Goal: Transaction & Acquisition: Purchase product/service

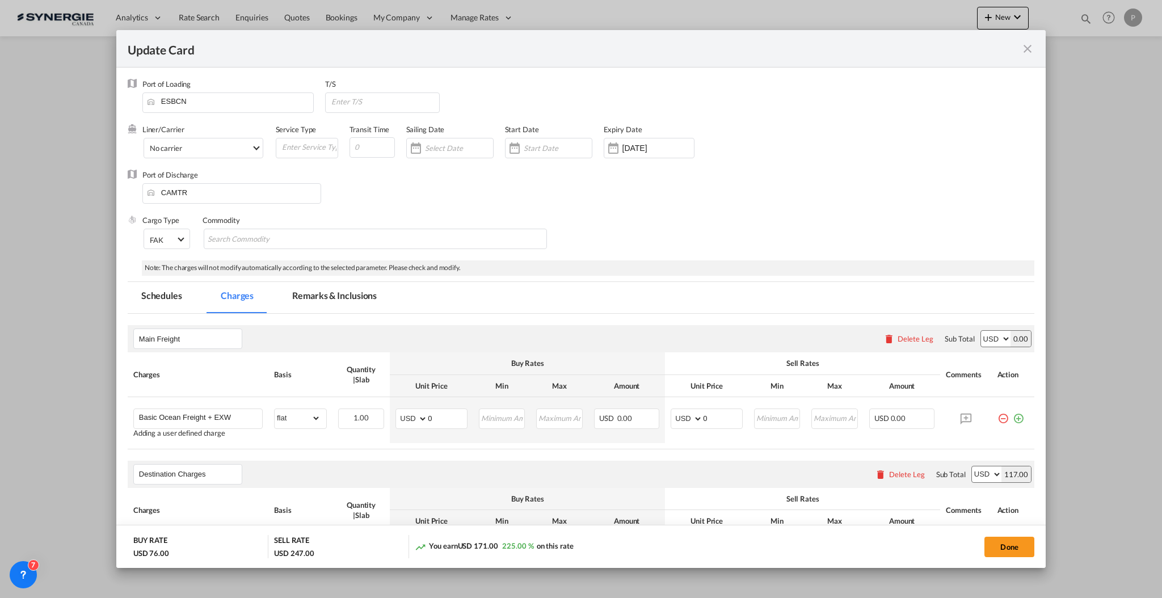
select select "flat"
click at [325, 293] on md-tab-item "Remarks & Inclusions" at bounding box center [335, 297] width 112 height 31
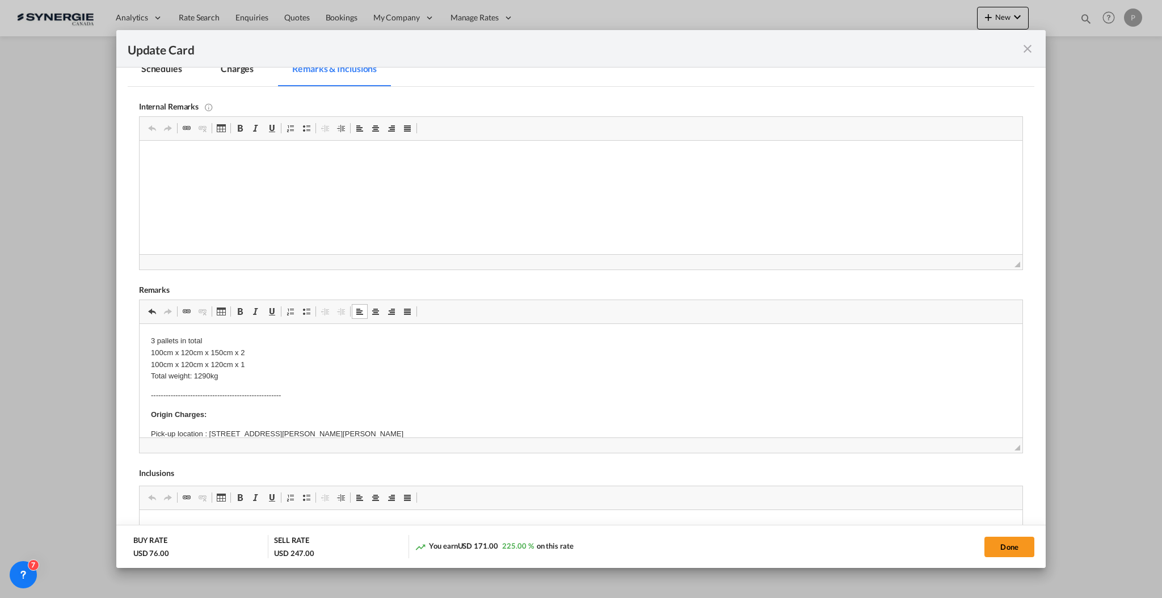
scroll to position [75, 0]
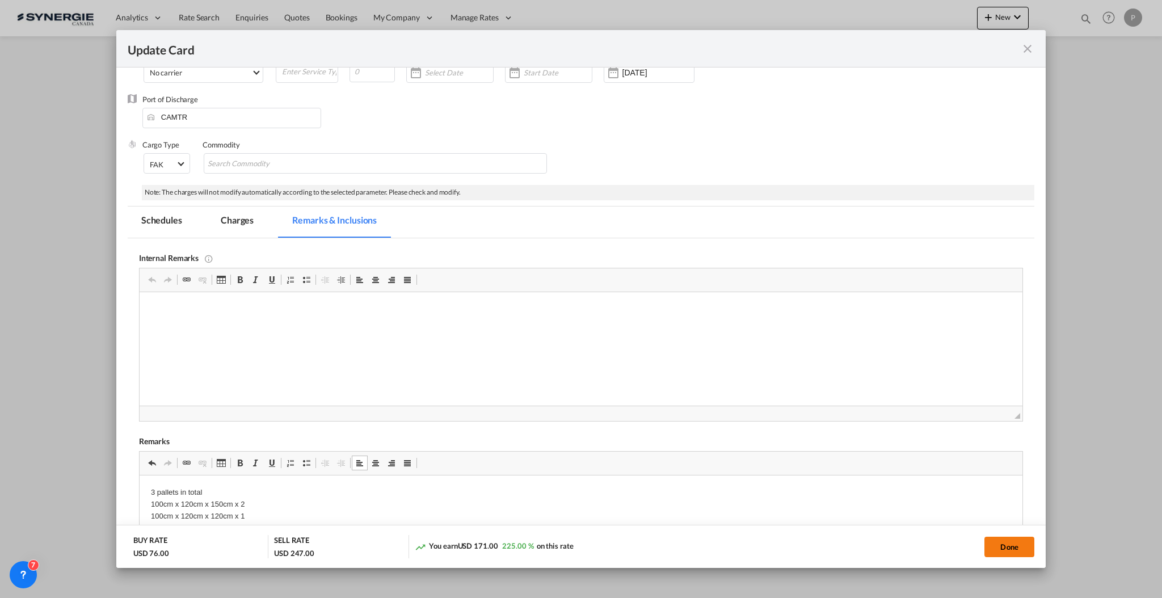
click at [1014, 550] on button "Done" at bounding box center [1009, 547] width 50 height 20
type input "[DATE]"
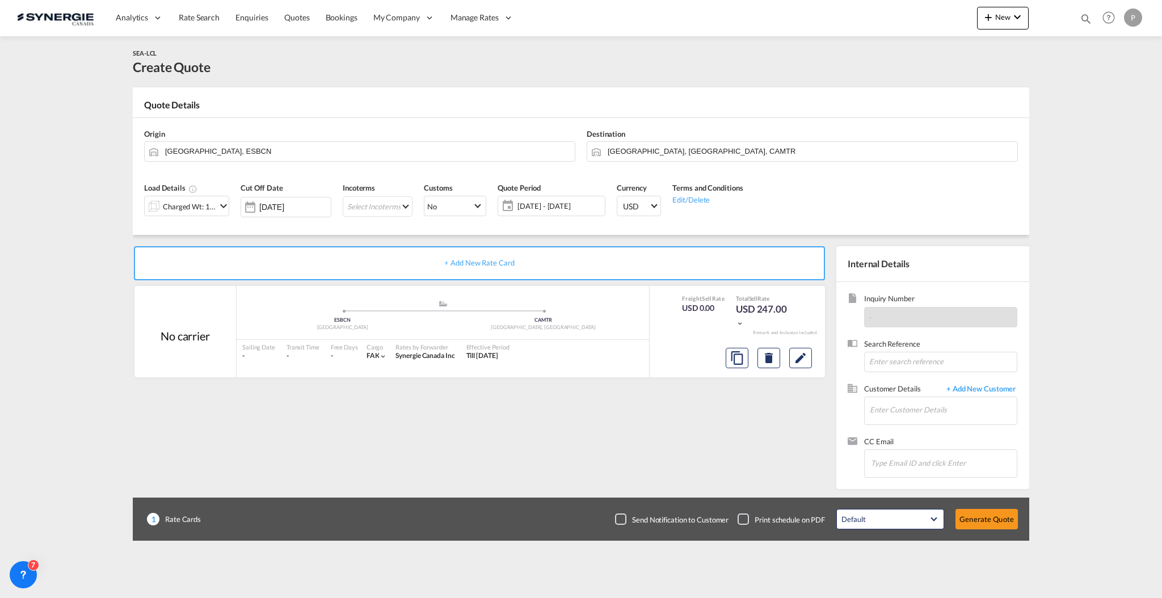
scroll to position [10, 0]
click at [803, 349] on button "Edit" at bounding box center [800, 358] width 23 height 20
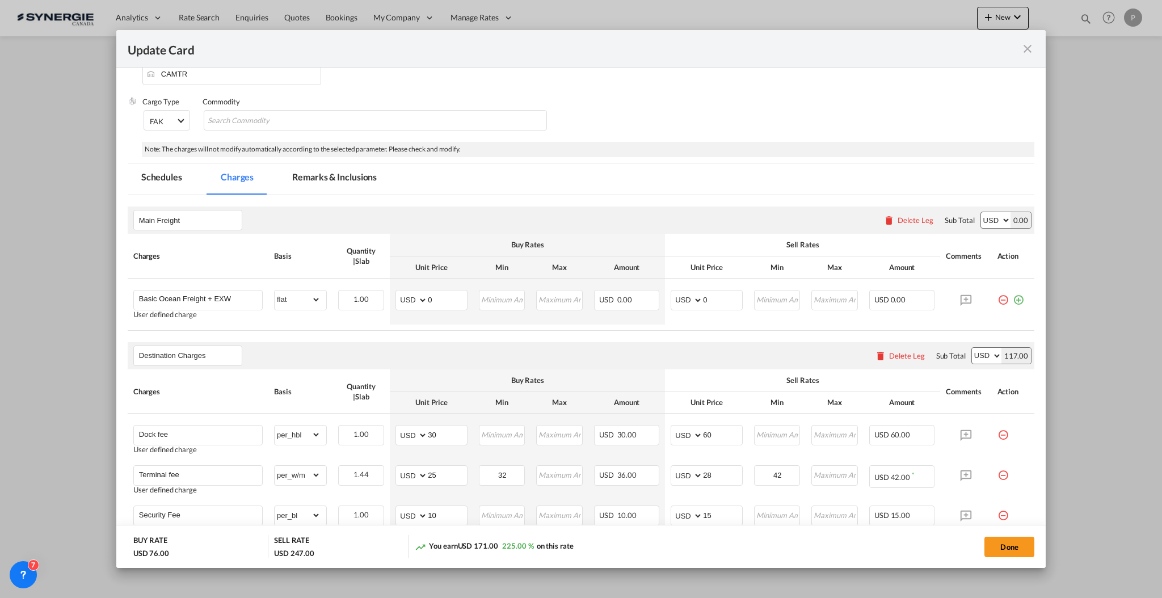
scroll to position [151, 0]
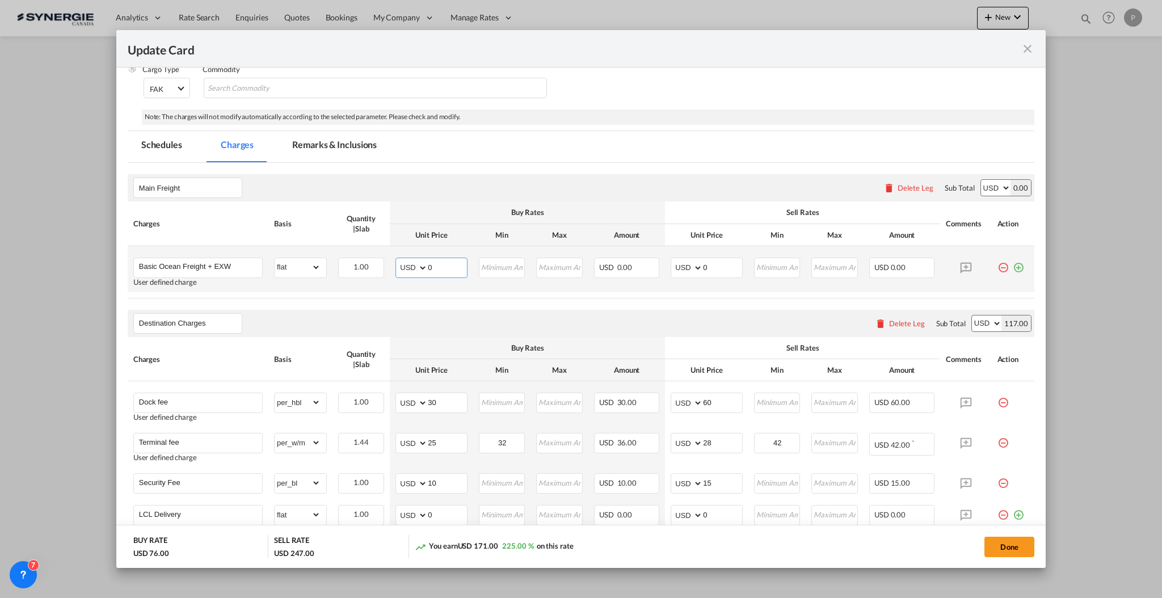
click at [437, 264] on input "0" at bounding box center [447, 266] width 39 height 17
type input "770"
click at [703, 260] on input "0" at bounding box center [722, 266] width 39 height 17
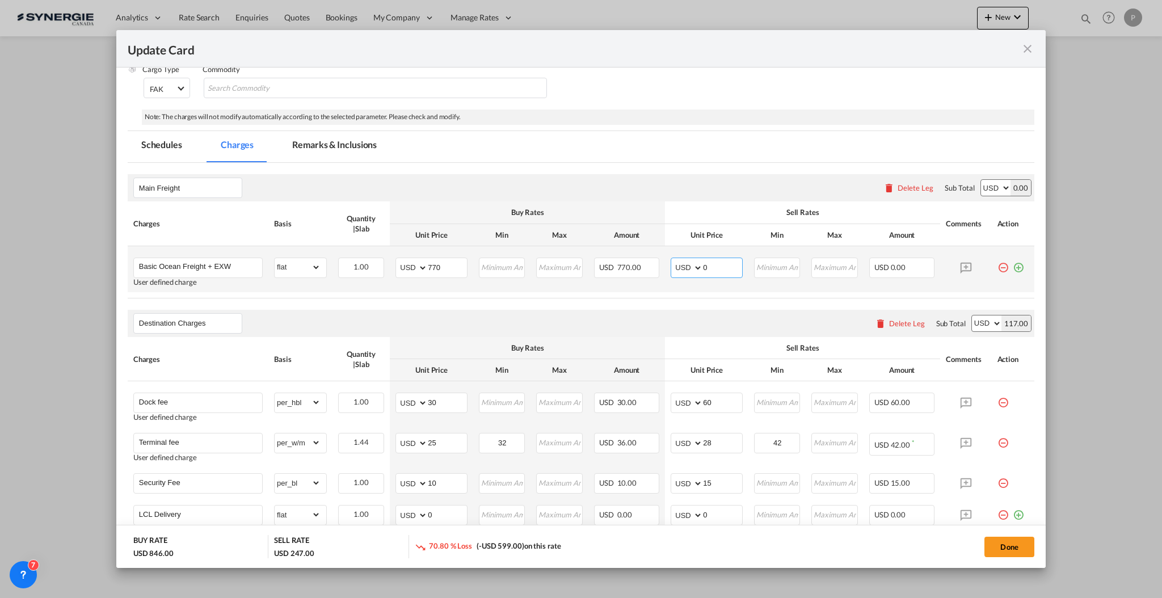
click at [703, 260] on input "0" at bounding box center [722, 266] width 39 height 17
click at [703, 266] on input "820" at bounding box center [722, 266] width 39 height 17
click at [703, 264] on input "820" at bounding box center [722, 266] width 39 height 17
click at [707, 266] on input "820" at bounding box center [722, 266] width 39 height 17
type input "850"
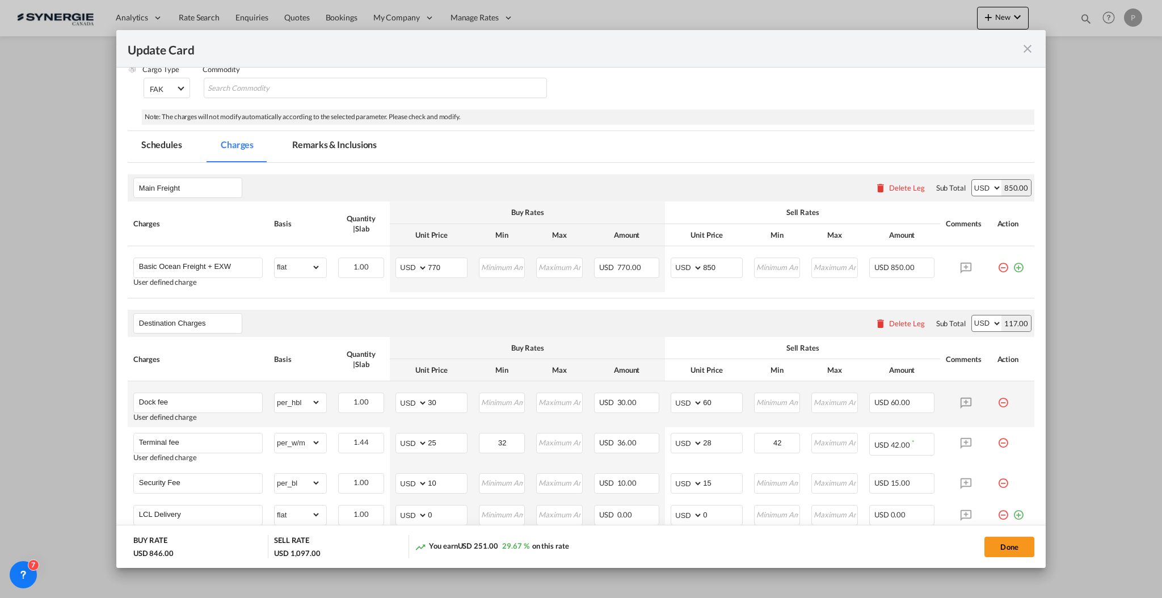
scroll to position [302, 0]
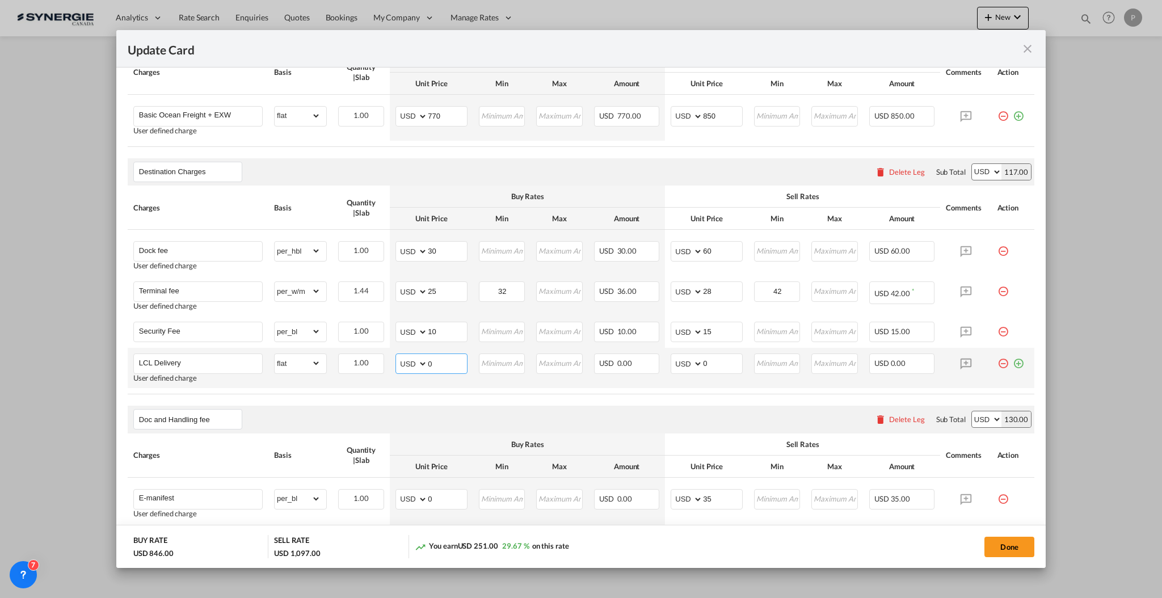
click at [454, 359] on input "0" at bounding box center [447, 362] width 39 height 17
click at [441, 369] on input "0*.76" at bounding box center [447, 362] width 39 height 17
type input "75"
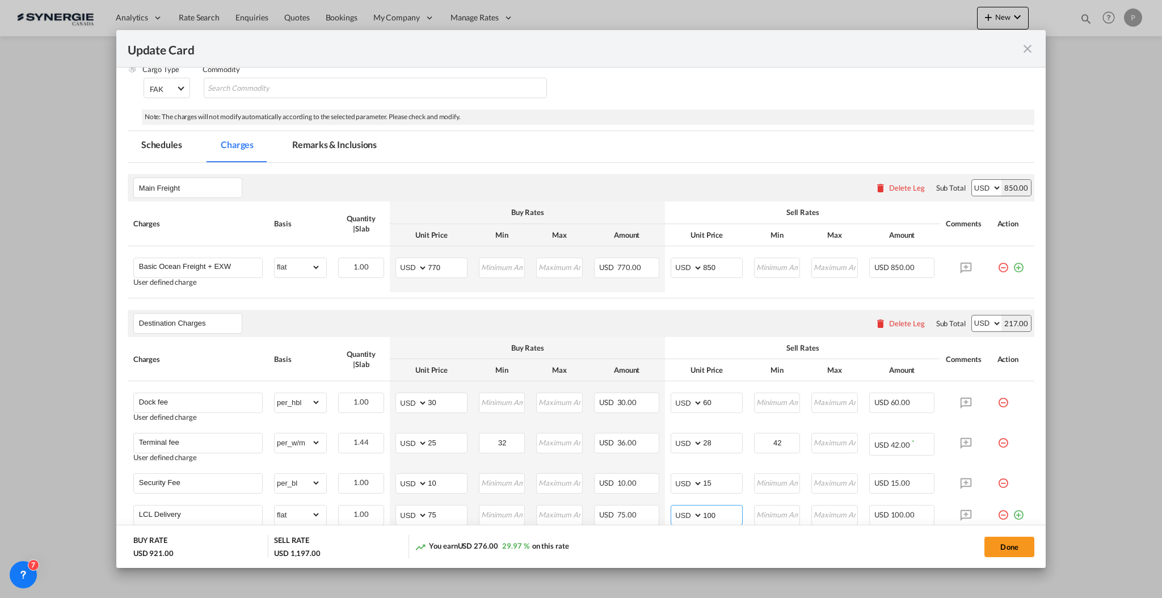
scroll to position [0, 0]
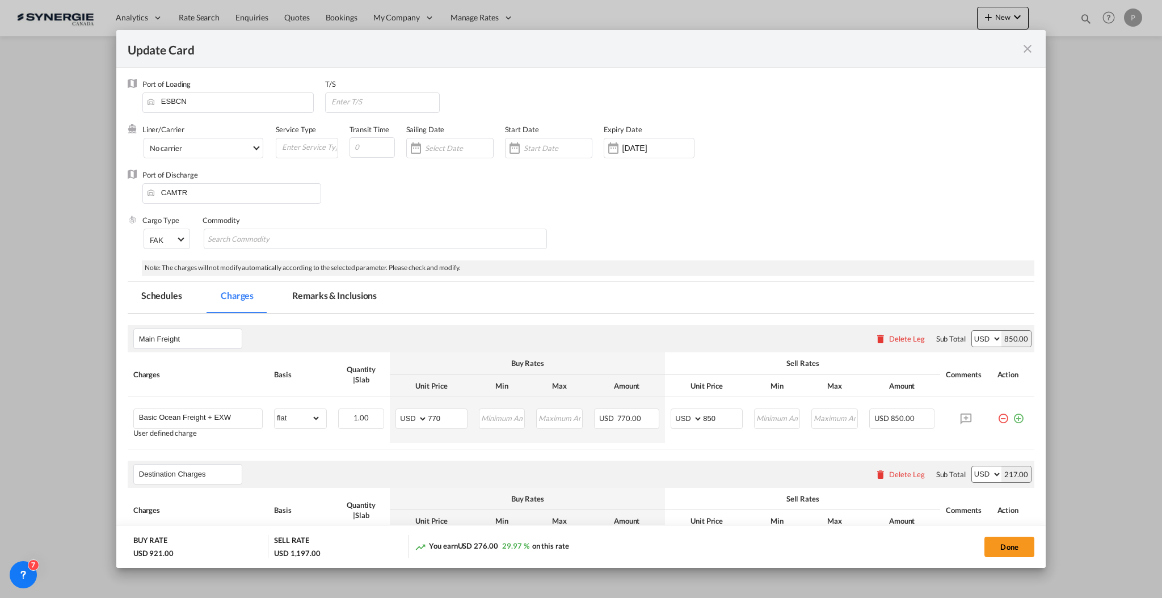
type input "100"
click at [309, 296] on md-tab-item "Remarks & Inclusions" at bounding box center [335, 297] width 112 height 31
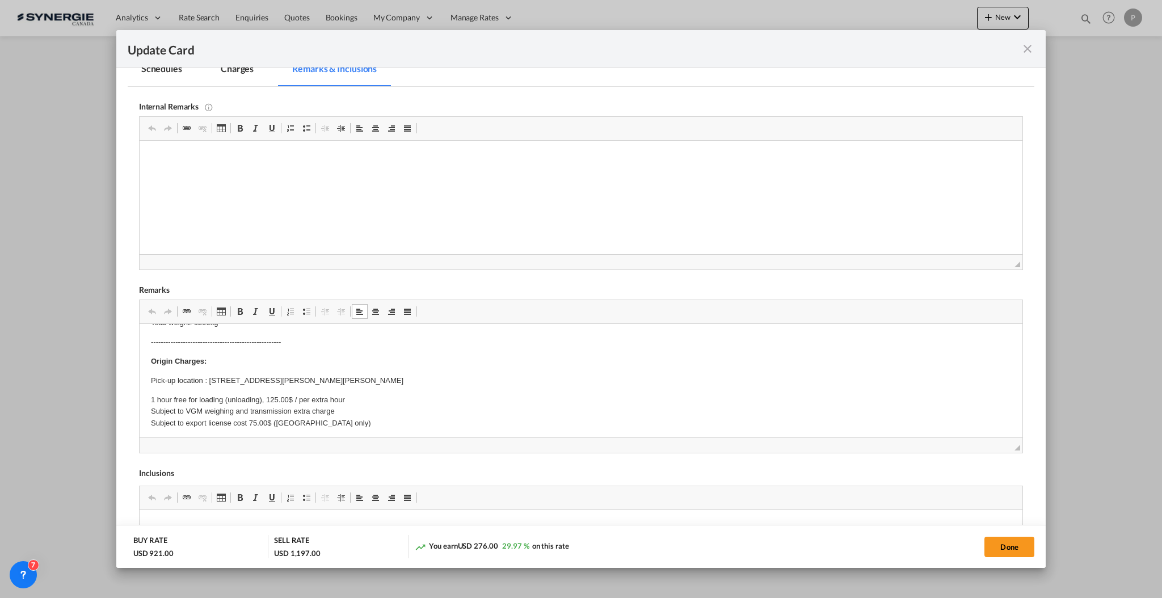
scroll to position [75, 0]
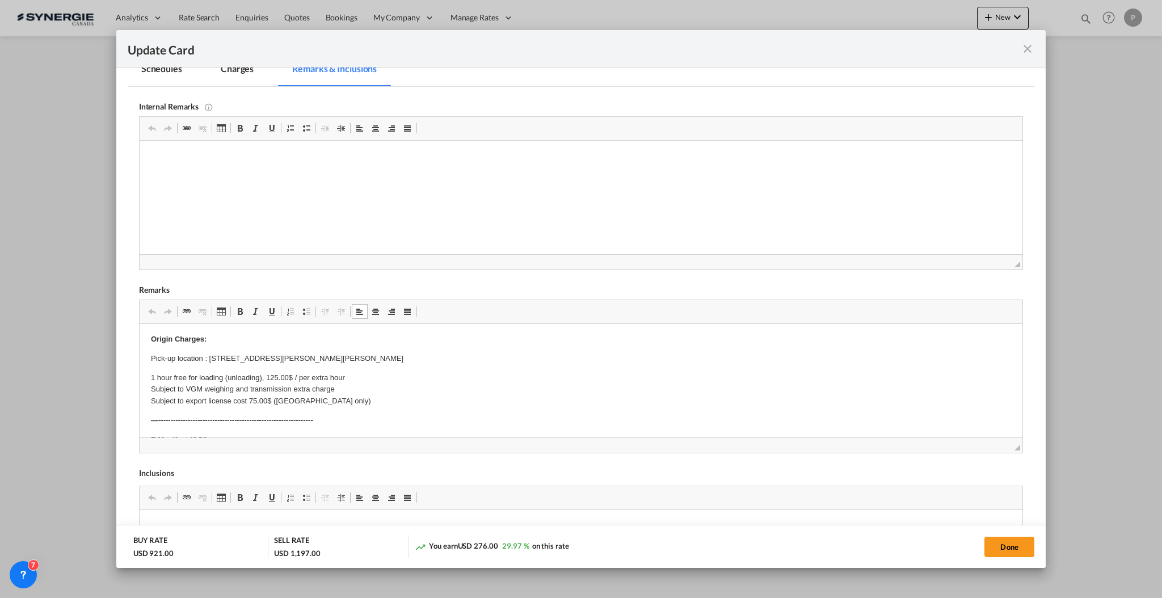
click at [231, 405] on p "1 hour free for loading (unloading), 125.00$ / per extra hour Subject to VGM we…" at bounding box center [580, 389] width 860 height 35
click at [330, 387] on p "1 hour free for loading (unloading), 125.00$ / per extra hour Subject to VGM we…" at bounding box center [580, 384] width 860 height 24
click at [153, 401] on p "1 hour free for loading (unloading), 125.00$ / per extra hour Subject to VGM we…" at bounding box center [580, 389] width 860 height 35
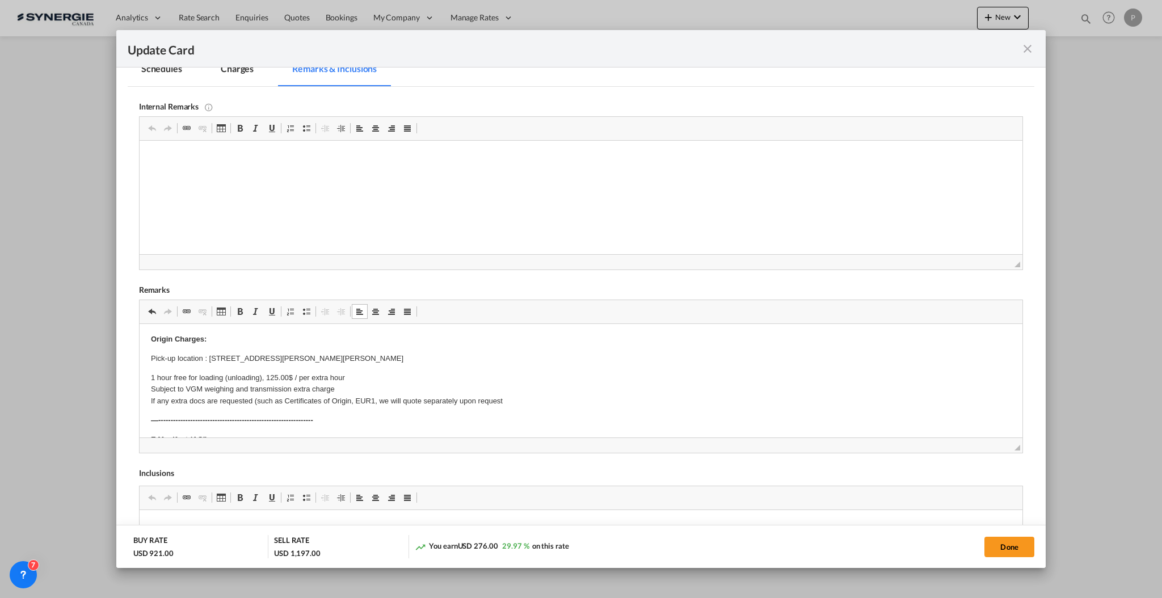
click at [373, 401] on p "1 hour free for loading (unloading), 125.00$ / per extra hour Subject to VGM we…" at bounding box center [580, 389] width 860 height 35
click at [258, 401] on p "1 hour free for loading (unloading), 125.00$ / per extra hour Subject to VGM we…" at bounding box center [580, 389] width 860 height 35
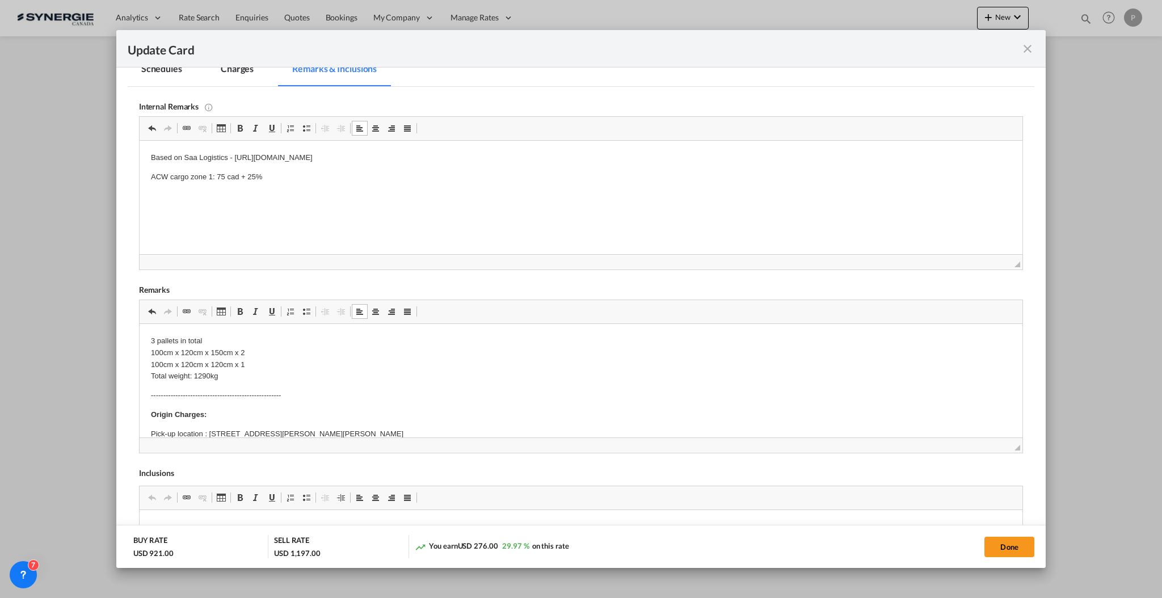
scroll to position [302, 0]
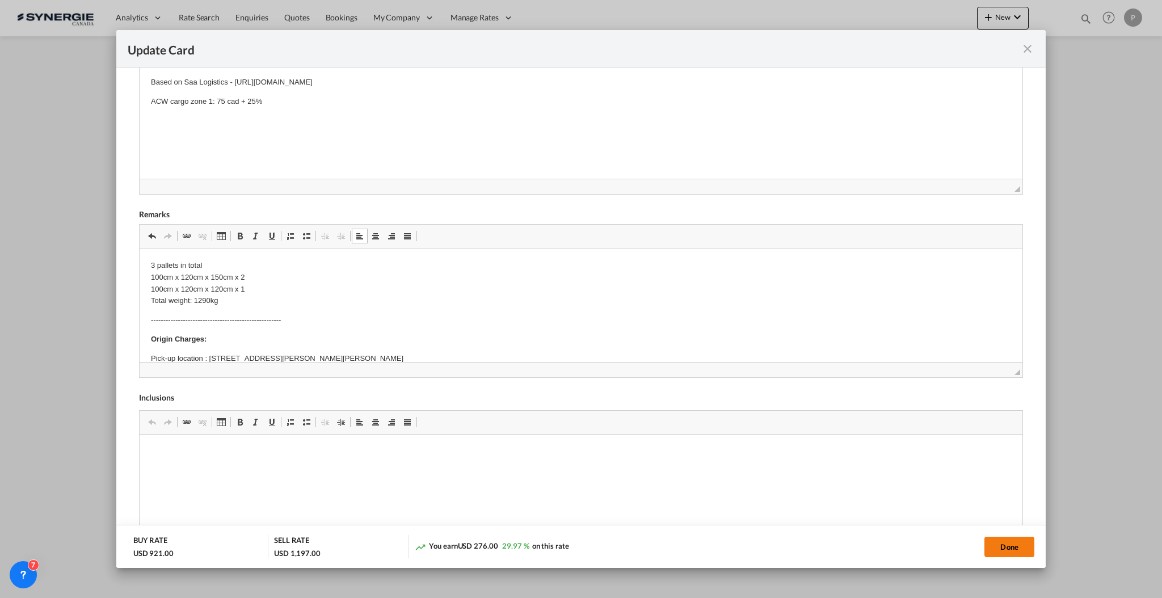
click at [1010, 544] on button "Done" at bounding box center [1009, 547] width 50 height 20
type input "[DATE]"
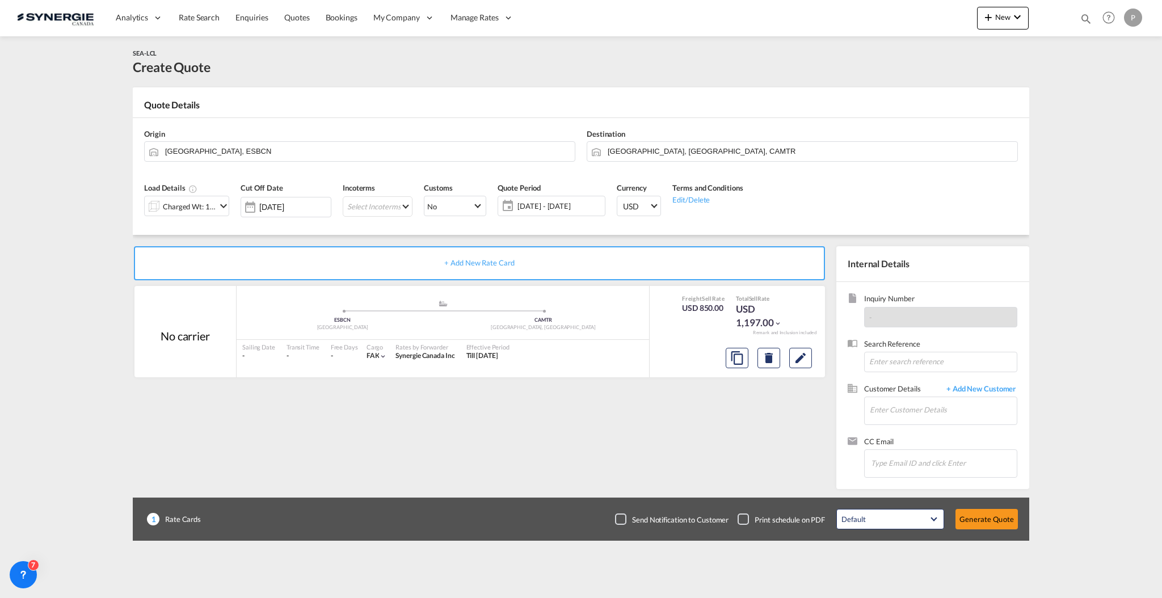
scroll to position [10, 0]
click at [926, 423] on md-autocomplete at bounding box center [943, 411] width 148 height 28
click at [926, 408] on input "Enter Customer Details" at bounding box center [943, 410] width 147 height 26
paste input "adam.petrosh@novatechgroup.com"
click at [940, 436] on div "Adam Petrosh adam.petrosh@novatechgroup.com | Novatech Entry Doors LLC" at bounding box center [943, 429] width 148 height 31
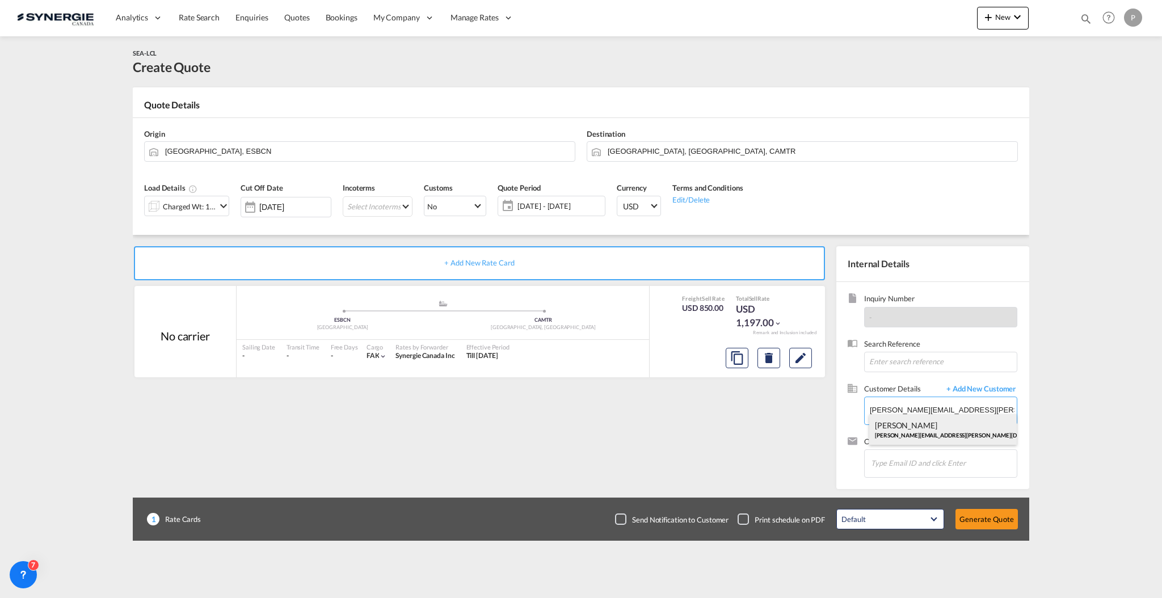
type input "Novatech Entry Doors LLC, Adam Petrosh, adam.petrosh@novatechgroup.com"
click at [981, 516] on button "Generate Quote" at bounding box center [986, 519] width 62 height 20
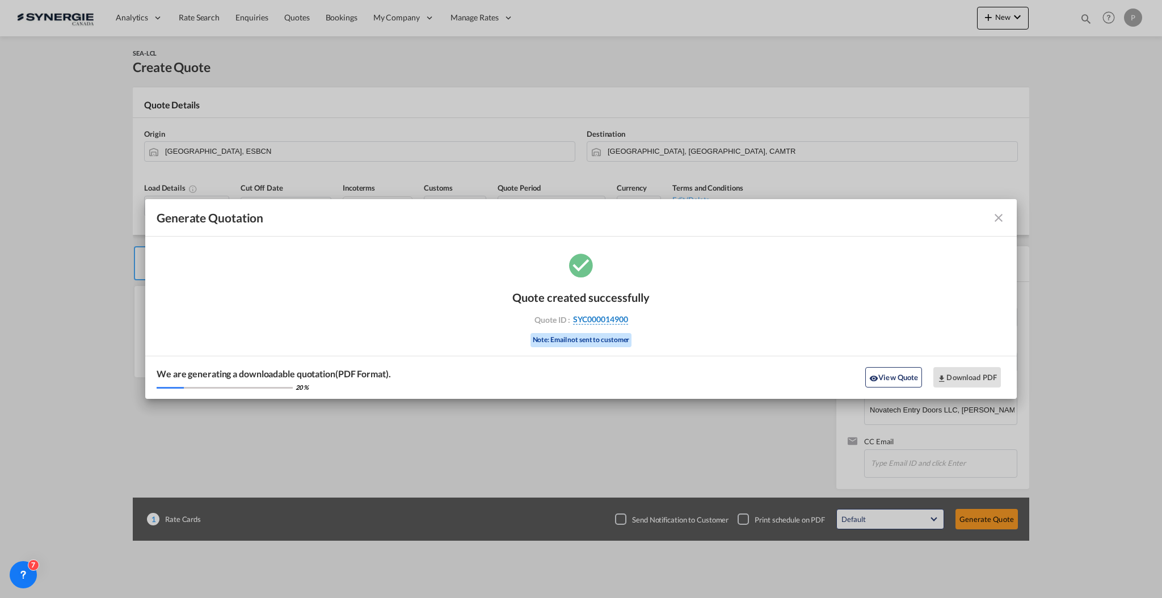
drag, startPoint x: 633, startPoint y: 323, endPoint x: 628, endPoint y: 319, distance: 6.8
click at [628, 319] on div "Quote ID : SYC000014900" at bounding box center [581, 319] width 132 height 10
copy div "SYC000014900"
click at [970, 372] on button "Download PDF" at bounding box center [967, 377] width 68 height 20
click at [901, 377] on button "View Quote" at bounding box center [893, 377] width 57 height 20
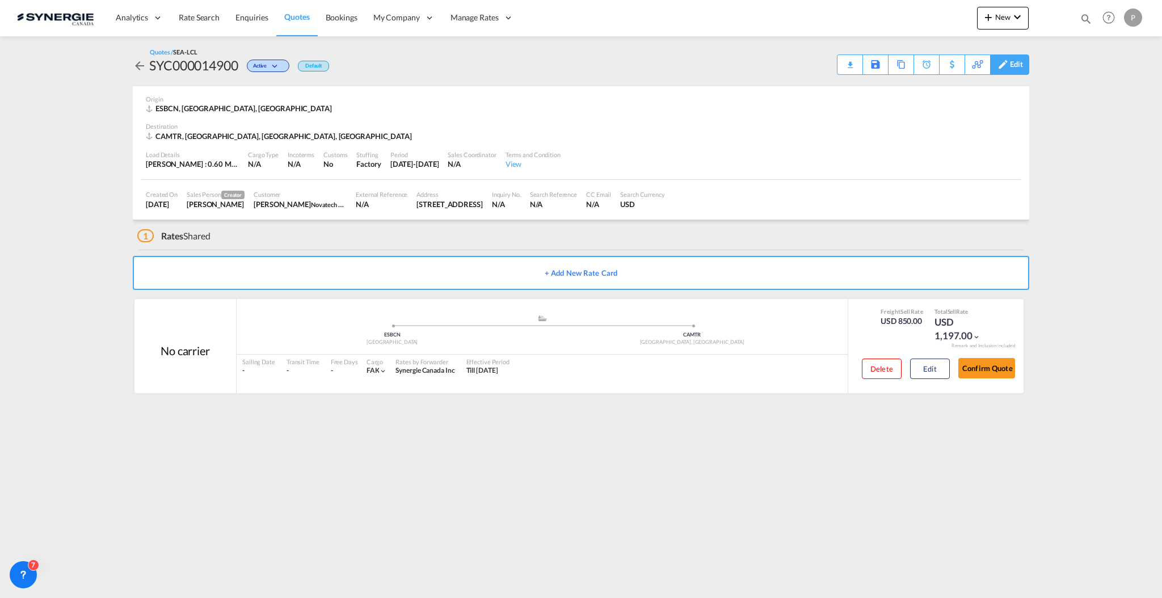
click at [1018, 70] on div "Edit" at bounding box center [1016, 64] width 13 height 19
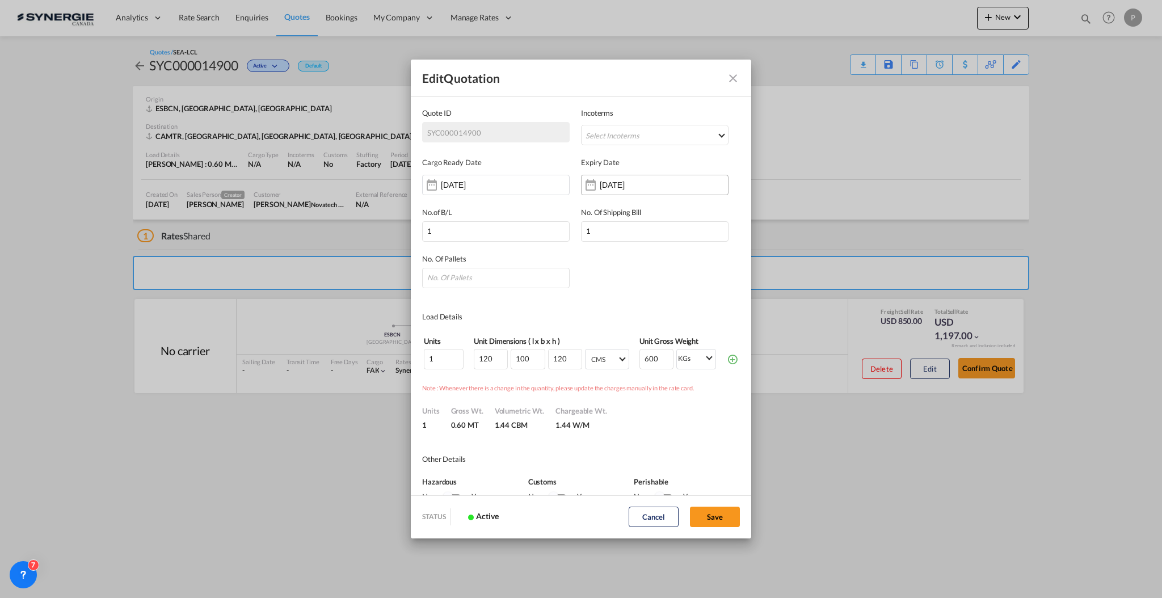
click at [589, 187] on div "Quote ID IncotermsSelect ..." at bounding box center [591, 185] width 18 height 23
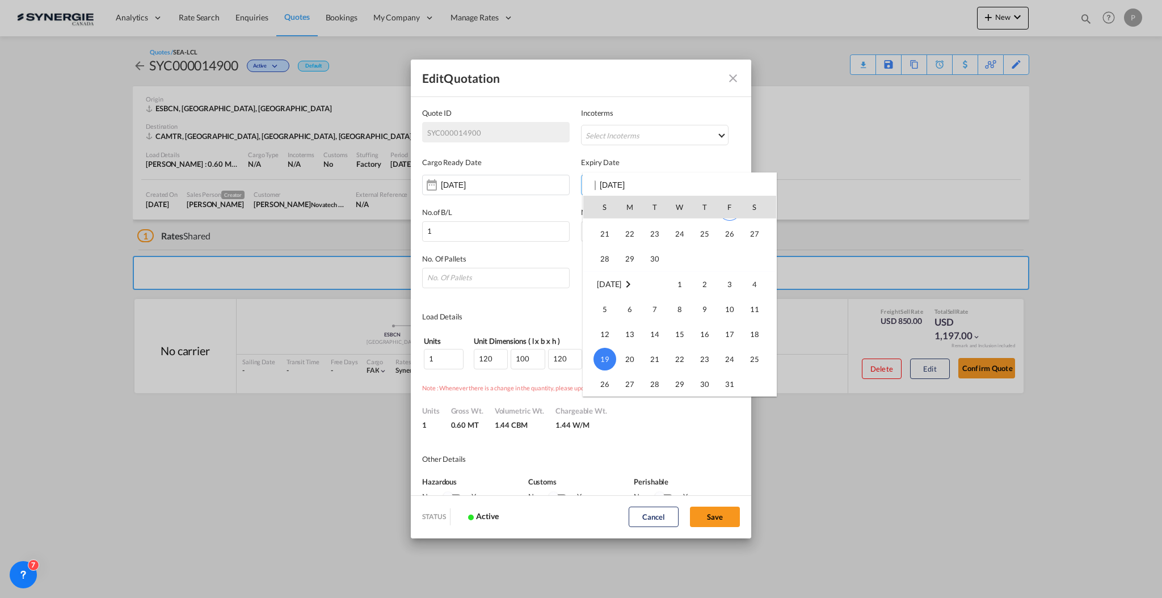
scroll to position [74, 0]
click at [646, 276] on span "30" at bounding box center [654, 282] width 23 height 23
type input "30 Sep 2025"
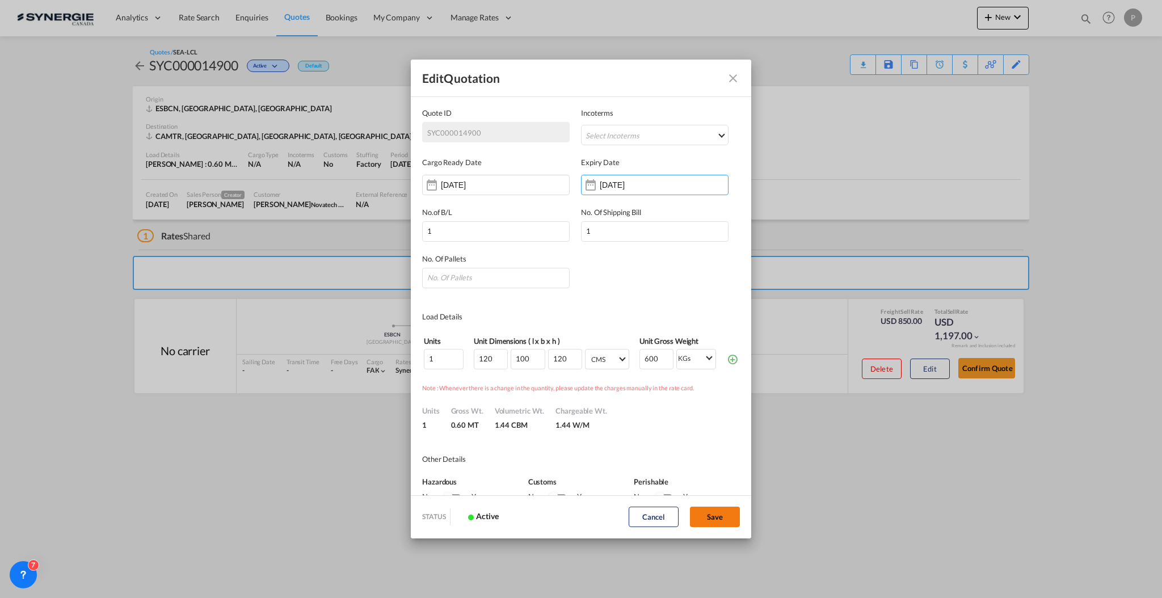
click at [727, 518] on button "Save" at bounding box center [715, 517] width 50 height 20
click at [464, 281] on input "Quote ID IncotermsSelect ..." at bounding box center [496, 278] width 148 height 20
type input "3"
click at [456, 355] on input "2" at bounding box center [444, 359] width 40 height 20
click at [456, 355] on input "3" at bounding box center [444, 359] width 40 height 20
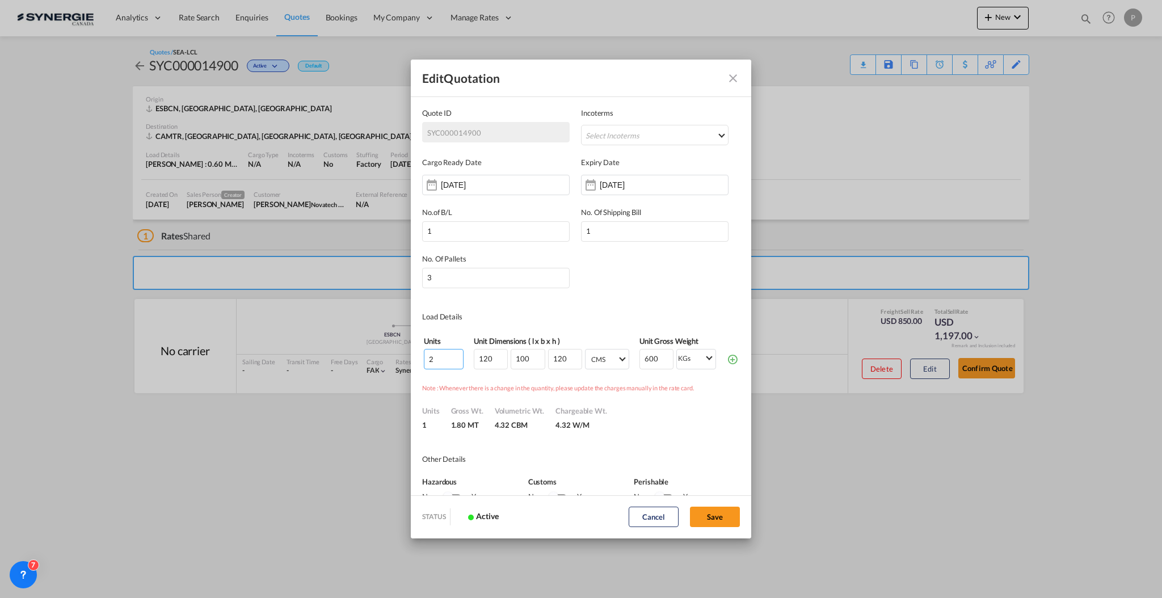
type input "2"
click at [455, 359] on input "2" at bounding box center [444, 359] width 40 height 20
click at [548, 353] on input "120" at bounding box center [565, 359] width 34 height 20
type input "150"
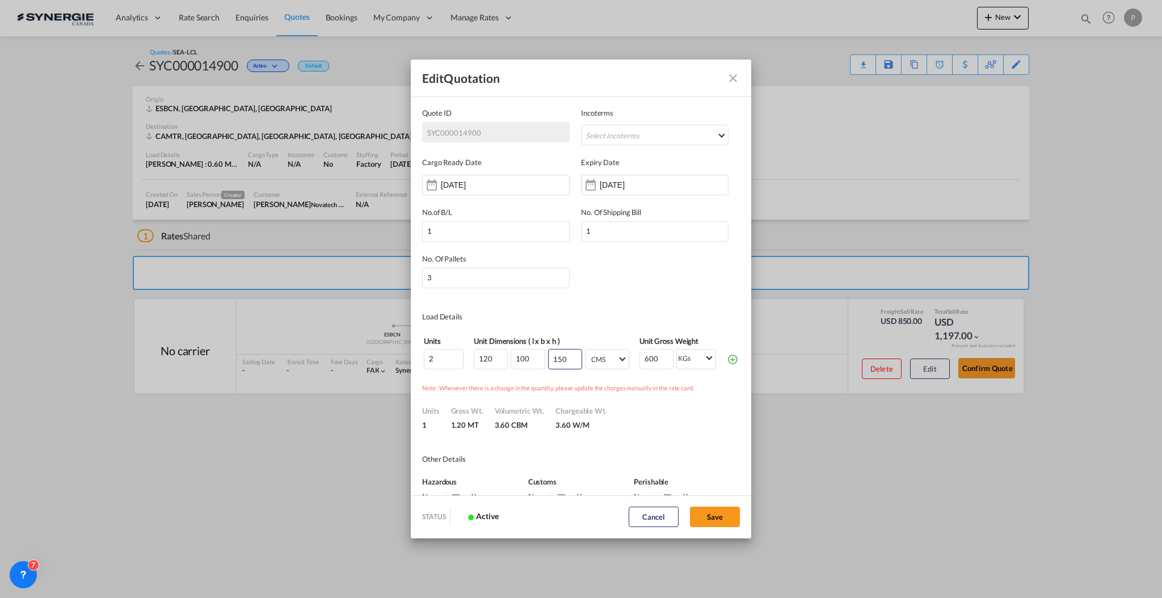
click at [727, 356] on md-icon "icon-plus-circle-outline green-400-fg" at bounding box center [732, 358] width 11 height 11
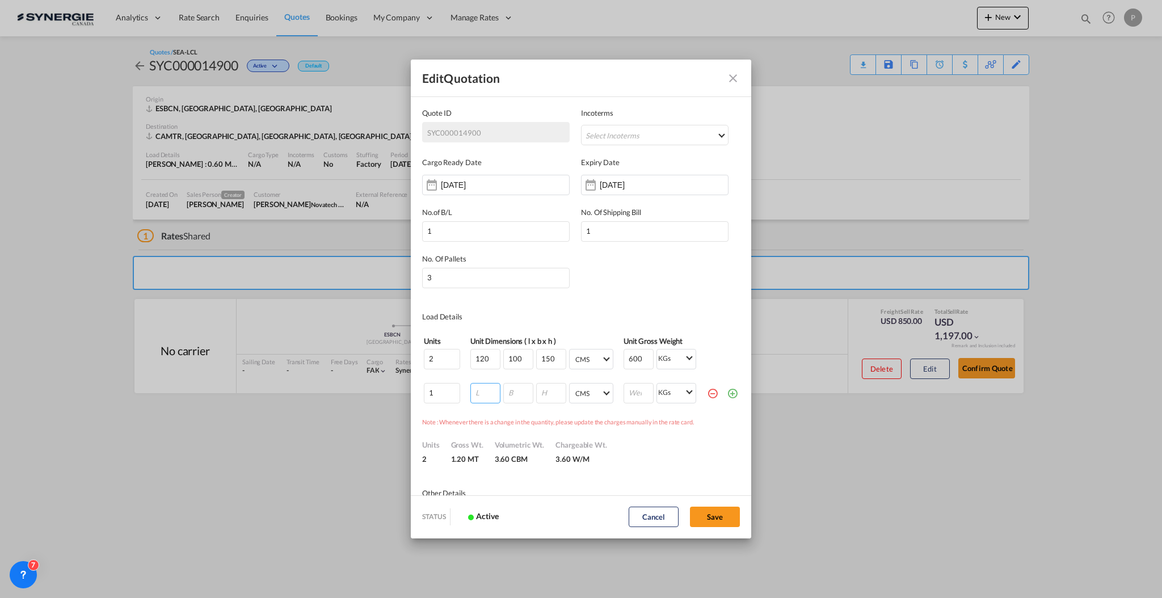
click at [480, 399] on input "Quote ID IncotermsSelect ..." at bounding box center [485, 393] width 30 height 20
type input "120"
click at [507, 394] on input "Quote ID IncotermsSelect ..." at bounding box center [518, 393] width 30 height 20
type input "100"
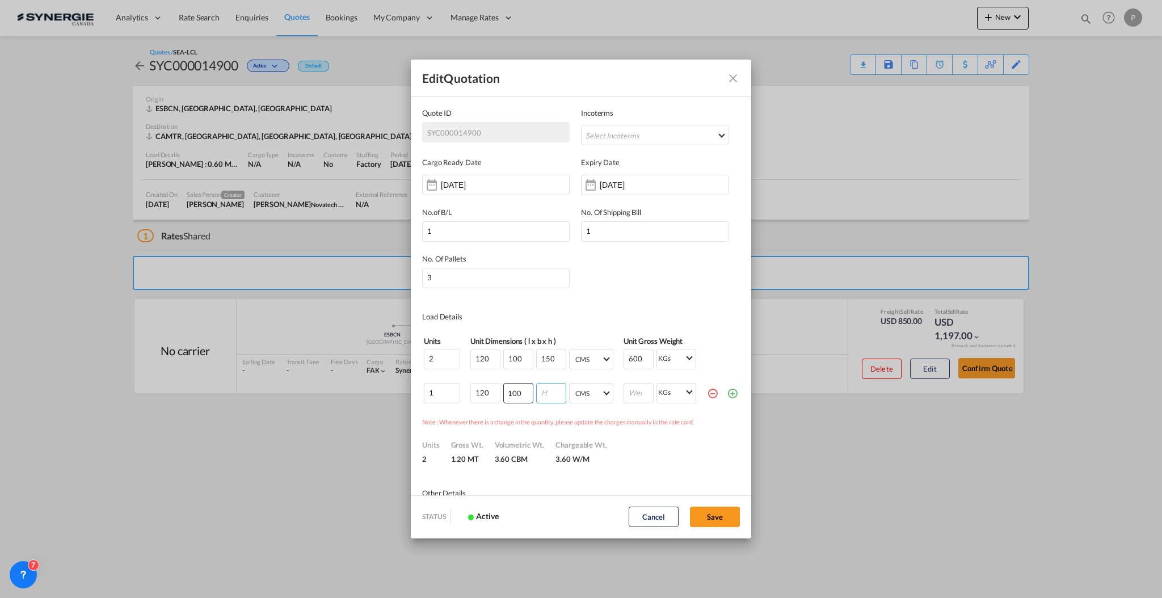
click at [536, 391] on input "Quote ID IncotermsSelect ..." at bounding box center [551, 393] width 30 height 20
type input "120"
click at [626, 355] on input "600" at bounding box center [639, 359] width 30 height 20
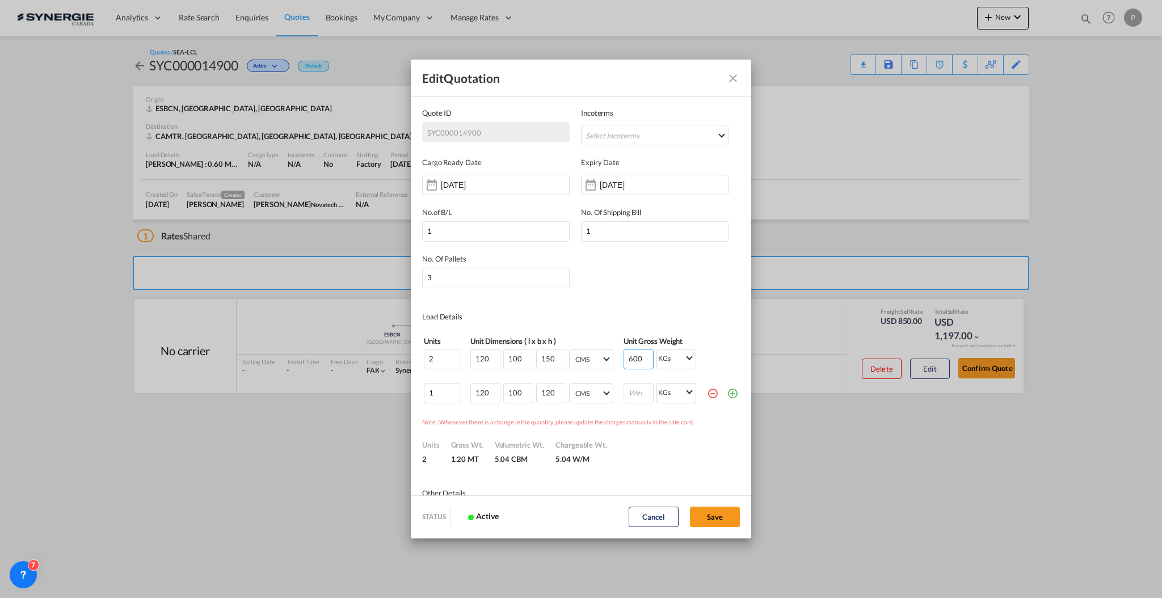
click at [626, 355] on input "600" at bounding box center [639, 359] width 30 height 20
type input "430"
click at [624, 384] on input "Quote ID IncotermsSelect ..." at bounding box center [639, 393] width 30 height 20
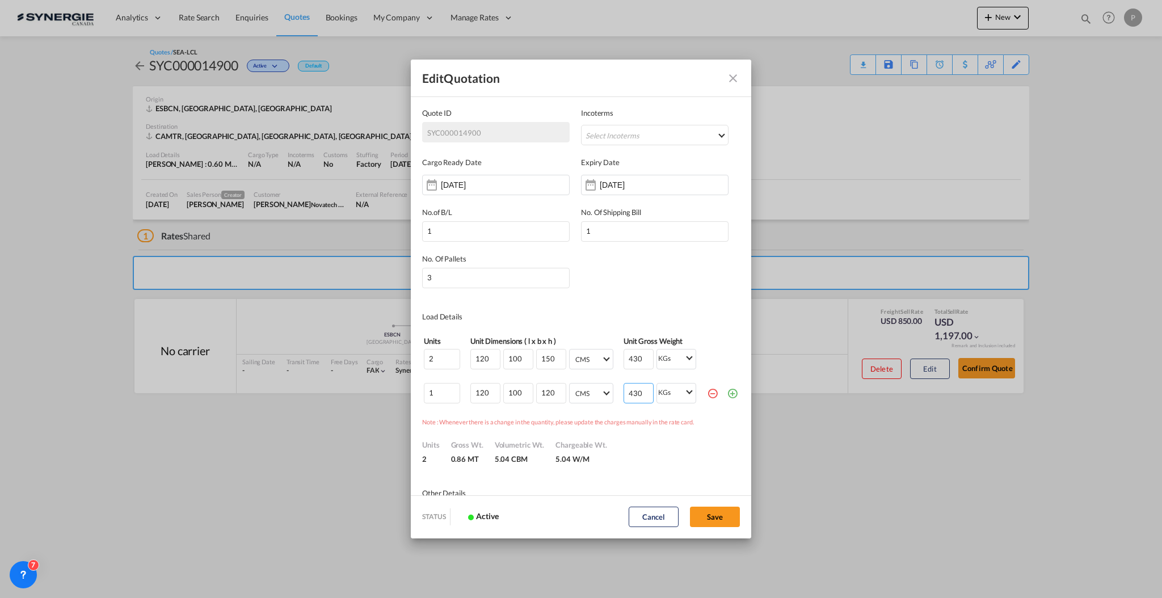
scroll to position [0, 1]
type input "430"
click at [711, 513] on button "Save" at bounding box center [715, 517] width 50 height 20
type input "18 Sep 2025"
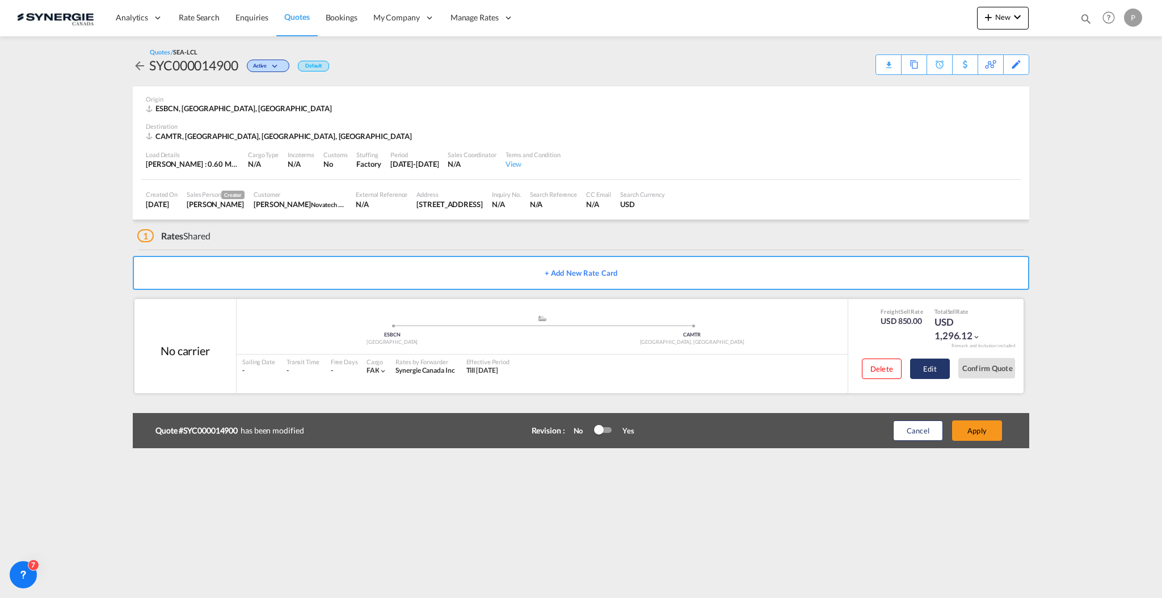
click at [933, 375] on button "Edit" at bounding box center [930, 369] width 40 height 20
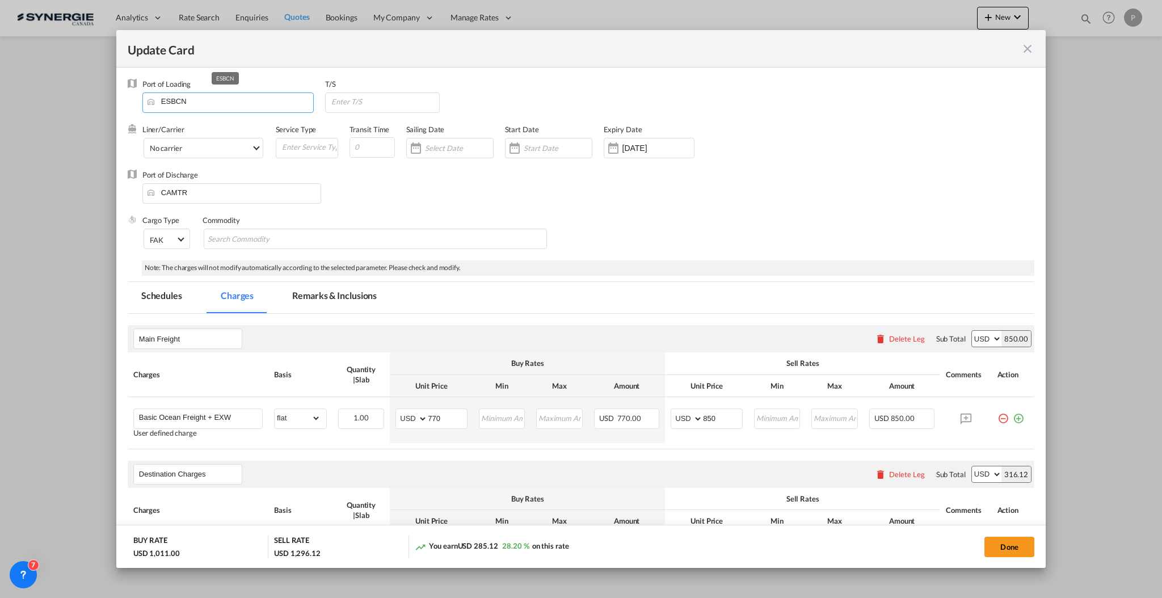
click at [211, 109] on input "ESBCN" at bounding box center [231, 101] width 166 height 17
click at [201, 98] on input "ESBCN" at bounding box center [231, 101] width 166 height 17
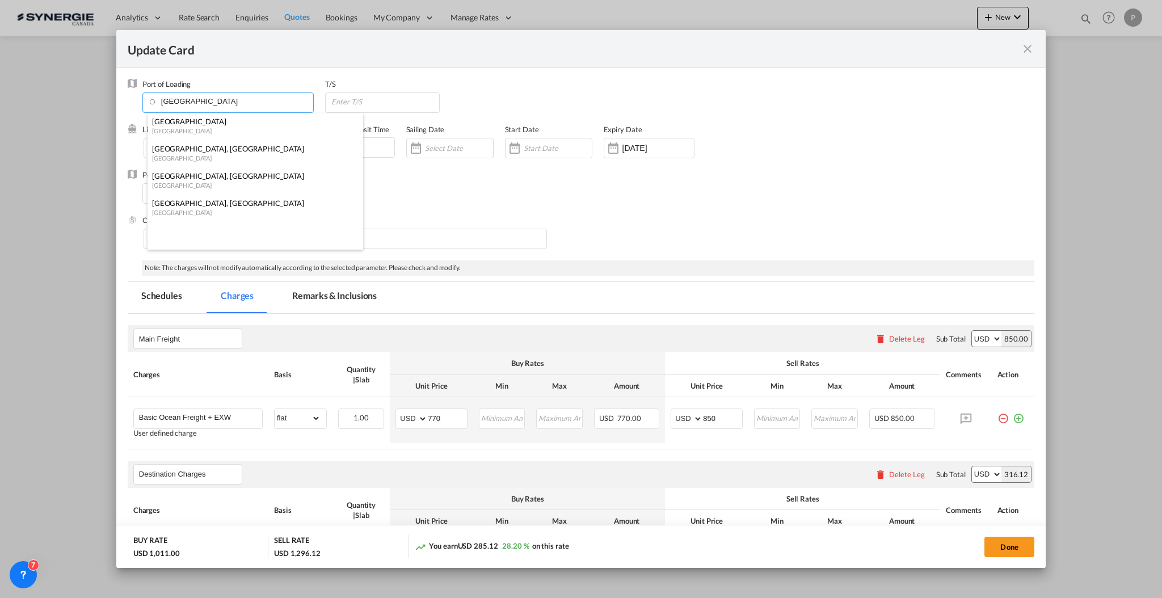
click at [191, 118] on div "Liverpool" at bounding box center [252, 121] width 200 height 10
type input "Liverpool, GBLIV"
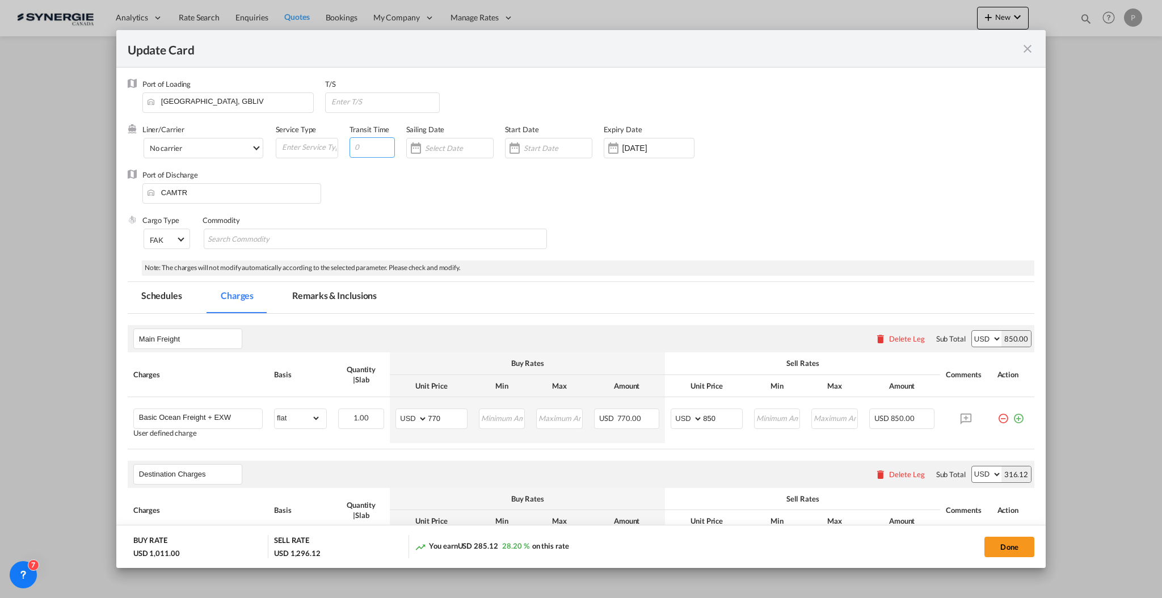
click at [370, 150] on input "Update Card Port ..." at bounding box center [371, 147] width 45 height 20
type input "20"
click at [423, 190] on div "Port of Discharge CAMTR" at bounding box center [581, 192] width 907 height 45
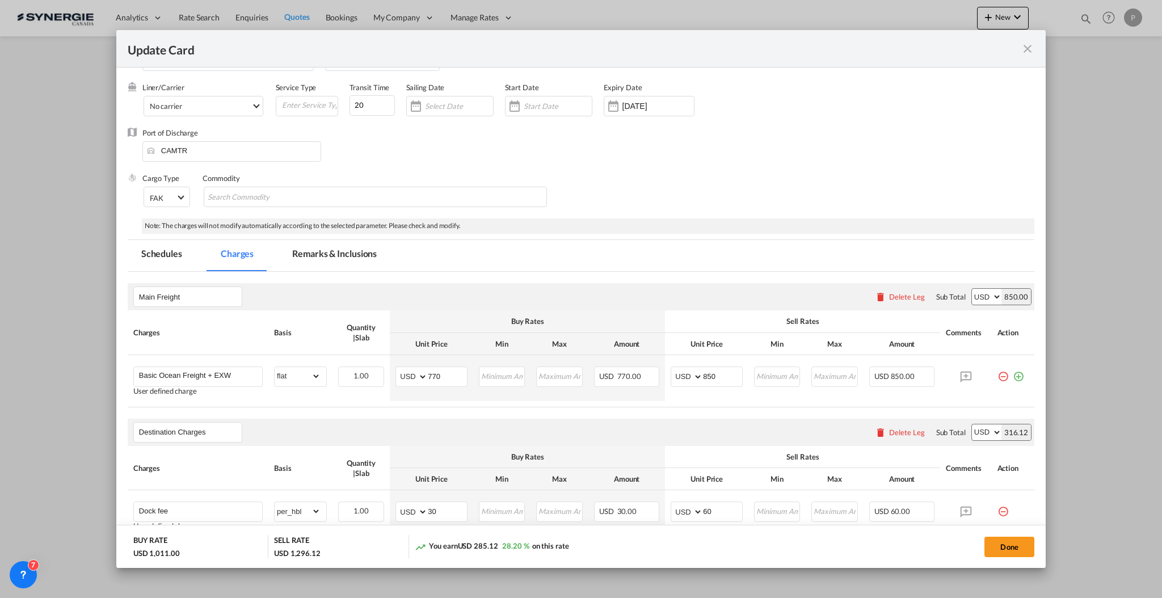
scroll to position [75, 0]
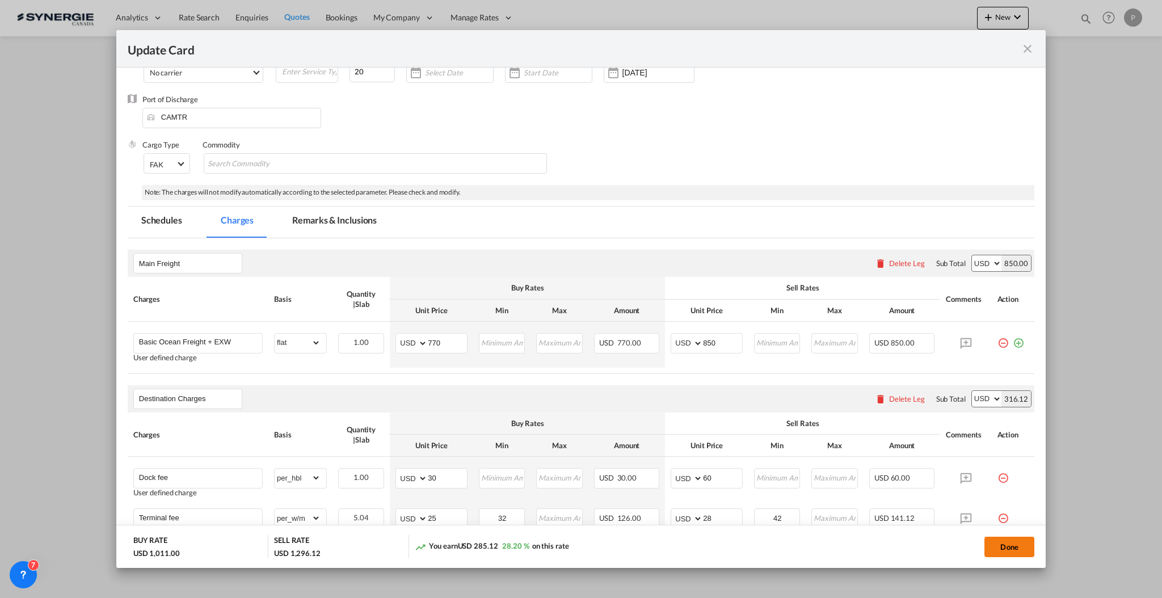
click at [1021, 538] on button "Done" at bounding box center [1009, 547] width 50 height 20
type input "18 Oct 2025"
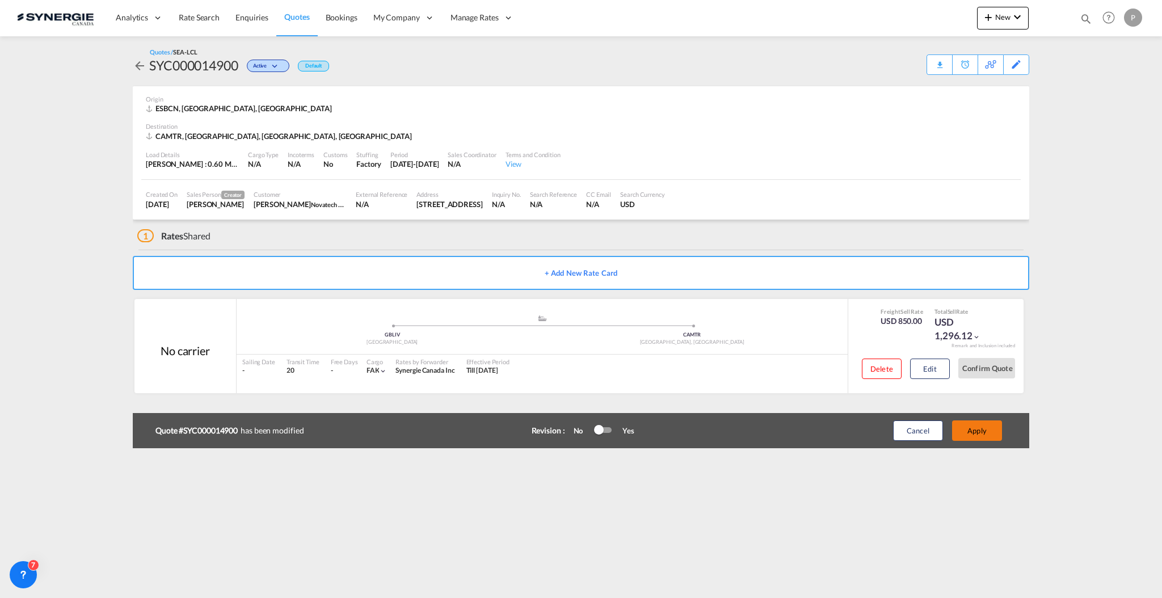
click at [992, 433] on button "Apply" at bounding box center [977, 430] width 50 height 20
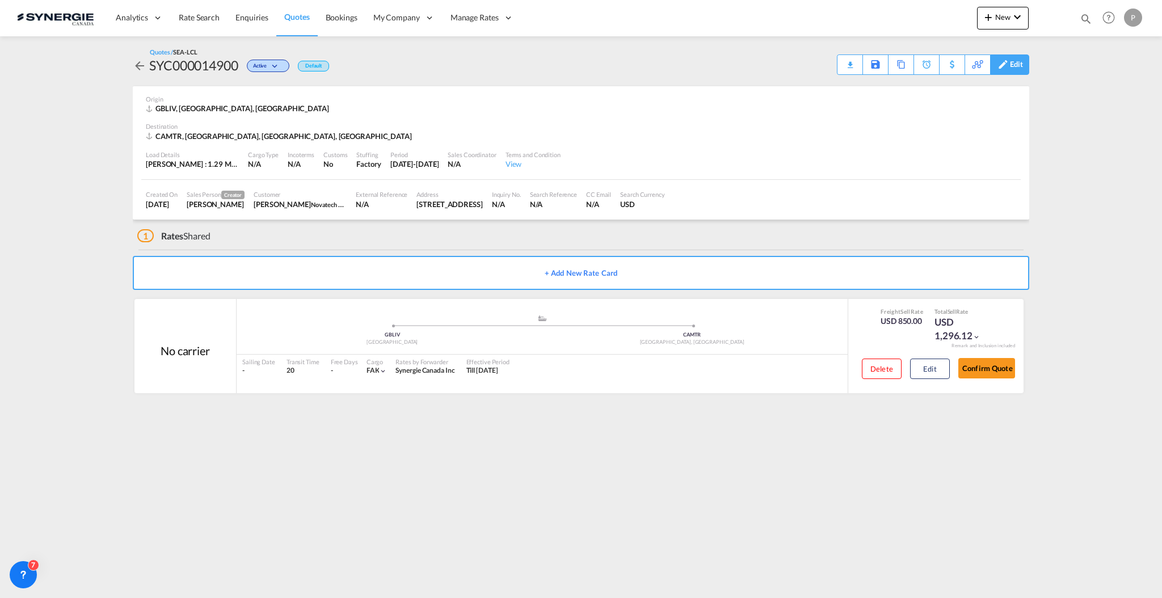
click at [1026, 60] on div "Edit" at bounding box center [1009, 64] width 39 height 20
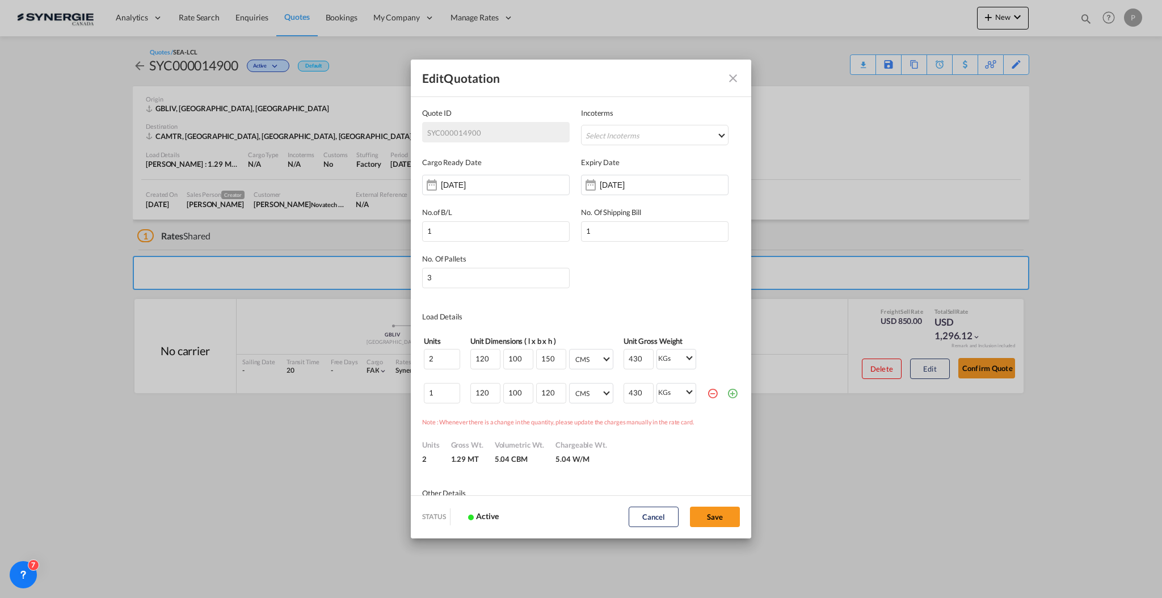
scroll to position [0, 0]
click at [629, 180] on input "19 Oct 2025" at bounding box center [635, 184] width 71 height 9
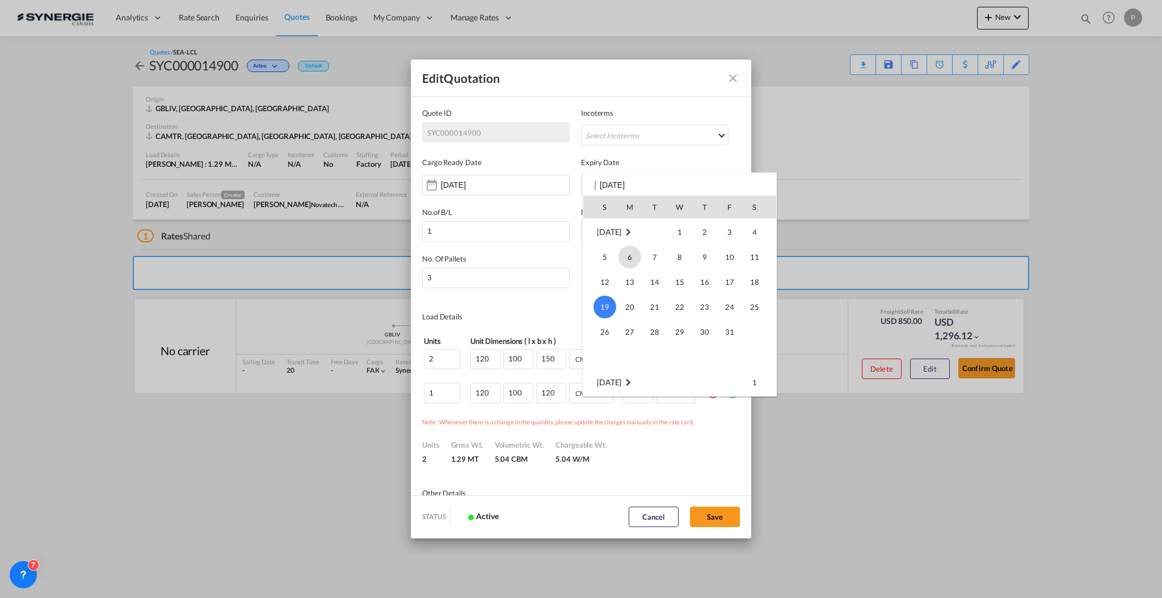
scroll to position [74, 0]
click at [648, 280] on span "30" at bounding box center [654, 282] width 23 height 23
type input "30 Sep 2025"
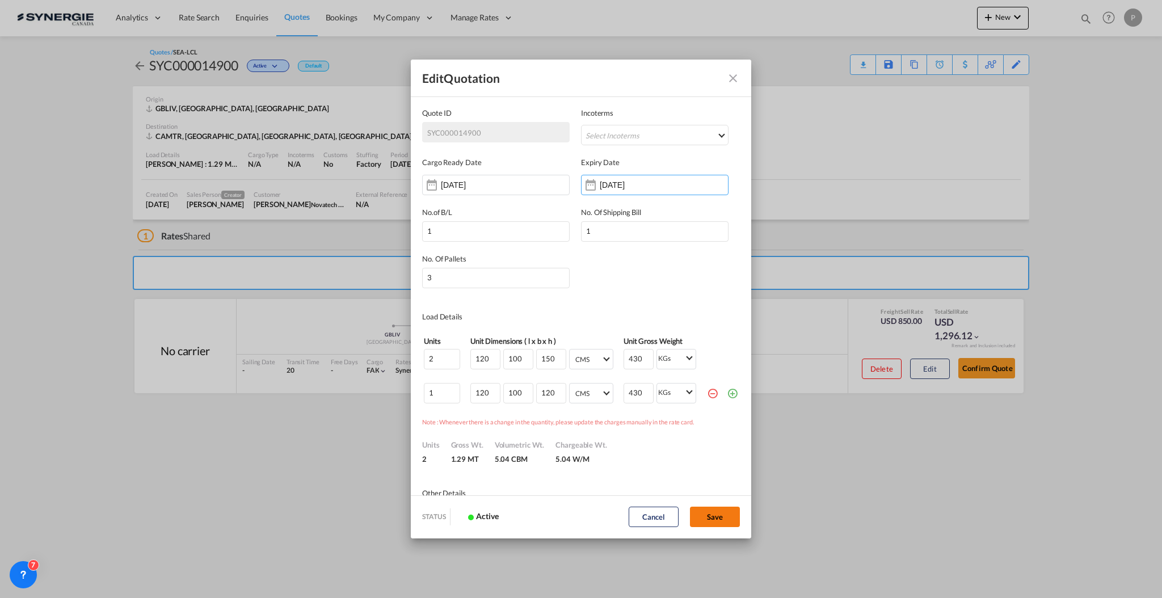
click at [713, 512] on button "Save" at bounding box center [715, 517] width 50 height 20
type input "18 Sep 2025"
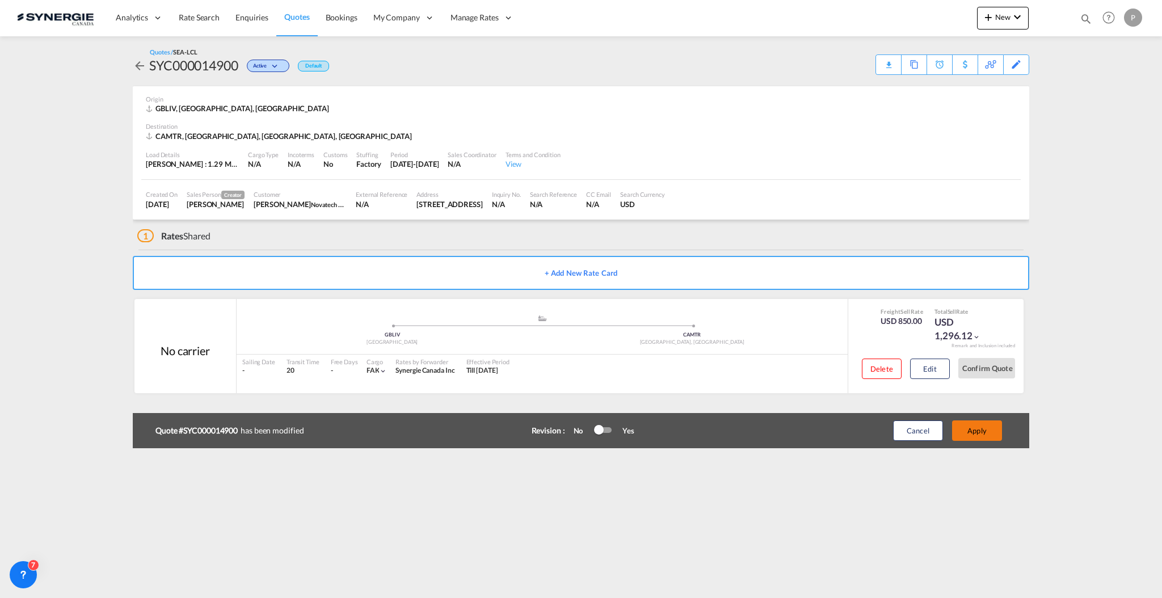
click at [988, 435] on button "Apply" at bounding box center [977, 430] width 50 height 20
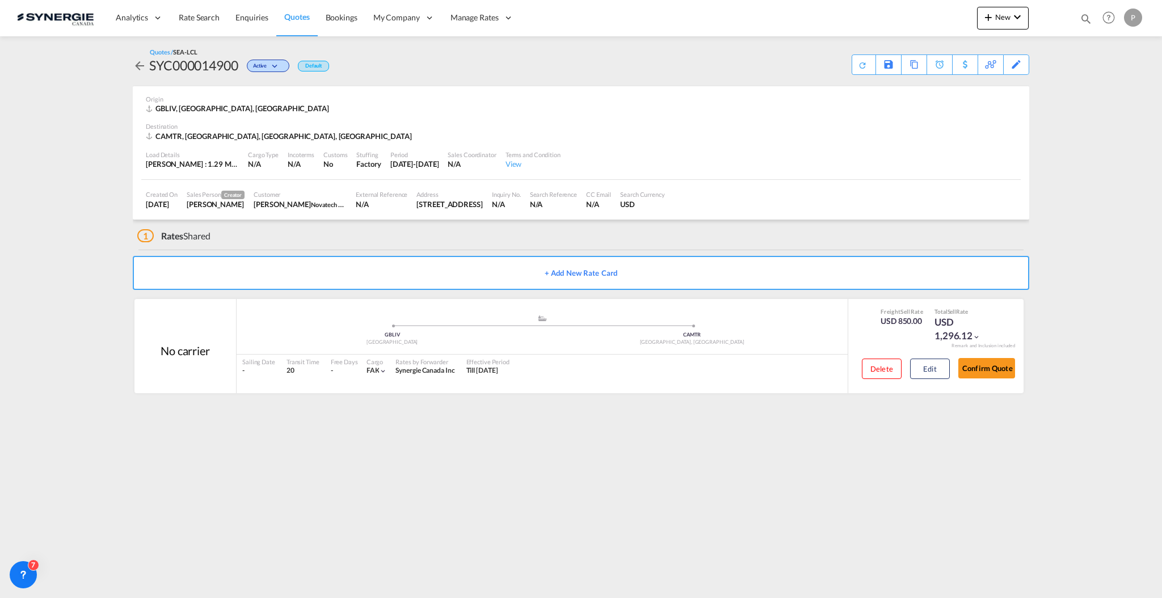
click at [567, 96] on div "Origin" at bounding box center [581, 99] width 870 height 9
click at [857, 71] on div "Download Quote" at bounding box center [841, 64] width 58 height 18
click at [1085, 16] on md-icon "icon-magnify" at bounding box center [1086, 18] width 12 height 12
click at [909, 19] on select "Bookings Quotes Enquiries" at bounding box center [905, 19] width 54 height 20
select select "Quotes"
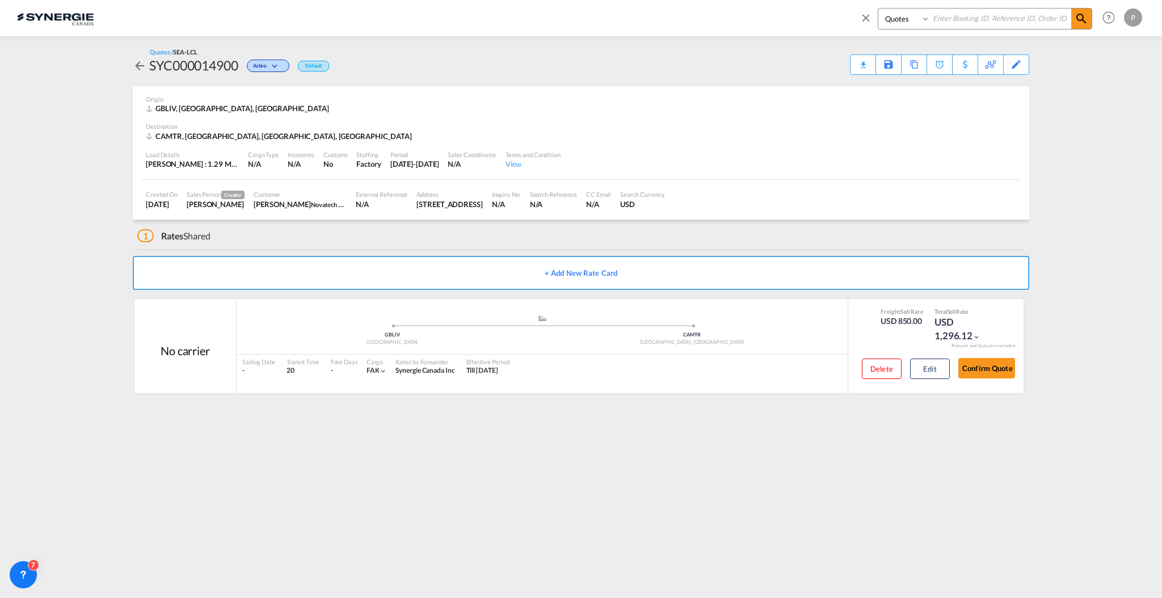
click at [878, 9] on select "Bookings Quotes Enquiries" at bounding box center [905, 19] width 54 height 20
click at [965, 17] on input at bounding box center [1000, 19] width 141 height 20
paste input "SYC000014240"
type input "SYC000014240"
click at [1088, 22] on span at bounding box center [1081, 19] width 20 height 20
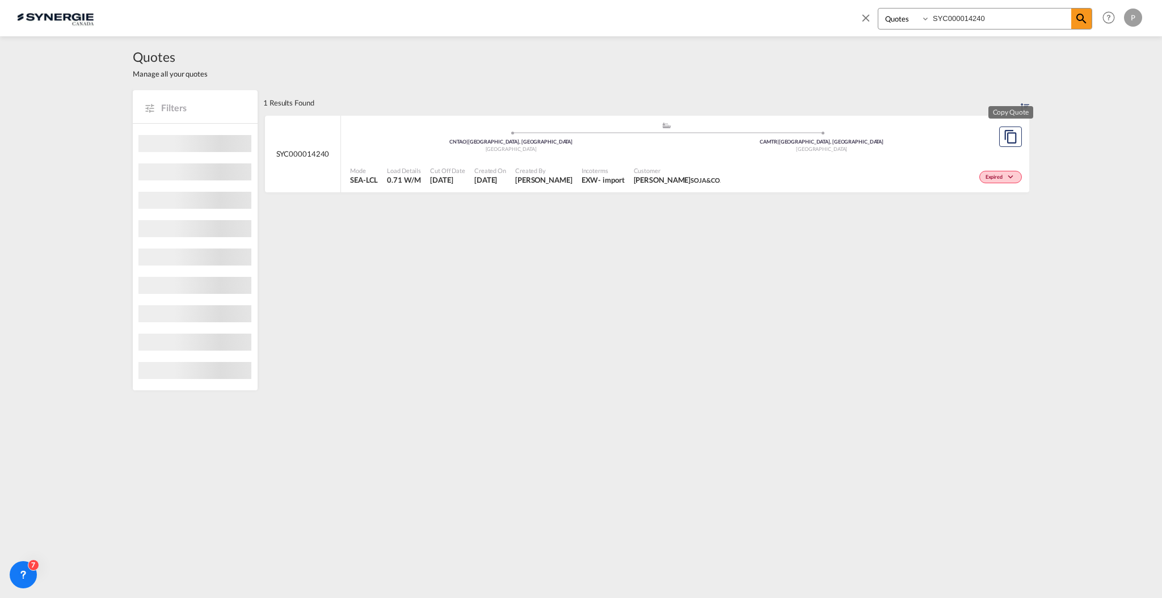
click at [840, 141] on span "CAMTR | Montreal, QC" at bounding box center [822, 141] width 124 height 6
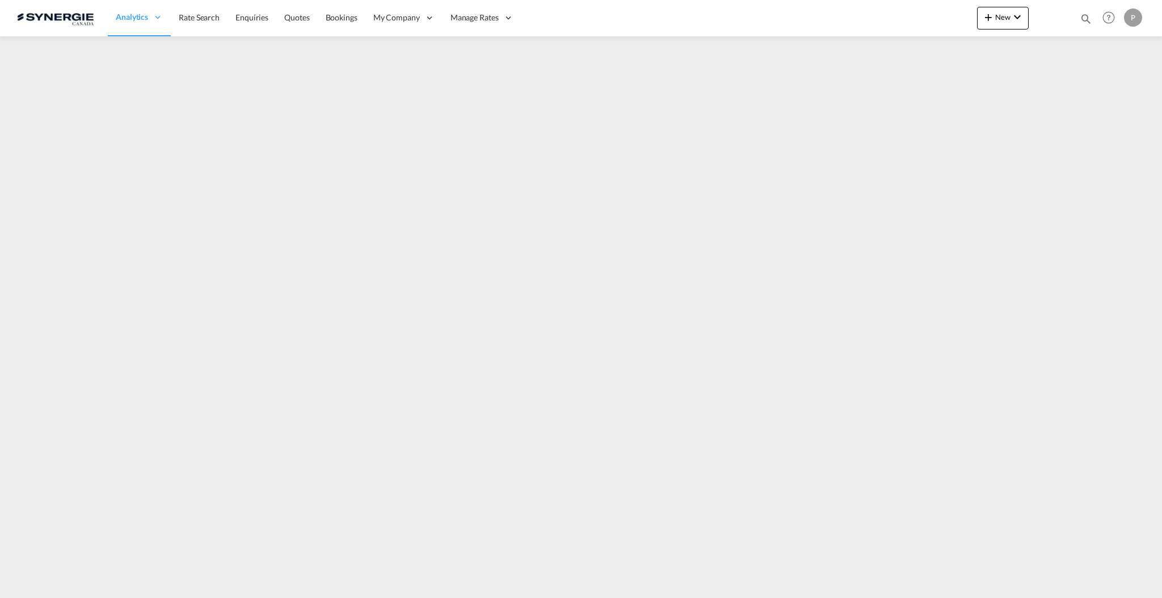
click at [697, 16] on div at bounding box center [1051, 18] width 44 height 34
click at [697, 20] on md-icon "icon-chevron-down" at bounding box center [1017, 17] width 14 height 14
click at [697, 79] on div "Quote" at bounding box center [987, 85] width 42 height 28
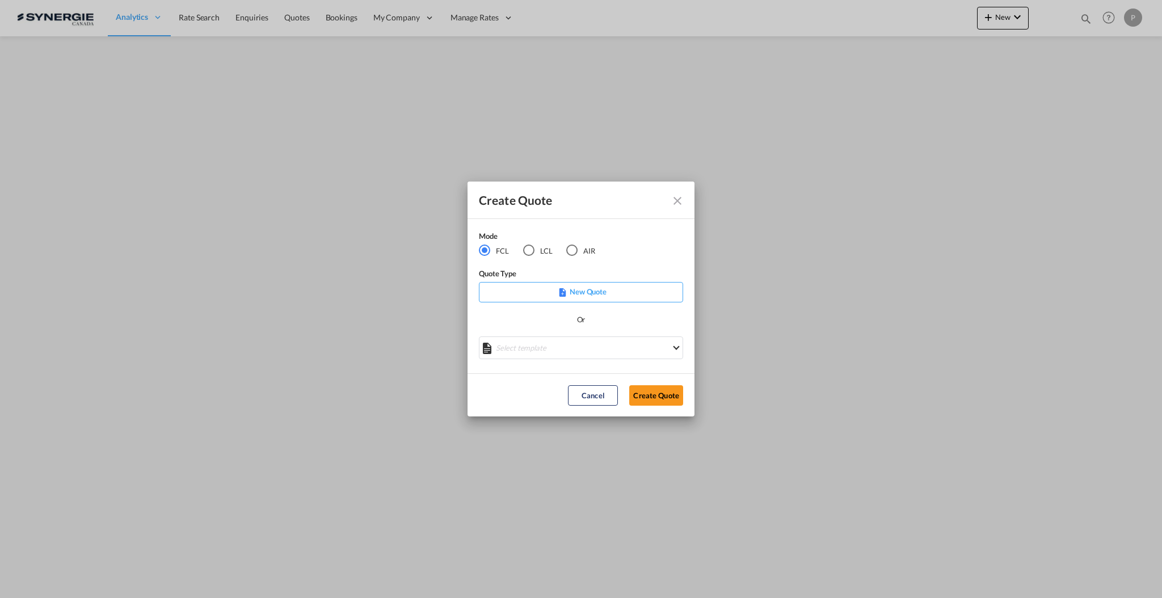
click at [600, 359] on div "Mode FCL LCL AIR Quote Type New Quote Or Select template *NEW* FCL FREEHAND / D…" at bounding box center [580, 296] width 227 height 155
click at [600, 348] on md-select "Select template *NEW* FCL FREEHAND / DAP Pablo Gomez Saldarriaga | 10 Jul 2025 …" at bounding box center [581, 347] width 204 height 23
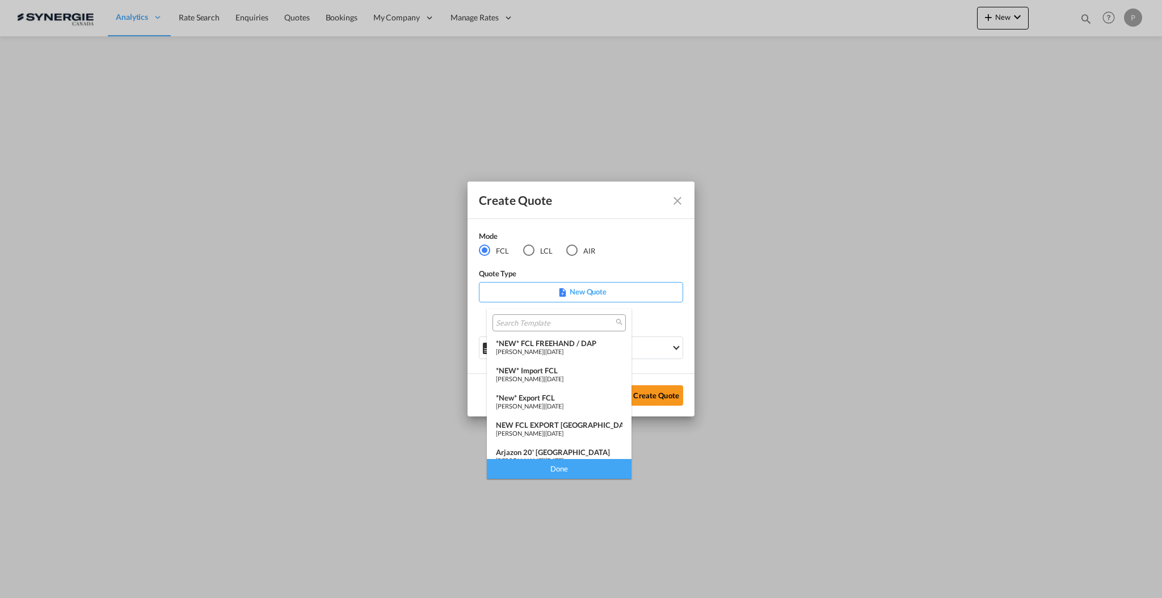
click at [563, 359] on span "24 Mar 2025" at bounding box center [554, 378] width 18 height 7
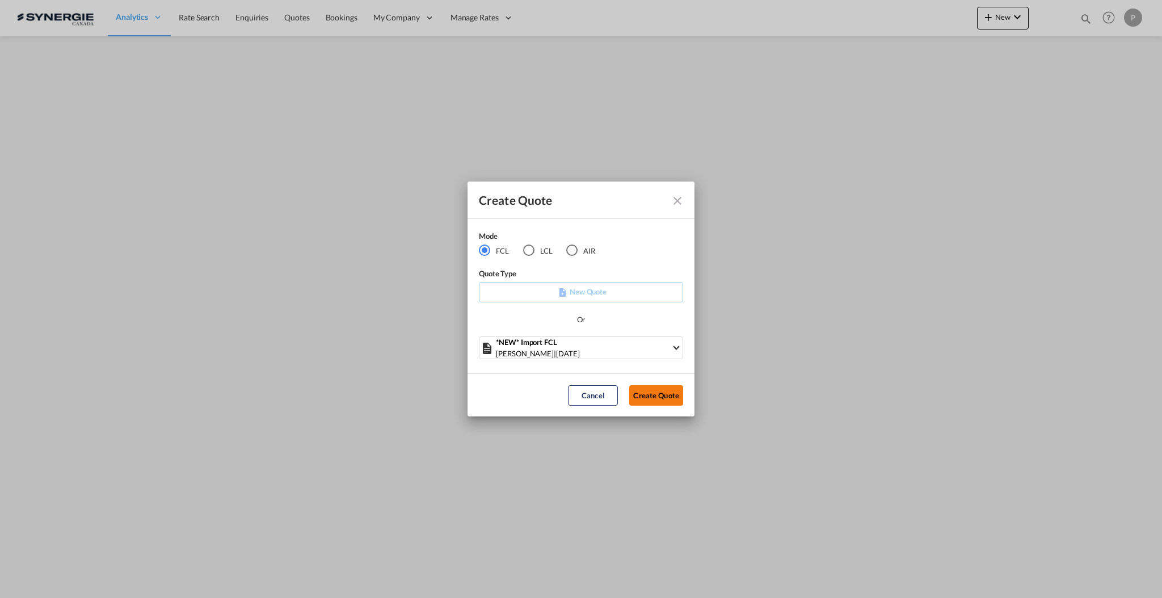
click at [665, 359] on button "Create Quote" at bounding box center [656, 395] width 54 height 20
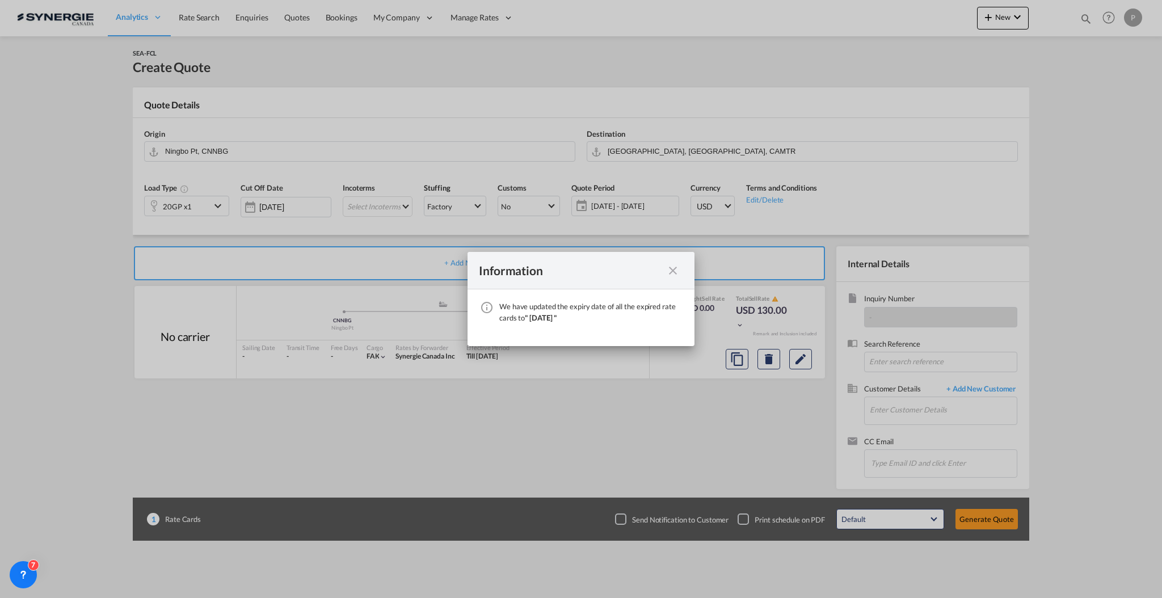
click at [660, 258] on div "Information" at bounding box center [580, 270] width 227 height 37
click at [663, 266] on div "We have ..." at bounding box center [673, 270] width 20 height 14
click at [667, 267] on md-icon "icon-close fg-AAA8AD cursor" at bounding box center [673, 271] width 14 height 14
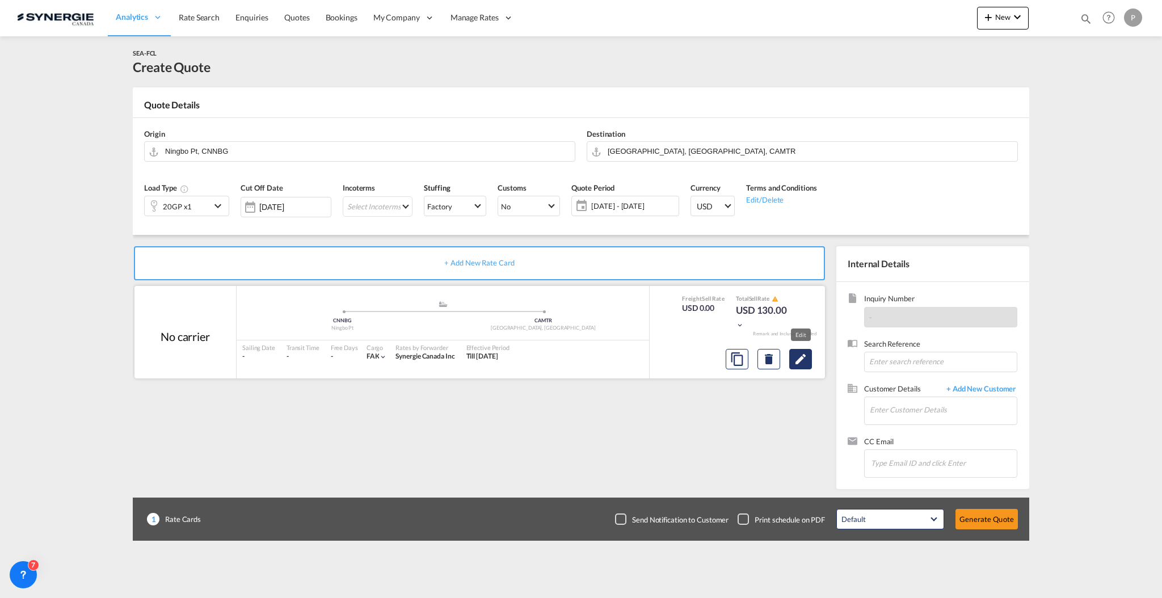
click at [697, 355] on md-icon "Edit" at bounding box center [801, 359] width 14 height 14
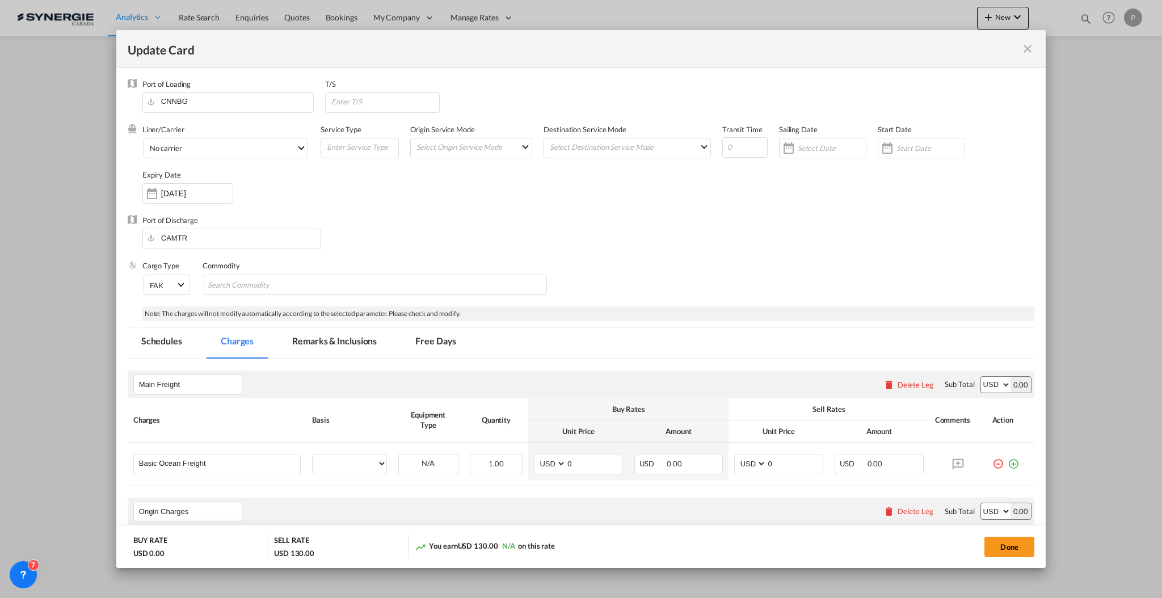
click at [377, 339] on md-tab-item "Remarks & Inclusions" at bounding box center [335, 342] width 112 height 31
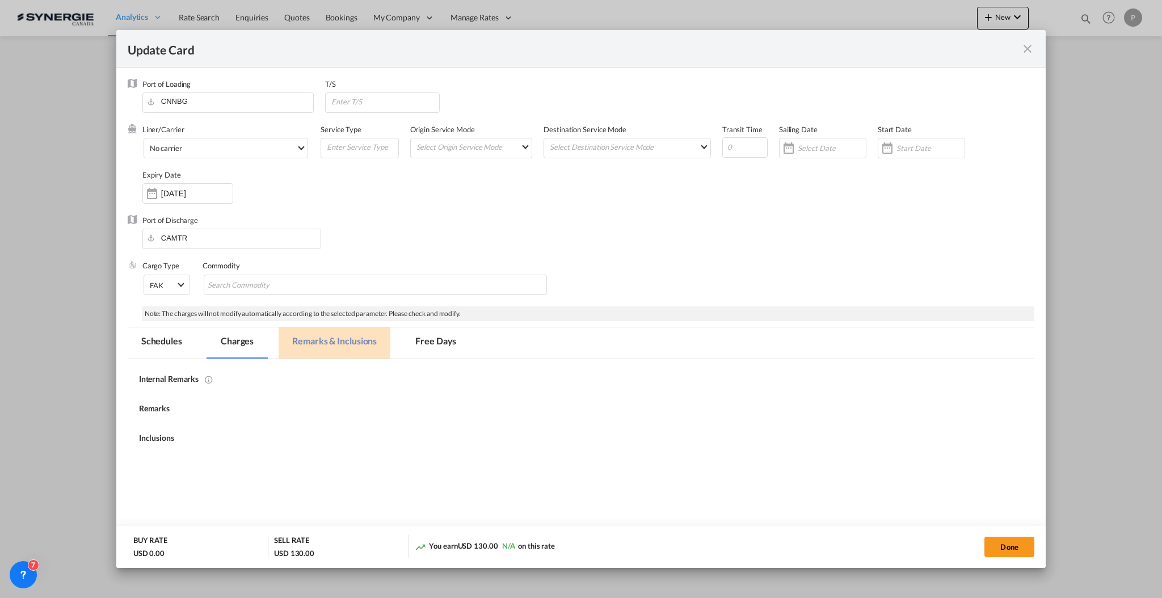
select select "per container"
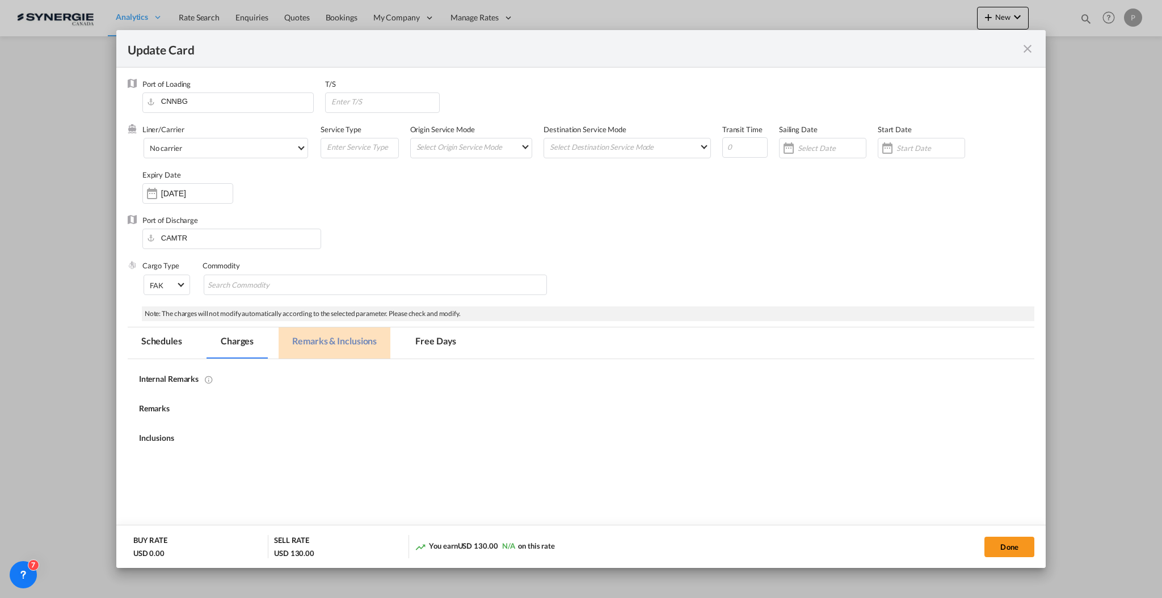
select select "per container"
select select "per B/L"
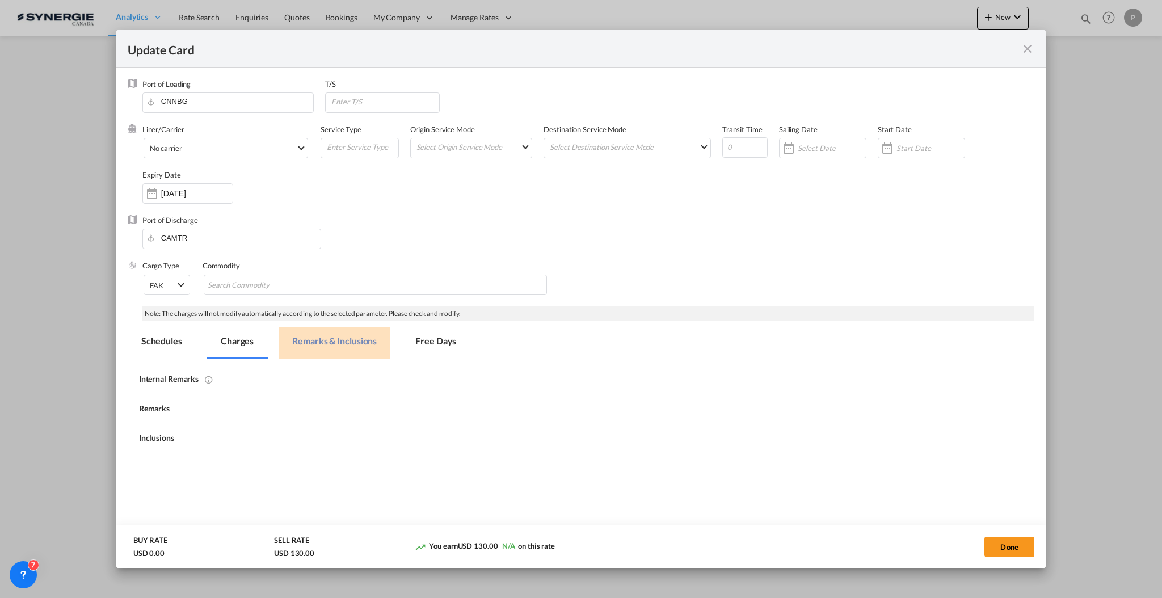
select select "per shipment"
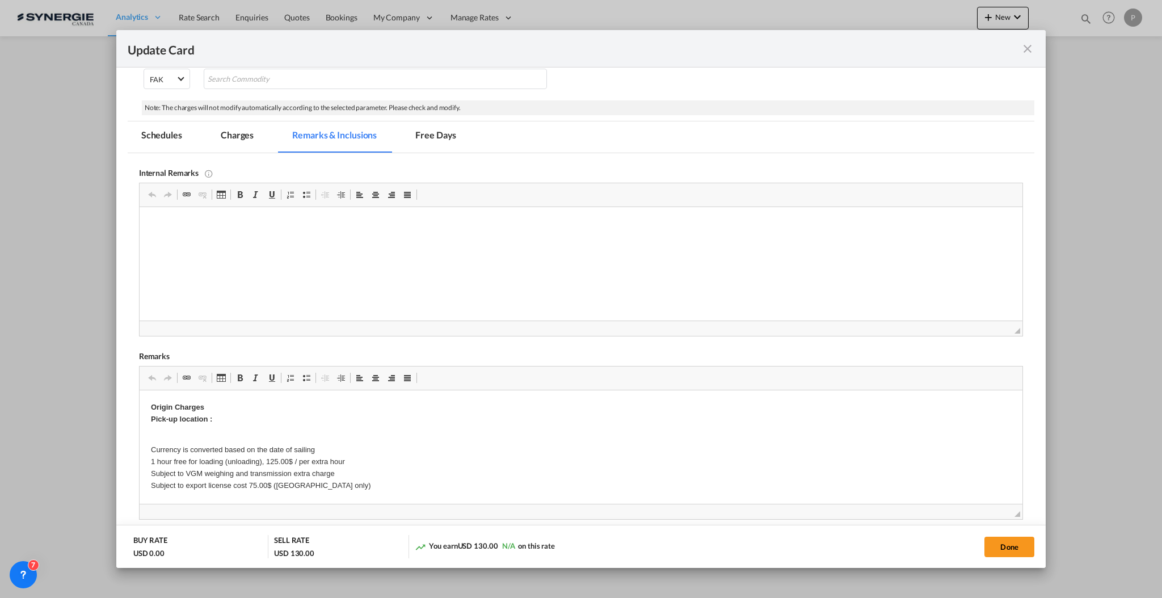
click at [697, 51] on md-icon "icon-close fg-AAA8AD m-0 pointer" at bounding box center [1028, 49] width 14 height 14
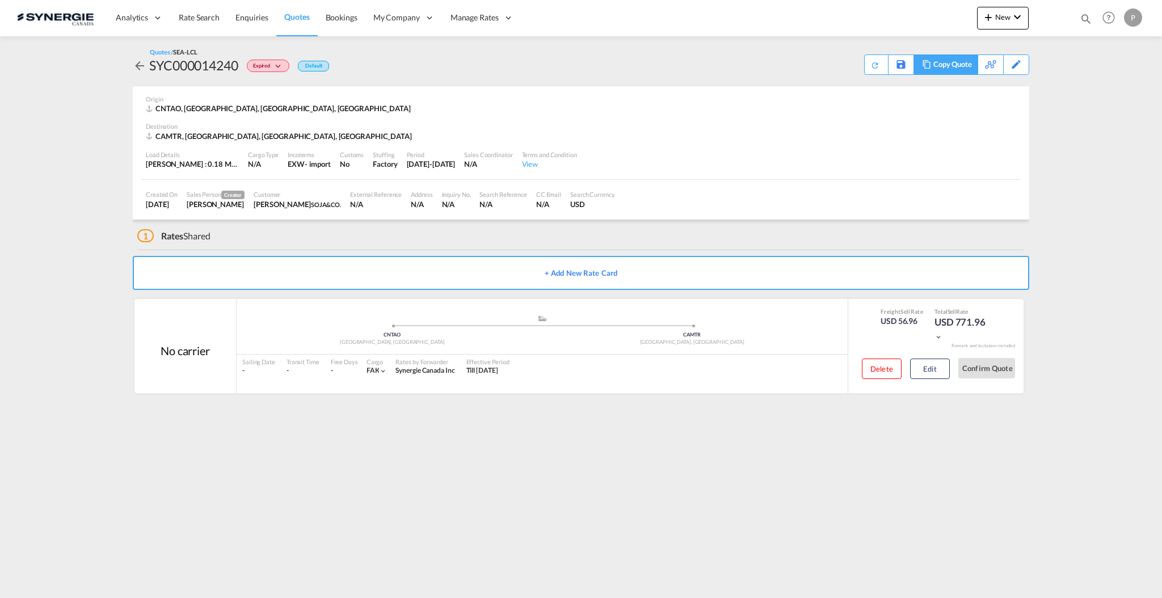
click at [959, 65] on div "Copy Quote" at bounding box center [952, 64] width 39 height 19
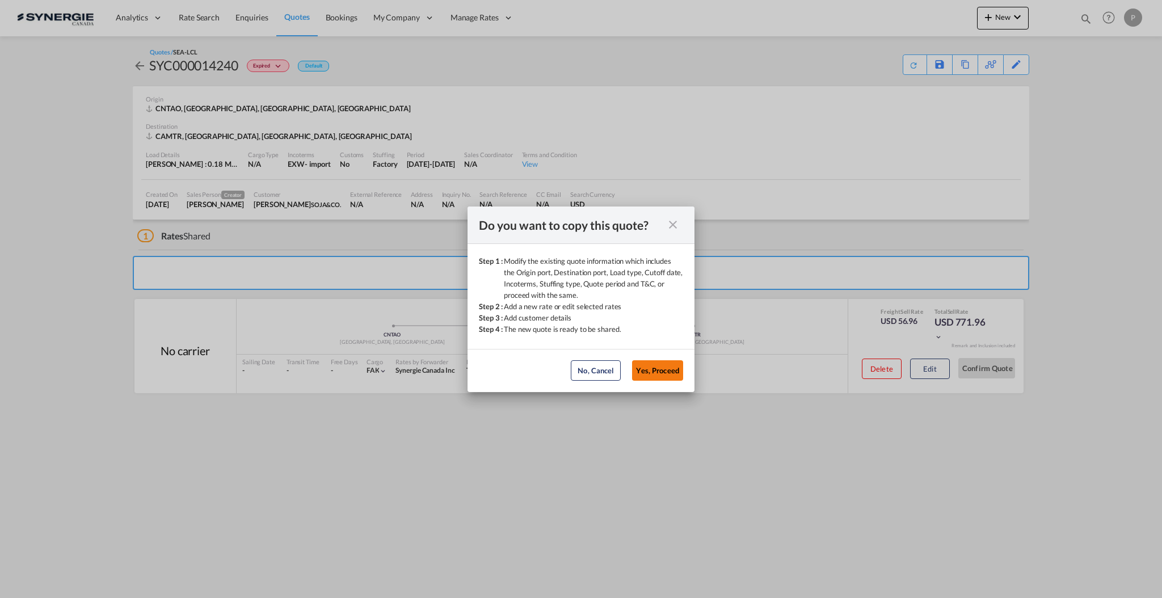
click at [660, 368] on button "Yes, Proceed" at bounding box center [657, 370] width 51 height 20
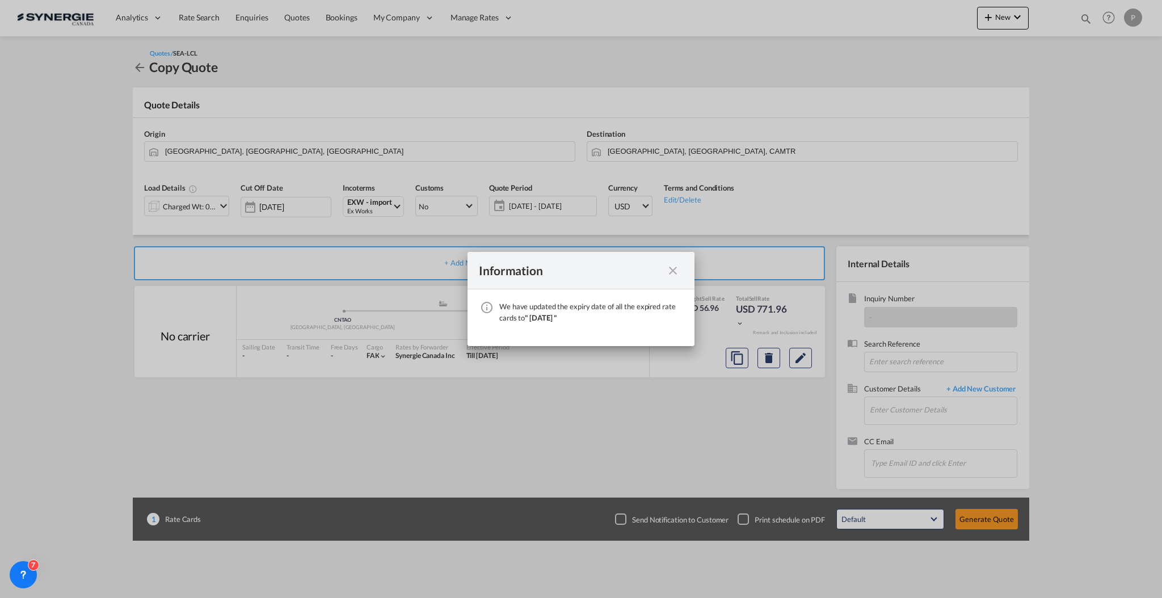
click at [669, 272] on md-icon "icon-close fg-AAA8AD cursor" at bounding box center [673, 271] width 14 height 14
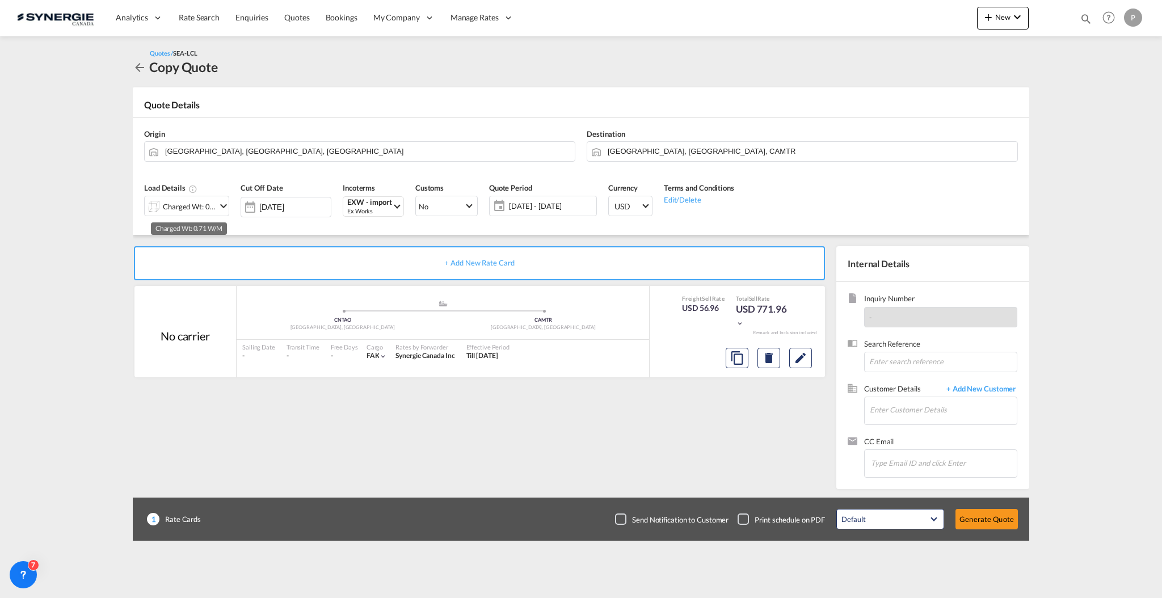
click at [195, 205] on div "Charged Wt: 0.71 W/M" at bounding box center [189, 207] width 53 height 16
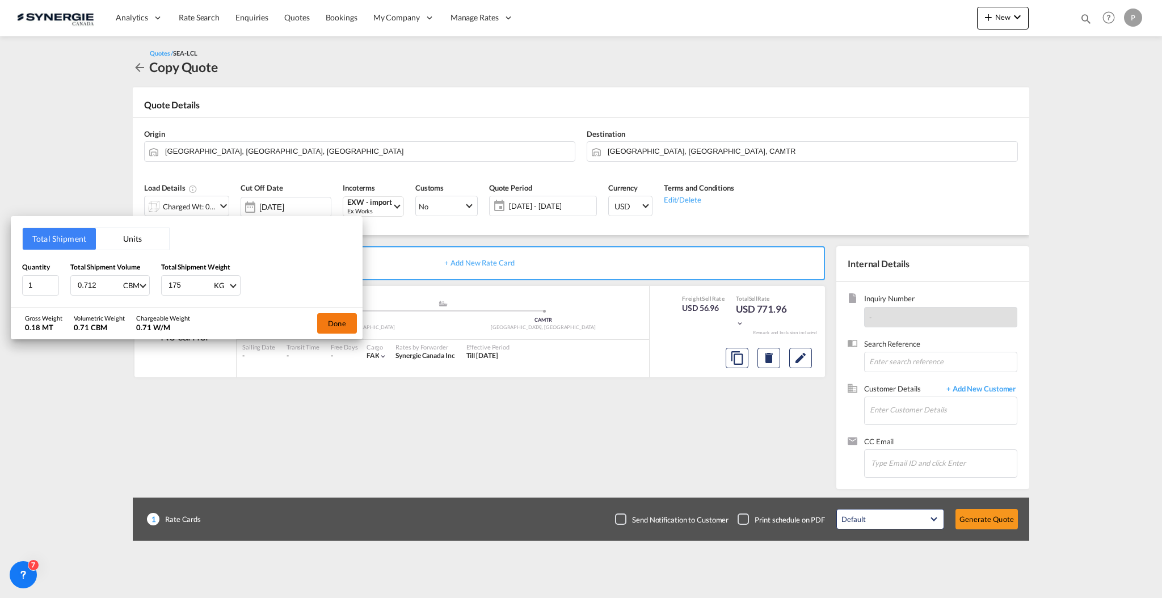
click at [338, 325] on button "Done" at bounding box center [337, 323] width 40 height 20
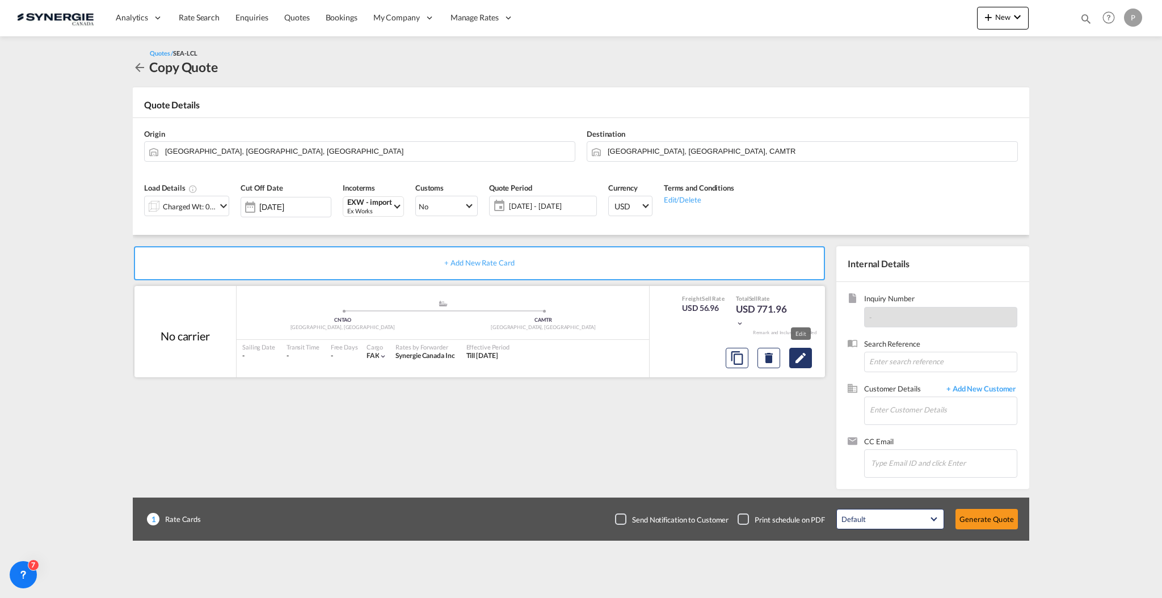
click at [810, 352] on button "Edit" at bounding box center [800, 358] width 23 height 20
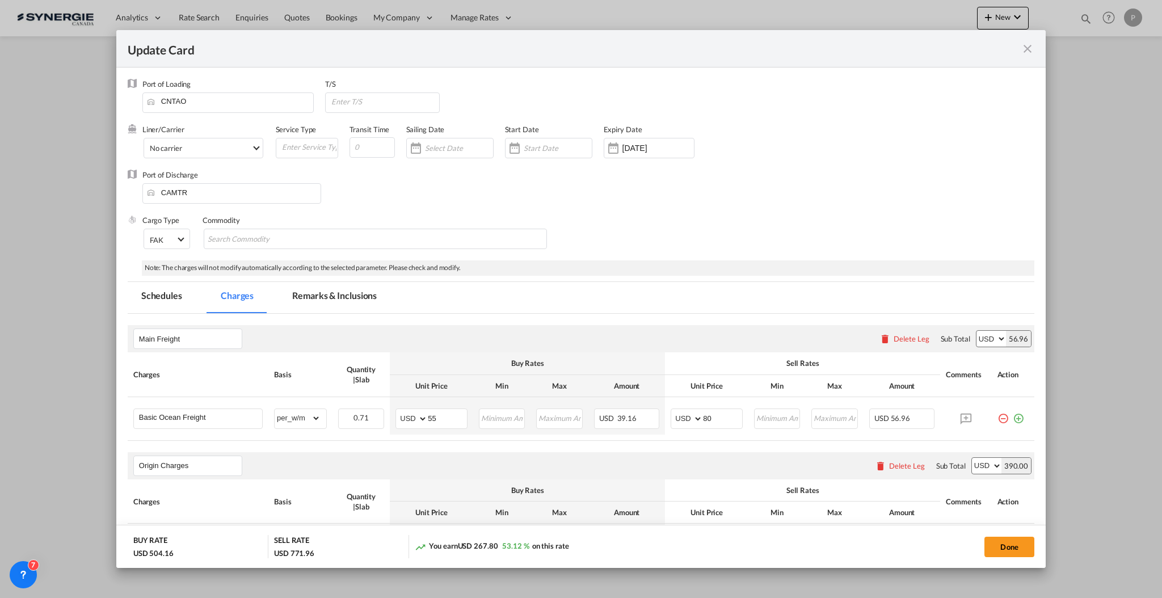
select select "per_w/m"
select select "flat"
select select "per_hbl"
select select "per_bl"
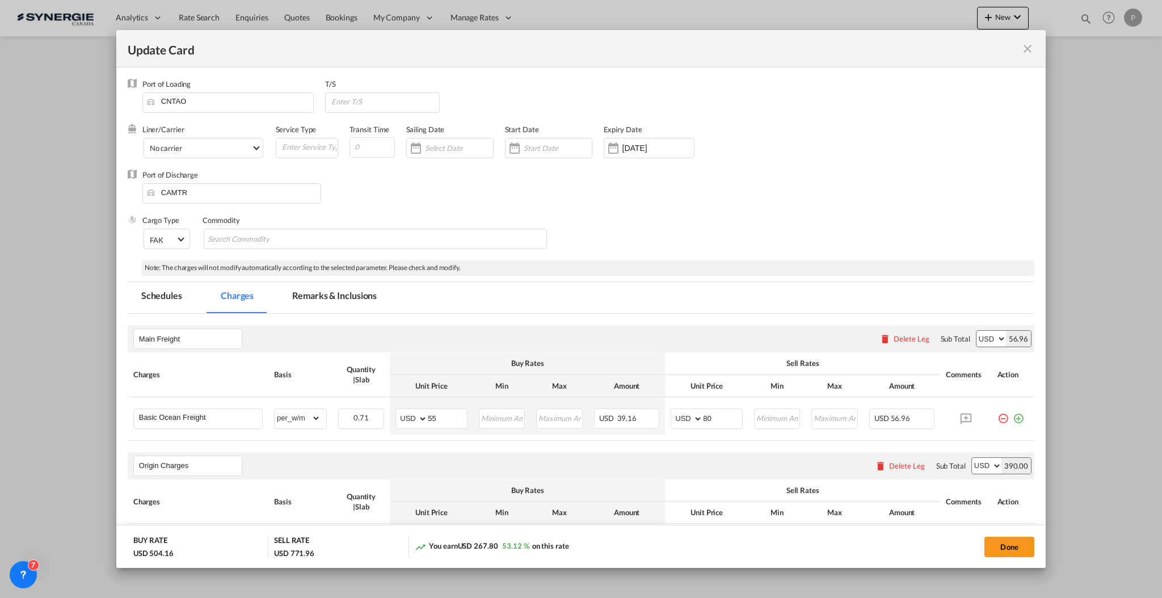
select select "flat"
select select "per_bl"
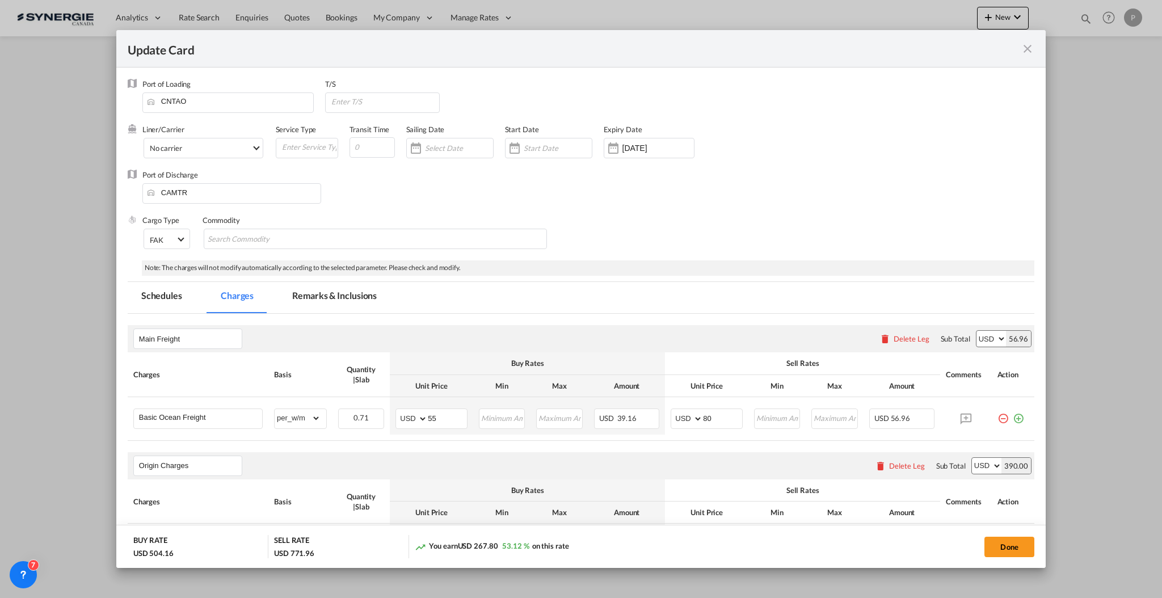
select select "per_shipment"
click at [440, 416] on input "55" at bounding box center [447, 417] width 39 height 17
type input "60"
click at [495, 334] on div "Main Freight Please enter leg name Leg Name Already Exists Delete Leg Sub Total…" at bounding box center [581, 338] width 907 height 27
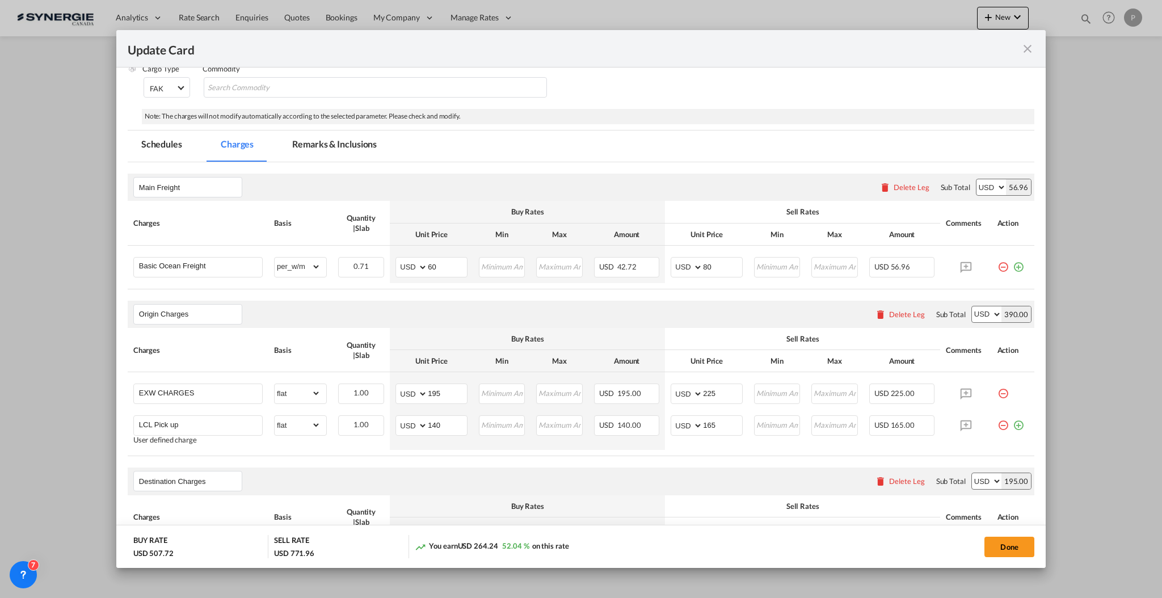
scroll to position [151, 0]
drag, startPoint x: 302, startPoint y: 142, endPoint x: 410, endPoint y: 233, distance: 140.6
click at [302, 142] on md-tab-item "Remarks & Inclusions" at bounding box center [335, 146] width 112 height 31
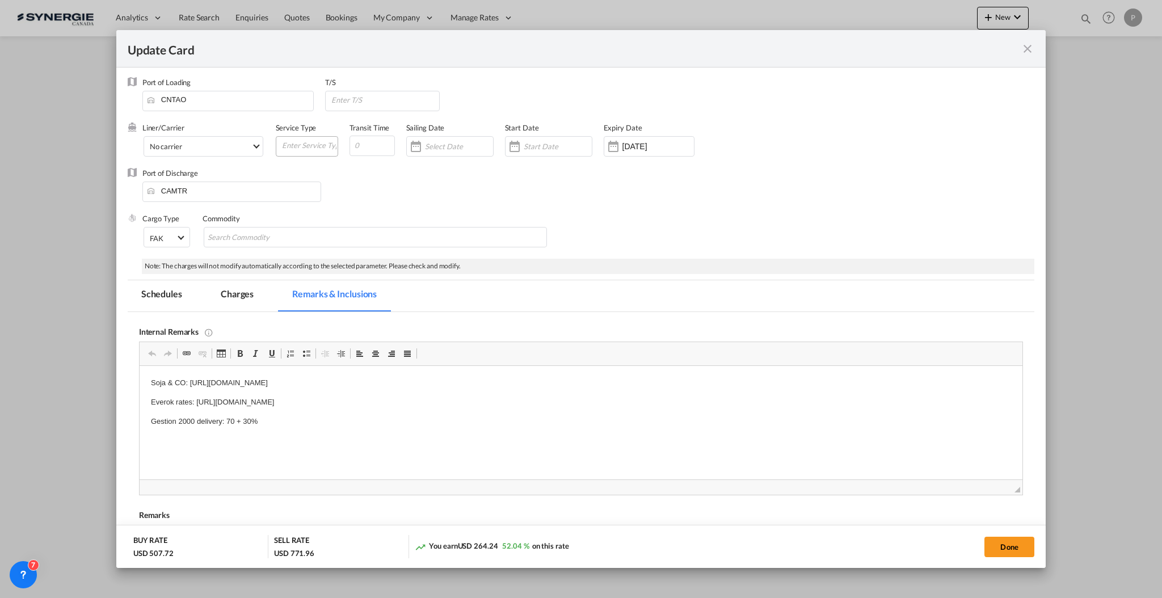
scroll to position [0, 0]
click at [245, 292] on md-tab-item "Charges" at bounding box center [237, 297] width 60 height 31
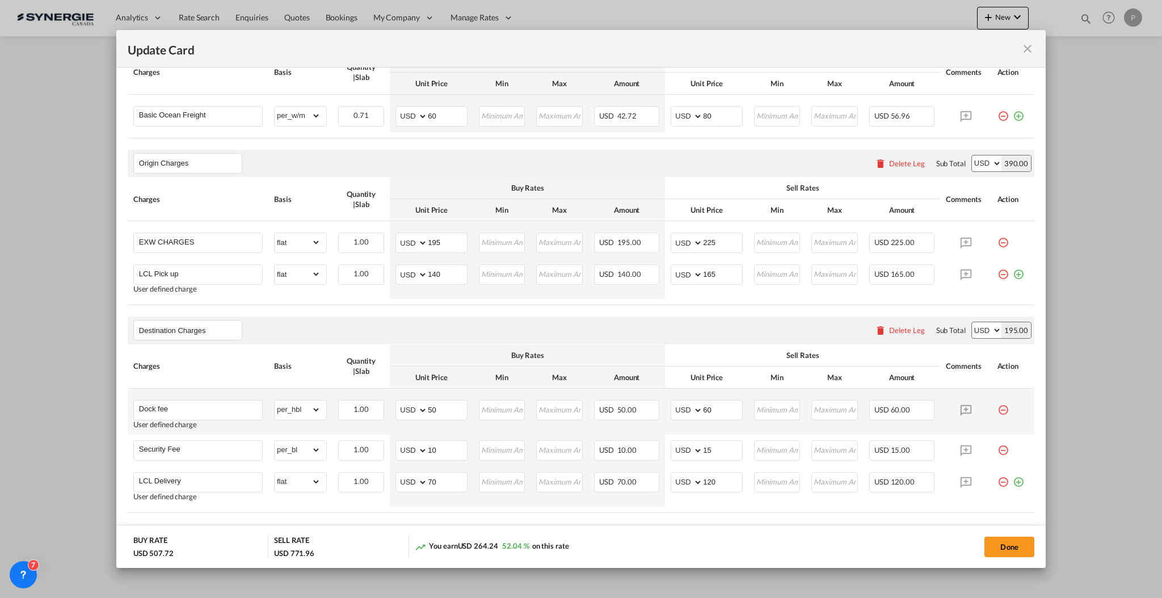
scroll to position [378, 0]
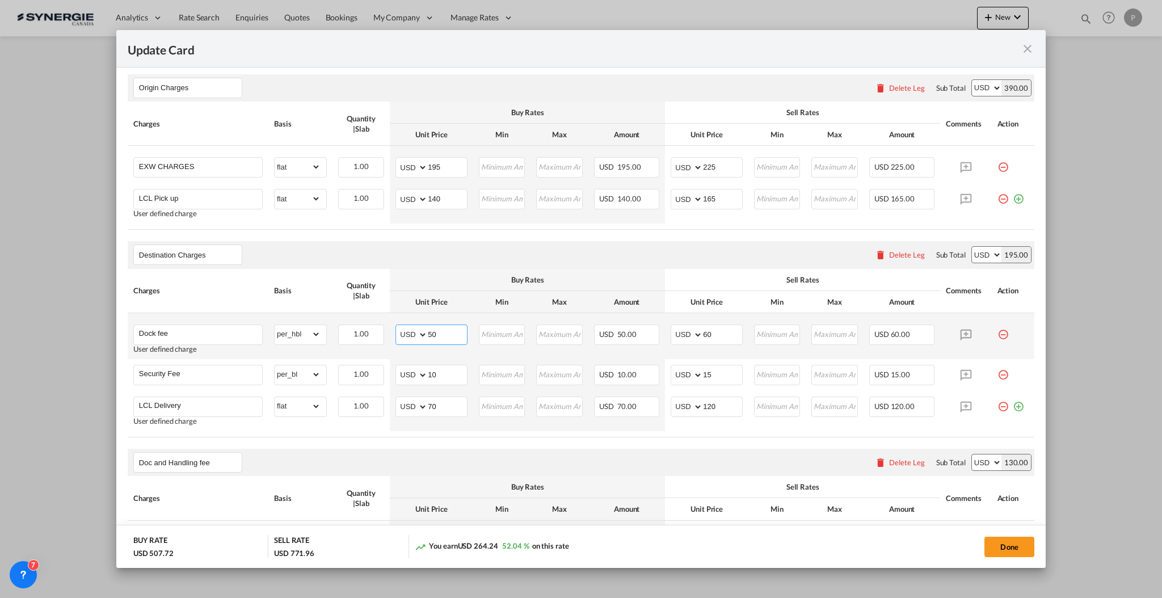
click at [431, 328] on input "50" at bounding box center [447, 333] width 39 height 17
type input "0"
click at [445, 407] on input "70" at bounding box center [447, 405] width 39 height 17
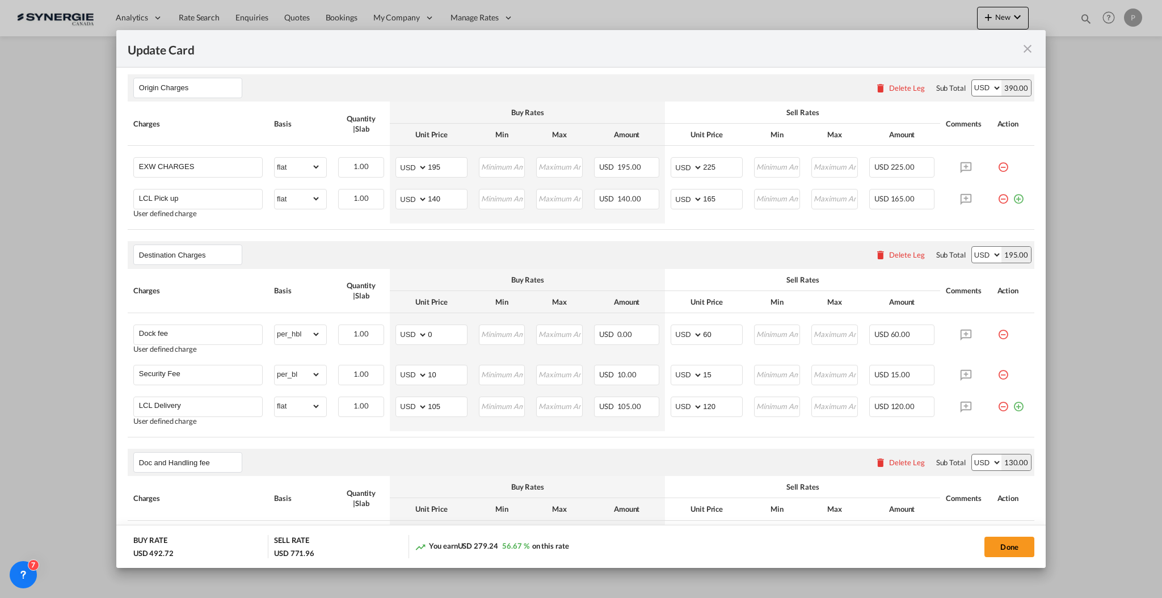
click at [576, 281] on div "Buy Rates" at bounding box center [527, 280] width 264 height 10
type input "70"
type input "0"
click at [444, 404] on input "70" at bounding box center [447, 405] width 39 height 17
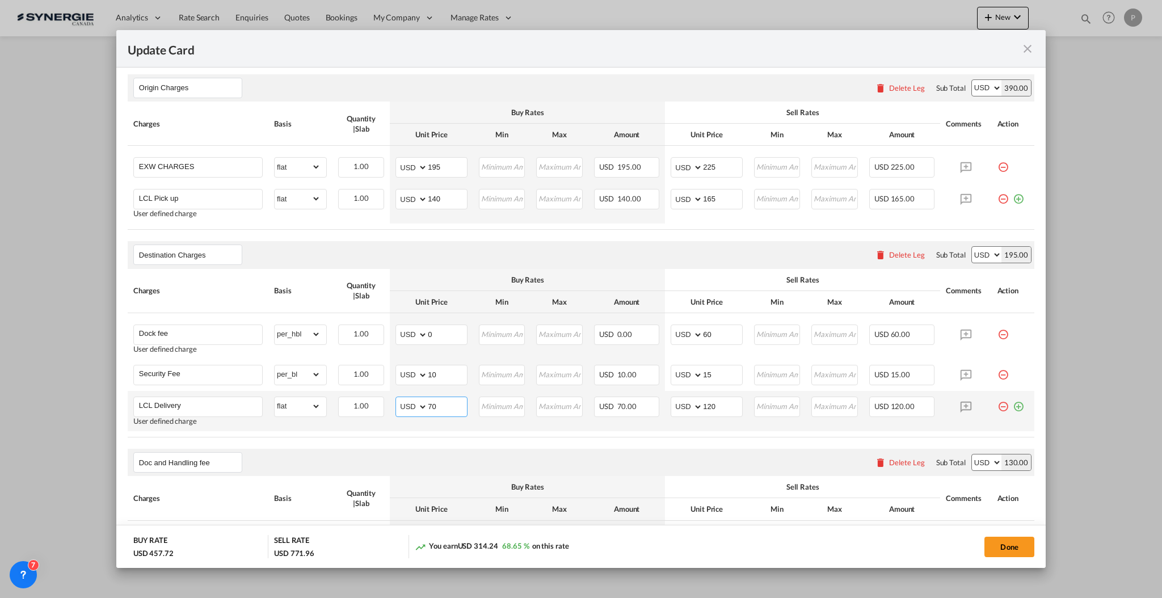
click at [444, 404] on input "70" at bounding box center [447, 405] width 39 height 17
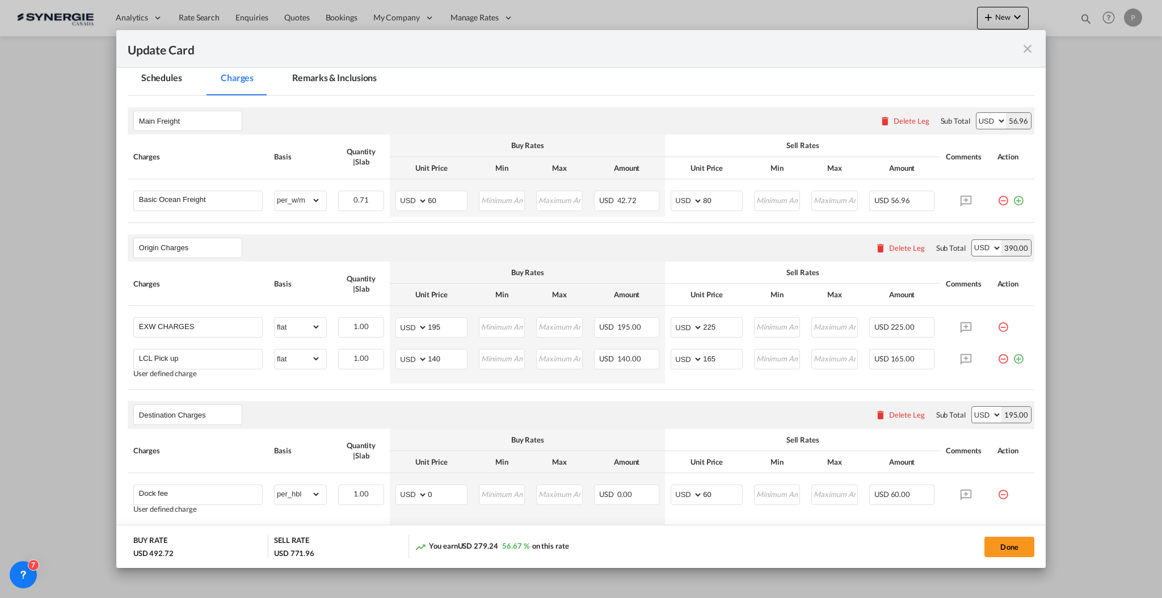
scroll to position [75, 0]
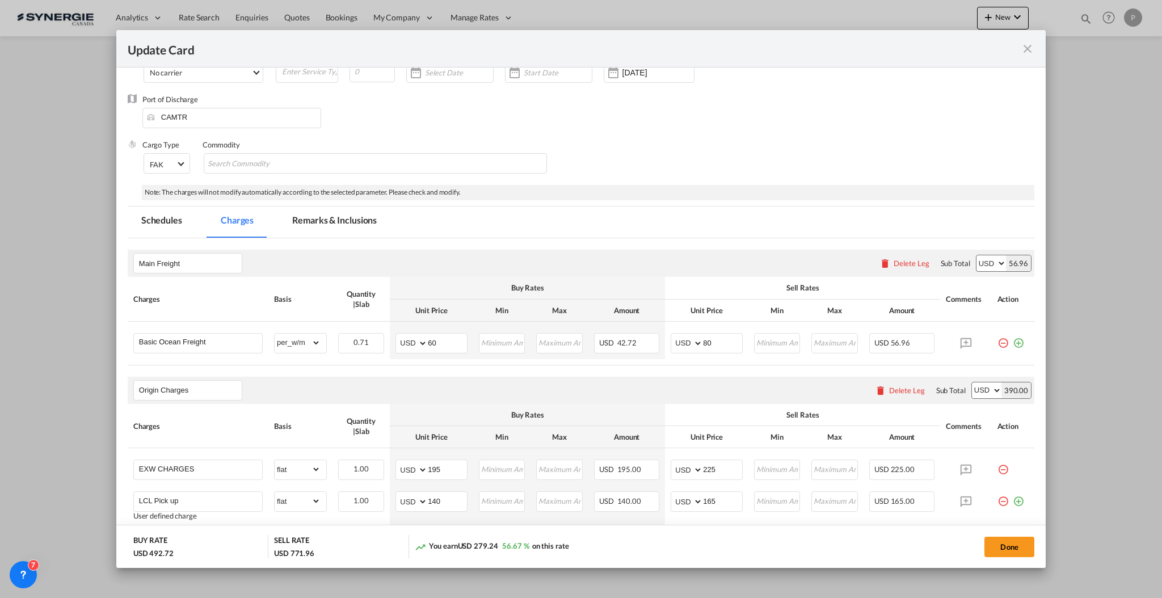
type input "105"
click at [342, 208] on md-tab-item "Remarks & Inclusions" at bounding box center [335, 222] width 112 height 31
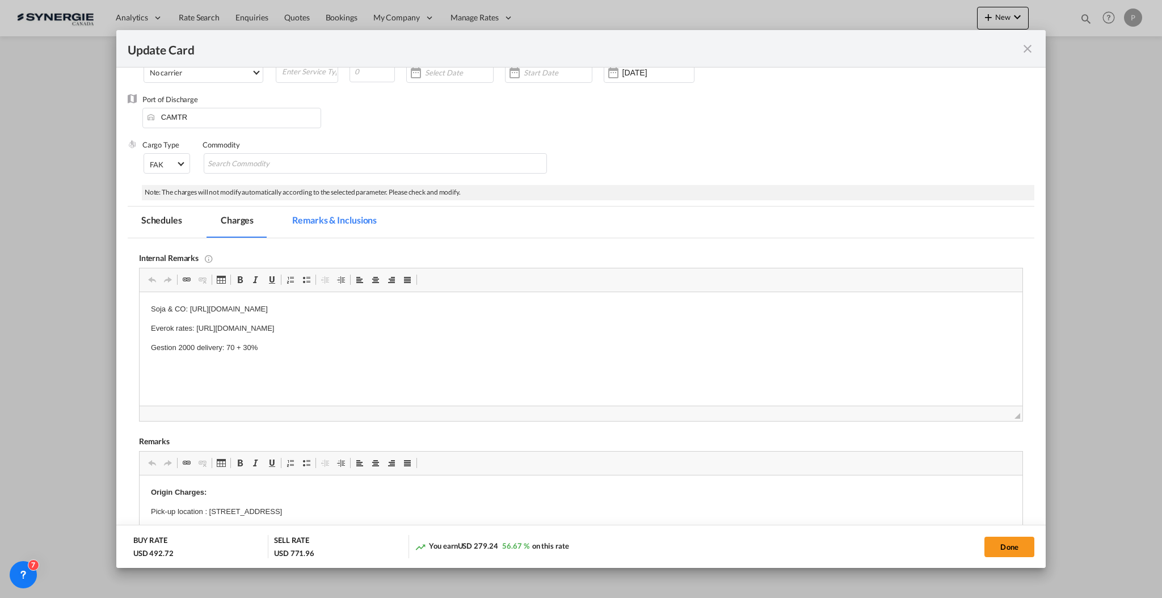
click at [356, 226] on md-tab-item "Remarks & Inclusions" at bounding box center [335, 222] width 112 height 31
click at [166, 348] on p "Gestion 2000 delivery: 70 + 30%" at bounding box center [580, 348] width 860 height 12
drag, startPoint x: 245, startPoint y: 343, endPoint x: 243, endPoint y: 355, distance: 12.0
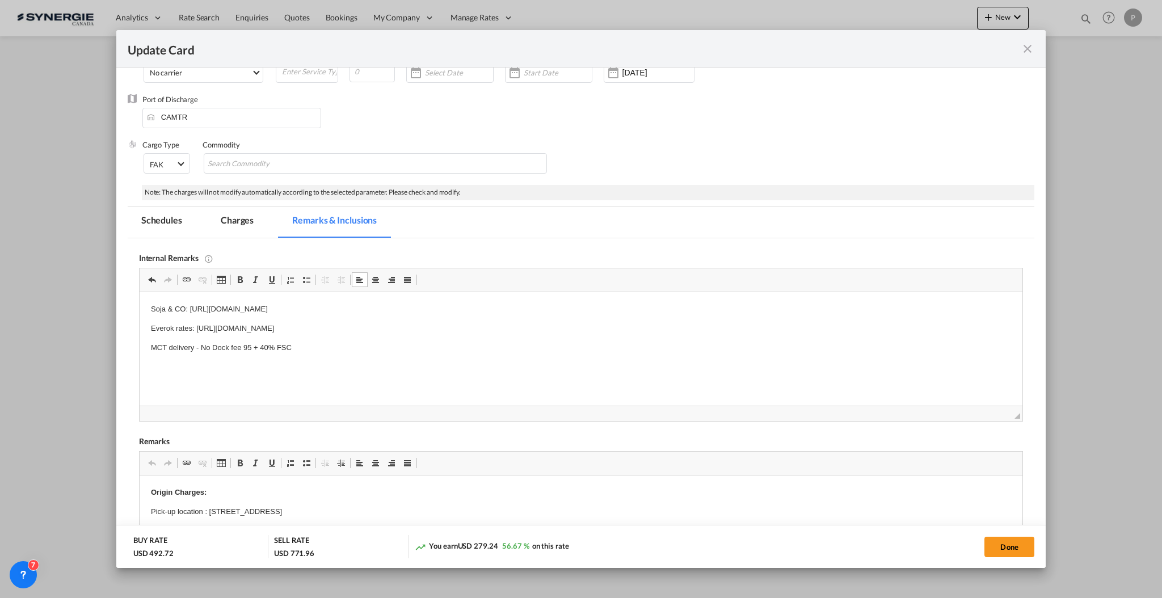
click at [245, 344] on p "MCT delivery - No Dock fee 95 + 40% FSC" at bounding box center [580, 348] width 860 height 12
click at [241, 355] on html "Soja & CO: https://app.frontapp.com/open/msg_1h6lo0gf?key=-eJpwUv_29NJl_P8fB8iW…" at bounding box center [580, 328] width 883 height 73
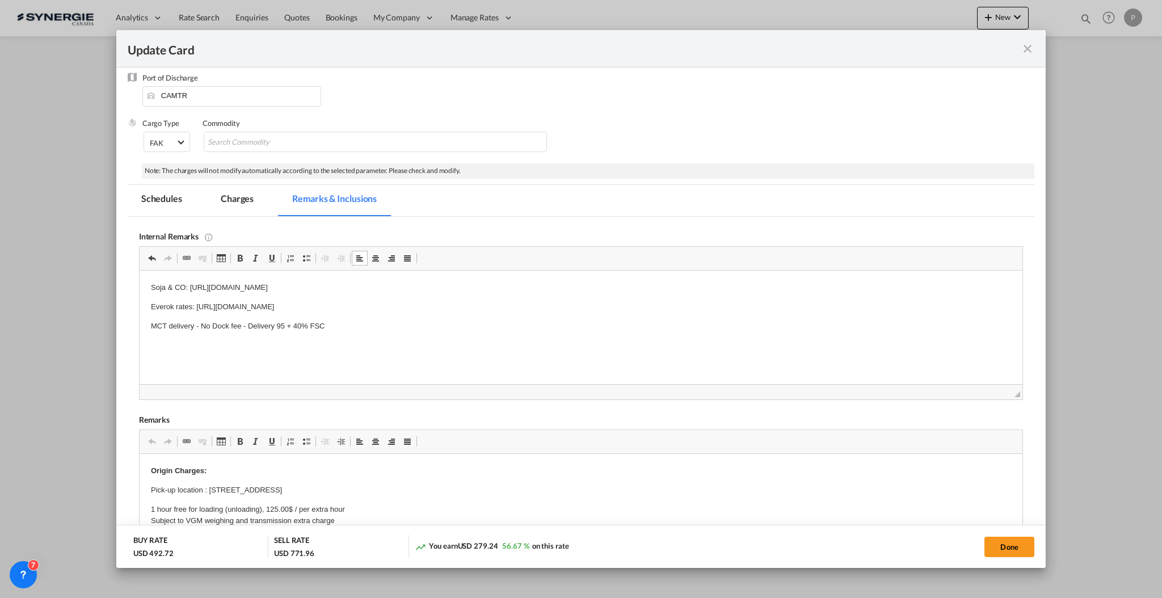
scroll to position [0, 0]
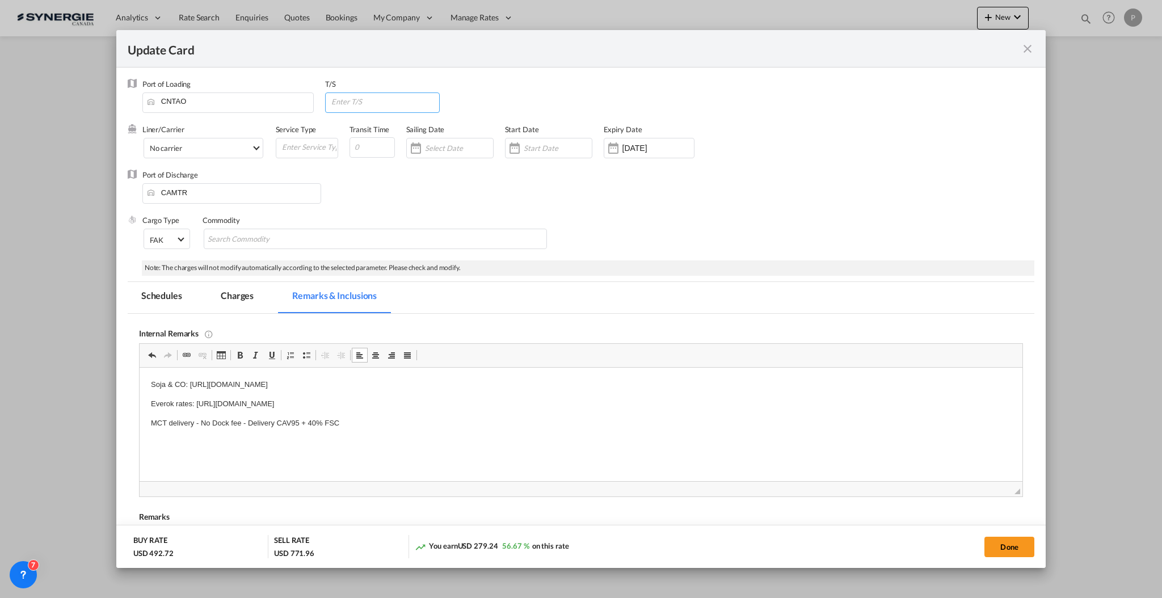
click at [359, 105] on input "Update CardPort of ..." at bounding box center [384, 101] width 109 height 17
type input "CAVAN"
type input "40"
click at [643, 153] on div "[DATE]" at bounding box center [657, 148] width 71 height 10
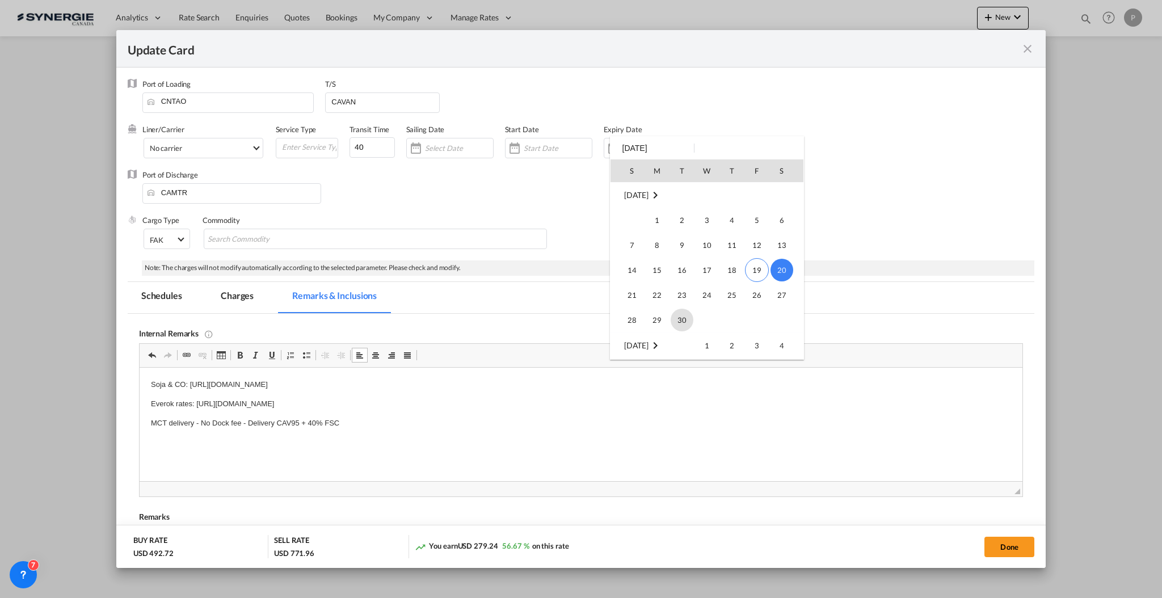
click at [690, 314] on span "30" at bounding box center [682, 320] width 23 height 23
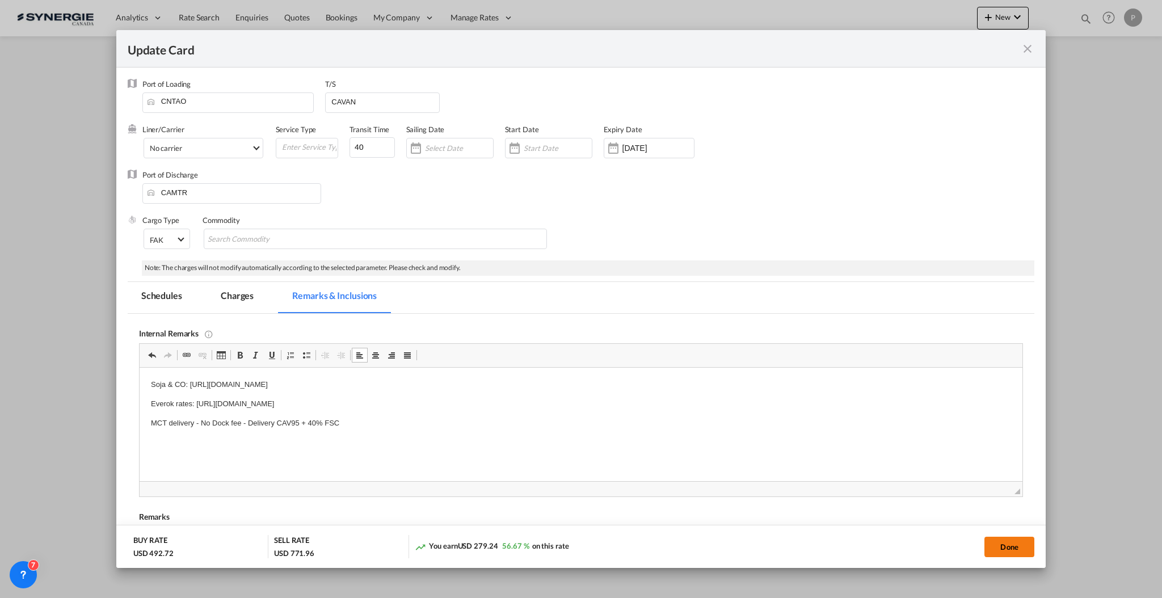
click at [1009, 543] on button "Done" at bounding box center [1009, 547] width 50 height 20
type input "29 Sep 2025"
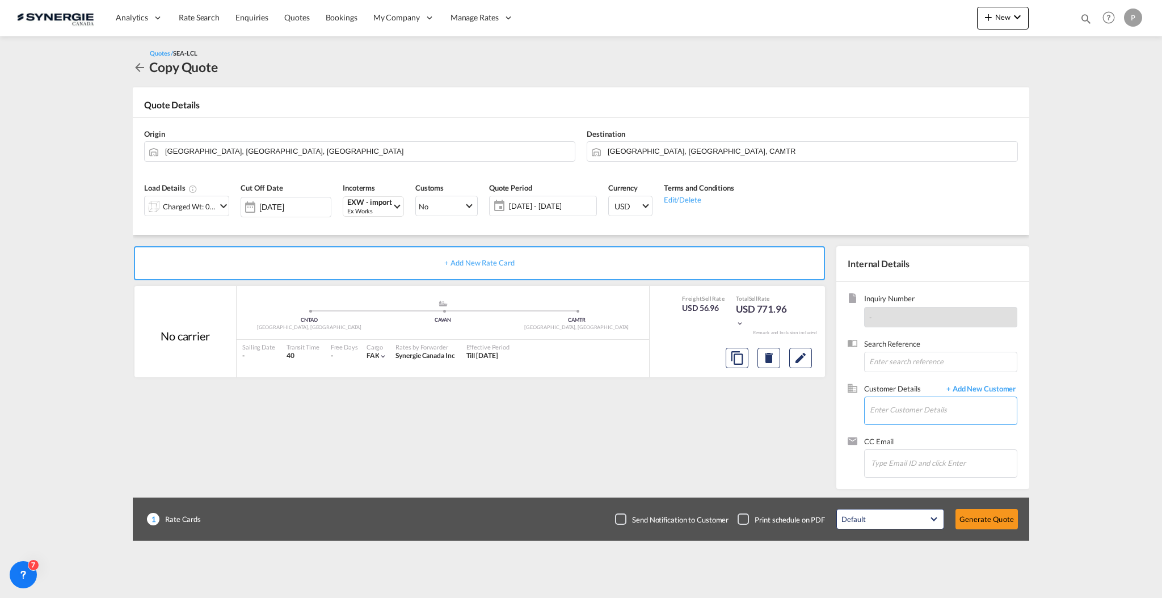
click at [935, 410] on input "Enter Customer Details" at bounding box center [943, 410] width 147 height 26
click at [945, 415] on input "Enter Customer Details" at bounding box center [943, 410] width 147 height 26
paste input "daphne@sojaco.ca"
click at [947, 420] on div "DAPHNE LACROIX daphne@sojaco.ca | SOJA&CO." at bounding box center [943, 429] width 148 height 31
type input "SOJA&CO., DAPHNE LACROIX, daphne@sojaco.ca"
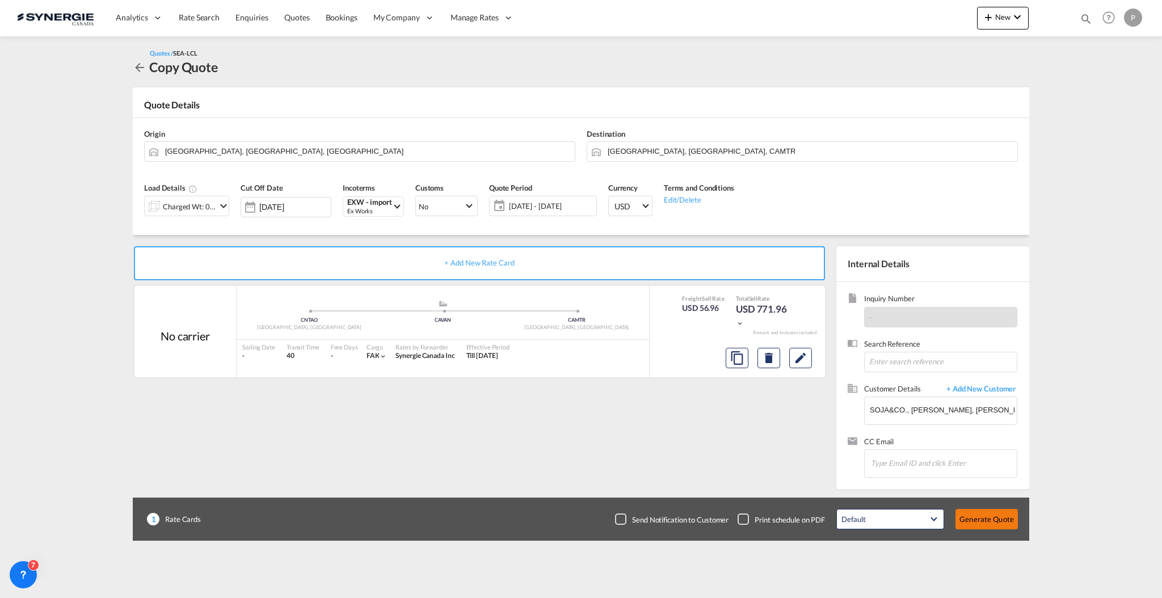
click at [991, 512] on button "Generate Quote" at bounding box center [986, 519] width 62 height 20
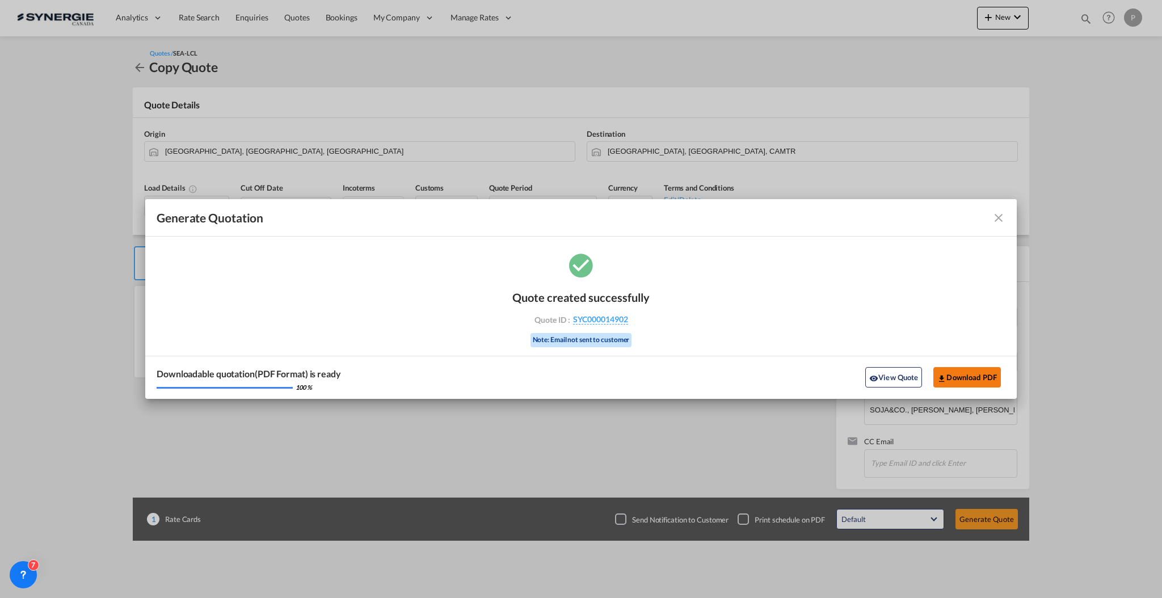
click at [949, 372] on button "Download PDF" at bounding box center [967, 377] width 68 height 20
click at [905, 374] on button "View Quote" at bounding box center [893, 377] width 57 height 20
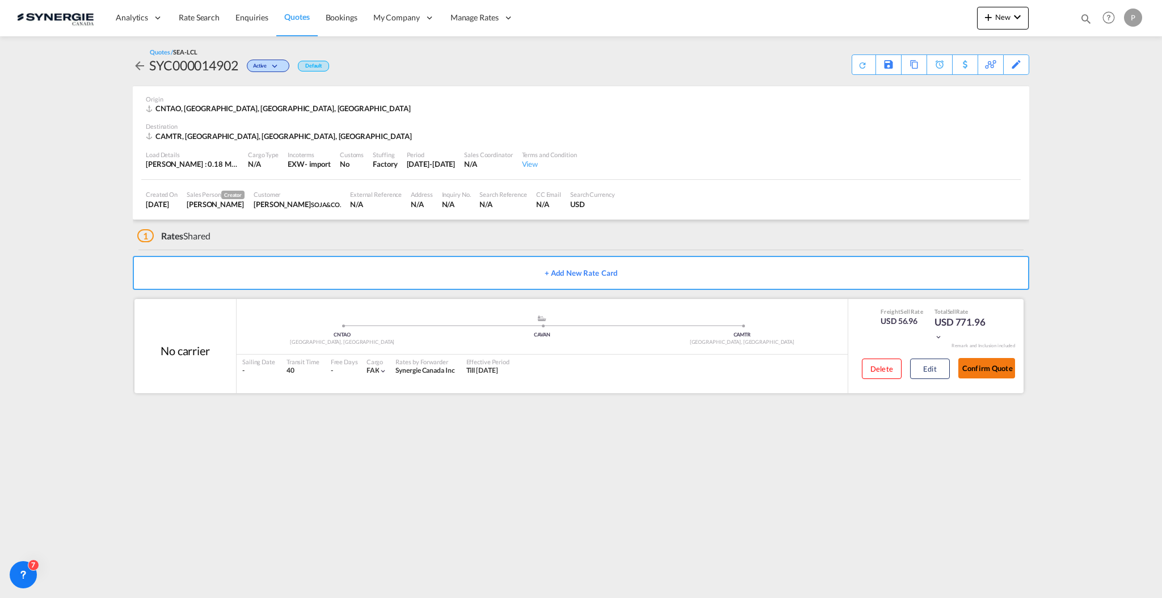
click at [983, 364] on button "Confirm Quote" at bounding box center [986, 368] width 57 height 20
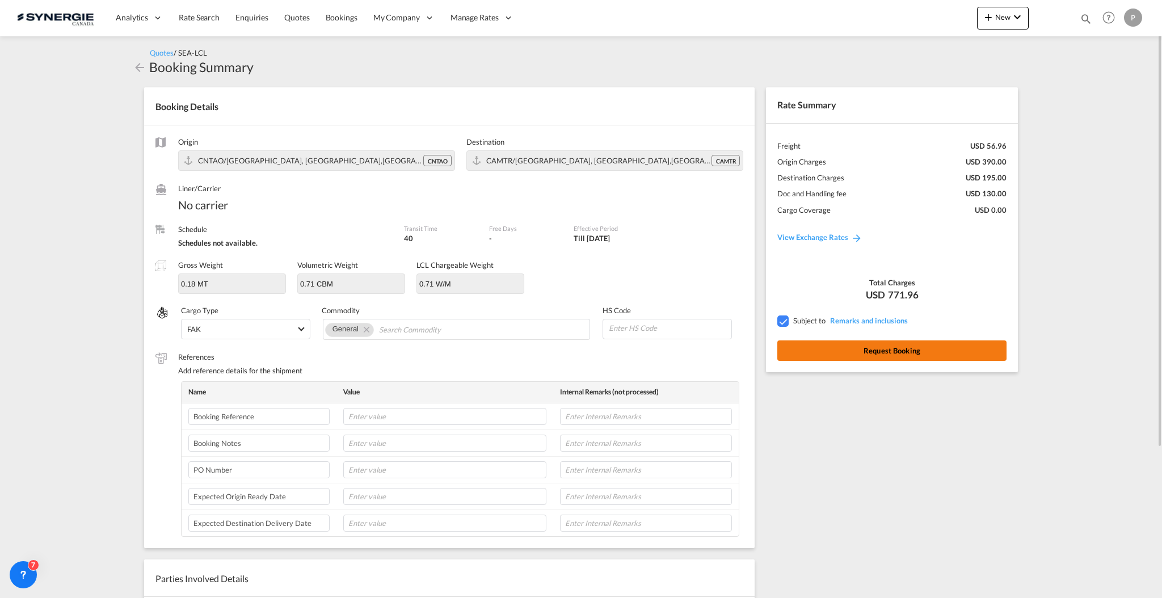
click at [955, 346] on button "Request Booking" at bounding box center [891, 350] width 229 height 20
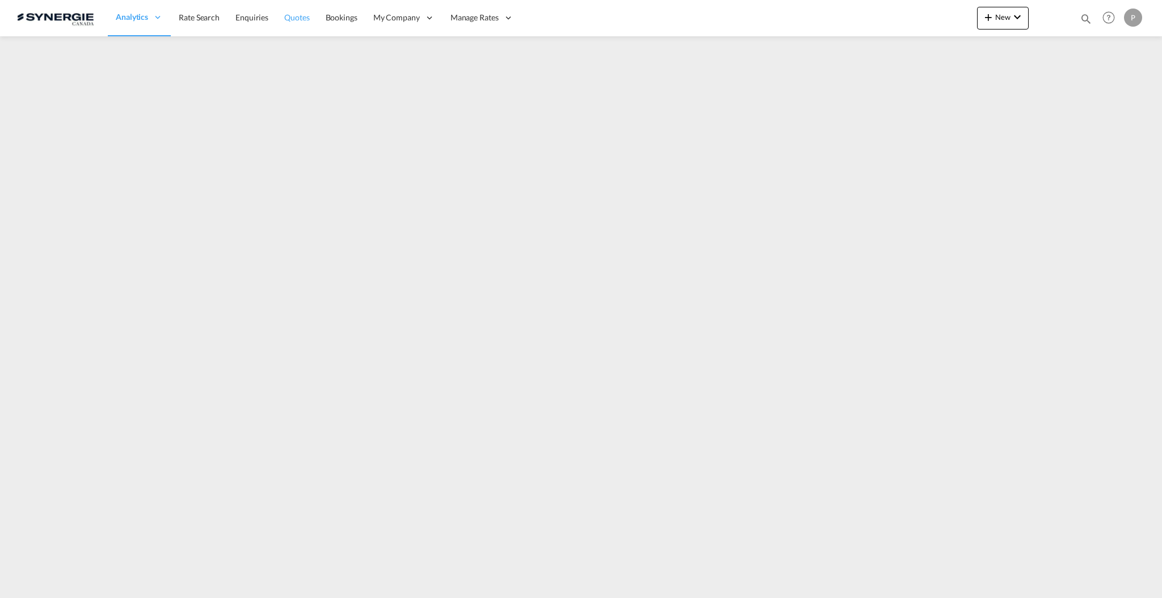
click at [305, 23] on link "Quotes" at bounding box center [296, 17] width 41 height 37
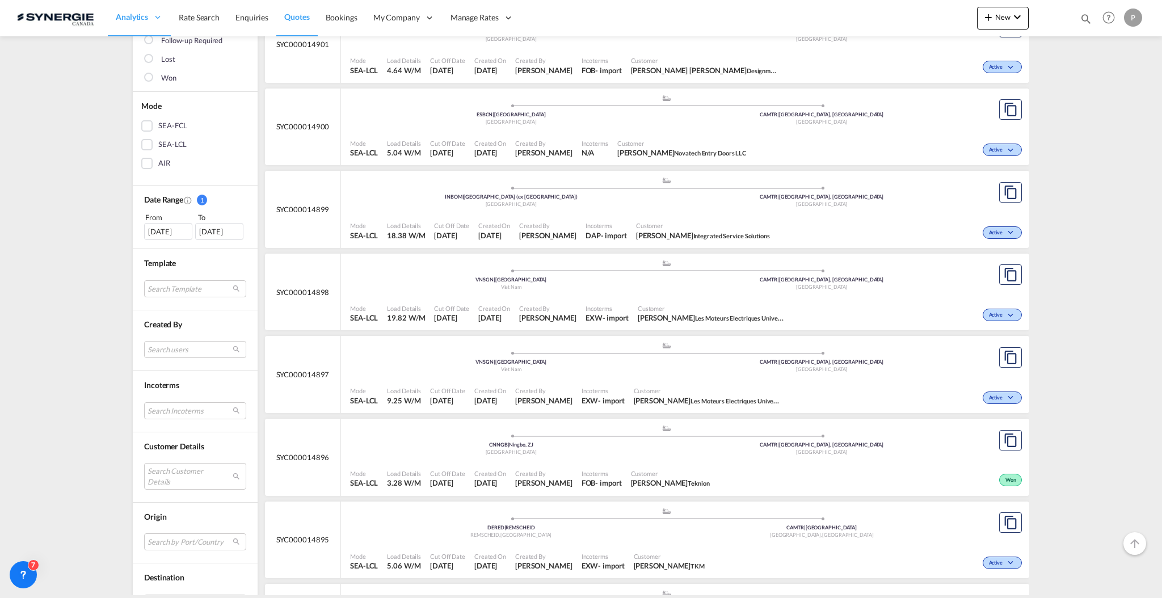
scroll to position [302, 0]
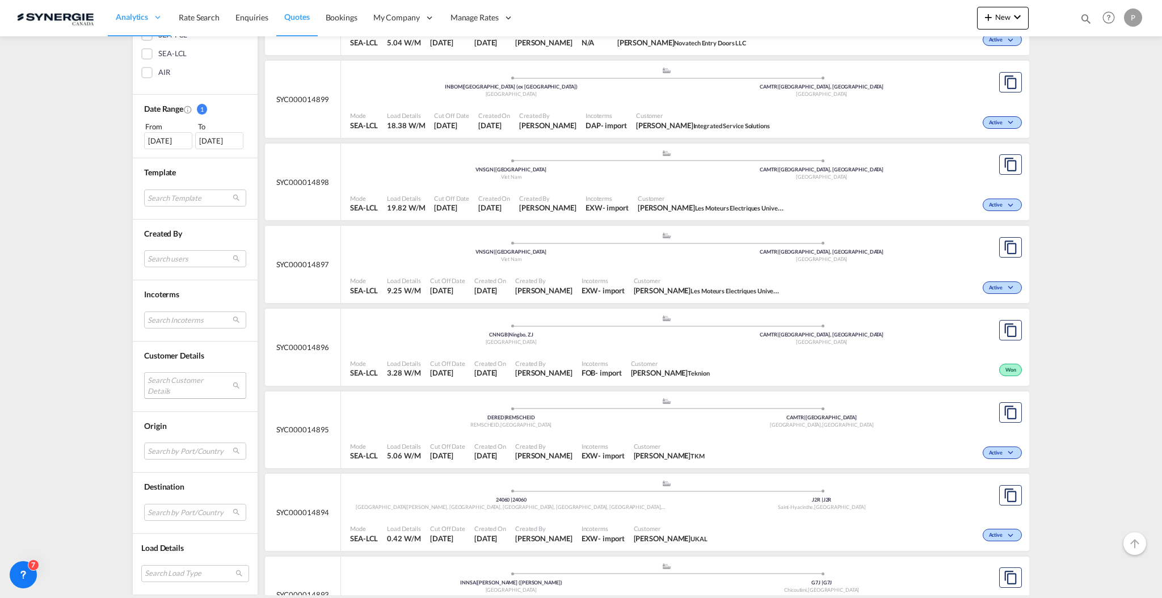
click at [154, 390] on md-select "Search Customer Details user name user ravi Hariharan b.ravi@iss-gf.com | inter…" at bounding box center [195, 385] width 102 height 26
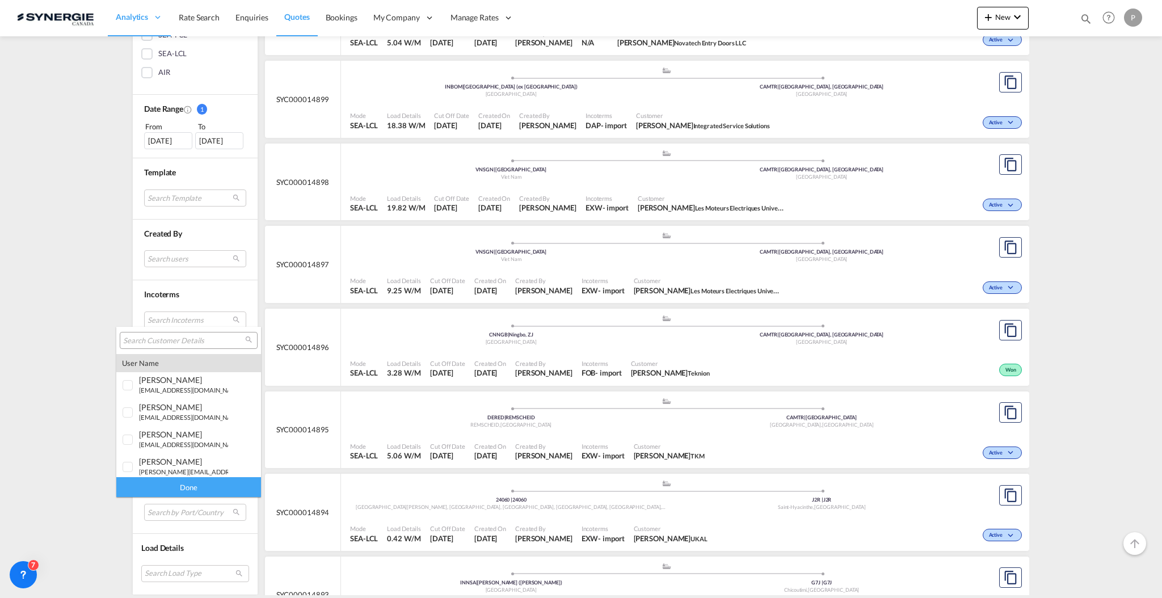
click at [194, 340] on input "search" at bounding box center [184, 341] width 122 height 10
click at [205, 341] on input "search" at bounding box center [184, 341] width 122 height 10
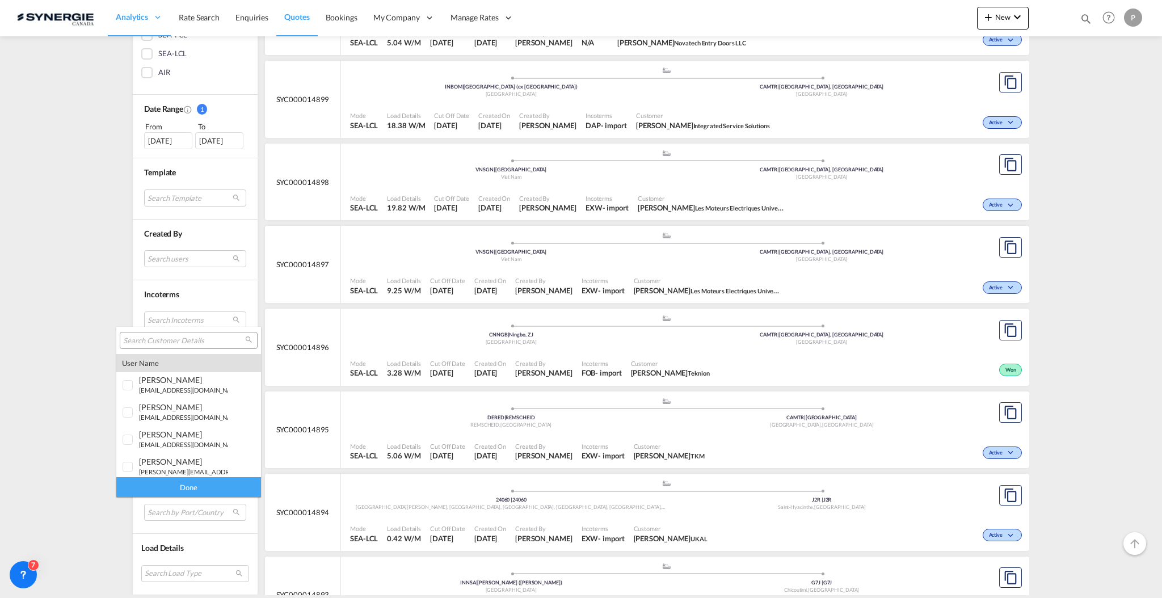
click at [184, 343] on input "search" at bounding box center [184, 341] width 122 height 10
click at [199, 336] on input "search" at bounding box center [184, 341] width 122 height 10
type input "canadian"
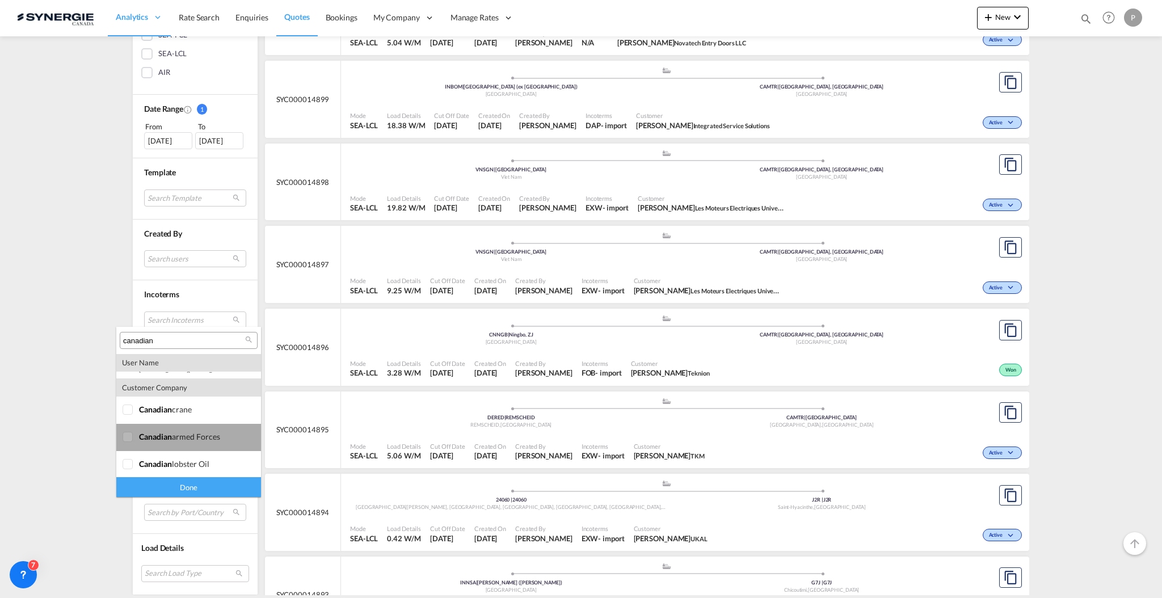
click at [217, 440] on div "canadian armed forces" at bounding box center [183, 437] width 89 height 10
click at [204, 490] on div "Done" at bounding box center [188, 487] width 145 height 20
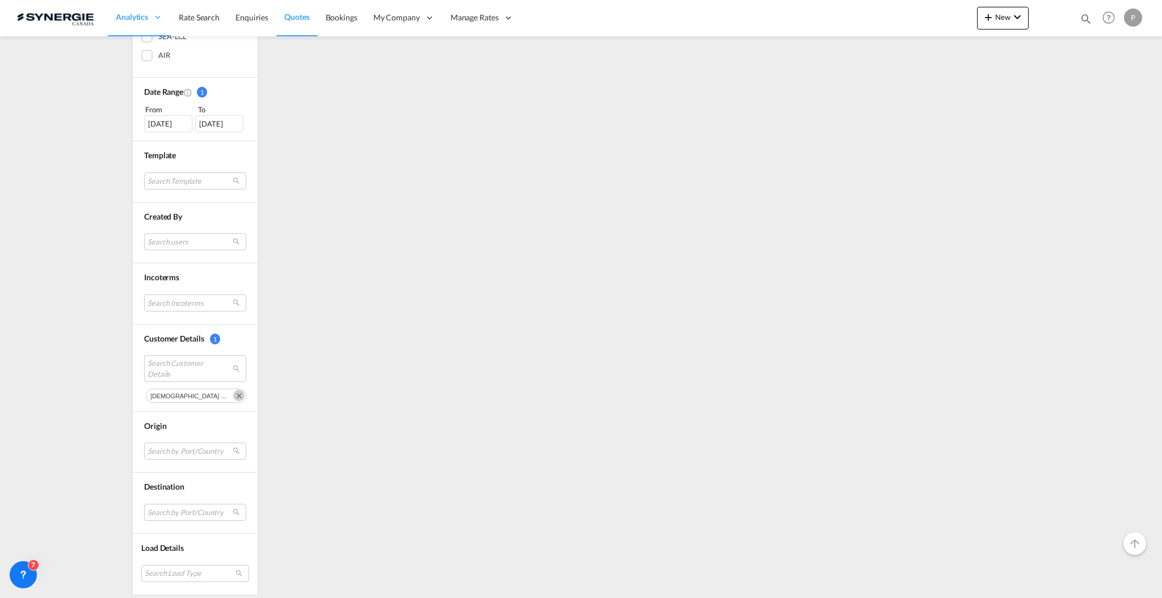
scroll to position [0, 0]
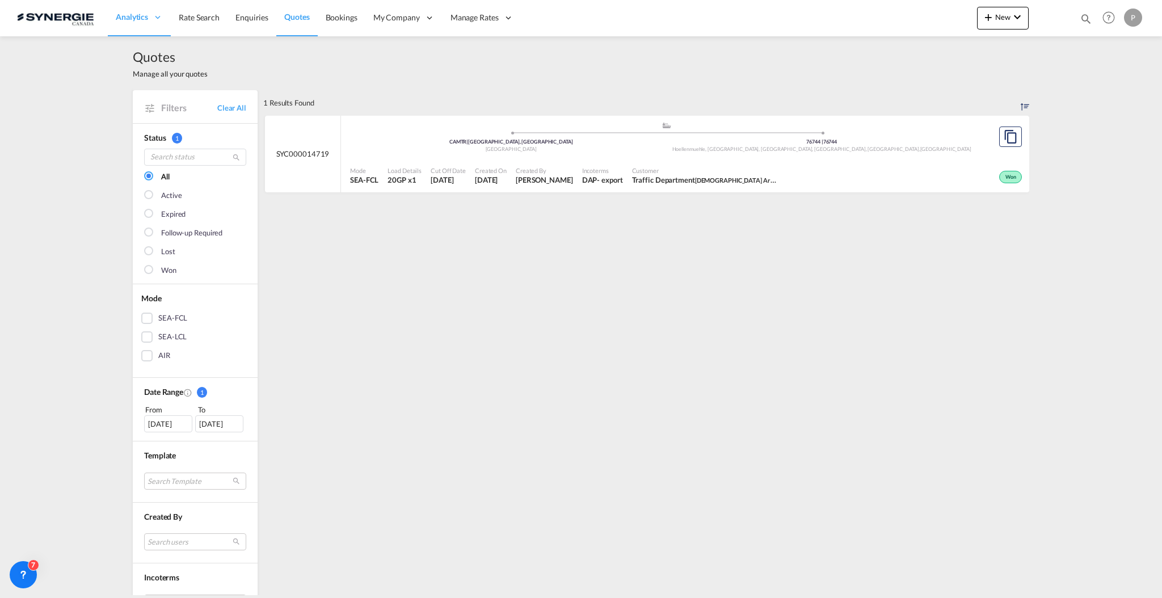
click at [172, 431] on div "20 Aug 2025" at bounding box center [168, 423] width 48 height 17
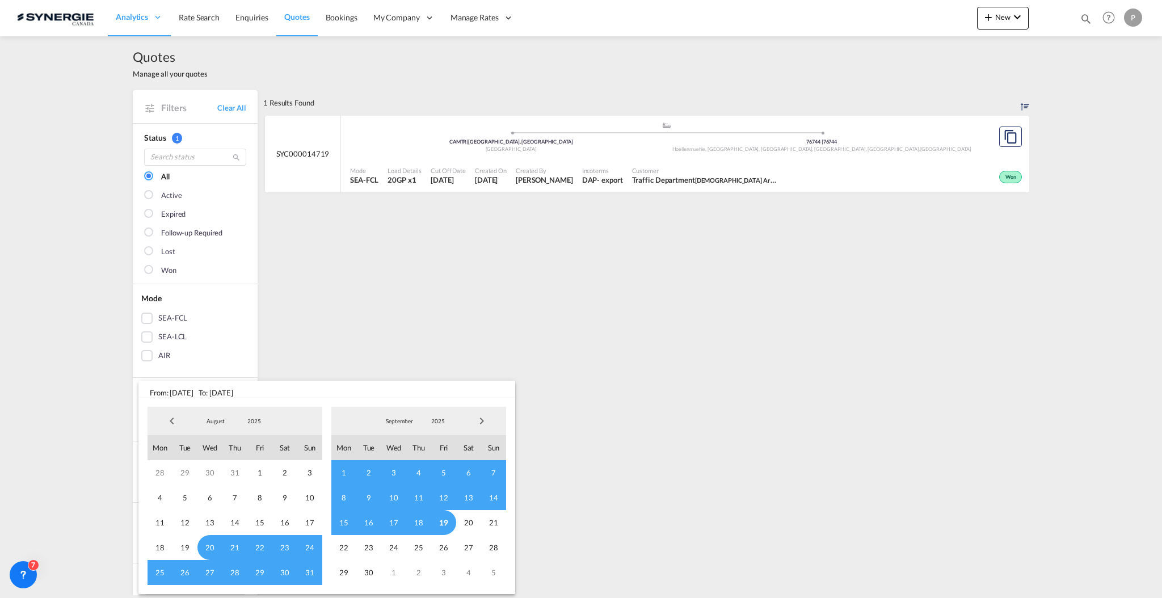
click at [174, 423] on span "Previous Month" at bounding box center [172, 421] width 23 height 23
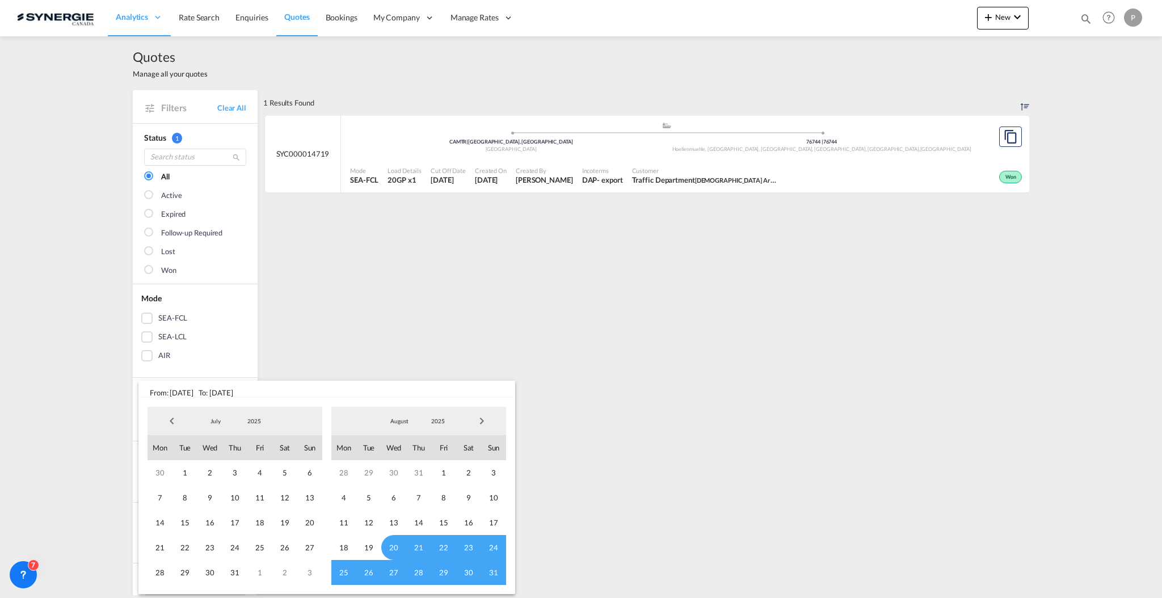
click at [174, 423] on span "Previous Month" at bounding box center [172, 421] width 23 height 23
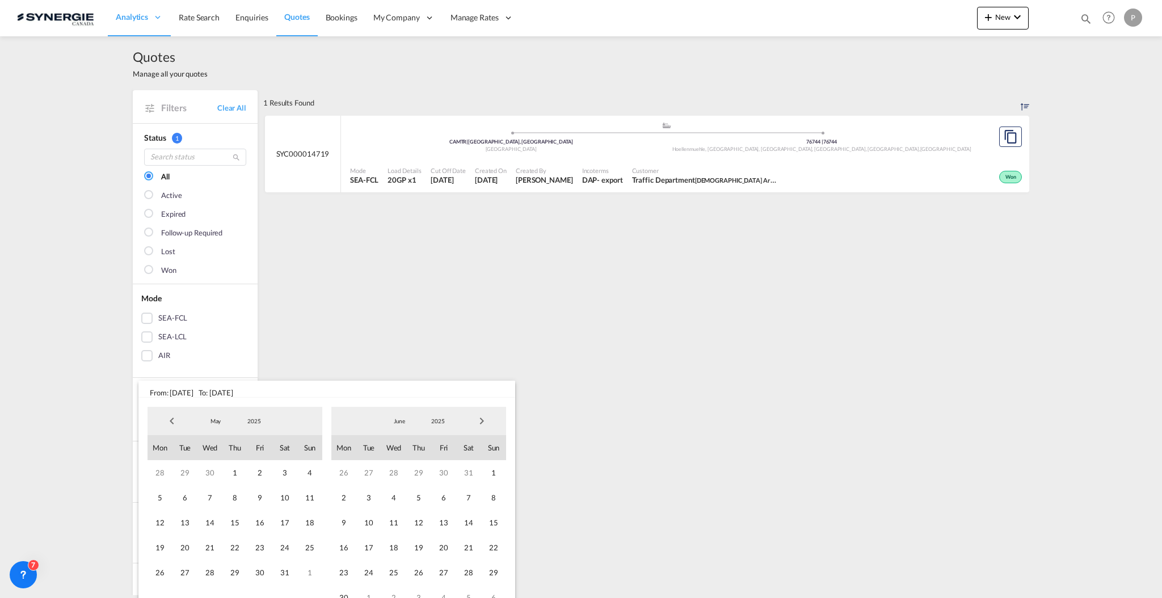
click at [174, 423] on span "Previous Month" at bounding box center [172, 421] width 23 height 23
click at [216, 477] on span "1" at bounding box center [209, 472] width 25 height 25
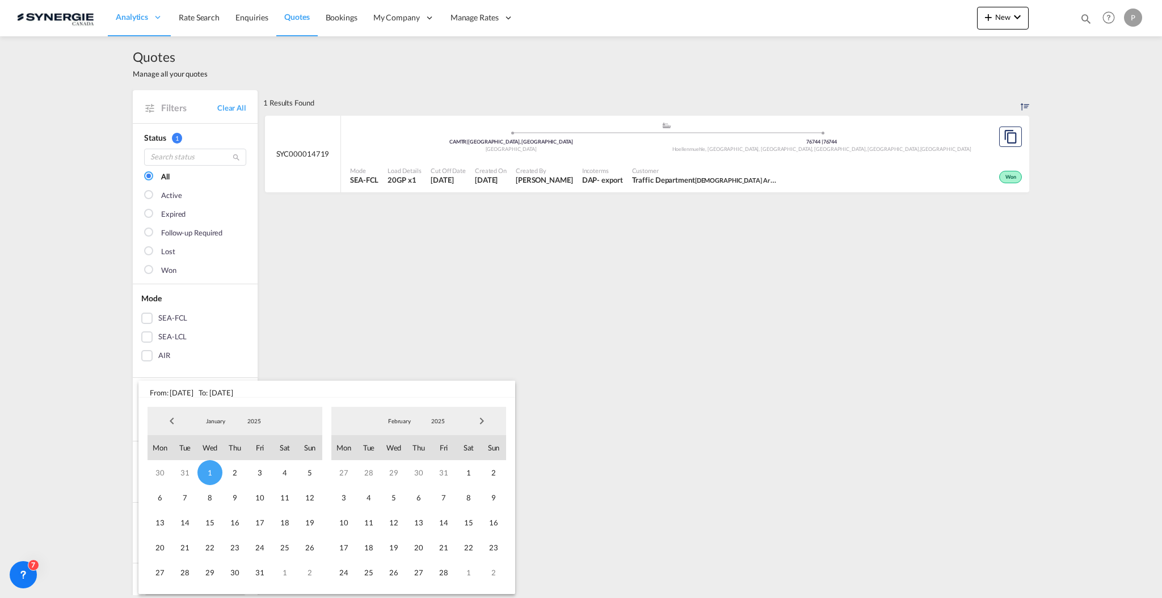
click at [479, 422] on span "Next Month" at bounding box center [481, 421] width 23 height 23
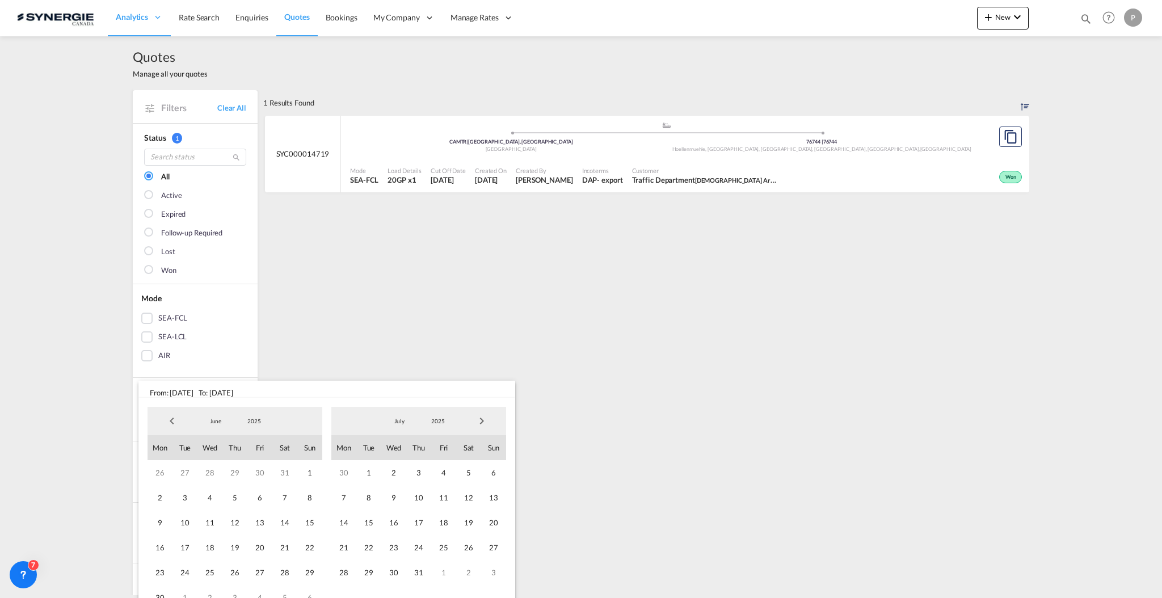
click at [479, 422] on span "Next Month" at bounding box center [481, 421] width 23 height 23
click at [441, 524] on span "19" at bounding box center [443, 522] width 25 height 25
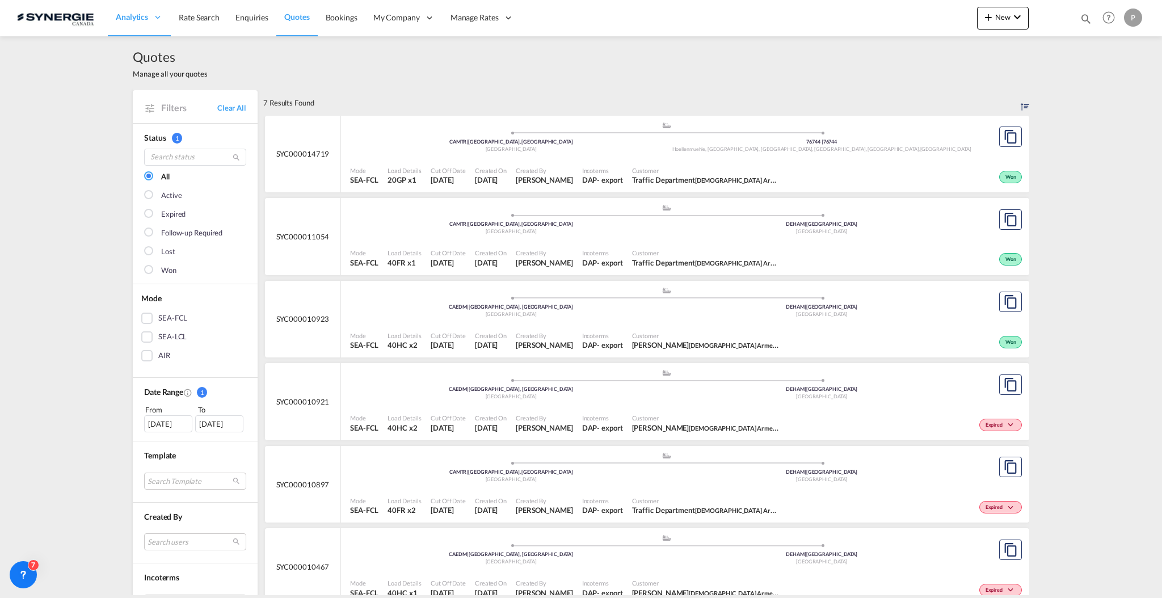
drag, startPoint x: 997, startPoint y: 2, endPoint x: 443, endPoint y: 44, distance: 555.3
click at [443, 44] on div "Quotes Manage all your quotes" at bounding box center [581, 63] width 896 height 54
click at [1090, 18] on md-icon "icon-magnify" at bounding box center [1086, 18] width 12 height 12
click at [987, 17] on input at bounding box center [1000, 19] width 141 height 20
paste input "SYC003007"
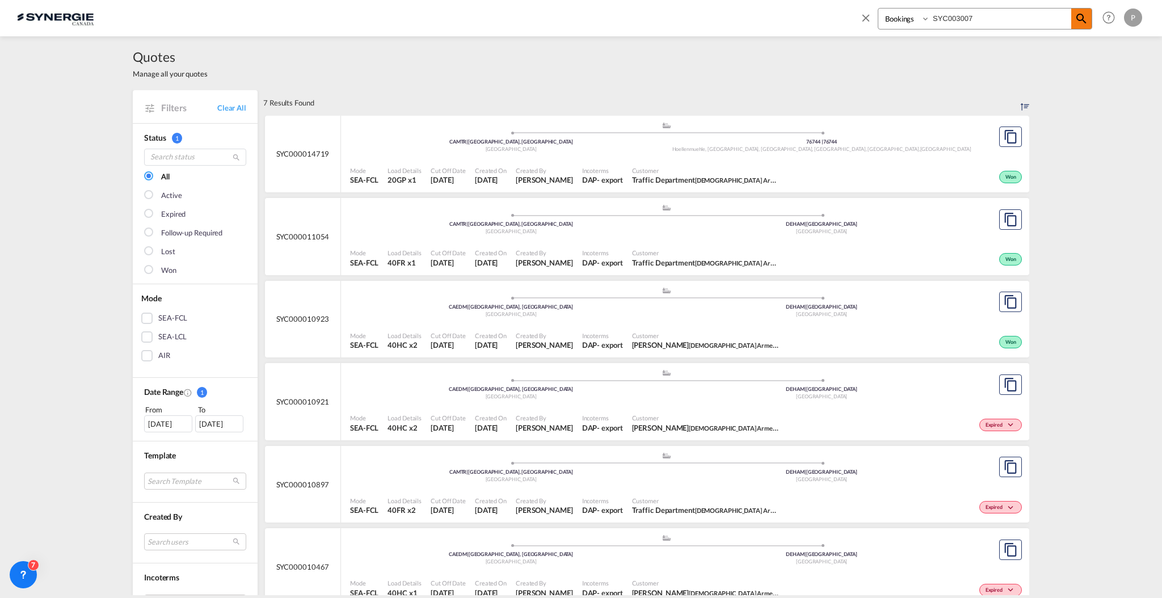
type input "SYC003007"
click at [1085, 20] on md-icon "icon-magnify" at bounding box center [1082, 19] width 14 height 14
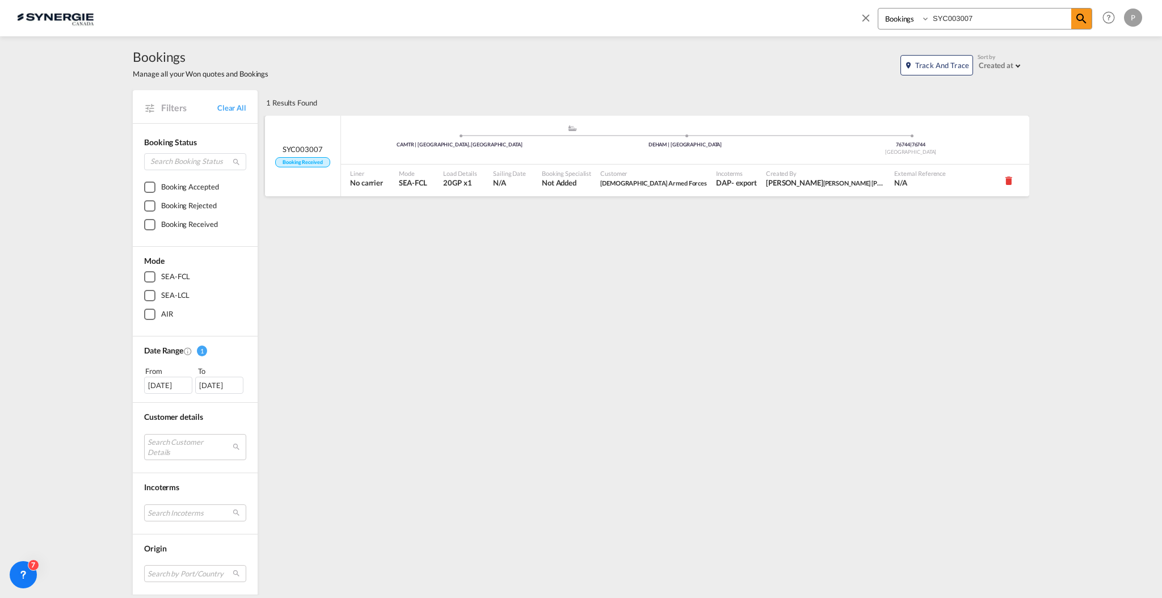
click at [542, 174] on span "Booking Specialist" at bounding box center [566, 173] width 49 height 9
click at [870, 14] on md-icon "icon-close" at bounding box center [866, 17] width 12 height 12
click at [296, 19] on span "Quotes" at bounding box center [296, 17] width 25 height 10
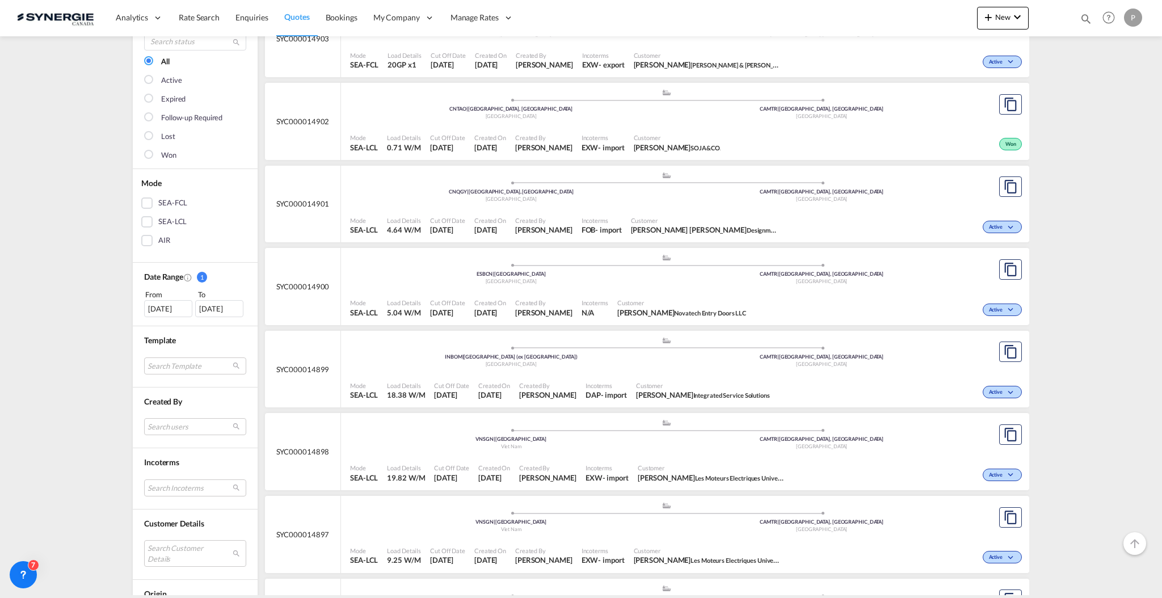
scroll to position [151, 0]
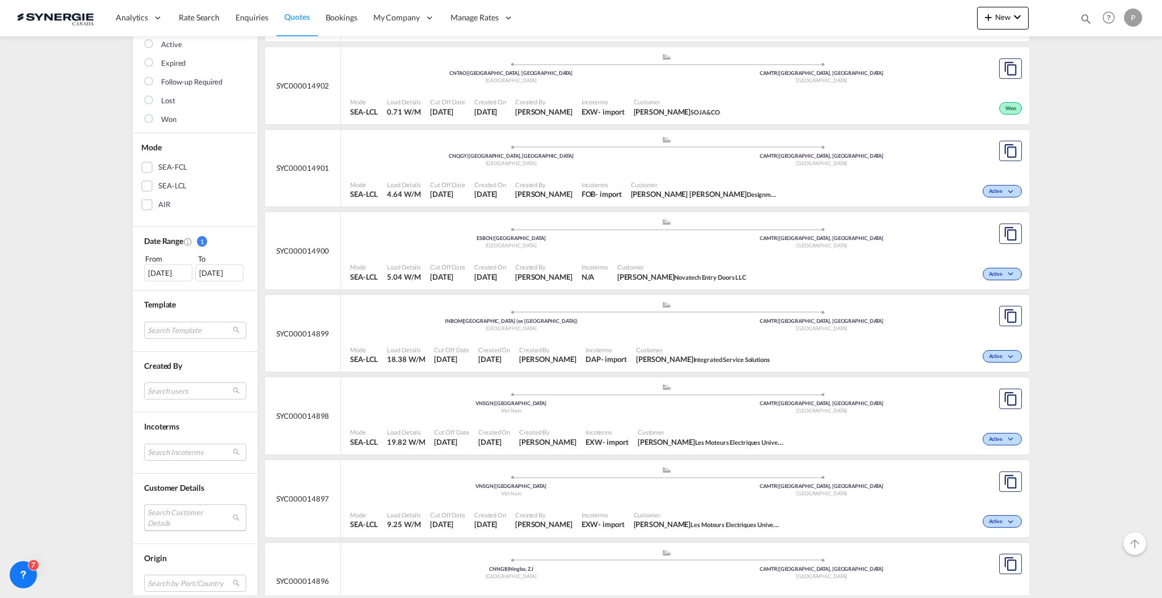
click at [178, 515] on md-select "Search Customer Details user name user ravi Hariharan b.ravi@iss-gf.com | inter…" at bounding box center [195, 517] width 102 height 26
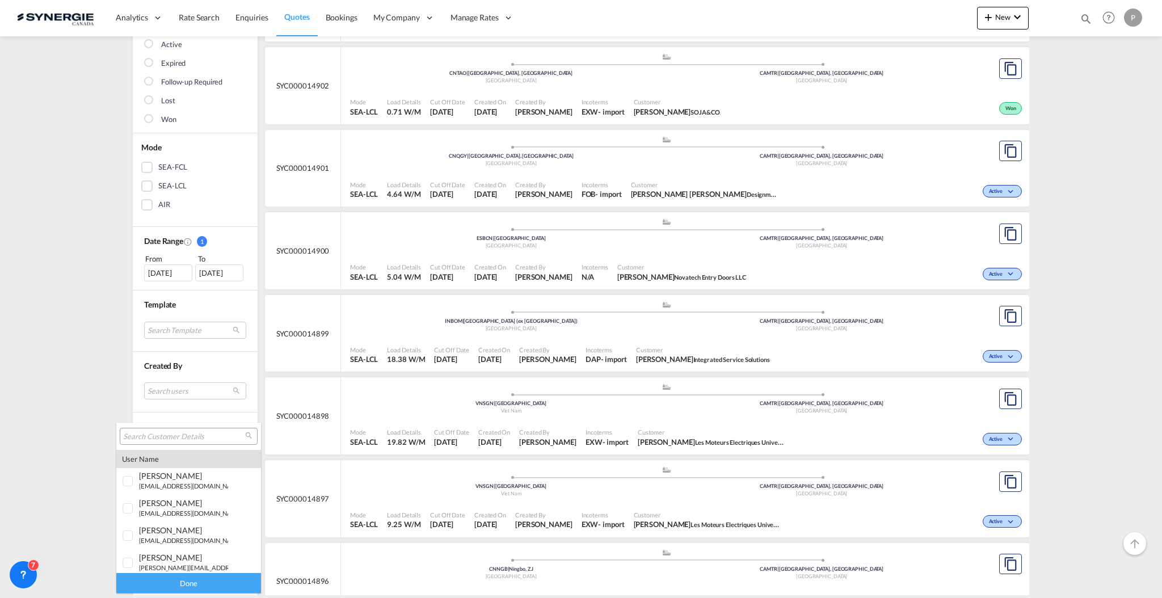
click at [168, 437] on input "search" at bounding box center [184, 437] width 122 height 10
type input "krexi"
click at [189, 511] on md-option "company krexi co" at bounding box center [188, 504] width 145 height 27
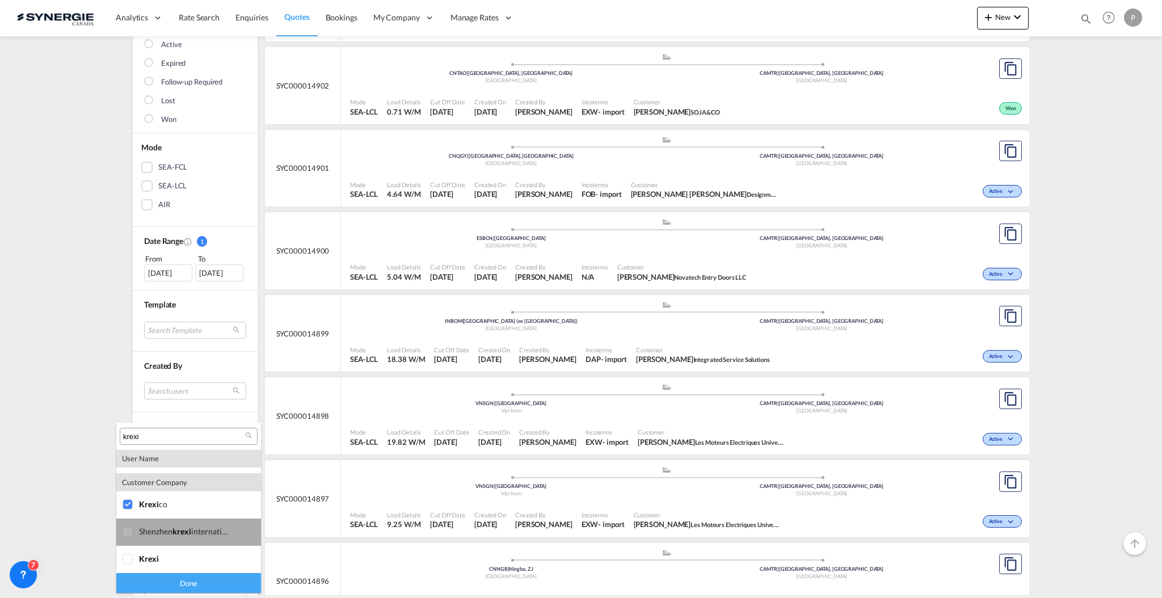
click at [201, 533] on div "shenzhen krexi international logistics" at bounding box center [183, 531] width 89 height 10
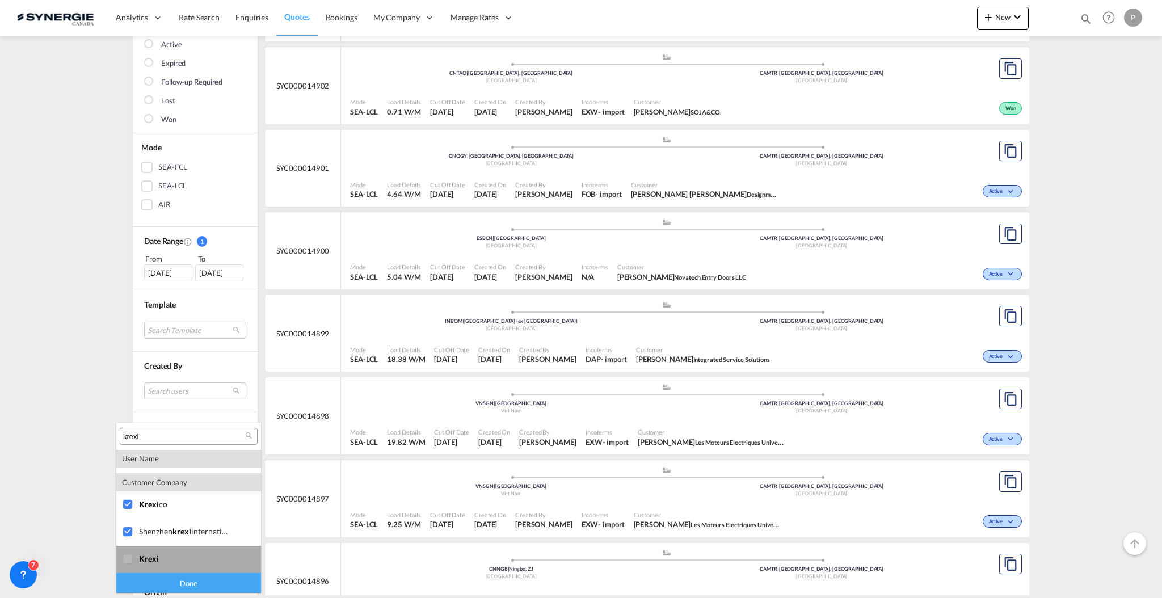
click at [192, 554] on div "krexi" at bounding box center [183, 559] width 89 height 10
click at [188, 579] on div "Done" at bounding box center [188, 583] width 145 height 20
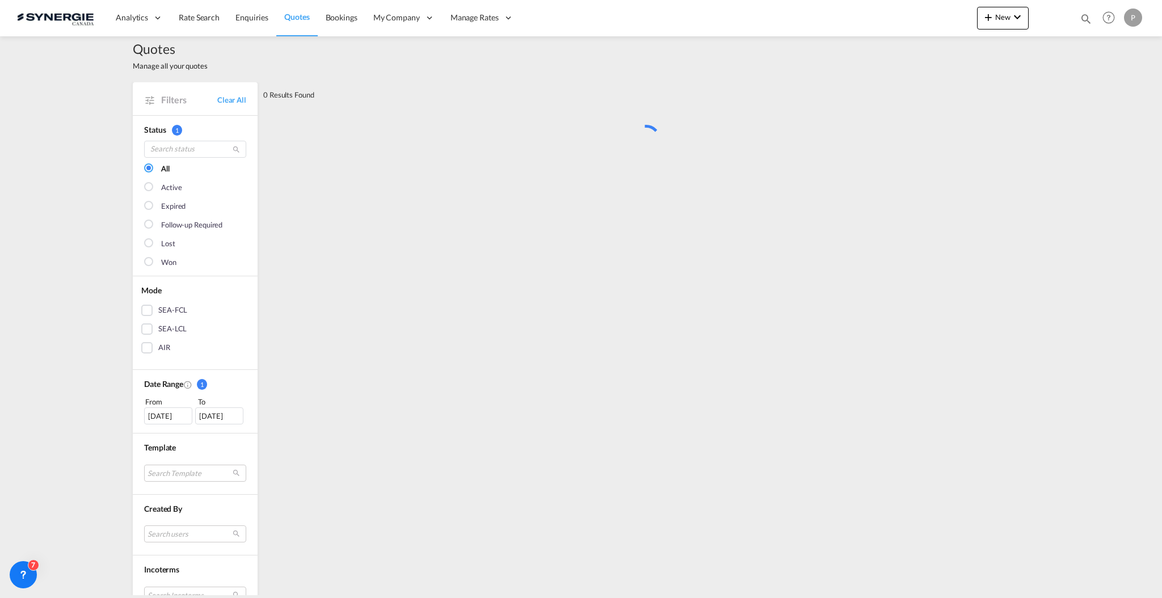
scroll to position [0, 0]
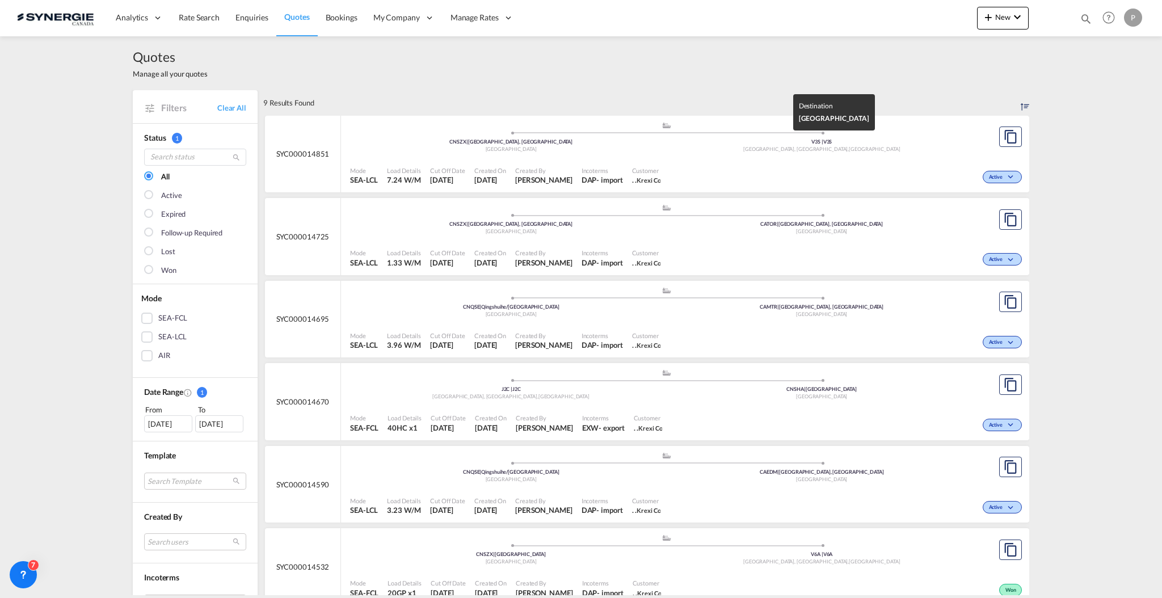
click at [826, 143] on span "V3S" at bounding box center [827, 141] width 9 height 6
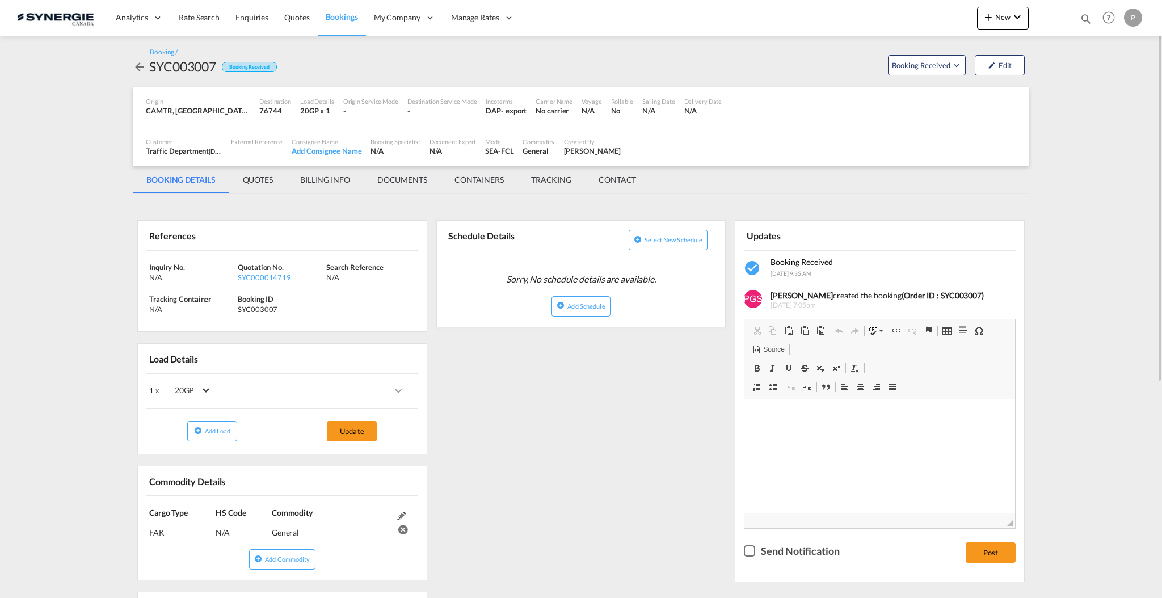
click at [262, 269] on span "Quotation No." at bounding box center [261, 267] width 46 height 9
click at [264, 276] on div "SYC000014719" at bounding box center [281, 277] width 86 height 10
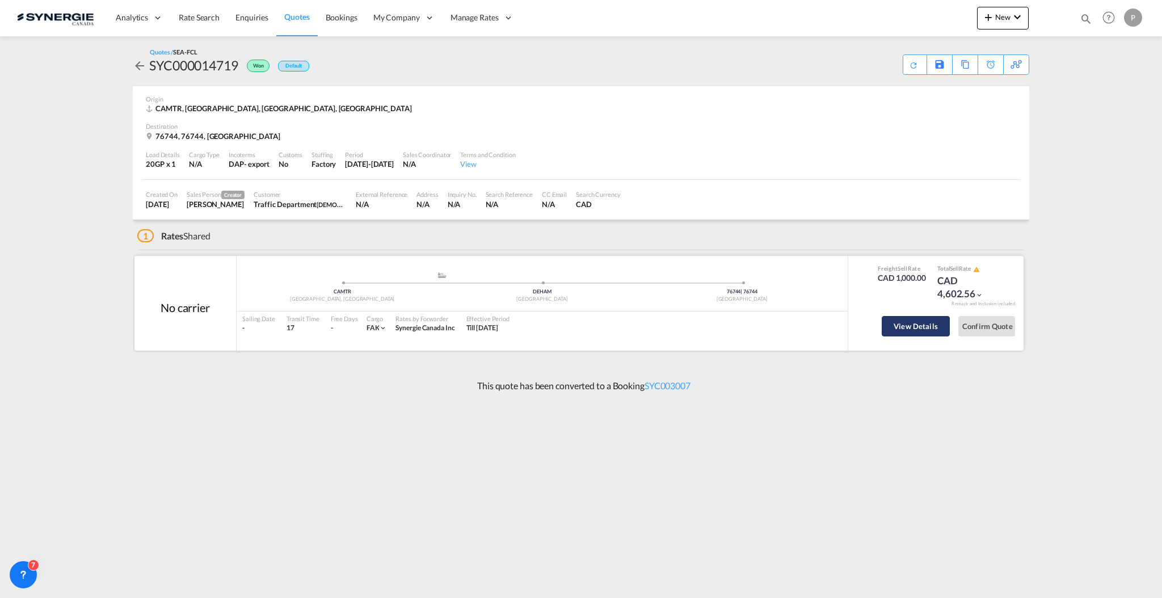
click at [941, 325] on button "View Details" at bounding box center [916, 326] width 68 height 20
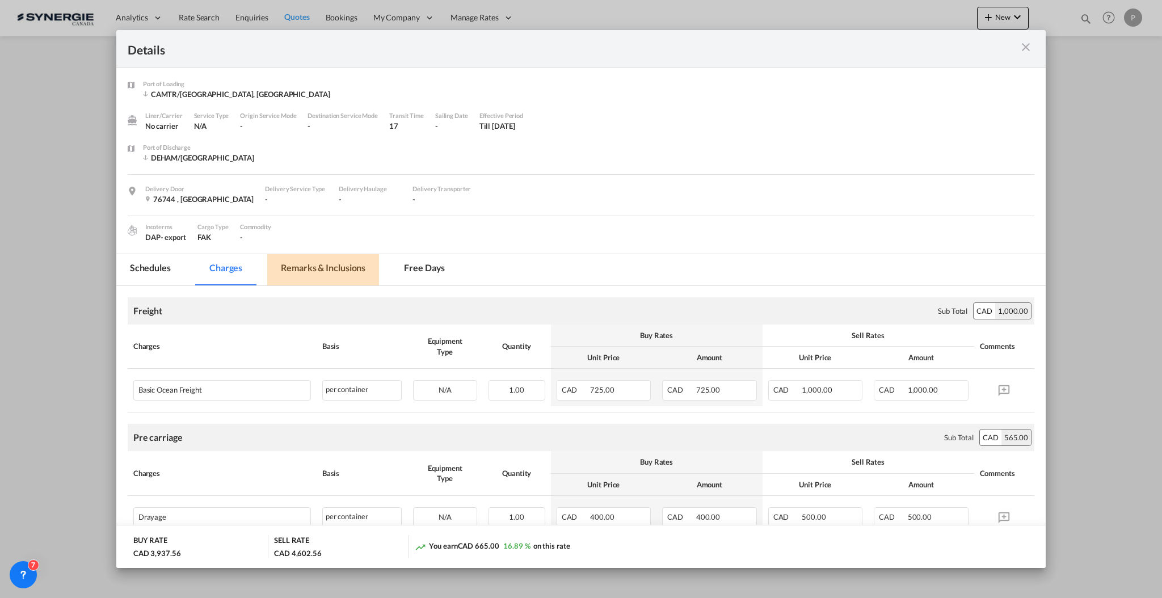
click at [292, 269] on md-tab-item "Remarks & Inclusions" at bounding box center [323, 269] width 112 height 31
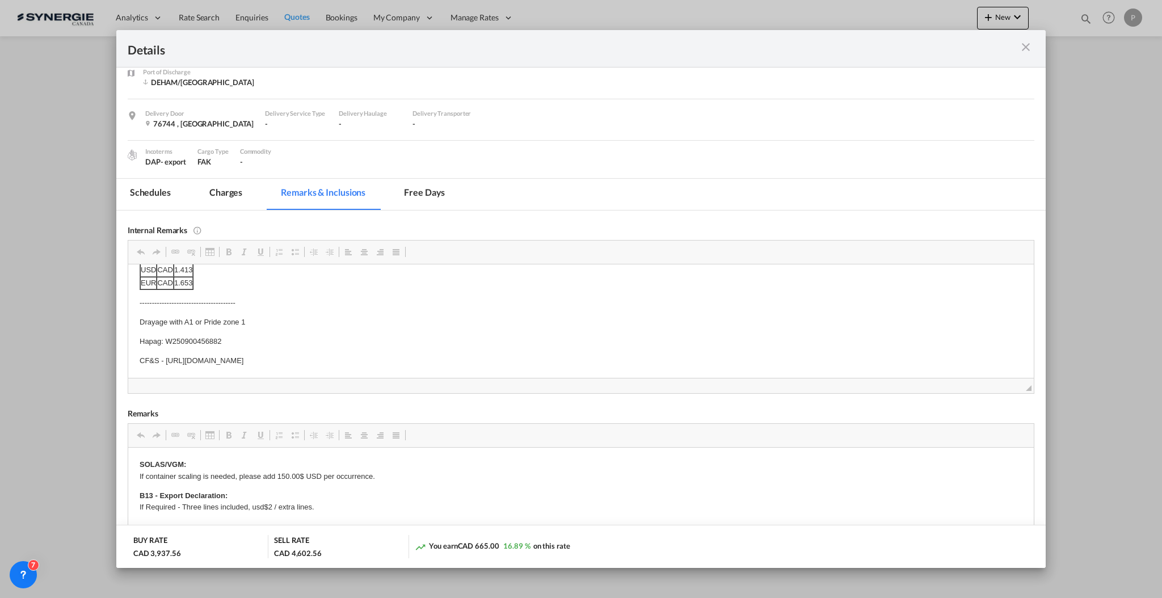
scroll to position [11, 0]
click at [199, 339] on p "Drayage with A1 or Pride zone 1" at bounding box center [580, 342] width 883 height 12
click at [209, 357] on p "Hapag: W250900456882" at bounding box center [580, 362] width 883 height 12
copy p "W250900456882"
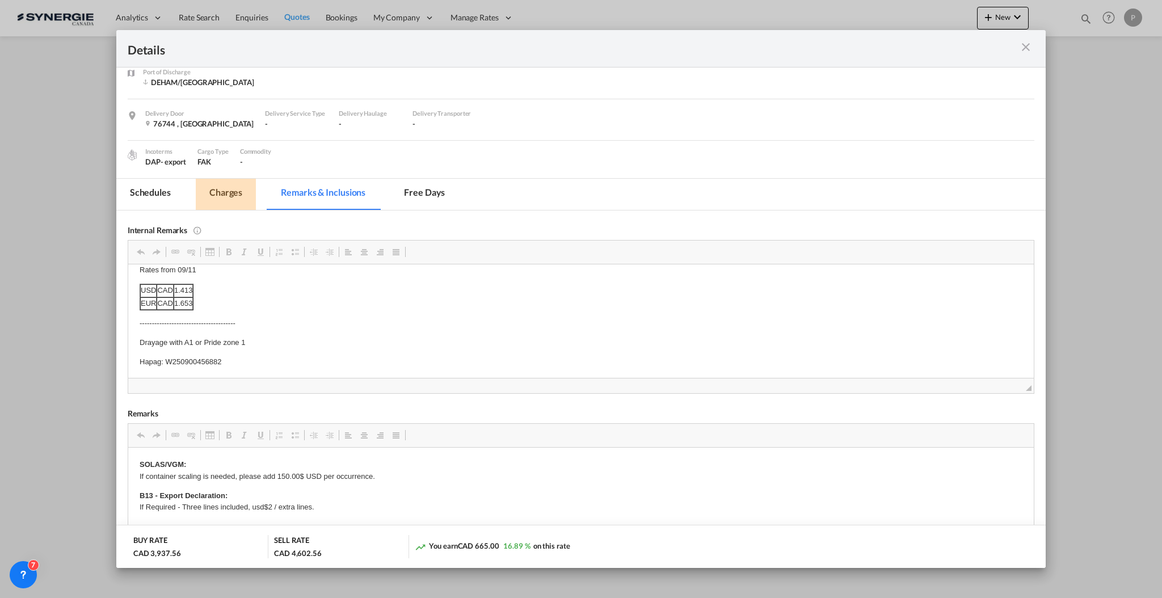
click at [225, 184] on md-tab-item "Charges" at bounding box center [226, 194] width 60 height 31
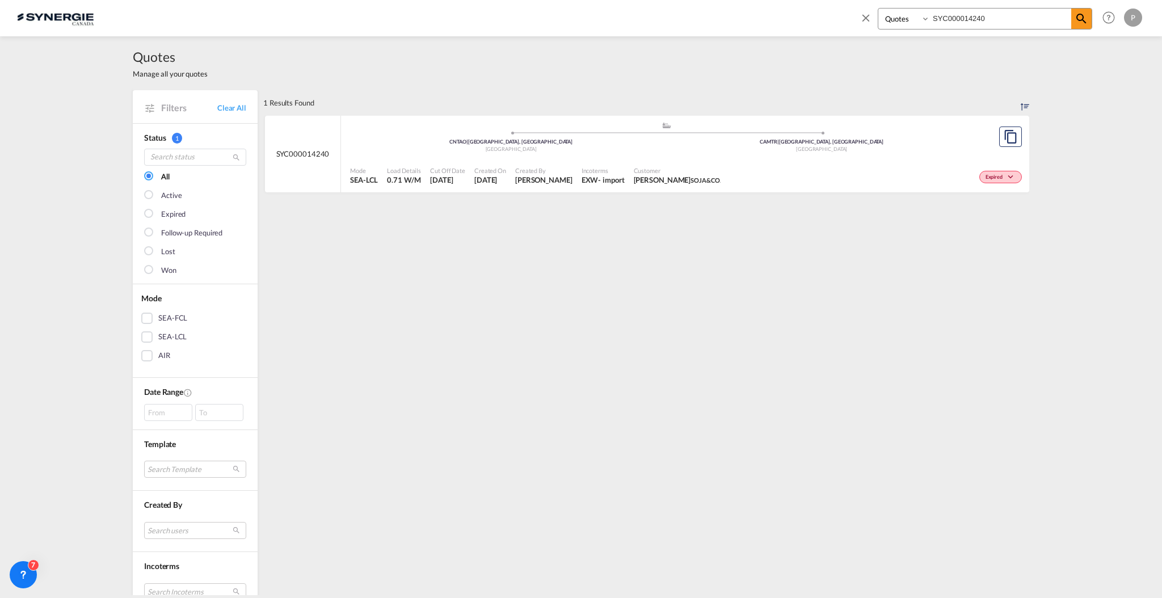
select select "Quotes"
click at [972, 17] on input "SYC000014240" at bounding box center [1000, 19] width 141 height 20
drag, startPoint x: 969, startPoint y: 17, endPoint x: 1061, endPoint y: 15, distance: 91.9
click at [1061, 15] on input "SYC000014240" at bounding box center [1000, 19] width 141 height 20
type input "SYC000013613"
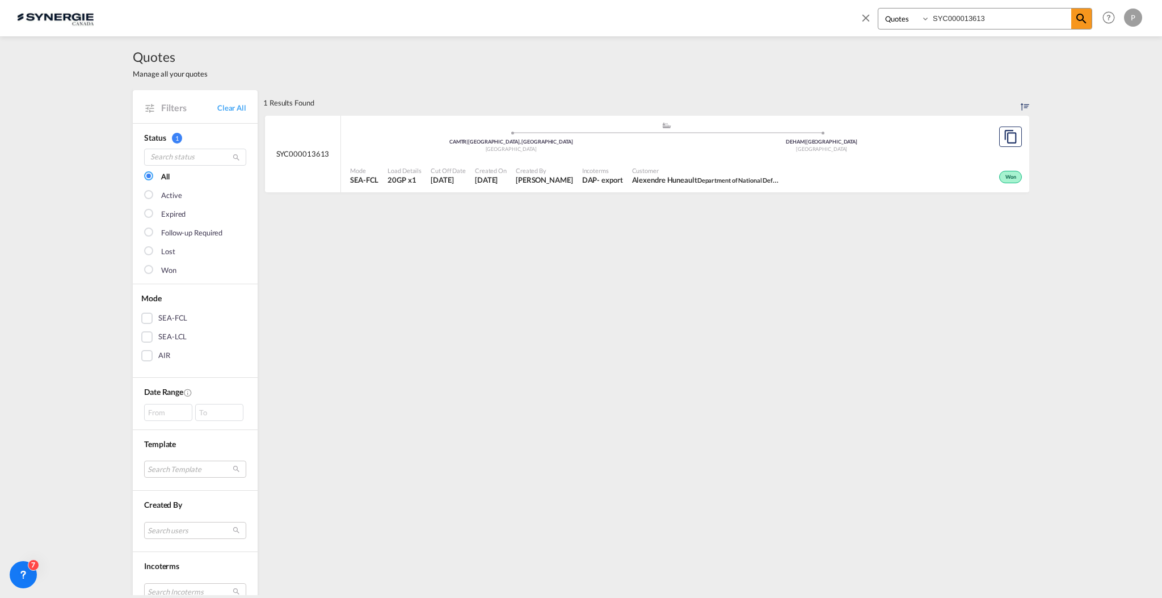
click at [699, 161] on div "Mode SEA-FCL Load Details 20GP x1 Cut Off Date 29 Jul 2025 Created On 29 Jul 20…" at bounding box center [685, 176] width 688 height 34
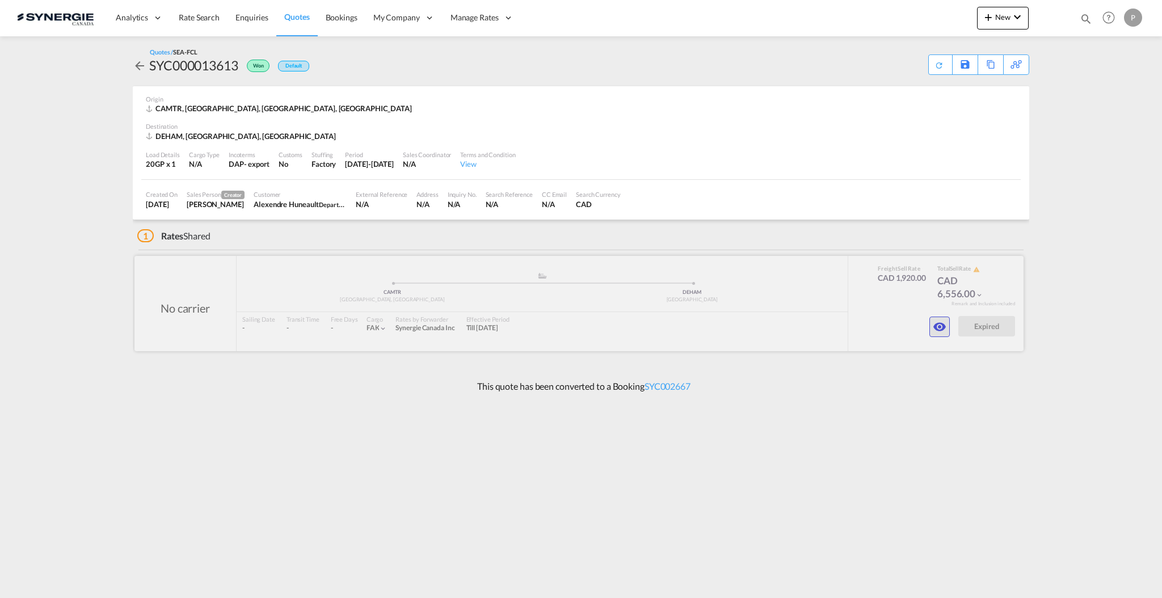
click at [931, 332] on button "button" at bounding box center [939, 327] width 20 height 20
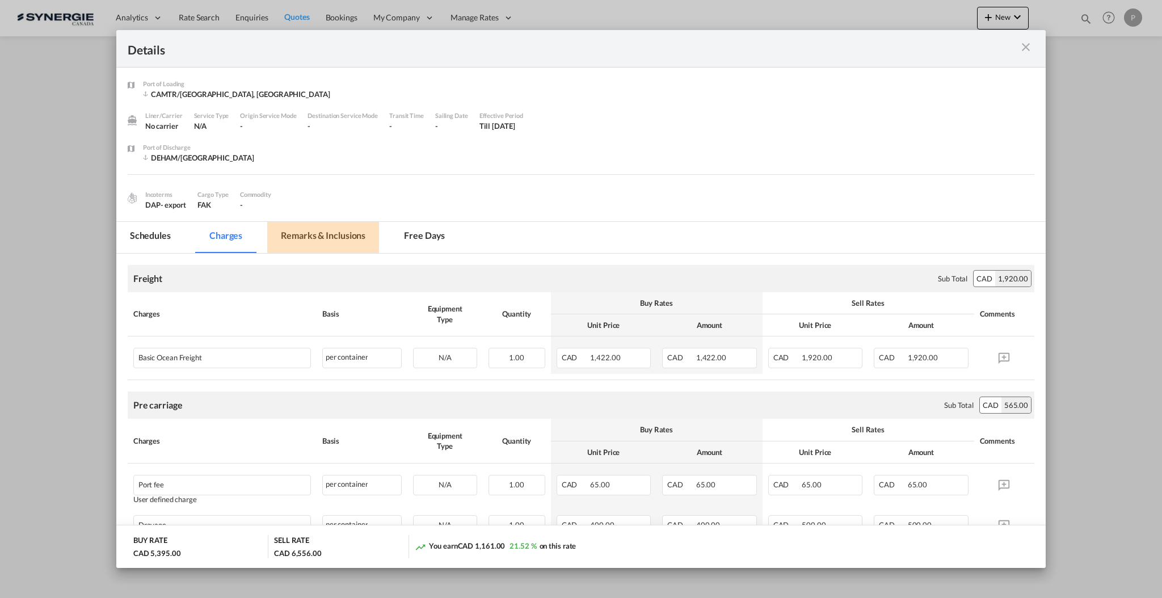
click at [313, 244] on md-tab-item "Remarks & Inclusions" at bounding box center [323, 237] width 112 height 31
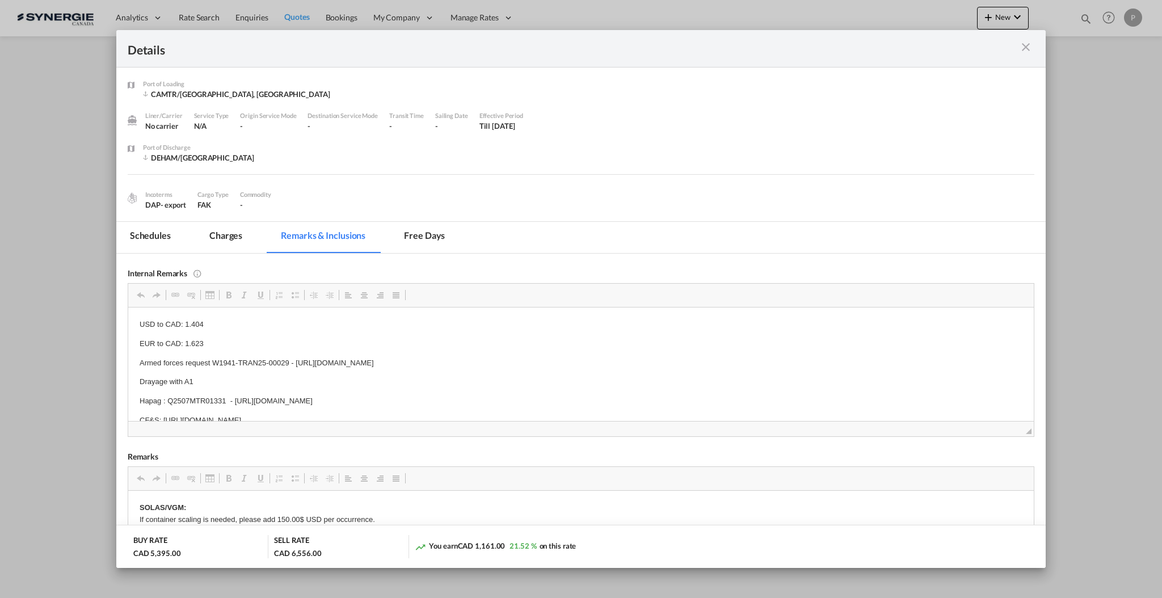
scroll to position [11, 0]
drag, startPoint x: 232, startPoint y: 398, endPoint x: 238, endPoint y: 398, distance: 6.2
drag, startPoint x: 231, startPoint y: 391, endPoint x: 591, endPoint y: 382, distance: 359.8
click at [591, 382] on body "USD to CAD: 1.404 EUR to CAD: 1.623 Armed forces request W1941-TRAN25-00029 - […" at bounding box center [580, 370] width 883 height 127
copy p "[URL][DOMAIN_NAME]"
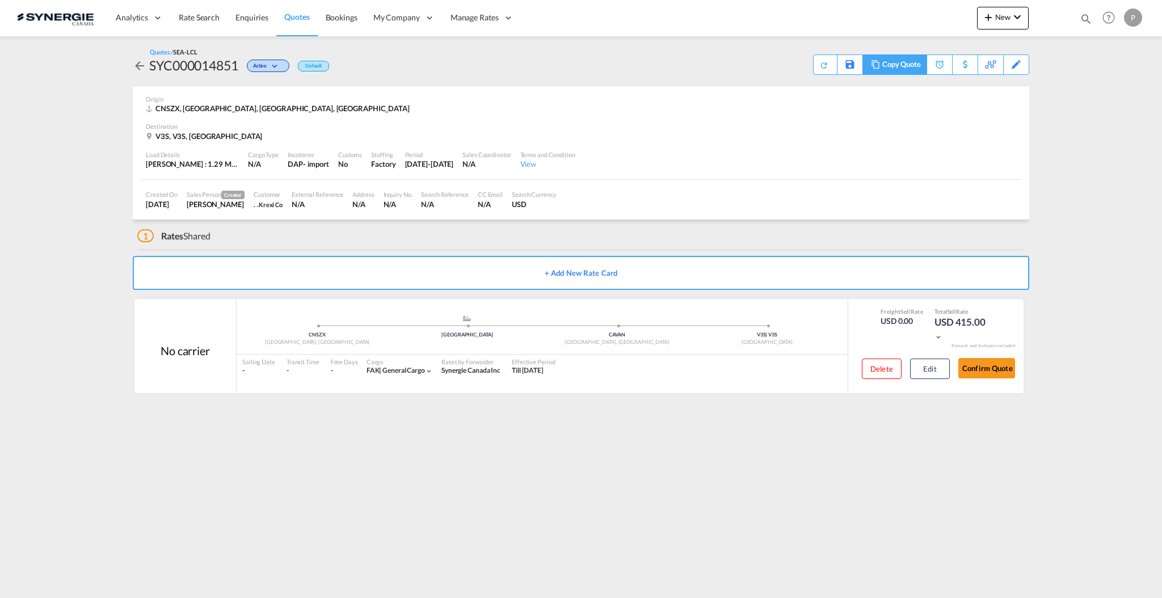
click at [913, 71] on div "Copy Quote" at bounding box center [901, 64] width 39 height 19
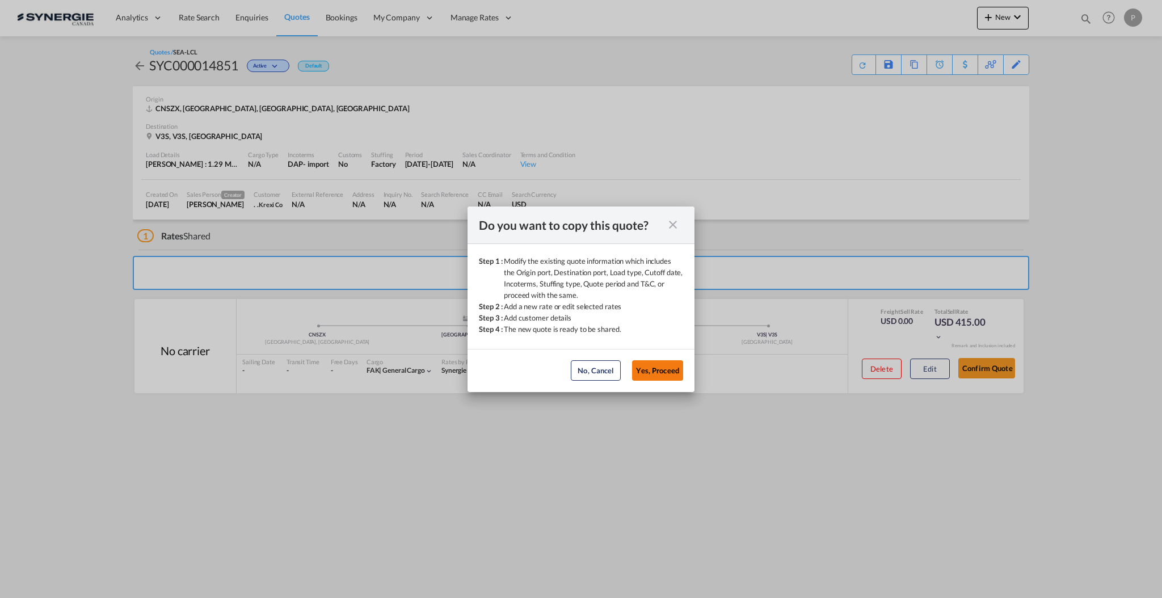
click at [673, 368] on button "Yes, Proceed" at bounding box center [657, 370] width 51 height 20
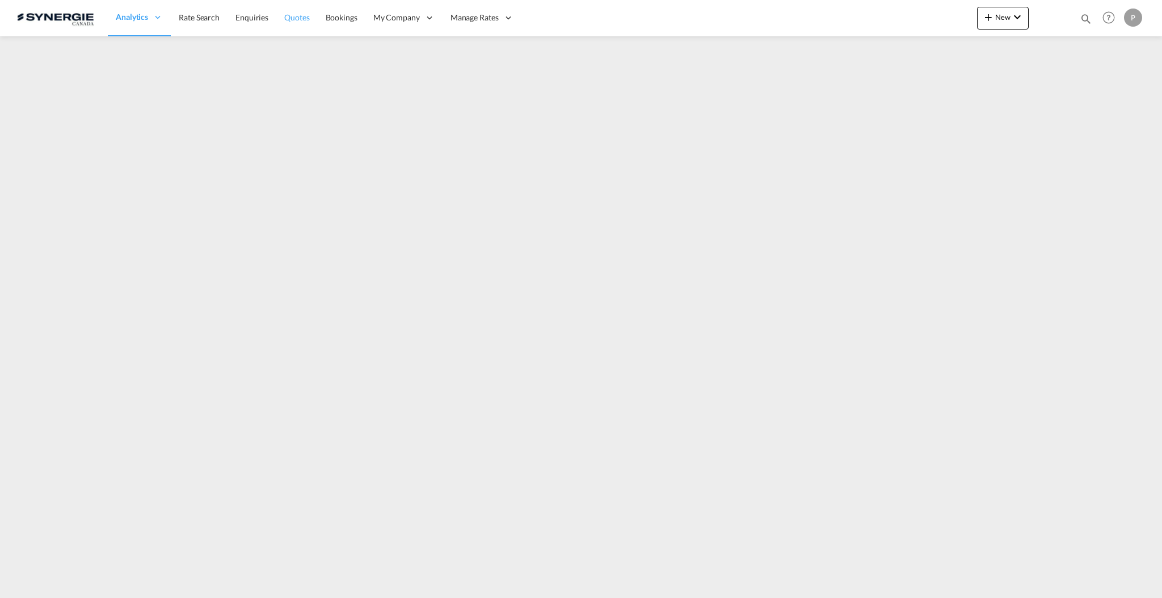
click at [293, 20] on span "Quotes" at bounding box center [296, 17] width 25 height 10
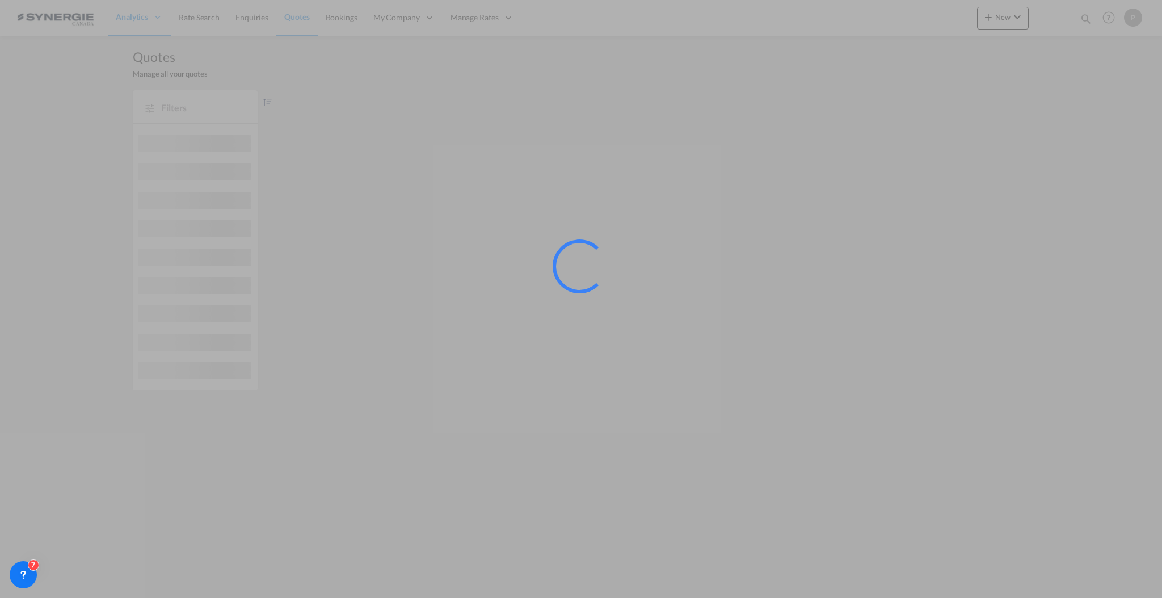
click at [130, 23] on div "Analytics" at bounding box center [139, 17] width 63 height 37
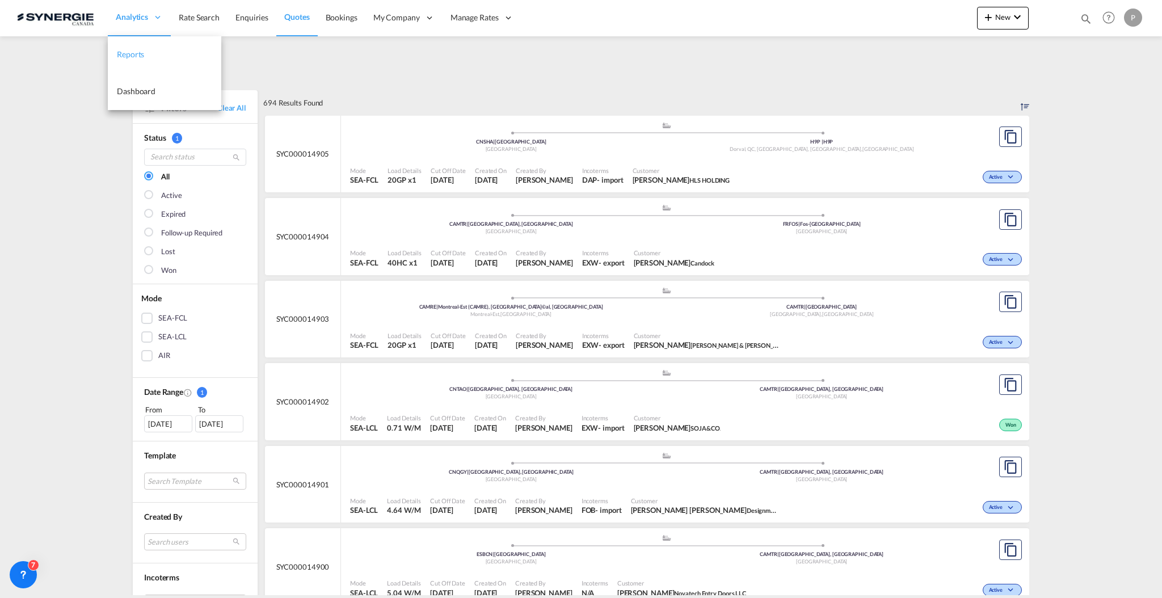
click at [138, 45] on link "Reports" at bounding box center [164, 54] width 113 height 37
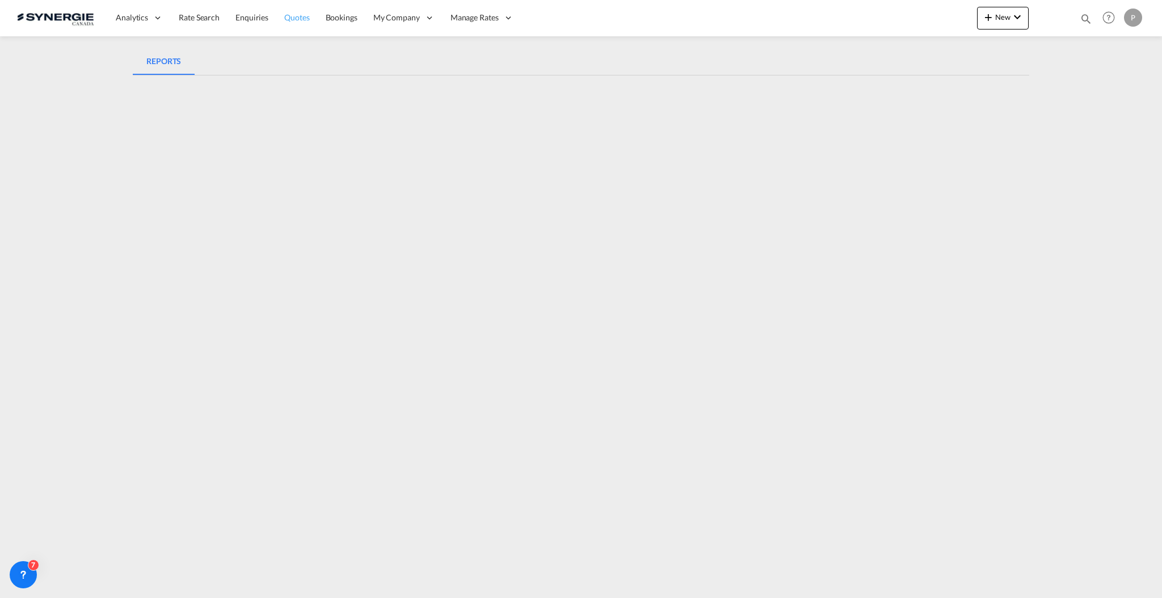
click at [301, 14] on span "Quotes" at bounding box center [296, 17] width 25 height 10
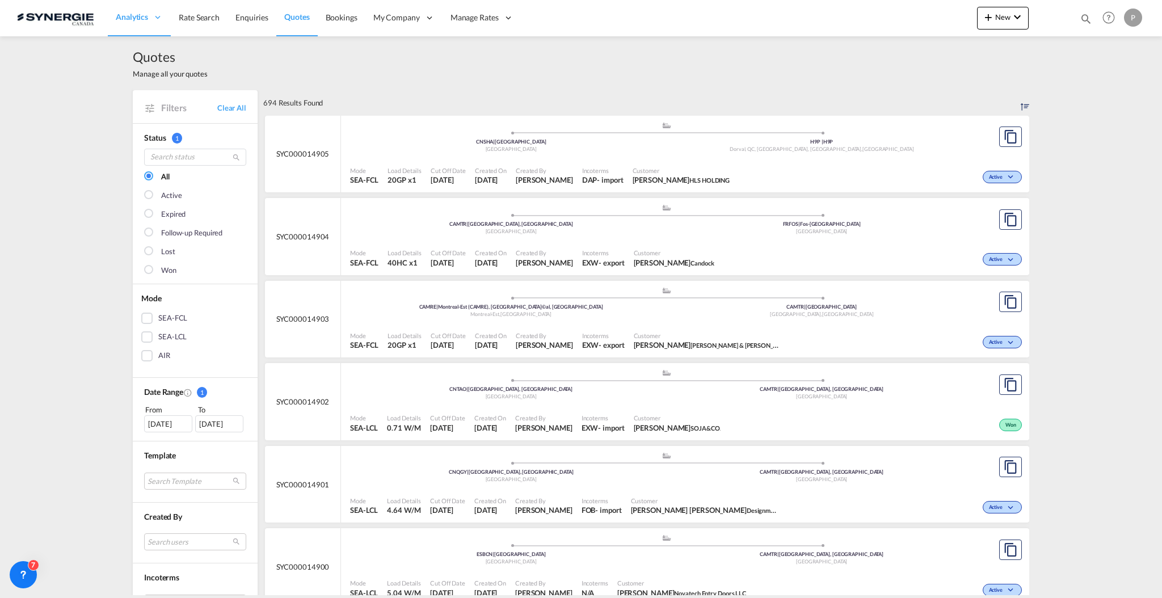
click at [148, 430] on div "[DATE]" at bounding box center [168, 423] width 48 height 17
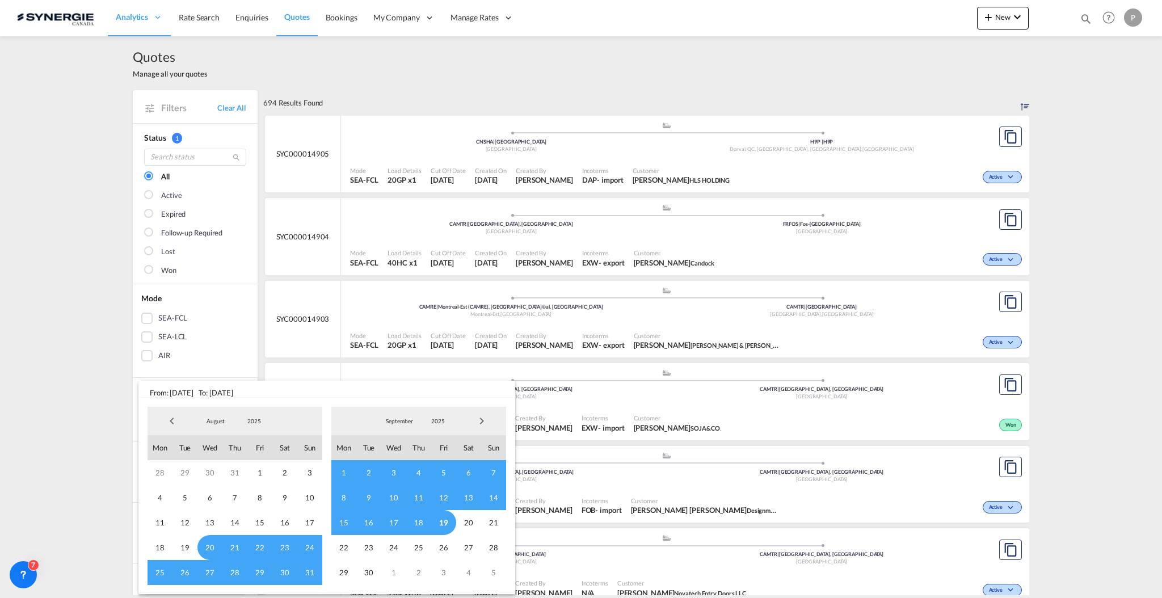
click at [352, 520] on span "15" at bounding box center [343, 522] width 25 height 25
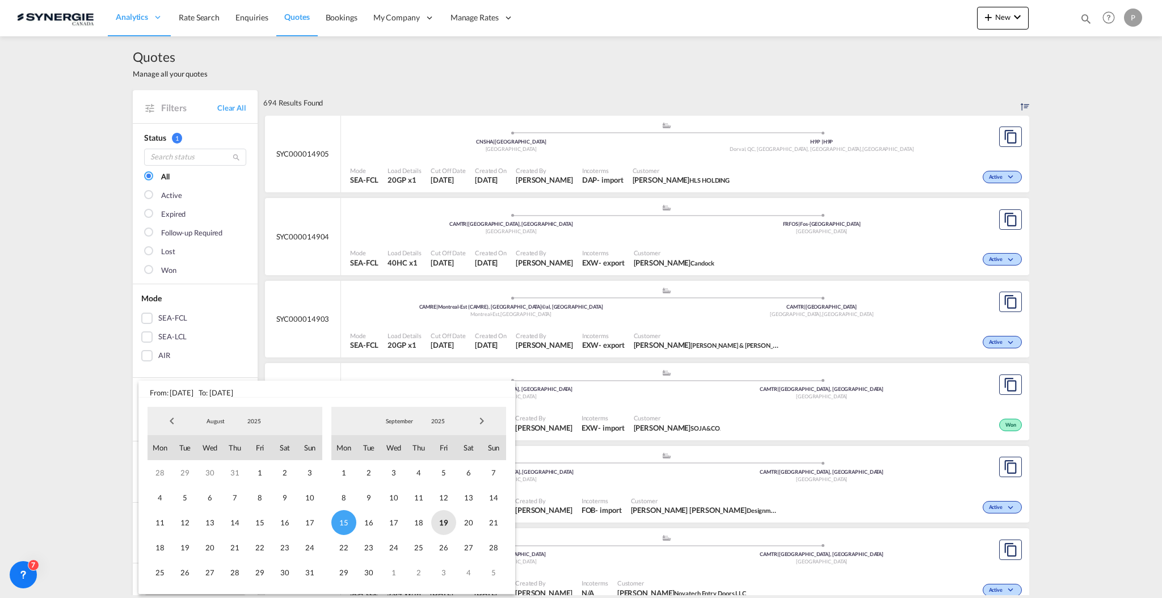
click at [445, 522] on span "19" at bounding box center [443, 522] width 25 height 25
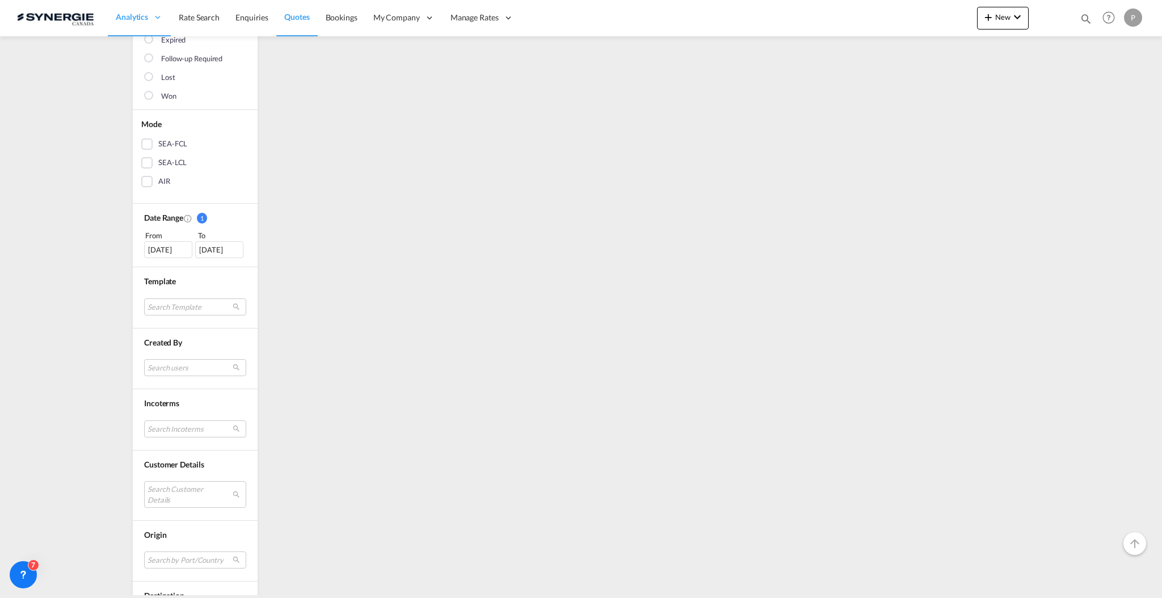
scroll to position [227, 0]
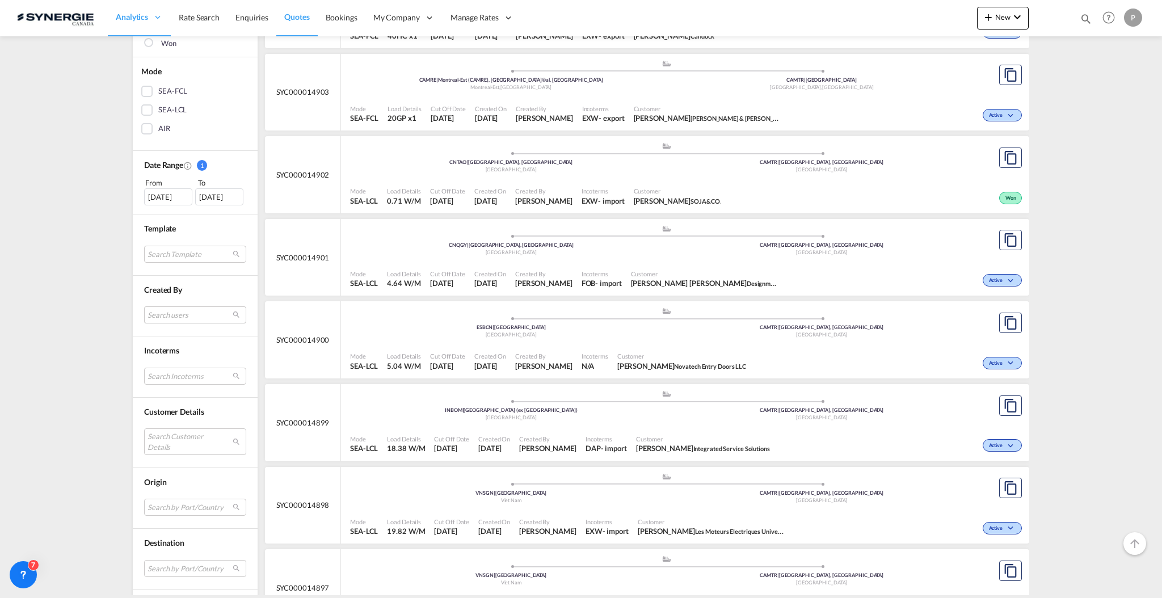
click at [169, 318] on md-select "Search users sugan T sugantha.rajan@freightfy.com raquel Jimenez raquel.jimenez…" at bounding box center [195, 314] width 102 height 17
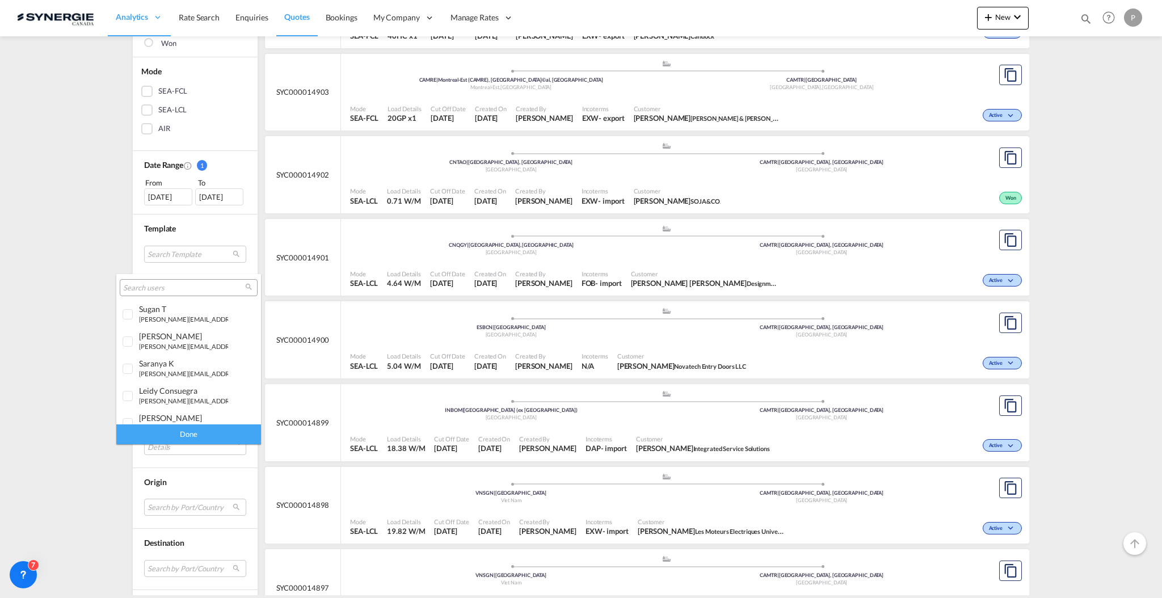
click at [179, 285] on input "search" at bounding box center [184, 288] width 122 height 10
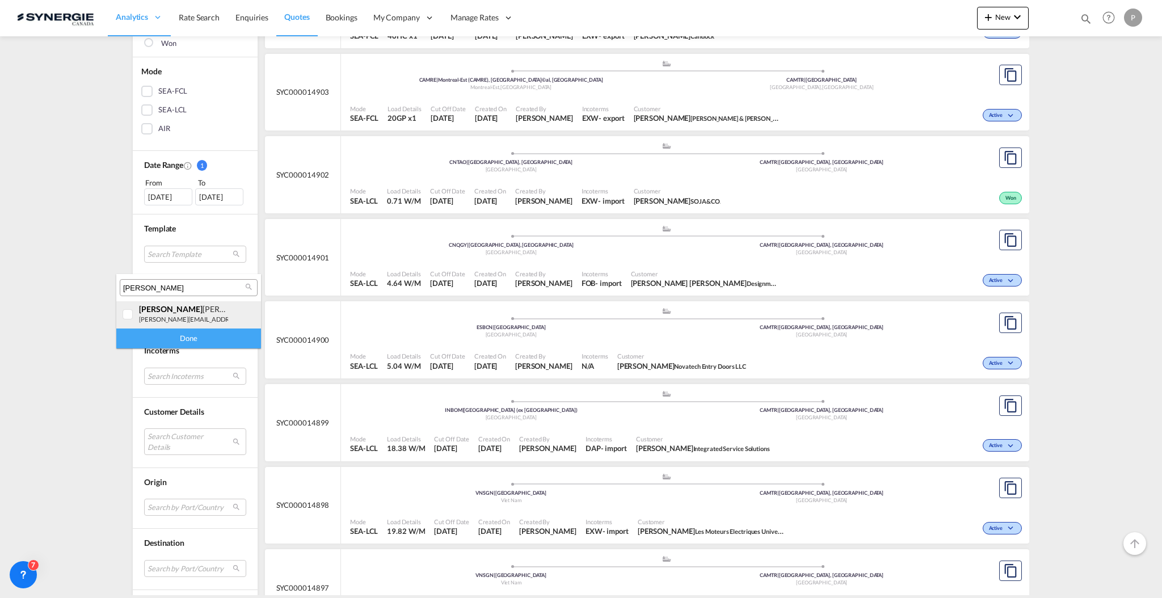
type input "pablo"
click at [166, 315] on small "p.gomez@gosynergie.com" at bounding box center [215, 318] width 153 height 7
click at [167, 339] on div "Done" at bounding box center [188, 338] width 145 height 20
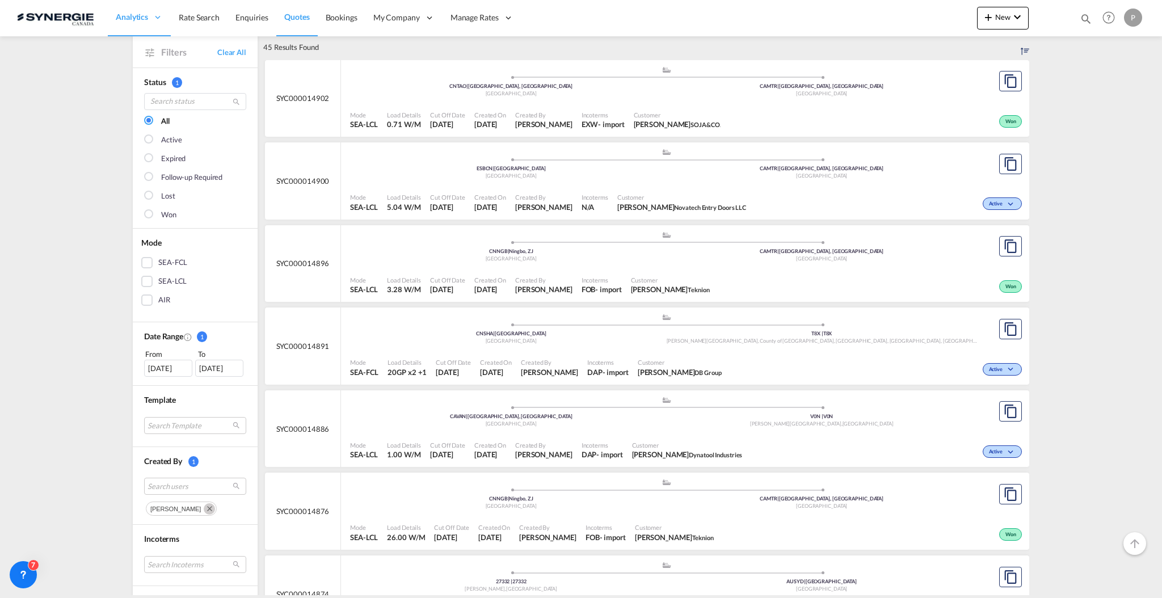
scroll to position [0, 0]
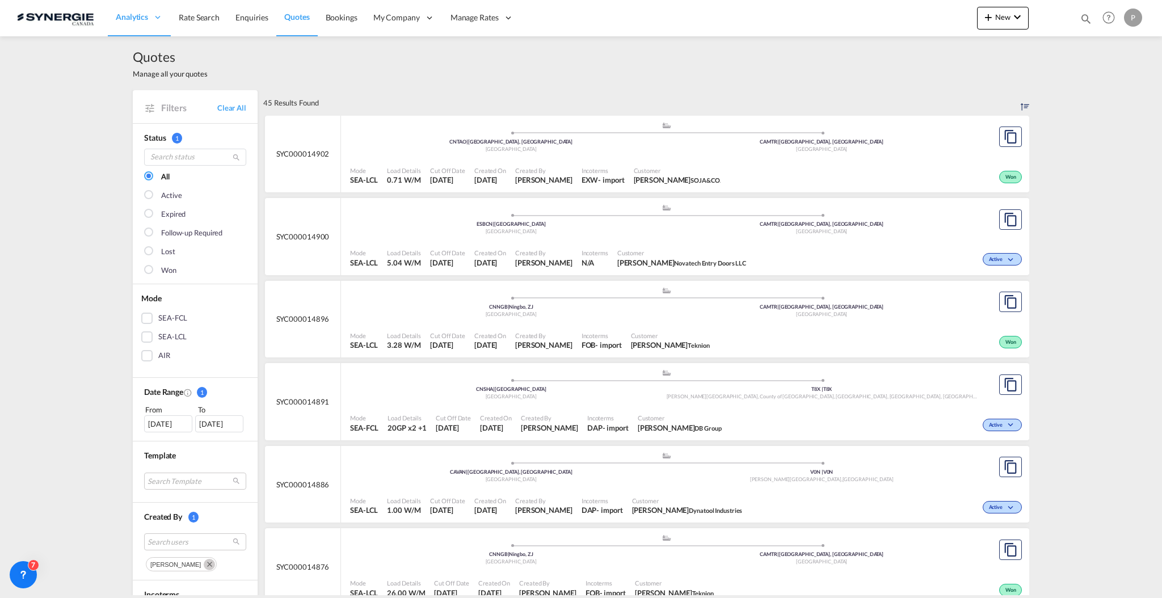
click at [161, 427] on div "15 Sep 2025" at bounding box center [168, 423] width 48 height 17
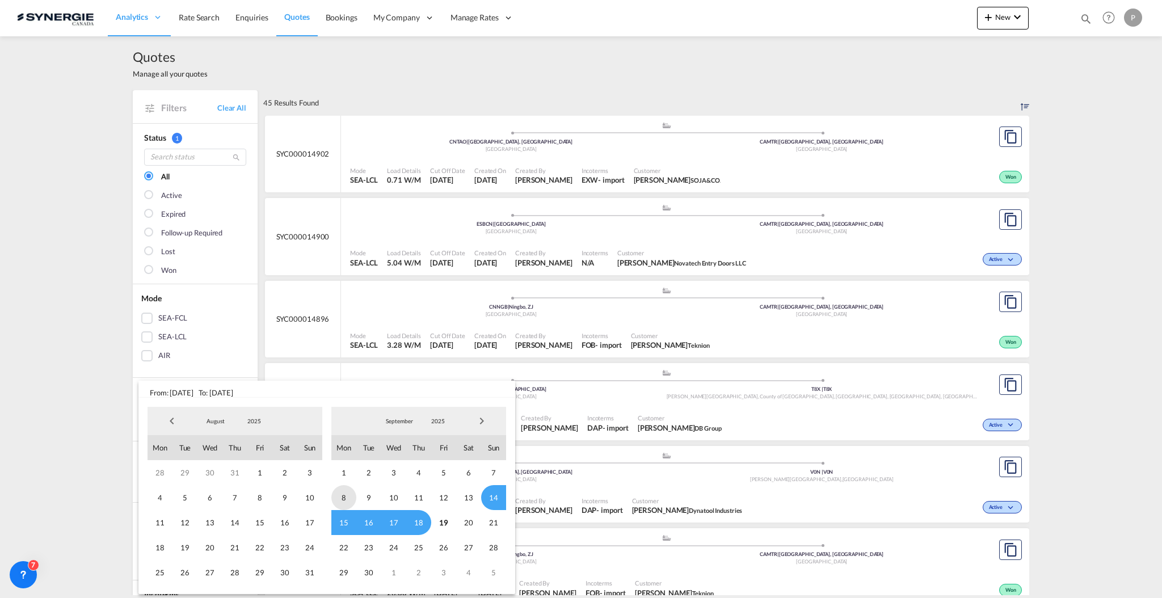
click at [347, 496] on span "8" at bounding box center [343, 497] width 25 height 25
click at [449, 499] on span "12" at bounding box center [443, 497] width 25 height 25
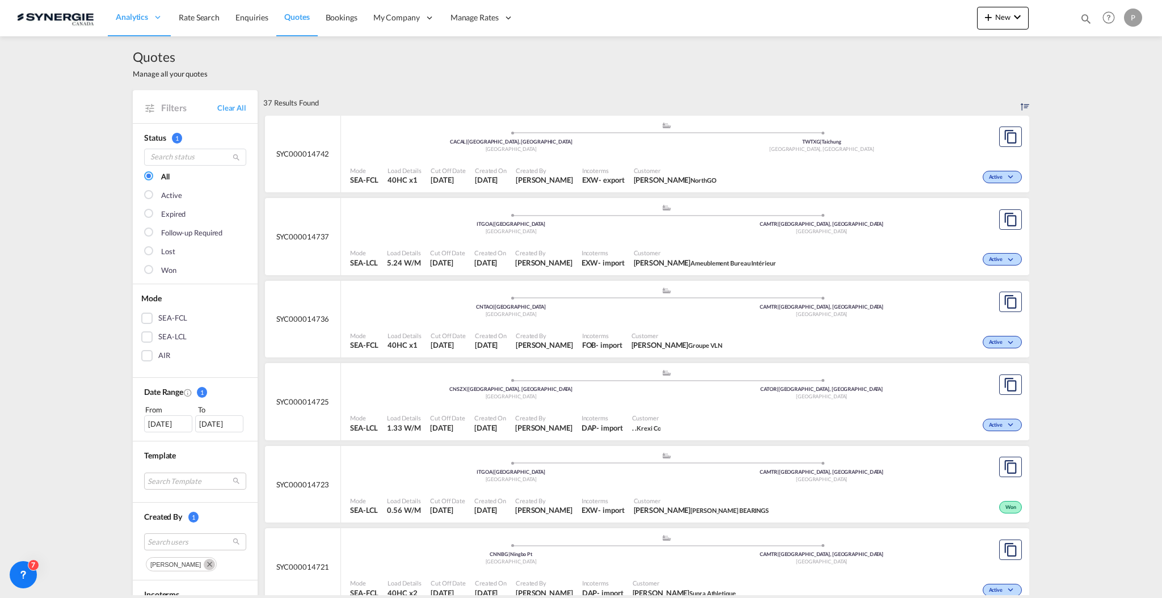
click at [157, 428] on div "08 Sep 2025" at bounding box center [168, 423] width 48 height 17
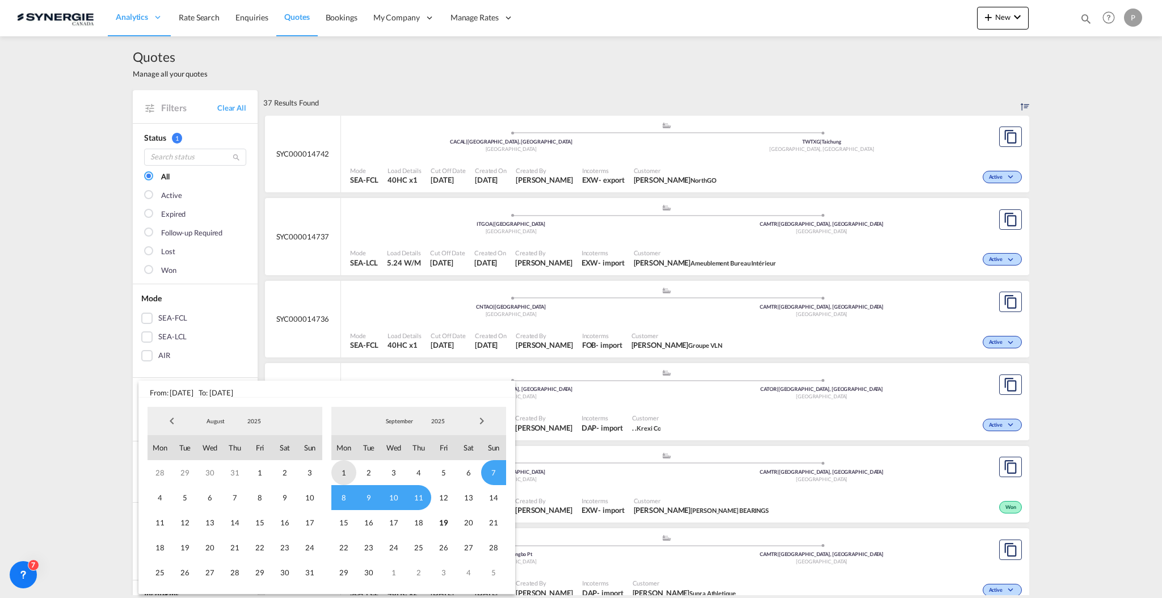
click at [349, 473] on span "1" at bounding box center [343, 472] width 25 height 25
drag, startPoint x: 437, startPoint y: 474, endPoint x: 449, endPoint y: 473, distance: 11.4
click at [437, 473] on span "5" at bounding box center [443, 472] width 25 height 25
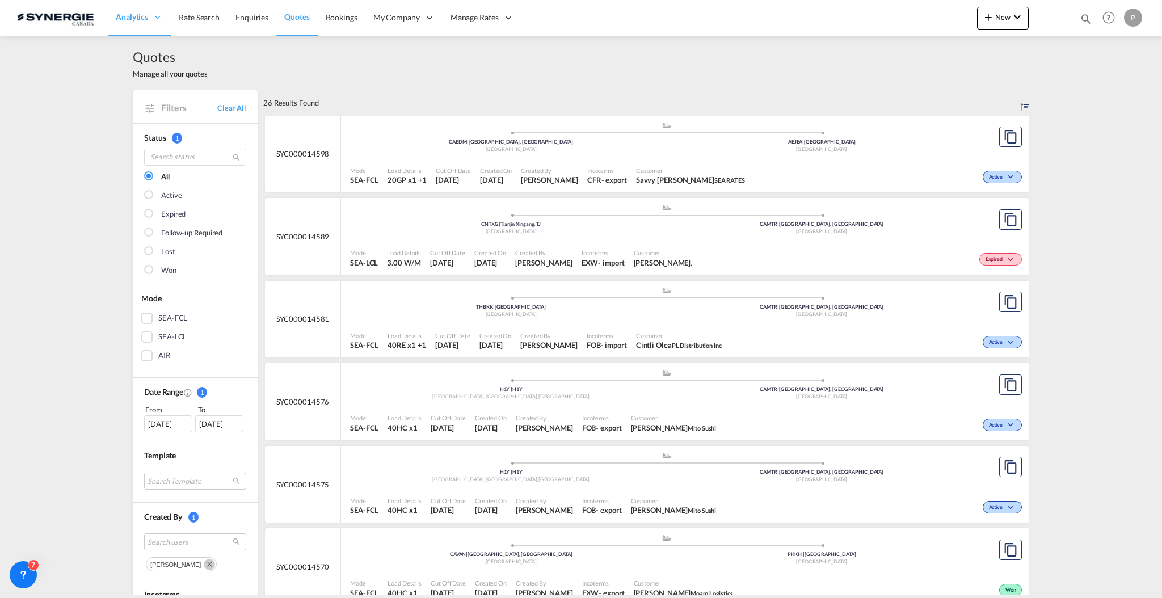
click at [175, 426] on div "01 Sep 2025" at bounding box center [168, 423] width 48 height 17
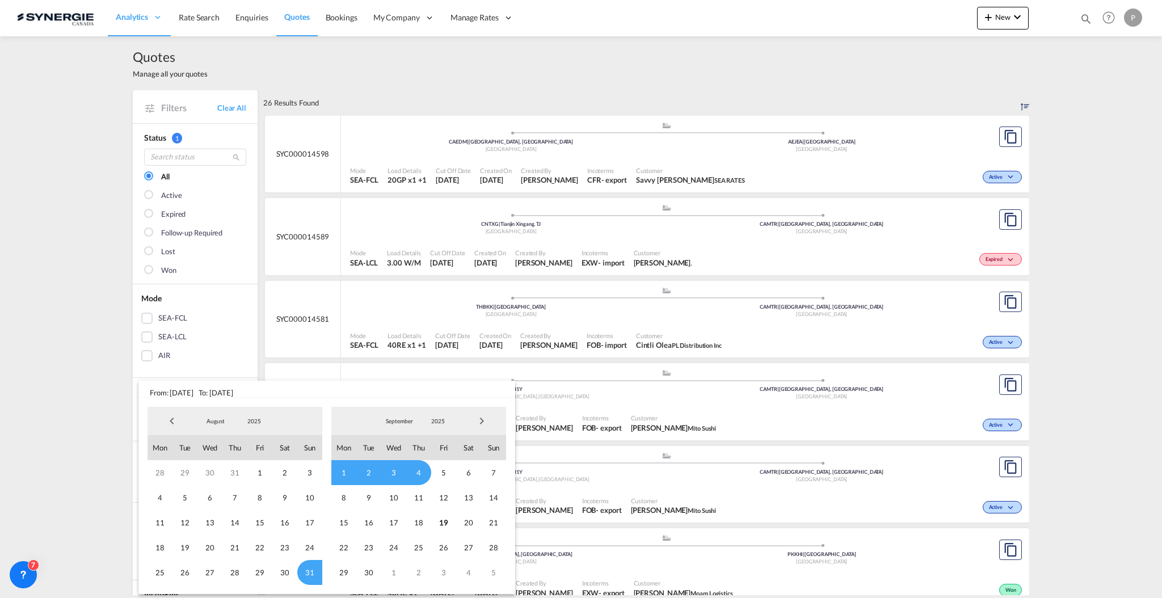
click at [342, 476] on span "1" at bounding box center [343, 472] width 25 height 25
click at [440, 475] on span "5" at bounding box center [443, 472] width 25 height 25
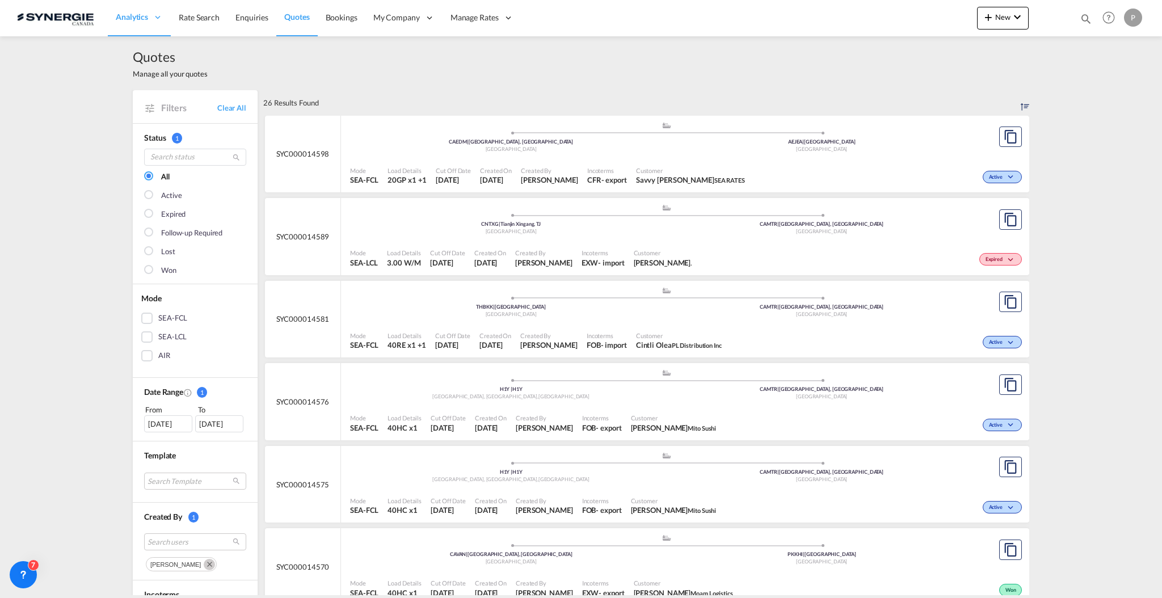
click at [158, 419] on div "01 Sep 2025" at bounding box center [168, 423] width 48 height 17
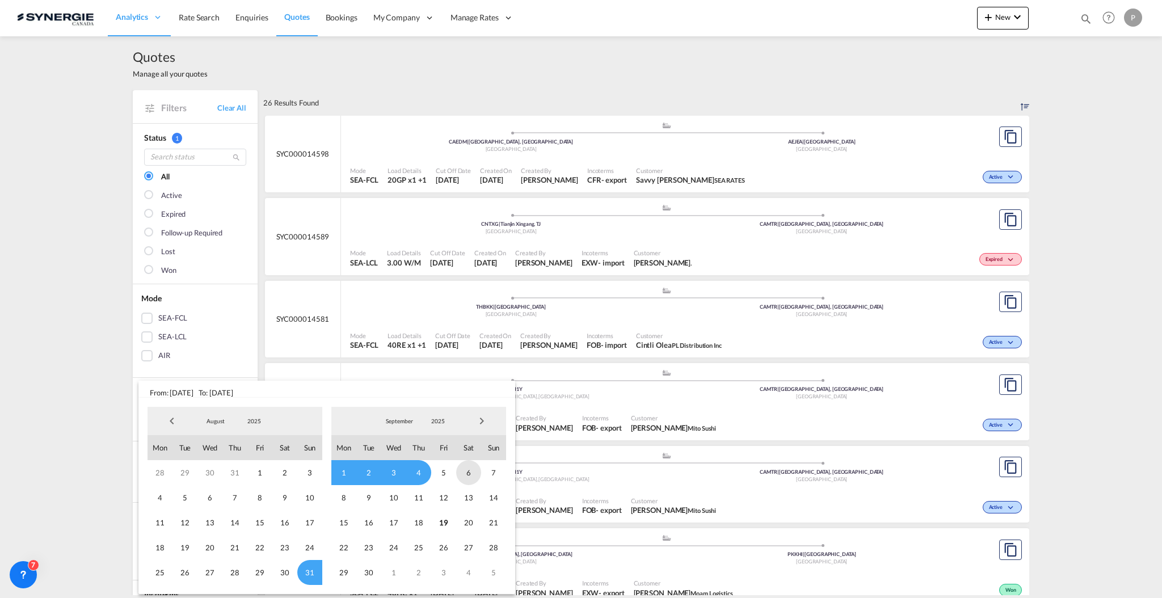
click at [473, 475] on span "6" at bounding box center [468, 472] width 25 height 25
click at [354, 477] on span "1" at bounding box center [343, 472] width 25 height 25
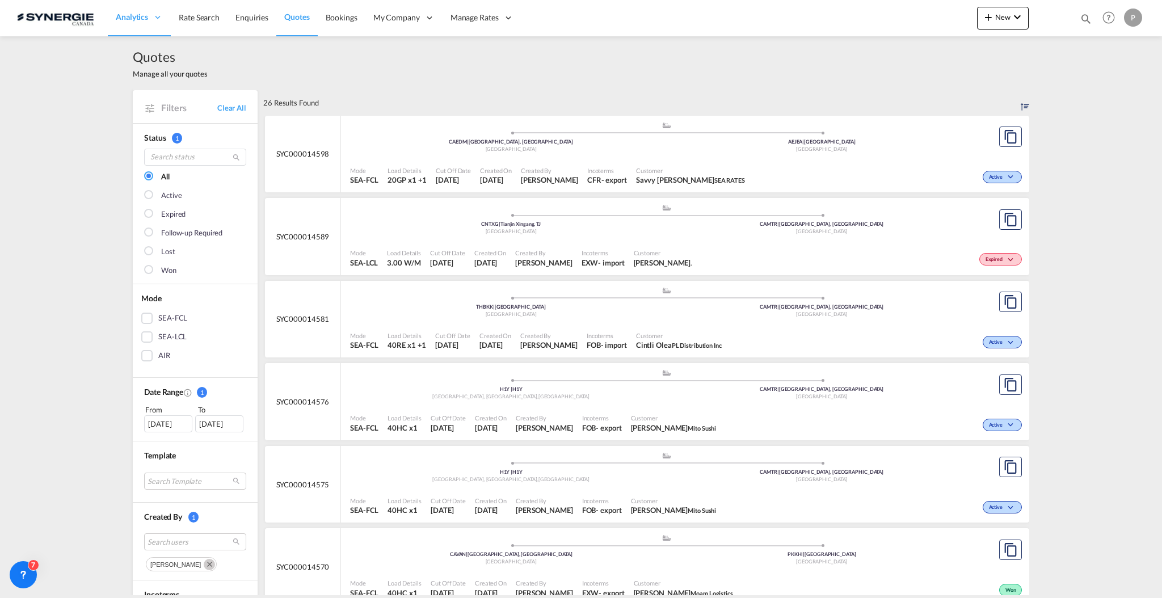
click at [155, 424] on div "01 Sep 2025" at bounding box center [168, 423] width 48 height 17
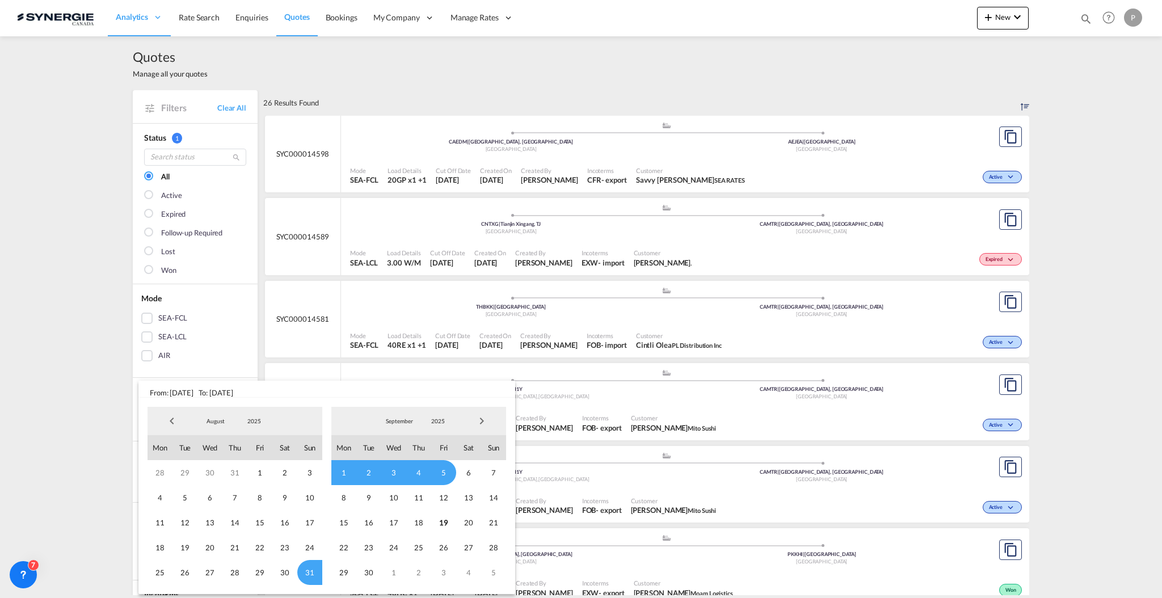
click at [70, 402] on md-backdrop at bounding box center [581, 299] width 1162 height 598
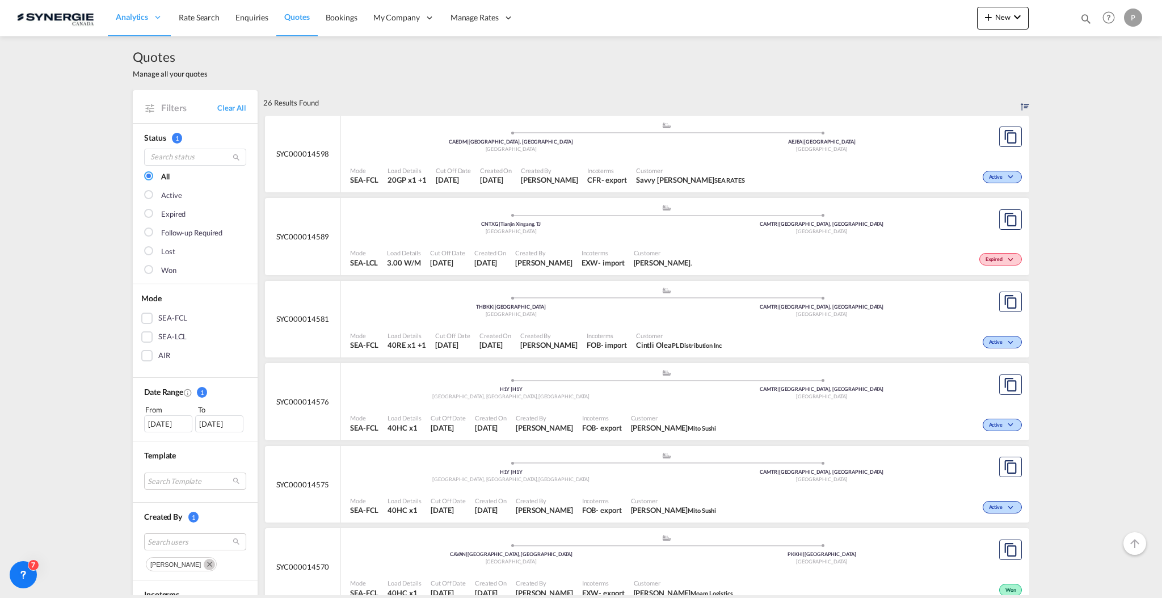
scroll to position [75, 0]
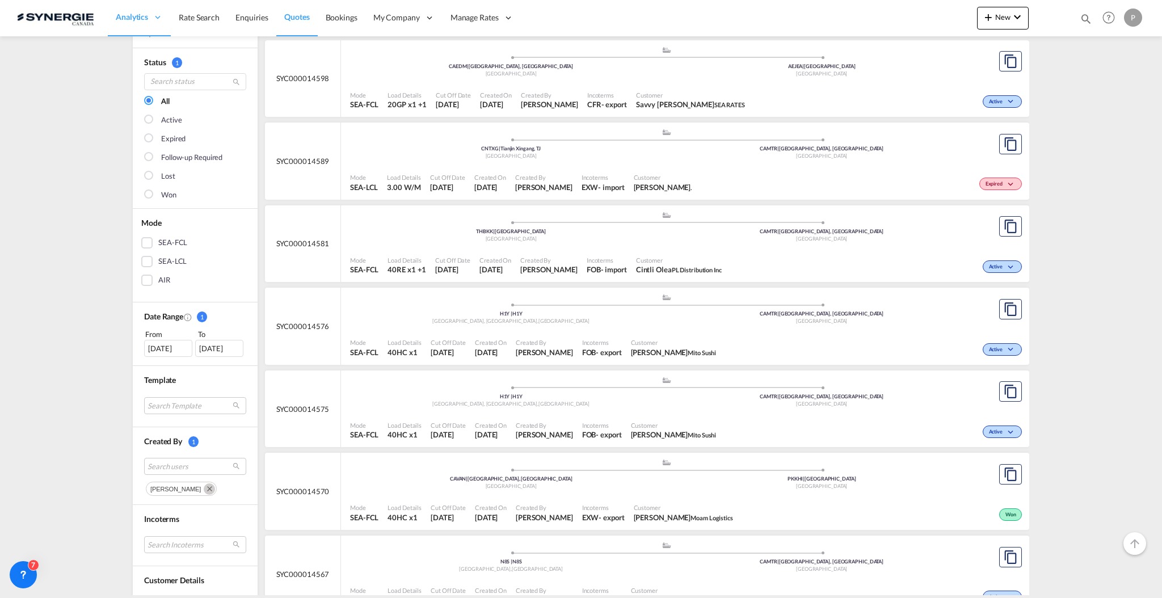
click at [151, 347] on div "01 Sep 2025" at bounding box center [168, 348] width 48 height 17
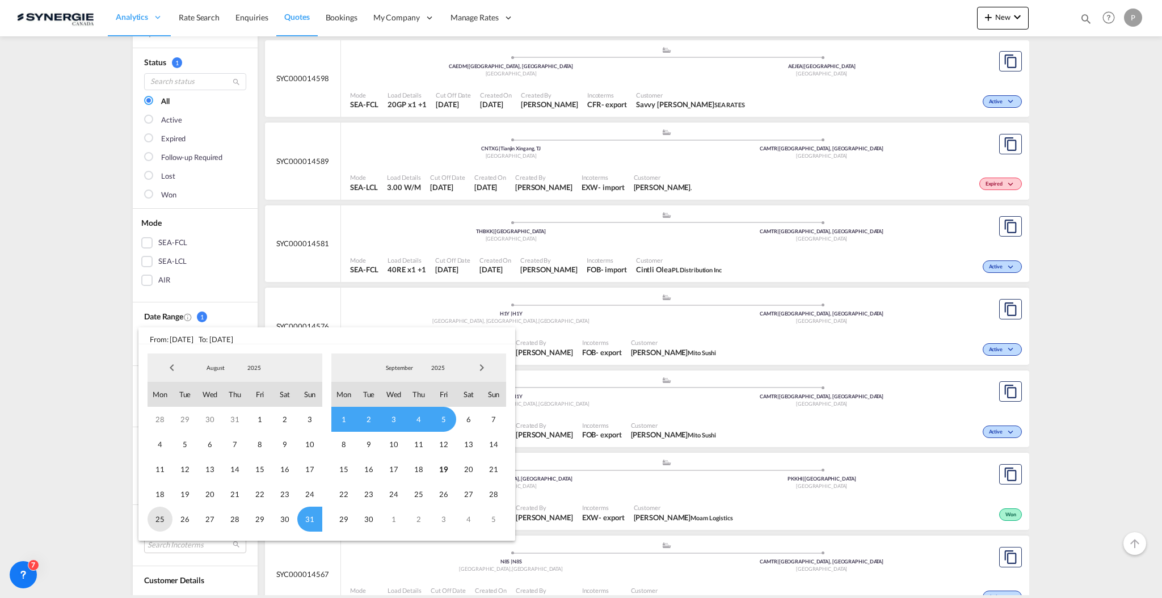
click at [165, 523] on span "25" at bounding box center [160, 519] width 25 height 25
click at [292, 526] on span "30" at bounding box center [284, 519] width 25 height 25
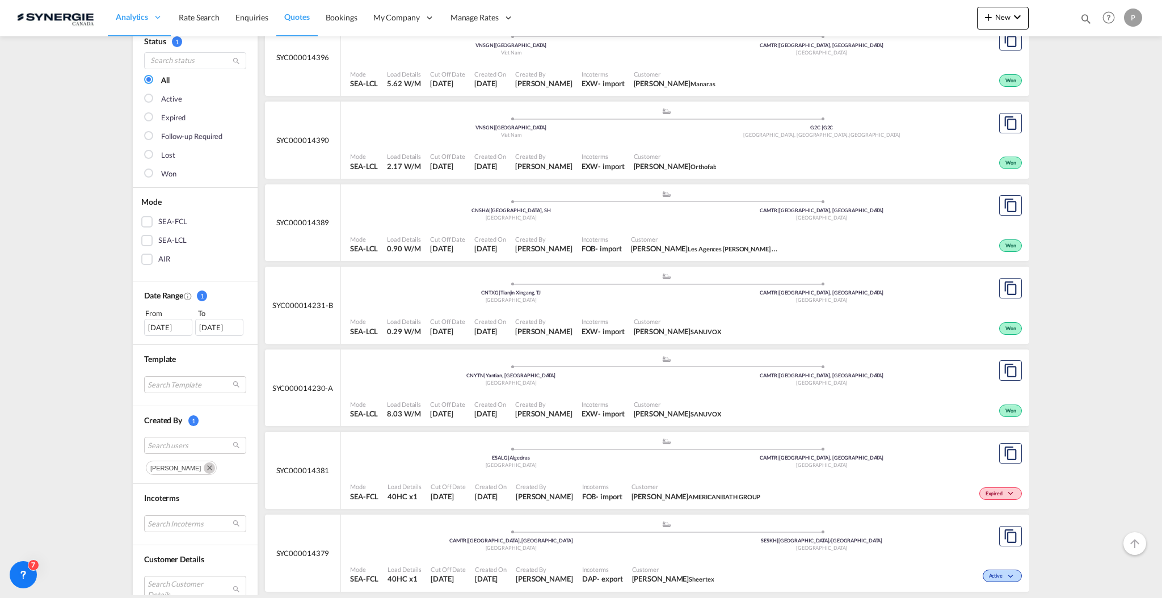
scroll to position [151, 0]
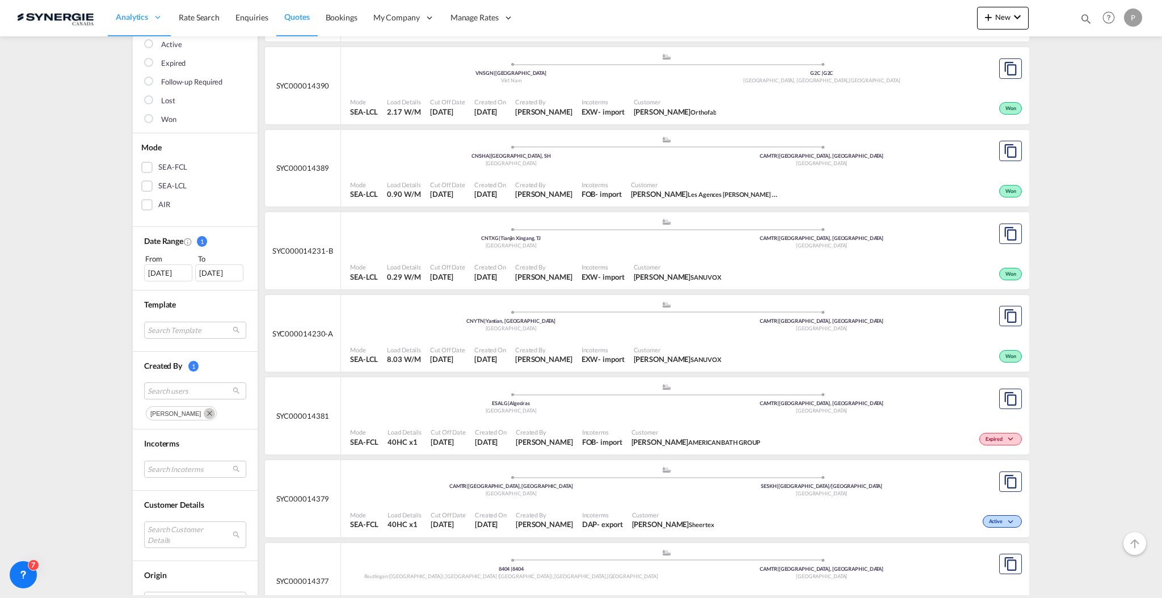
click at [215, 414] on md-icon "Remove" at bounding box center [209, 413] width 11 height 11
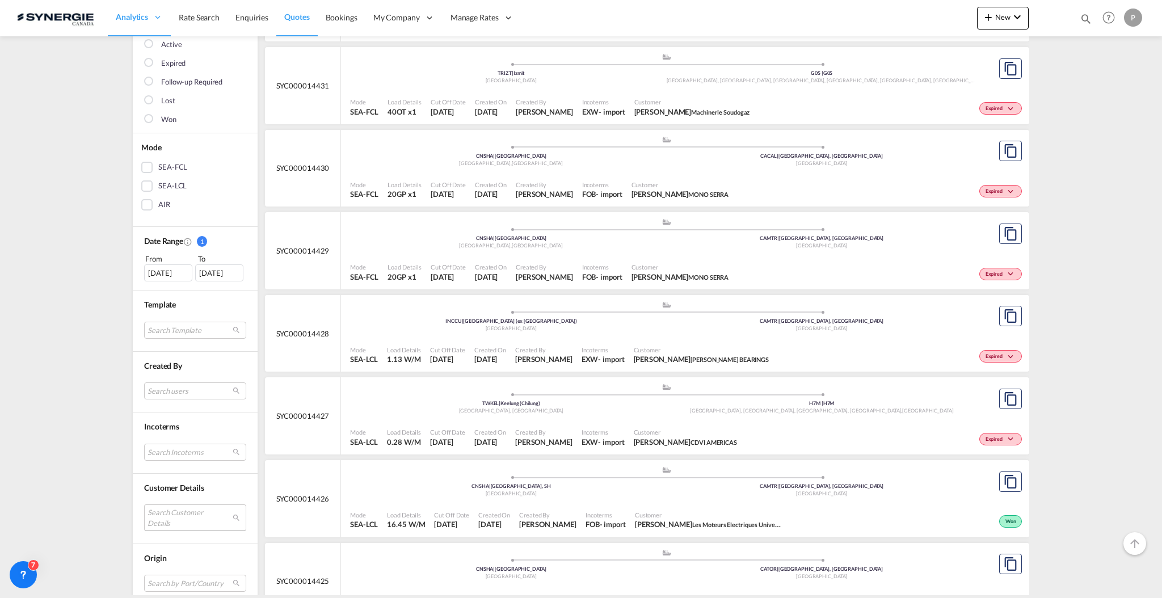
click at [177, 517] on md-select "Search Customer Details user name user ravi Hariharan b.ravi@iss-gf.com | inter…" at bounding box center [195, 517] width 102 height 26
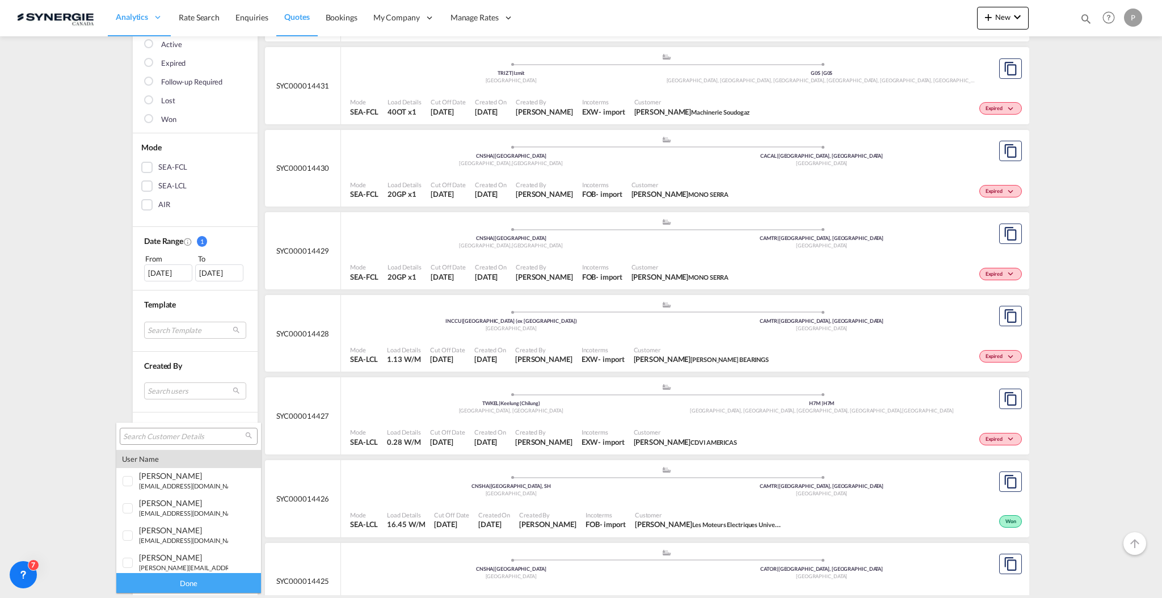
click at [176, 438] on input "search" at bounding box center [184, 437] width 122 height 10
type input "adri"
click at [22, 449] on md-backdrop at bounding box center [581, 299] width 1162 height 598
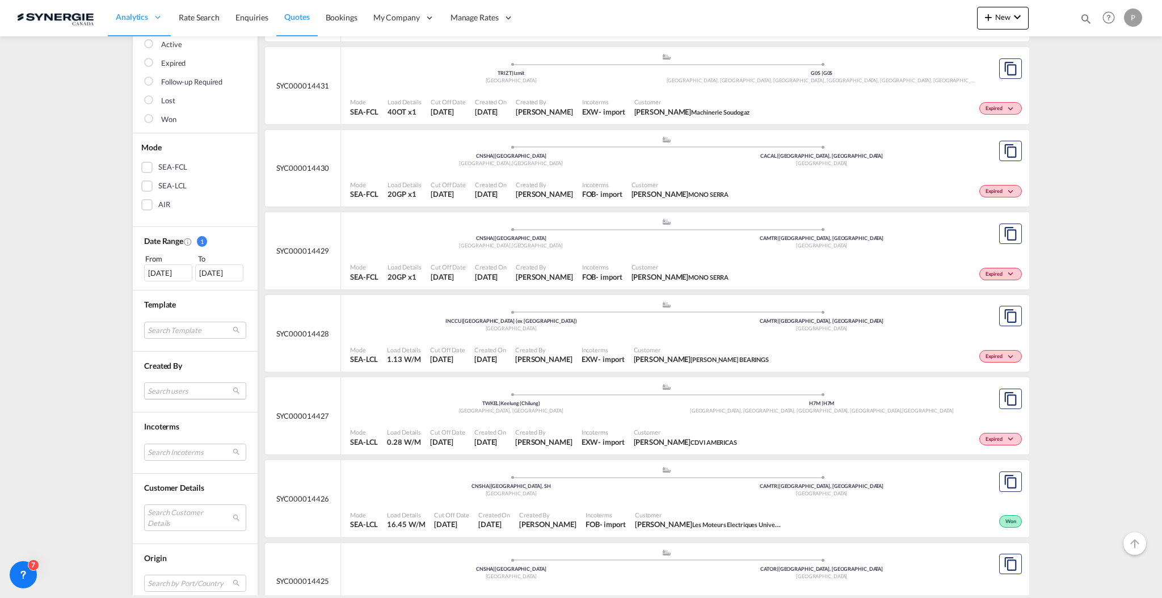
click at [184, 390] on md-select "Search users" at bounding box center [195, 390] width 102 height 17
click at [184, 364] on input "pablo" at bounding box center [184, 364] width 122 height 10
type input "adr"
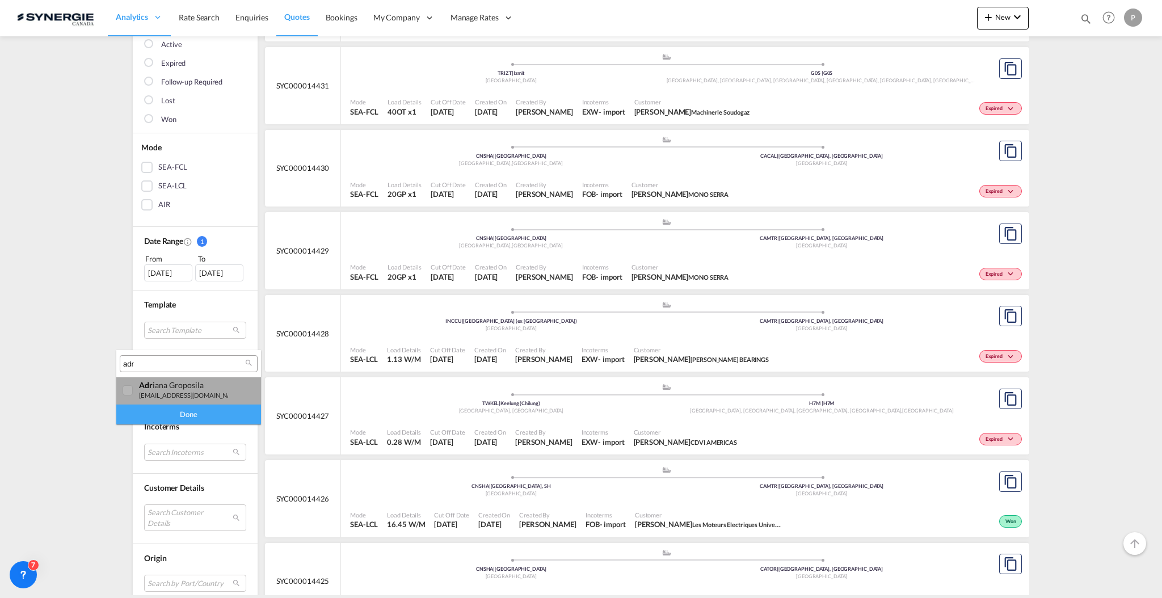
click at [180, 385] on div "adr iana Groposila" at bounding box center [183, 385] width 89 height 10
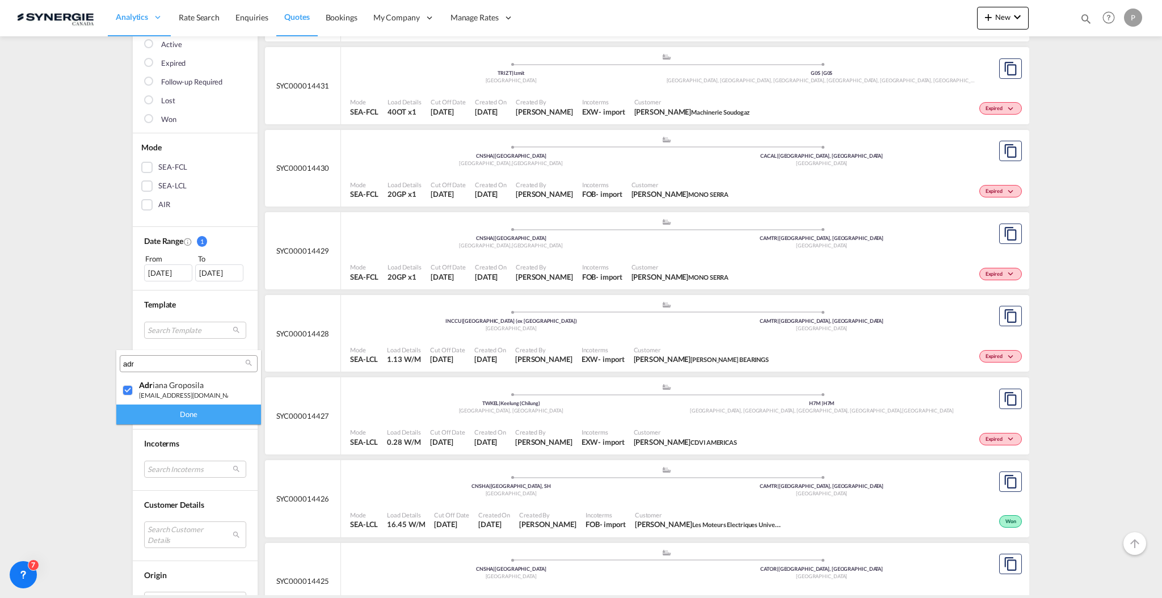
click at [175, 414] on div "Done" at bounding box center [188, 415] width 145 height 20
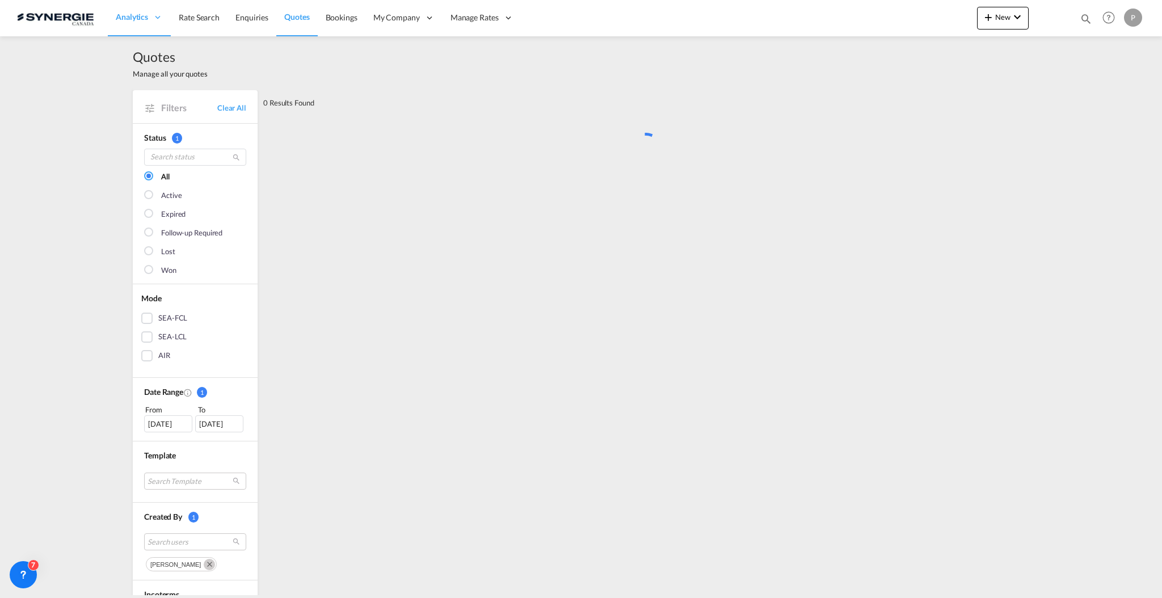
scroll to position [0, 0]
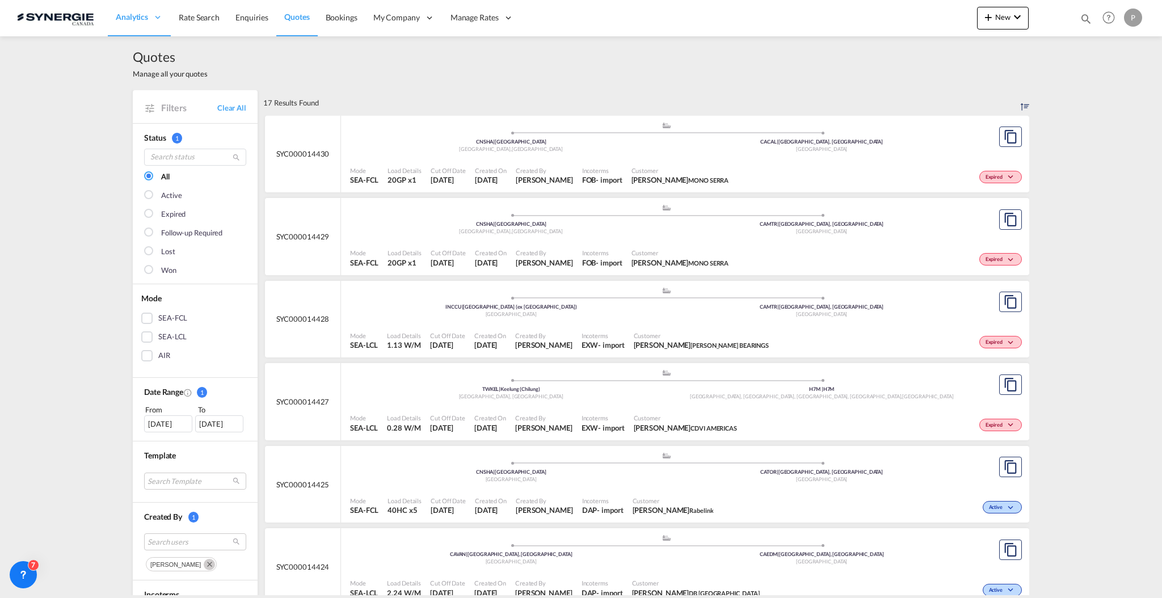
click at [164, 418] on div "25 Aug 2025" at bounding box center [168, 423] width 48 height 17
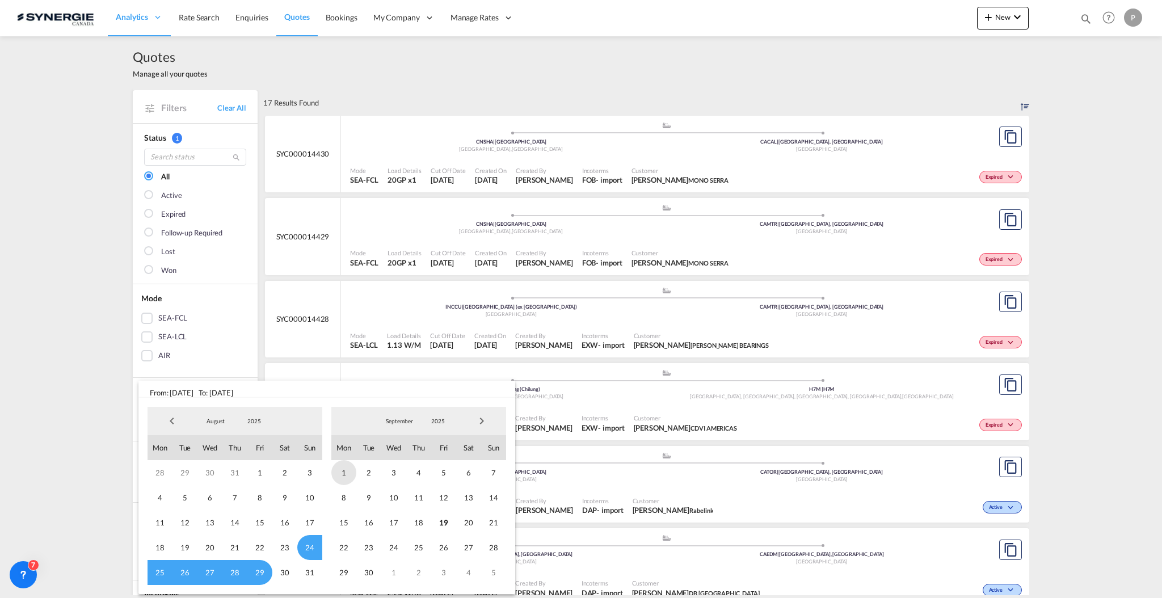
click at [349, 470] on span "1" at bounding box center [343, 472] width 25 height 25
click at [471, 472] on span "6" at bounding box center [468, 472] width 25 height 25
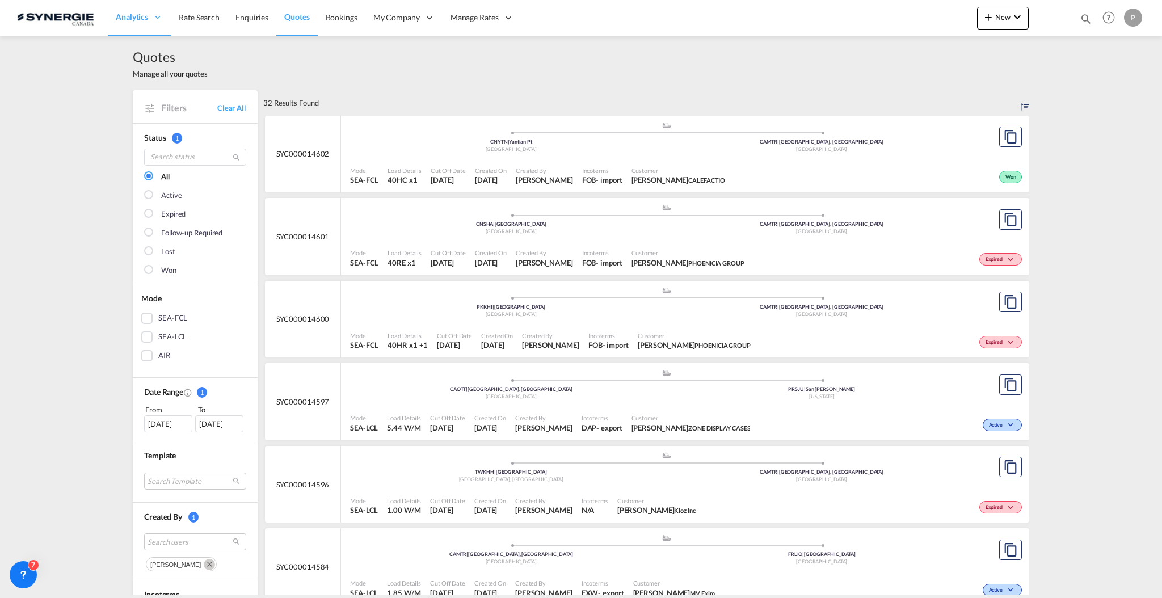
click at [161, 423] on div "01 Sep 2025" at bounding box center [168, 423] width 48 height 17
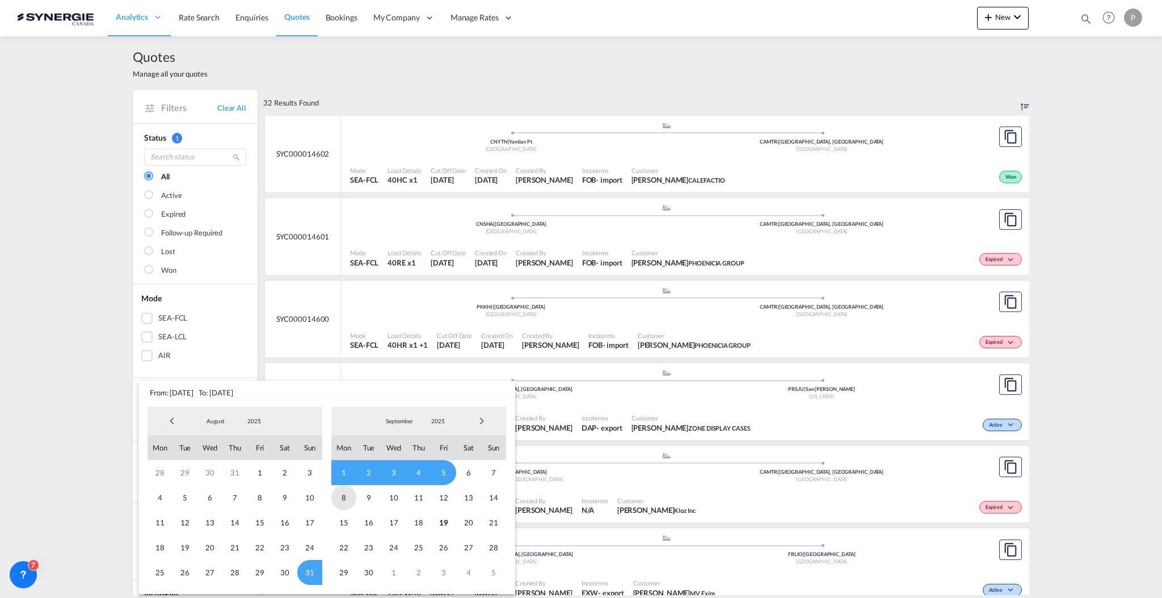
click at [338, 495] on span "8" at bounding box center [343, 497] width 25 height 25
click at [469, 505] on span "13" at bounding box center [468, 497] width 25 height 25
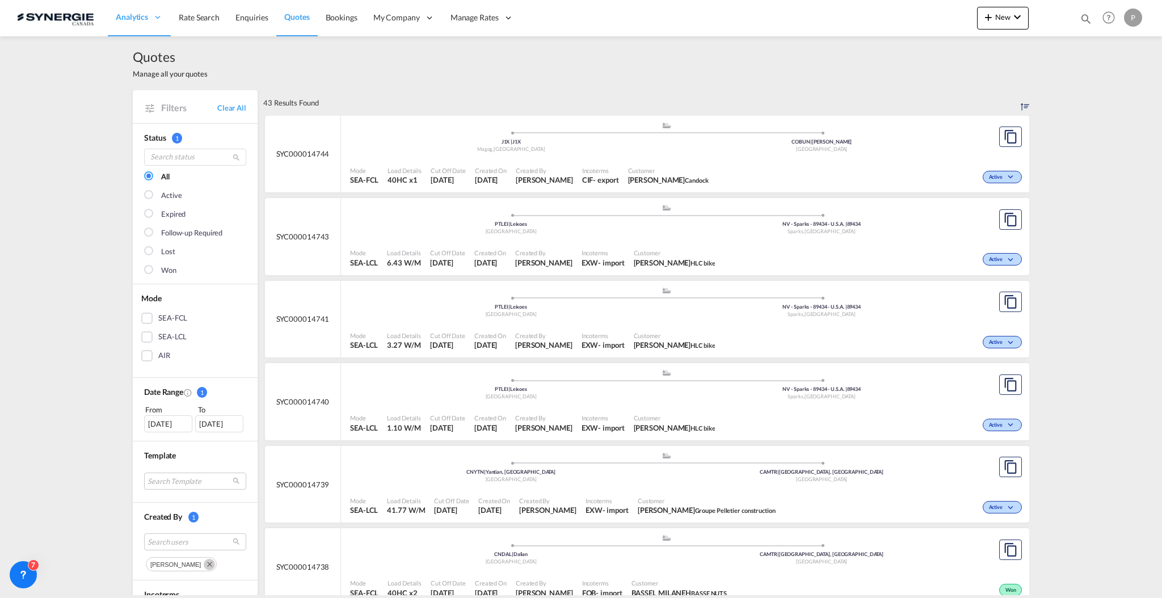
click at [165, 427] on div "08 Sep 2025" at bounding box center [168, 423] width 48 height 17
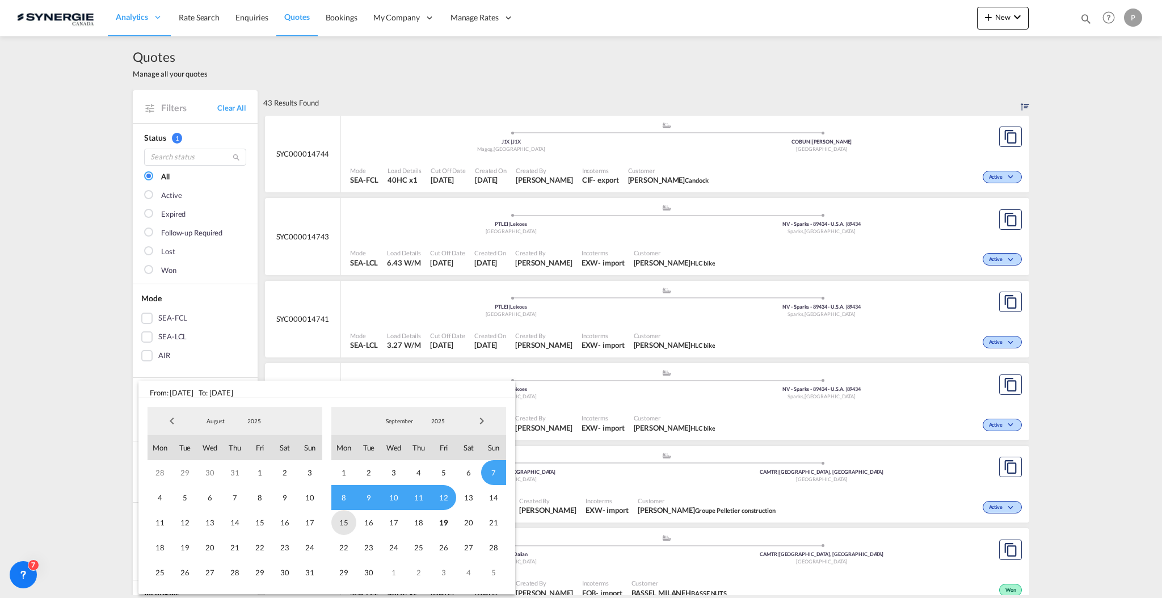
click at [348, 517] on span "15" at bounding box center [343, 522] width 25 height 25
drag, startPoint x: 472, startPoint y: 526, endPoint x: 458, endPoint y: 524, distance: 14.4
click at [473, 526] on span "20" at bounding box center [468, 522] width 25 height 25
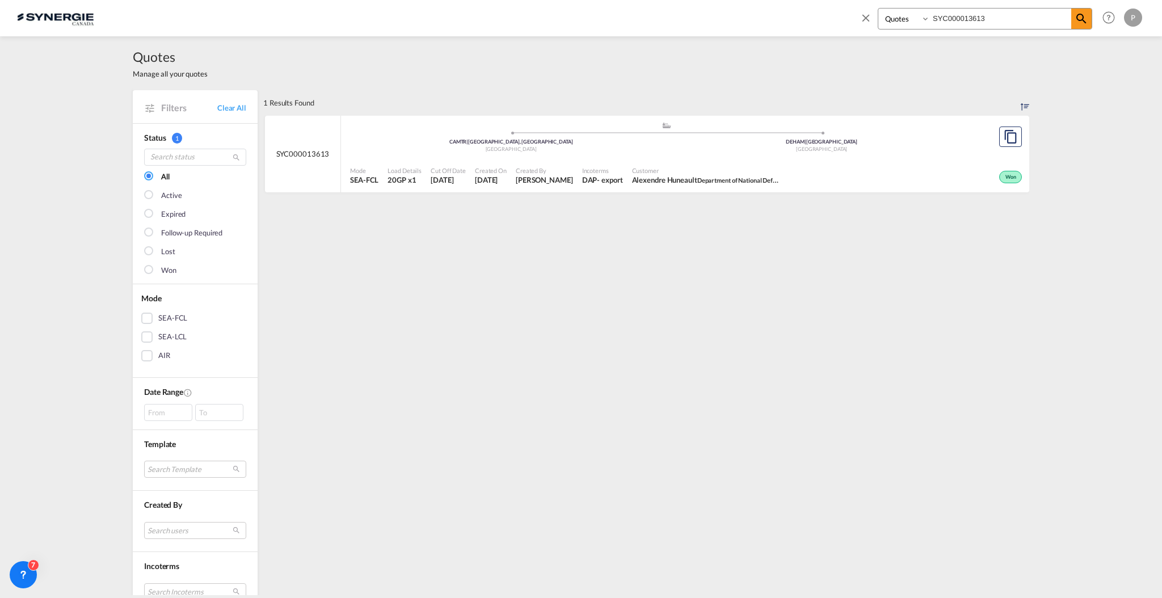
select select "Quotes"
click at [985, 22] on input "SYC000013613" at bounding box center [1000, 19] width 141 height 20
drag, startPoint x: 966, startPoint y: 18, endPoint x: 1056, endPoint y: 17, distance: 89.6
click at [1056, 17] on input "SYC000013613" at bounding box center [1000, 19] width 141 height 20
type input "SYC00001694"
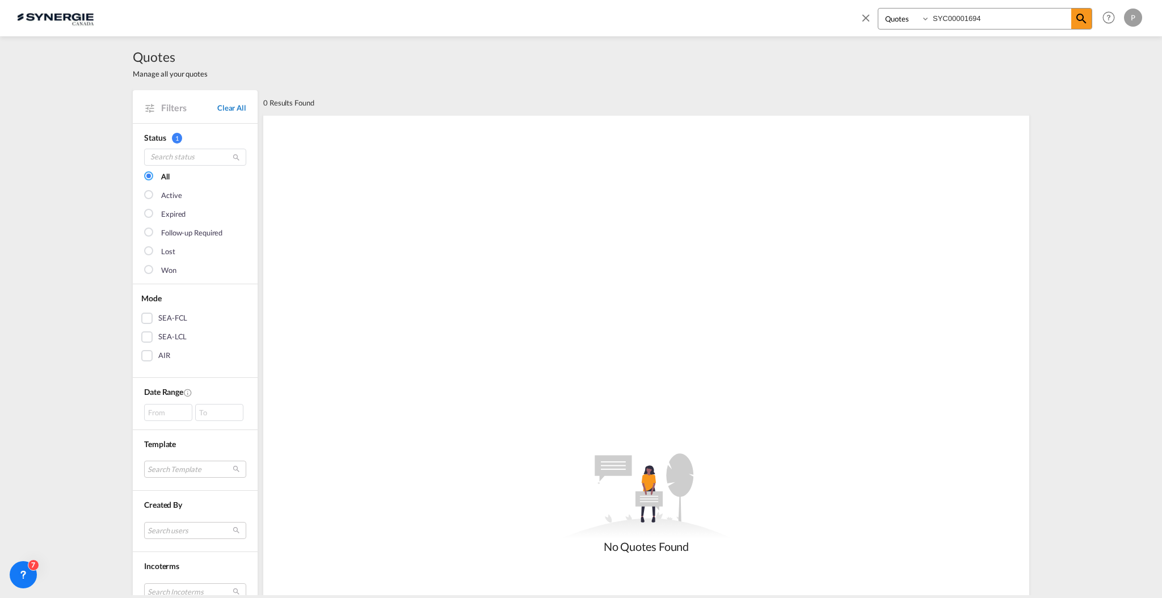
click at [224, 104] on link "Clear All" at bounding box center [231, 108] width 29 height 10
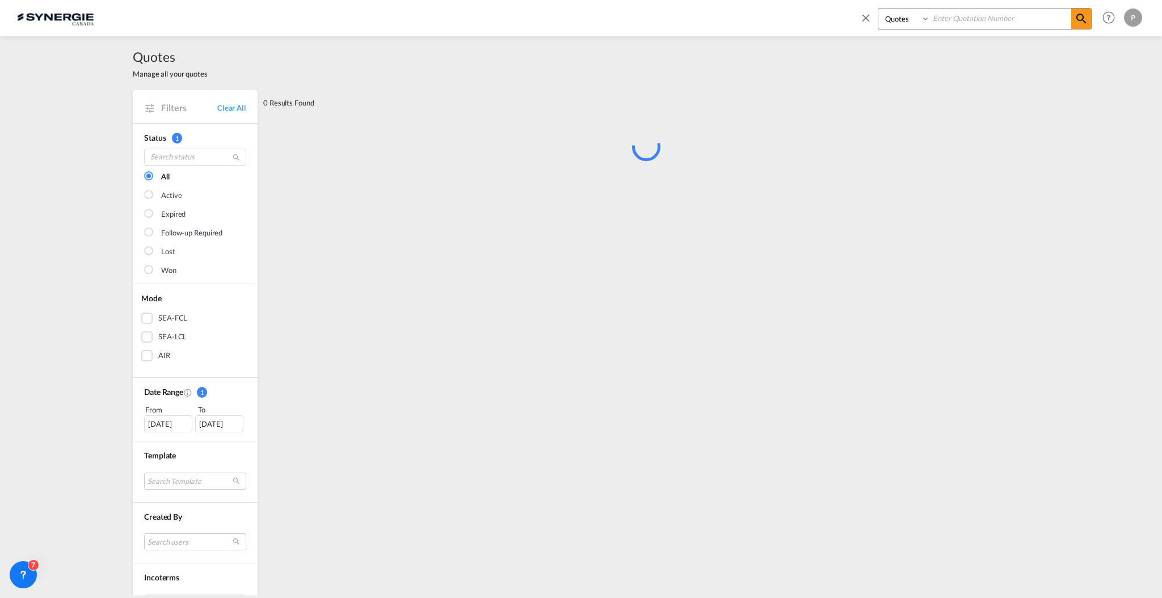
click at [1002, 19] on input at bounding box center [1000, 19] width 141 height 20
type input "11694"
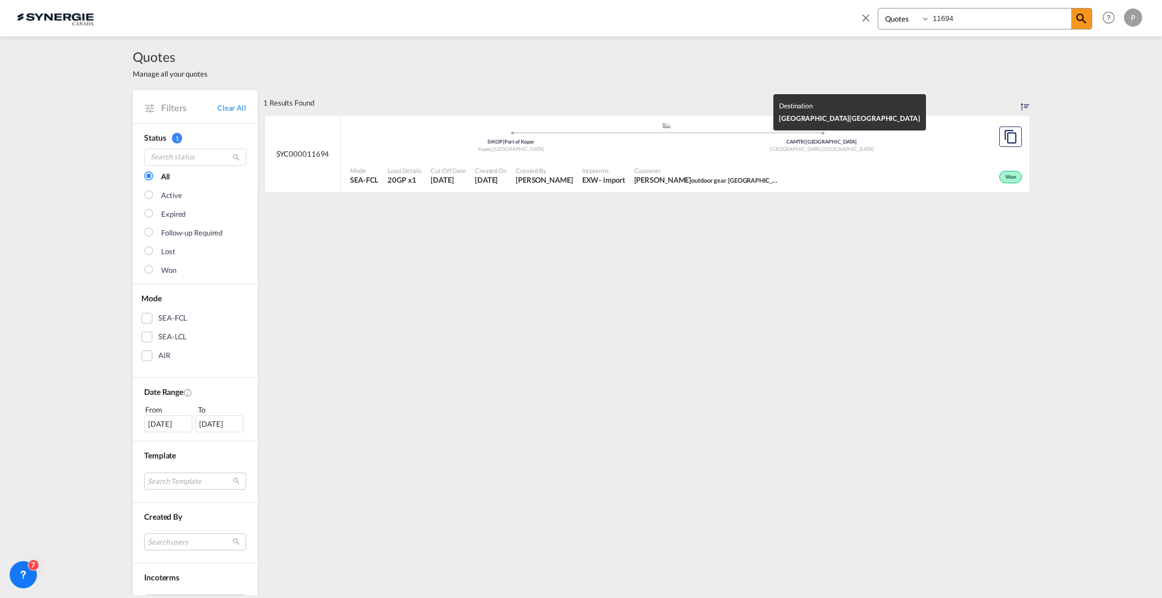
click at [706, 141] on div "CAMTR | [GEOGRAPHIC_DATA]" at bounding box center [822, 141] width 311 height 7
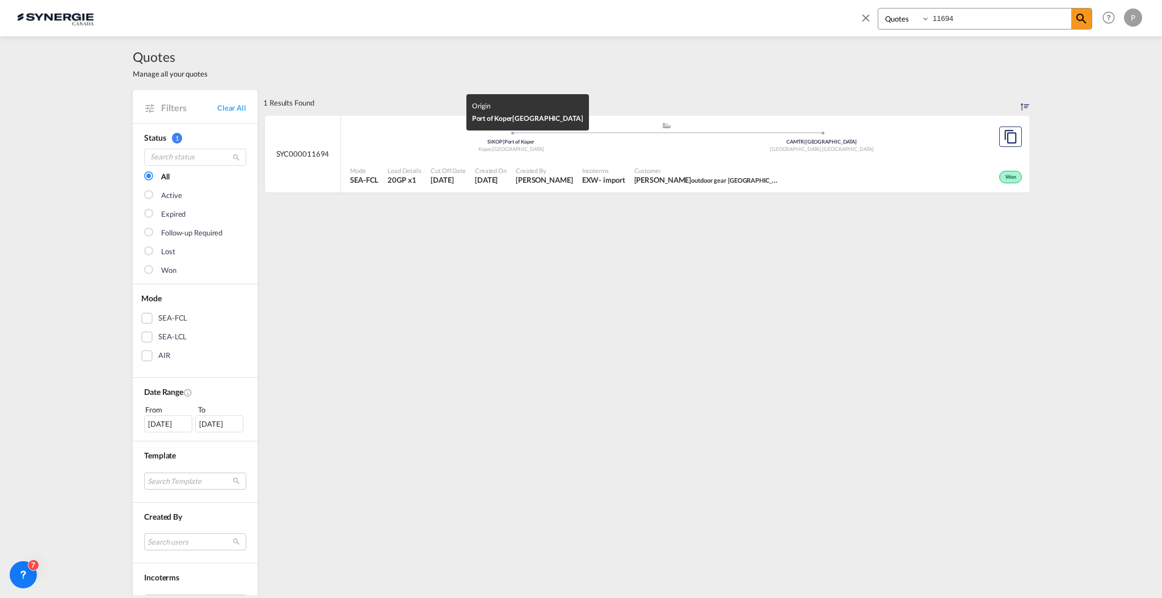
click at [360, 144] on div "SIKOP | [GEOGRAPHIC_DATA]" at bounding box center [511, 141] width 311 height 7
click at [221, 105] on link "Clear All" at bounding box center [231, 108] width 29 height 10
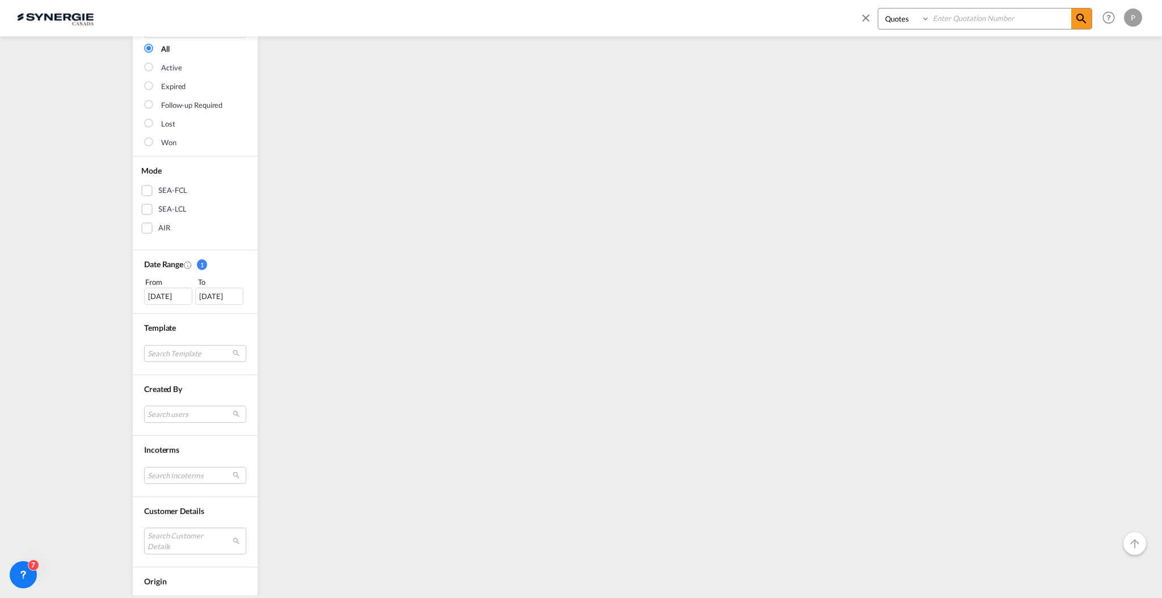
scroll to position [151, 0]
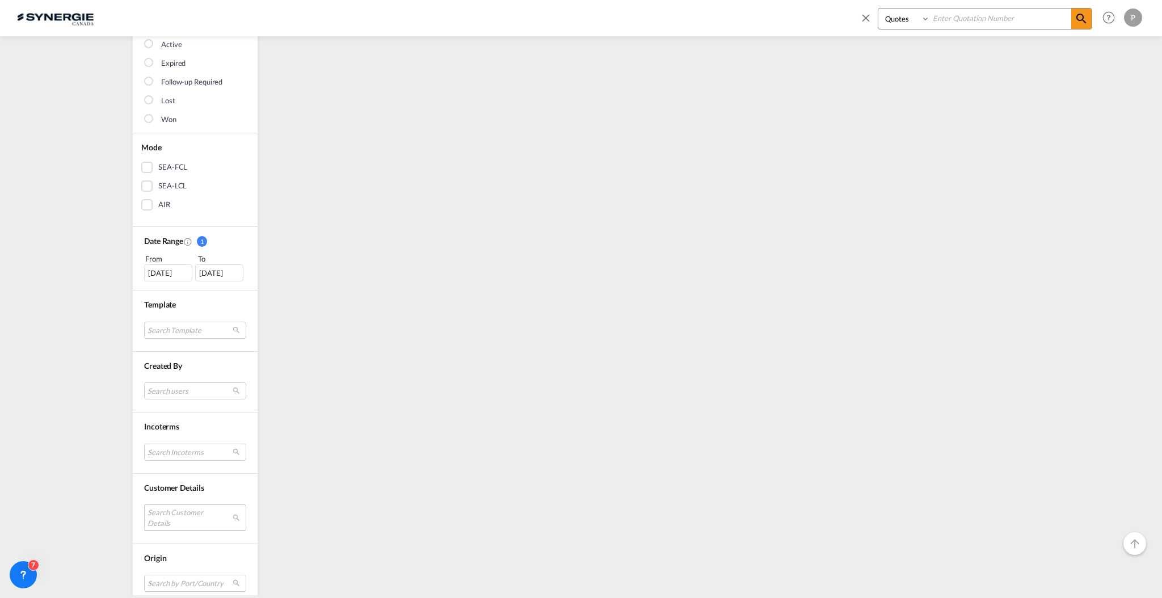
click at [179, 507] on md-select "Search Customer Details user name user ravi Hariharan b.ravi@iss-gf.com | inter…" at bounding box center [195, 517] width 102 height 26
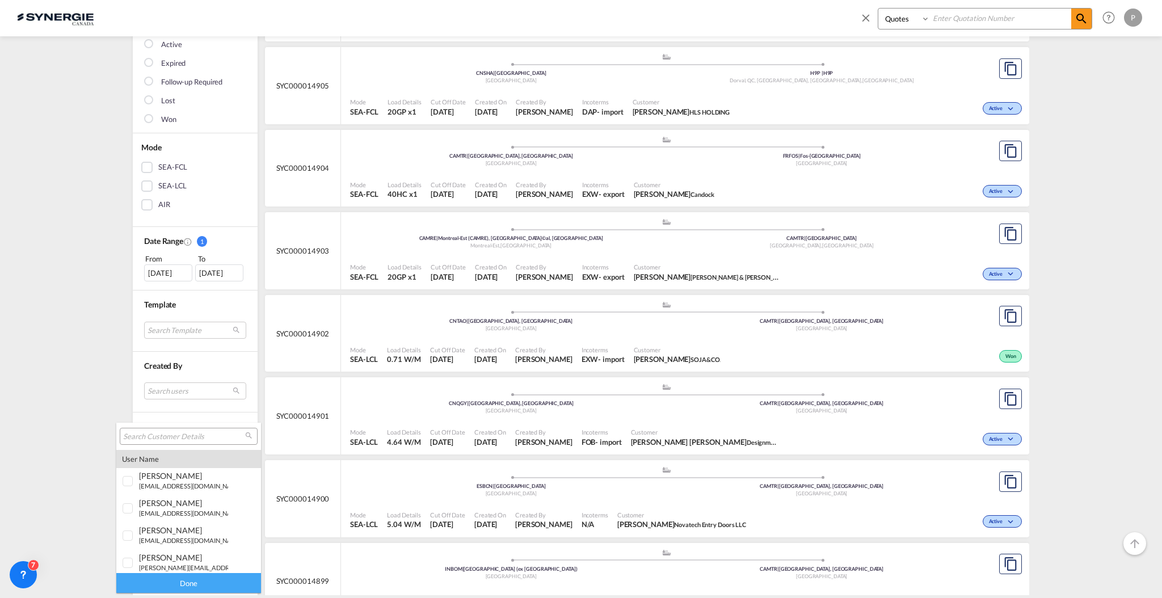
click at [165, 440] on input "search" at bounding box center [184, 437] width 122 height 10
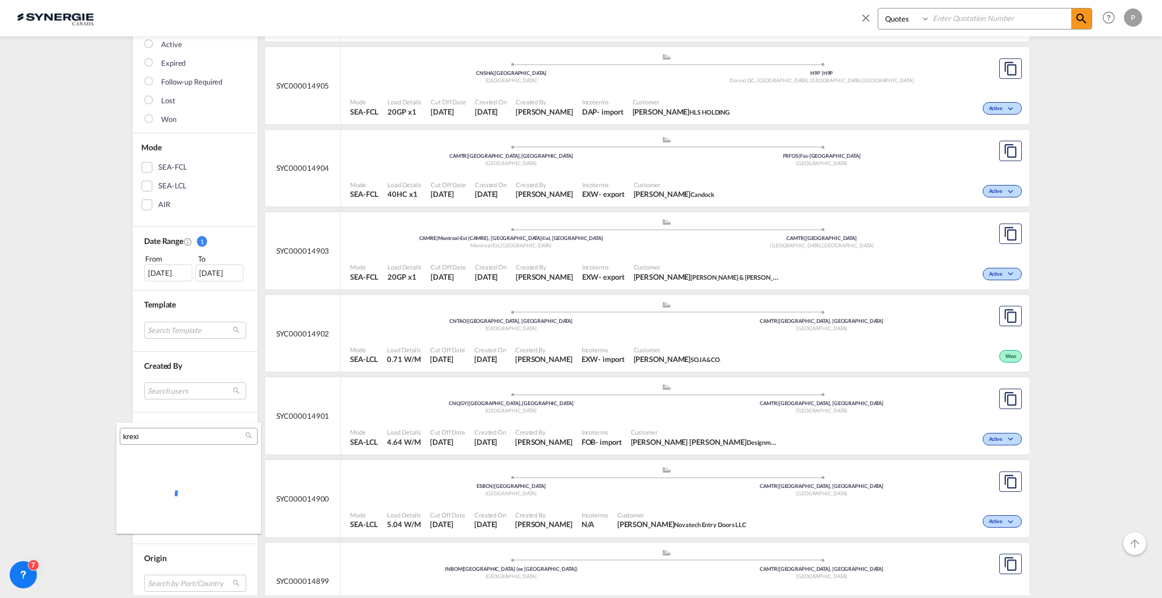
type input "krexi"
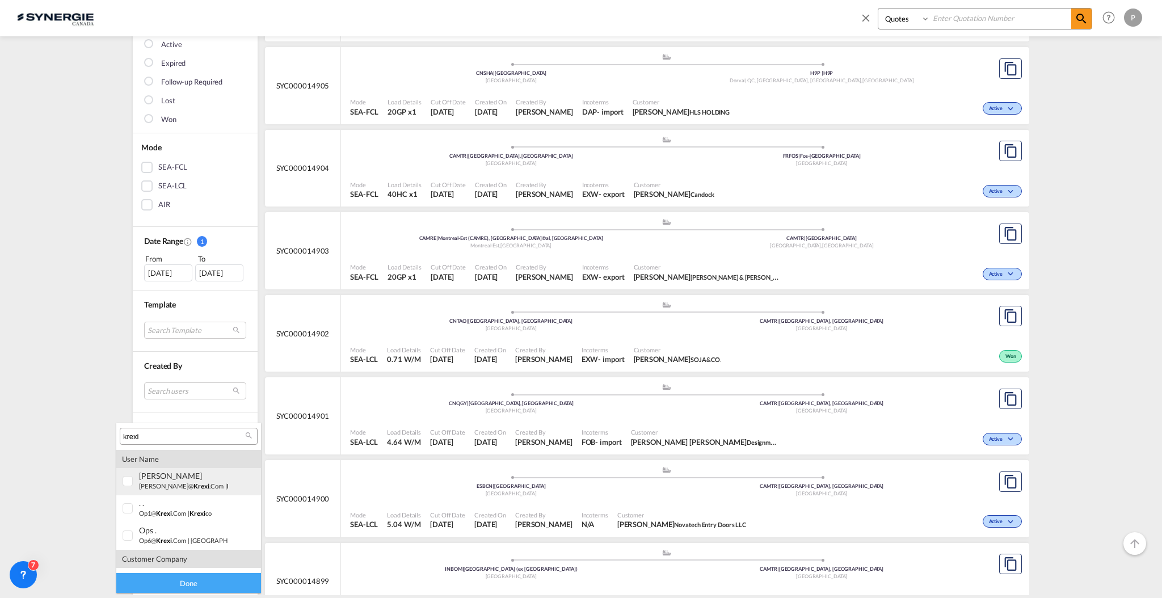
click at [191, 492] on md-option "user karen Wang karen@ krexi .com | krexi co" at bounding box center [188, 481] width 145 height 27
drag, startPoint x: 188, startPoint y: 513, endPoint x: 188, endPoint y: 521, distance: 8.0
click at [188, 512] on small "| krexi co" at bounding box center [200, 512] width 24 height 7
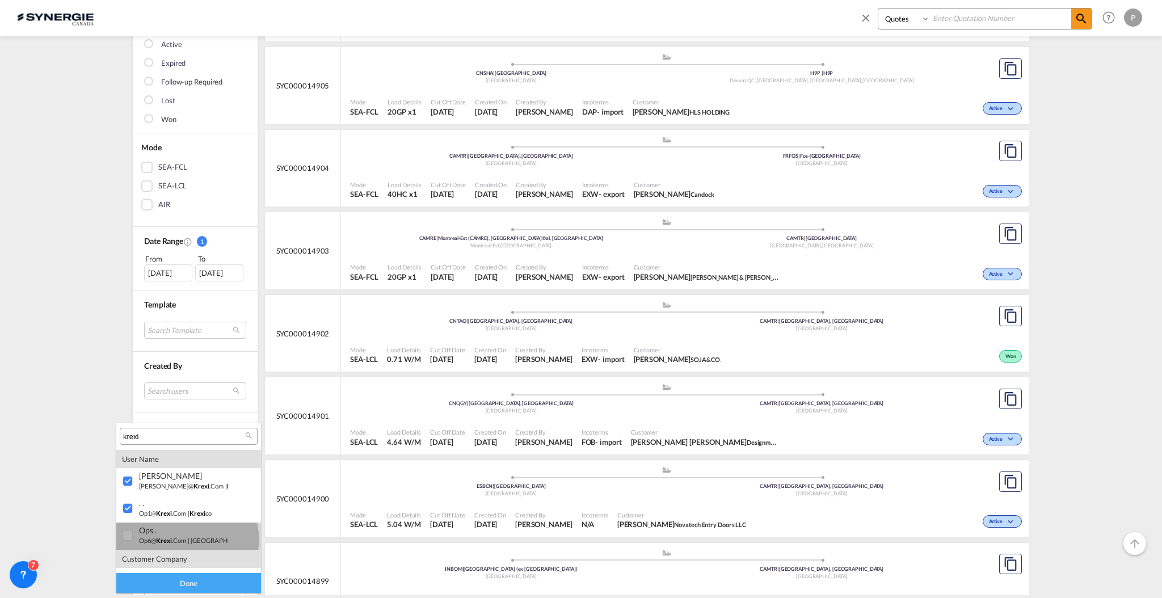
click at [187, 540] on div "ops . op6@ krexi .com | shenzhen krexi international logistics" at bounding box center [183, 534] width 89 height 19
click at [180, 580] on div "Done" at bounding box center [188, 583] width 145 height 20
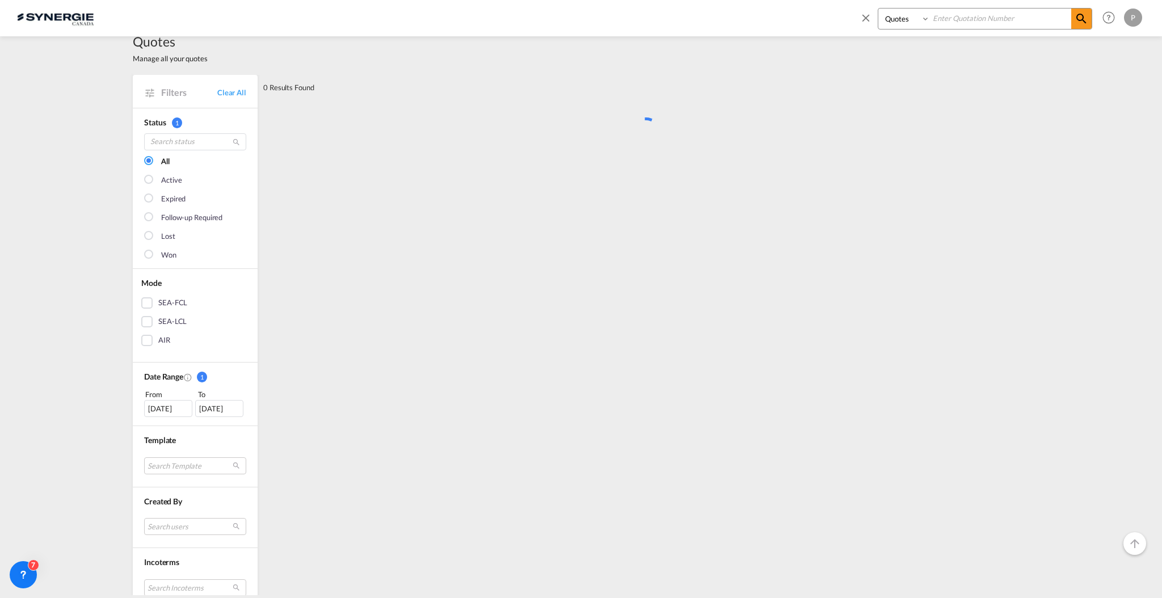
scroll to position [0, 0]
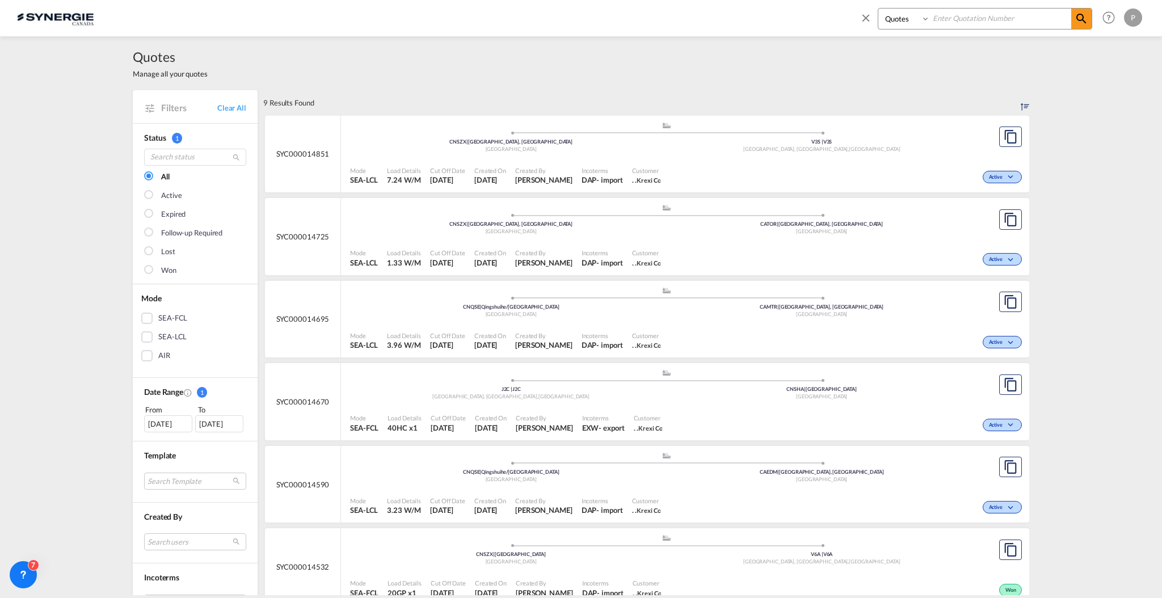
click at [495, 256] on span "Created On" at bounding box center [490, 252] width 32 height 9
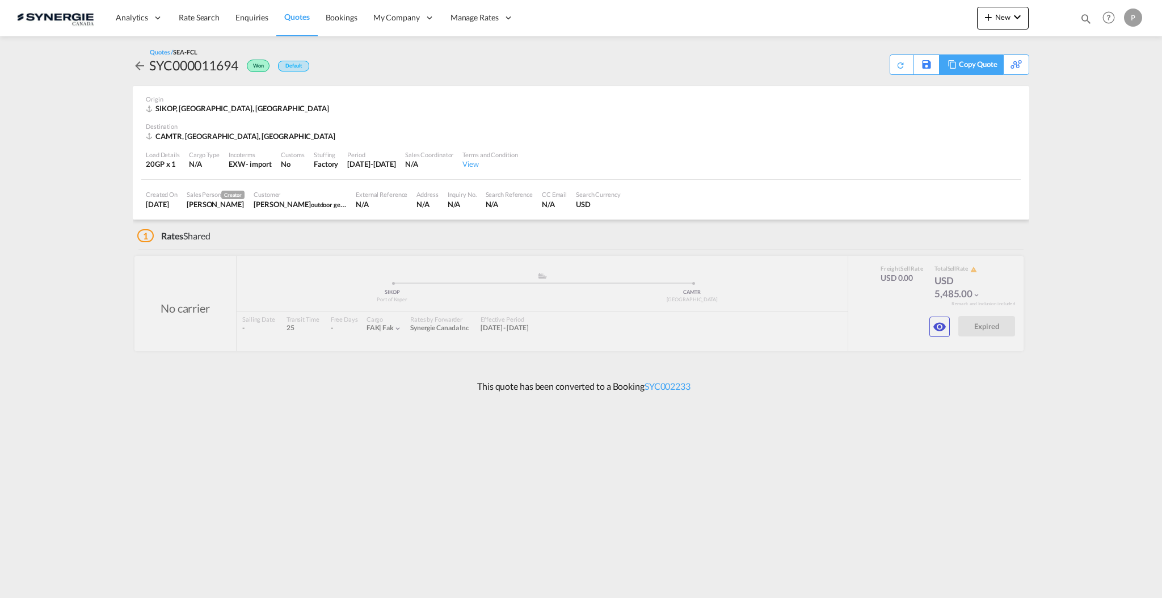
click at [985, 62] on div "Copy Quote" at bounding box center [978, 64] width 39 height 19
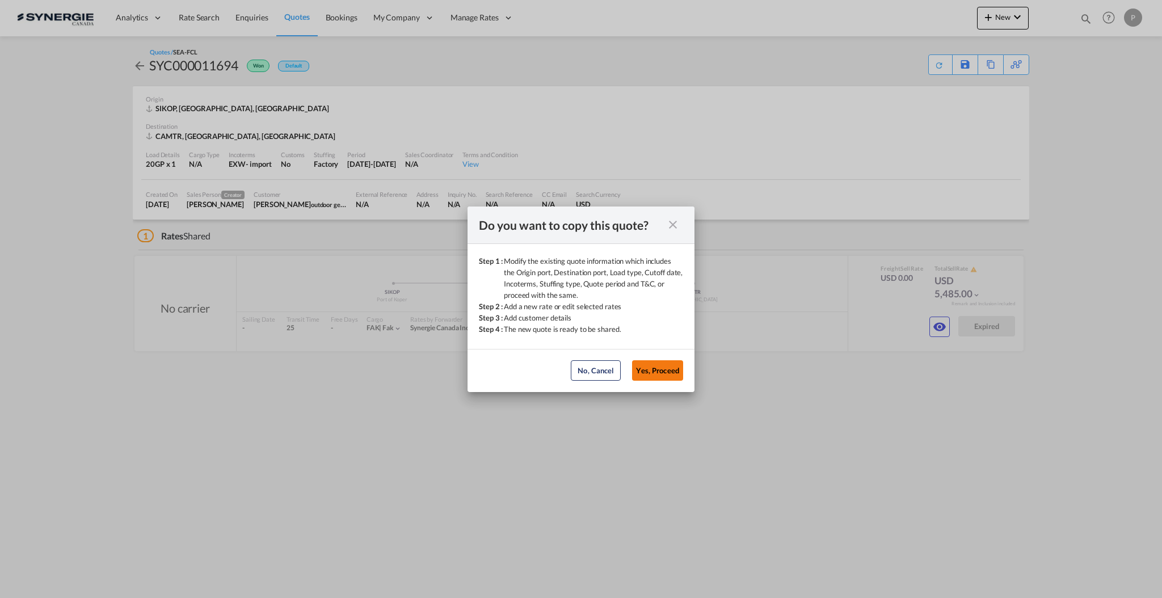
click at [675, 370] on button "Yes, Proceed" at bounding box center [657, 370] width 51 height 20
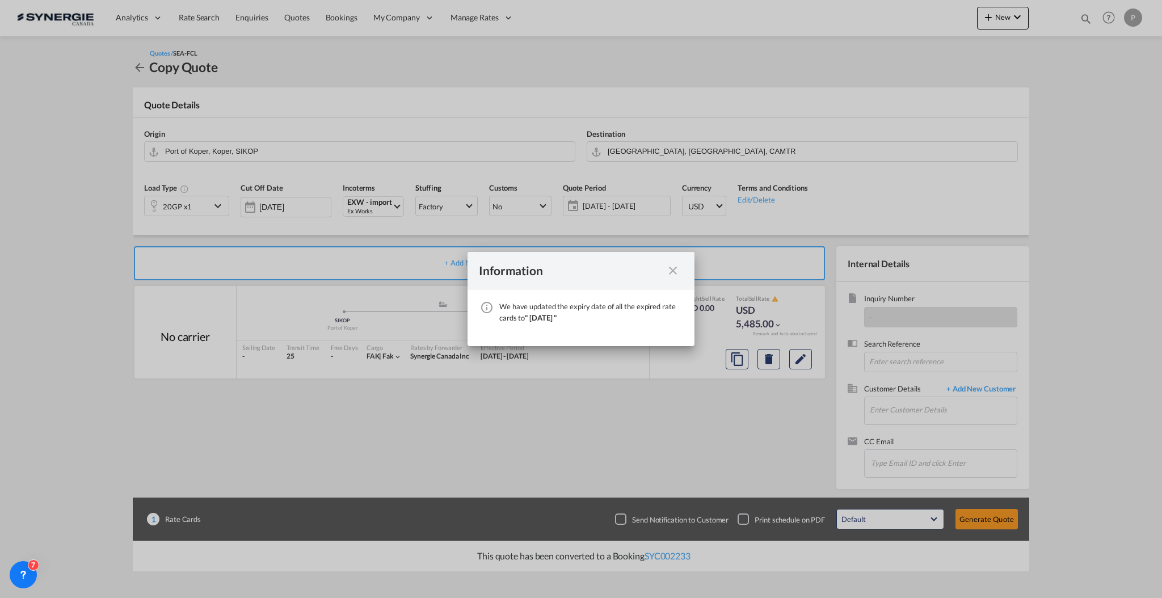
click at [675, 268] on md-icon "icon-close fg-AAA8AD cursor" at bounding box center [673, 271] width 14 height 14
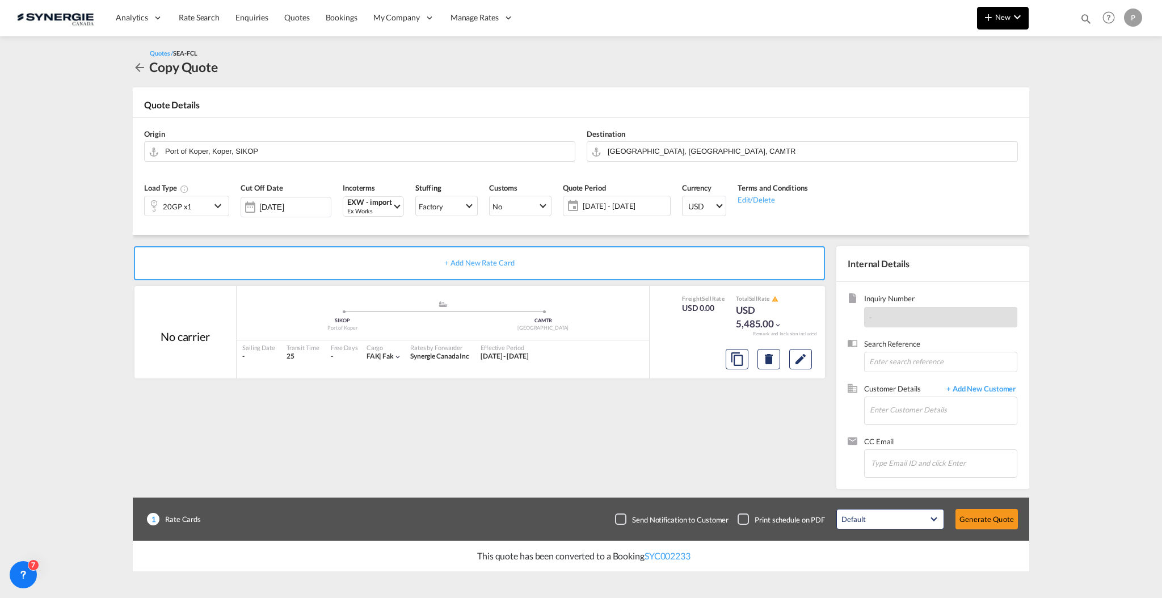
click at [1006, 24] on button "New" at bounding box center [1003, 18] width 52 height 23
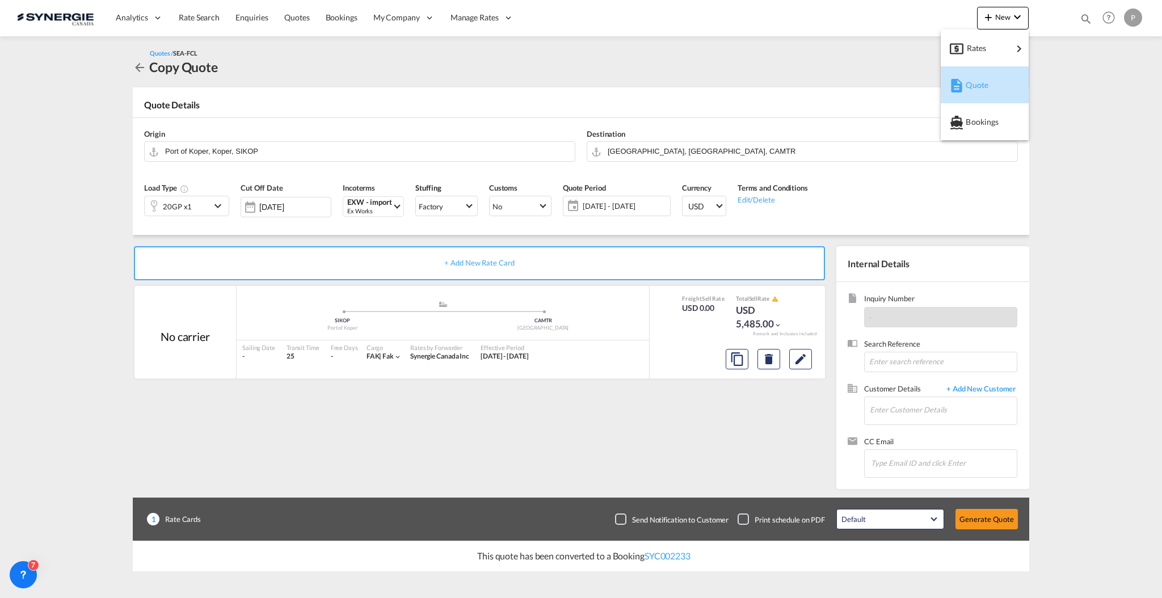
drag, startPoint x: 1006, startPoint y: 24, endPoint x: 999, endPoint y: 75, distance: 52.2
click at [999, 75] on div "Quote" at bounding box center [987, 85] width 42 height 28
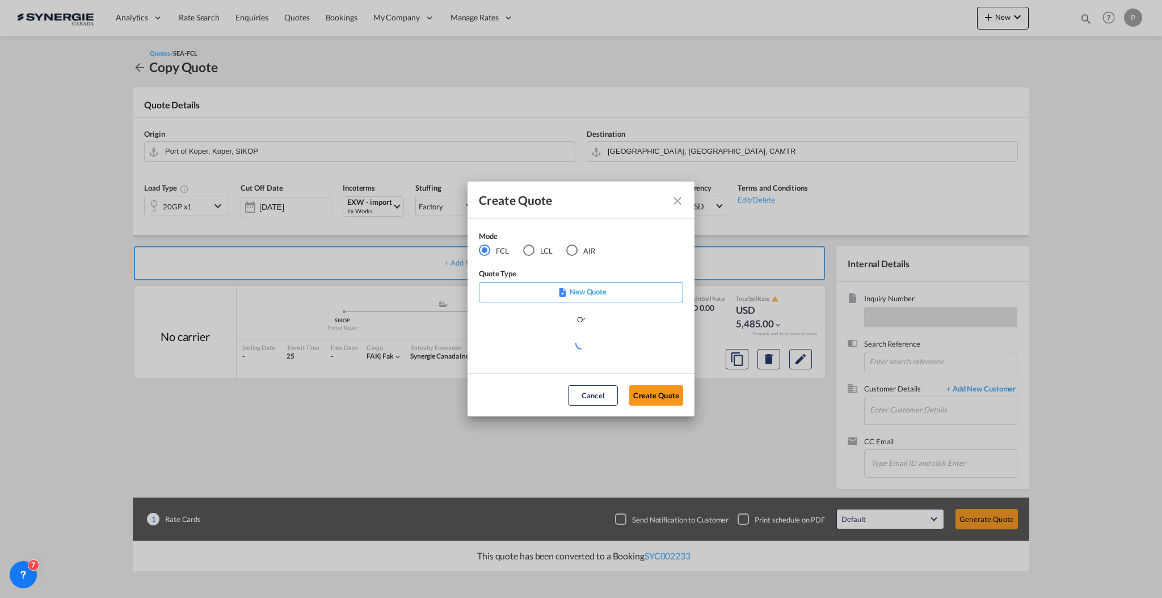
click at [533, 251] on div "LCL" at bounding box center [528, 250] width 11 height 11
click at [582, 347] on md-select "Select template *NEW* FCL FREEHAND / DAP [PERSON_NAME] | [DATE] *NEW* Import FC…" at bounding box center [581, 347] width 204 height 23
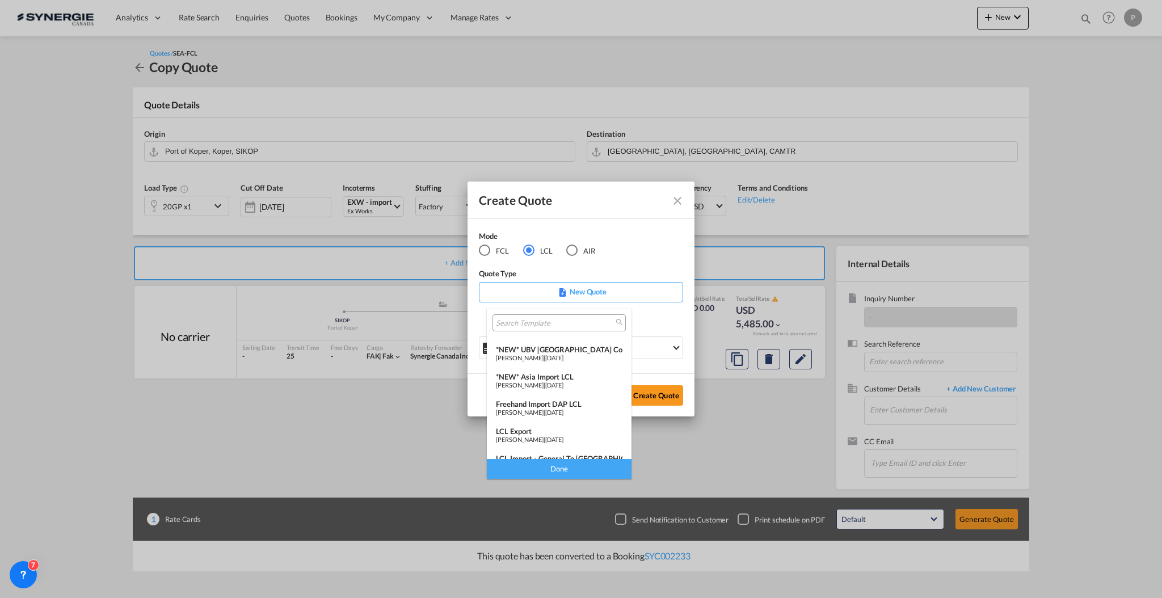
scroll to position [148, 0]
click at [563, 445] on div "[PERSON_NAME] | [DATE]" at bounding box center [559, 448] width 127 height 7
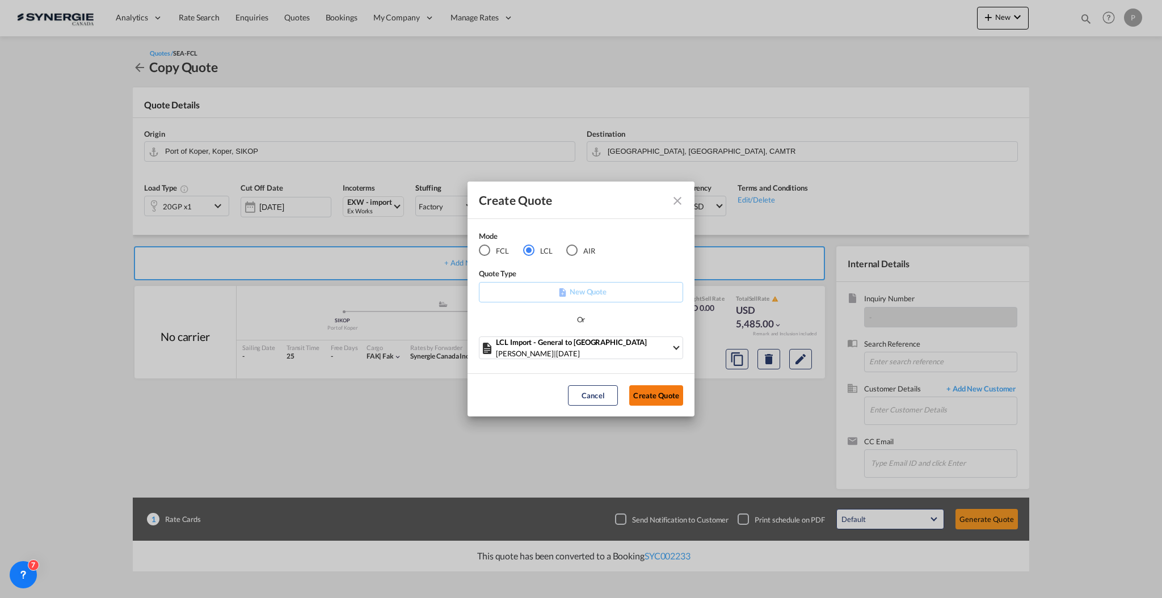
click at [656, 395] on button "Create Quote" at bounding box center [656, 395] width 54 height 20
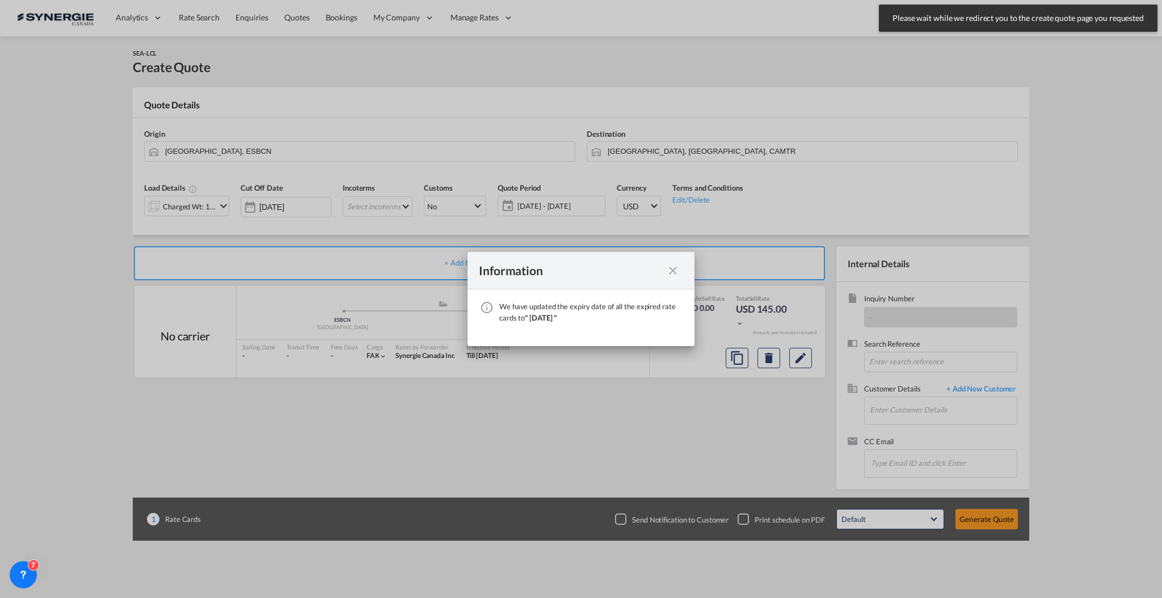
click at [672, 269] on md-icon "icon-close fg-AAA8AD cursor" at bounding box center [673, 271] width 14 height 14
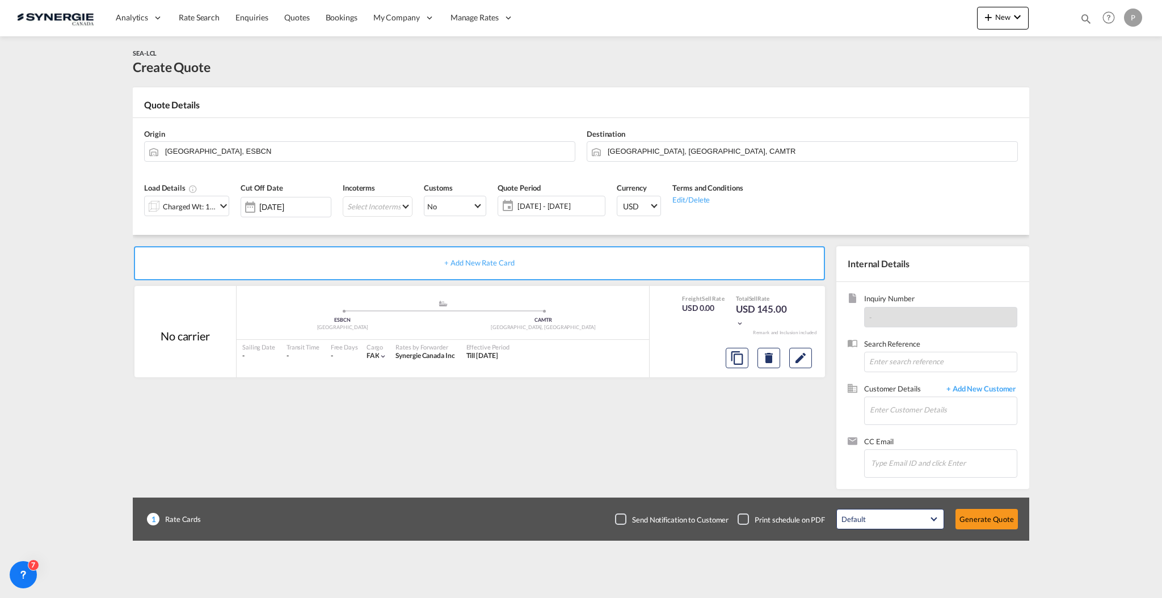
click at [185, 209] on div "Charged Wt: 1.44 W/M" at bounding box center [189, 207] width 53 height 16
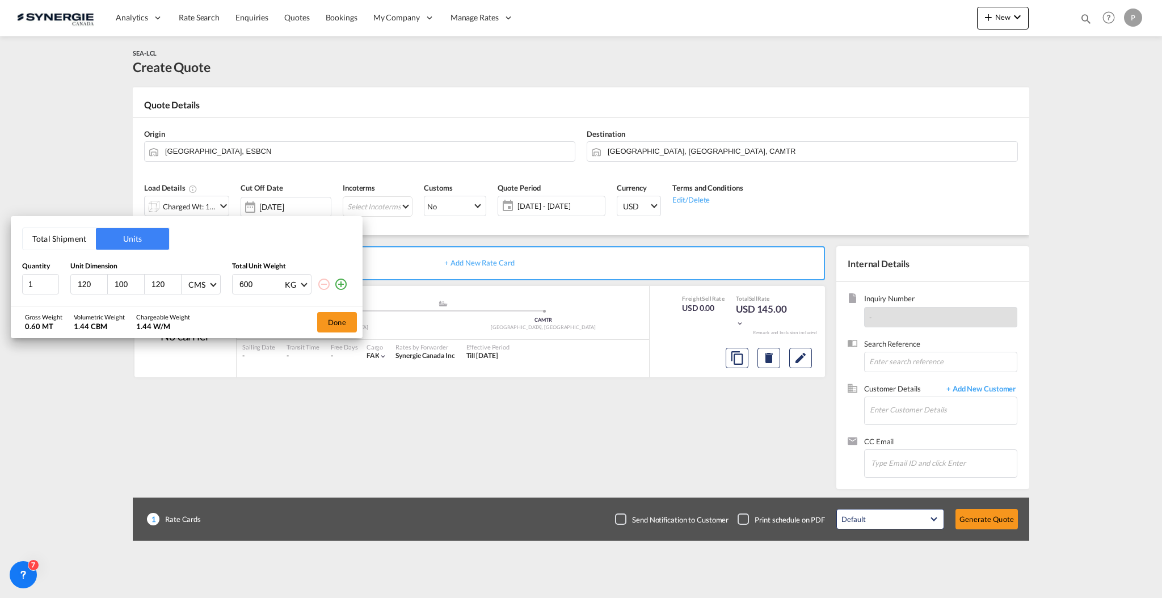
click at [60, 234] on button "Total Shipment" at bounding box center [59, 239] width 73 height 22
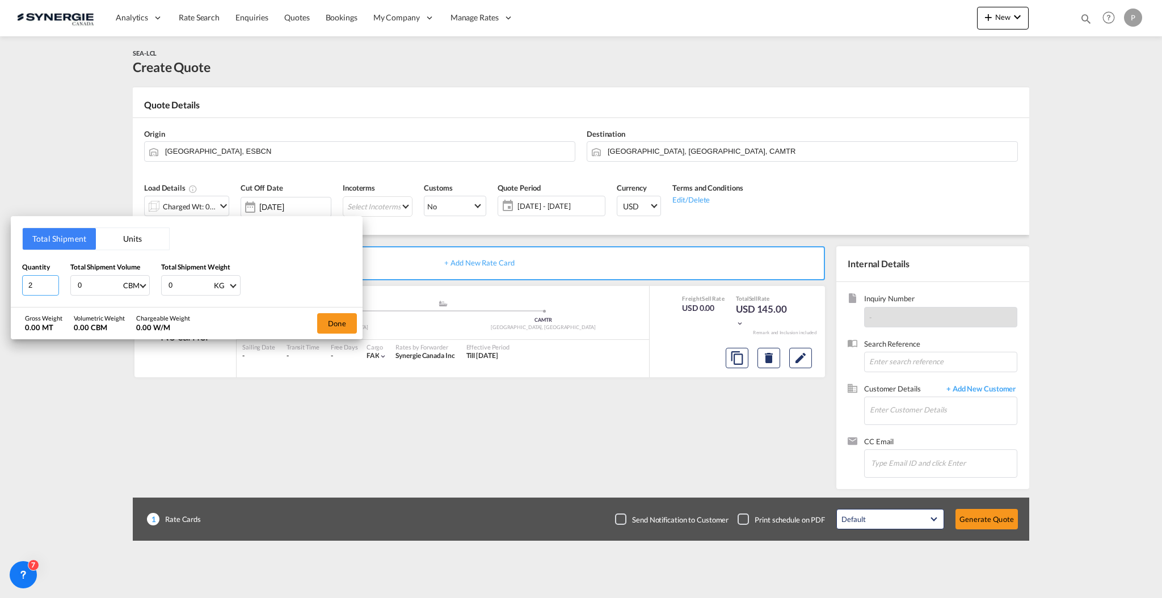
type input "2"
click at [51, 283] on input "2" at bounding box center [40, 285] width 37 height 20
click at [85, 285] on input "0" at bounding box center [99, 285] width 45 height 19
click at [86, 285] on input "0" at bounding box center [99, 285] width 45 height 19
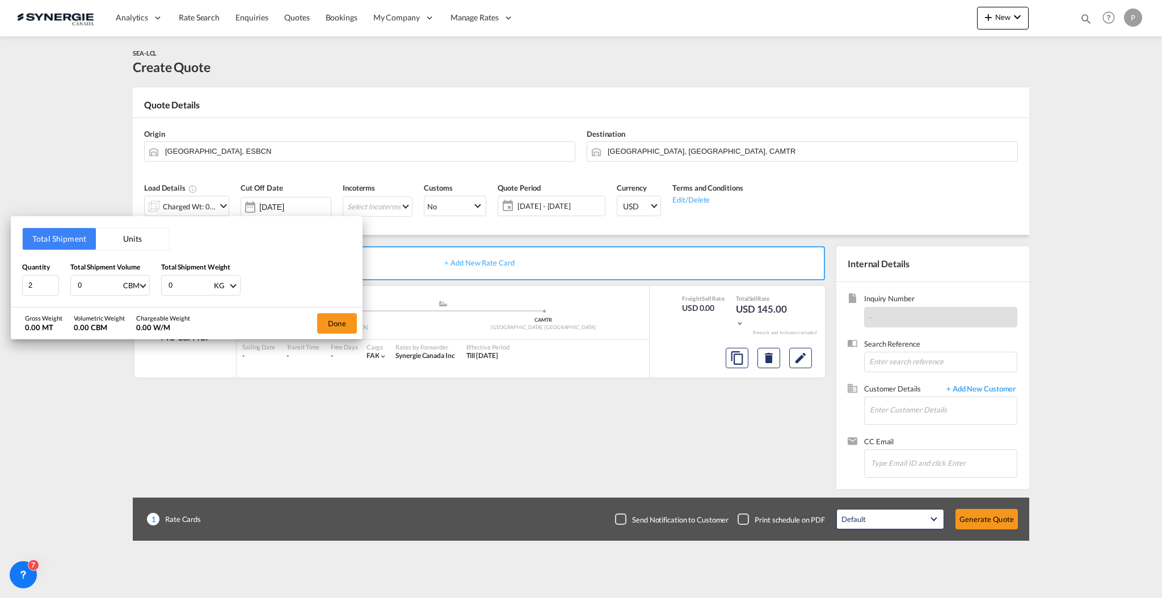
click at [87, 287] on input "0" at bounding box center [99, 285] width 45 height 19
type input "01"
type input "01.3"
type input "0"
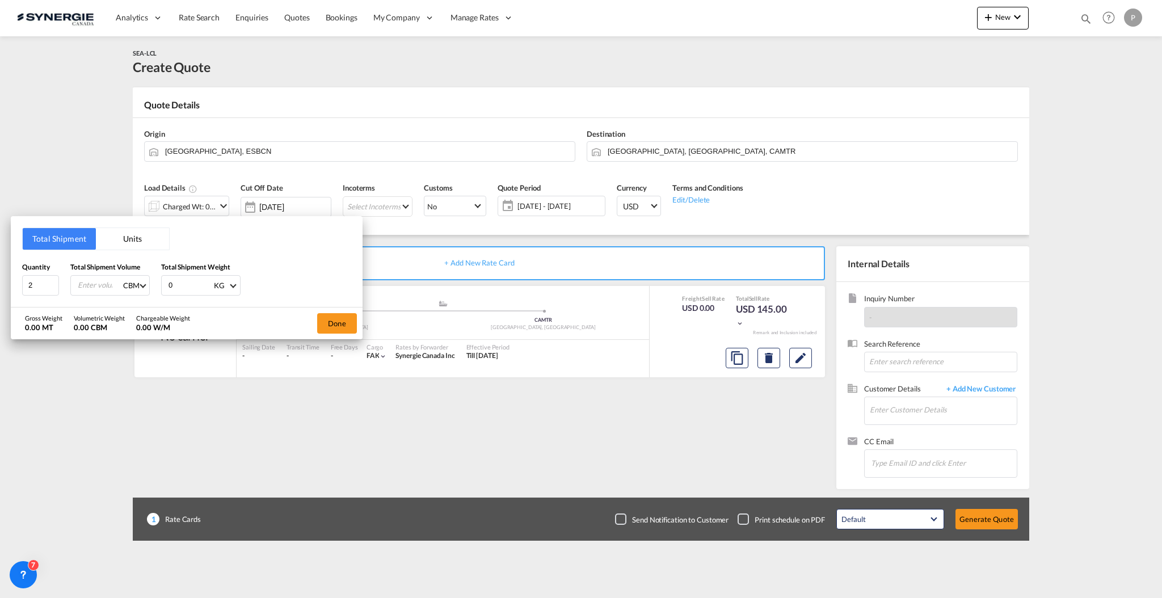
type input "1"
type input "1.37"
type input "202"
click at [332, 326] on button "Done" at bounding box center [337, 323] width 40 height 20
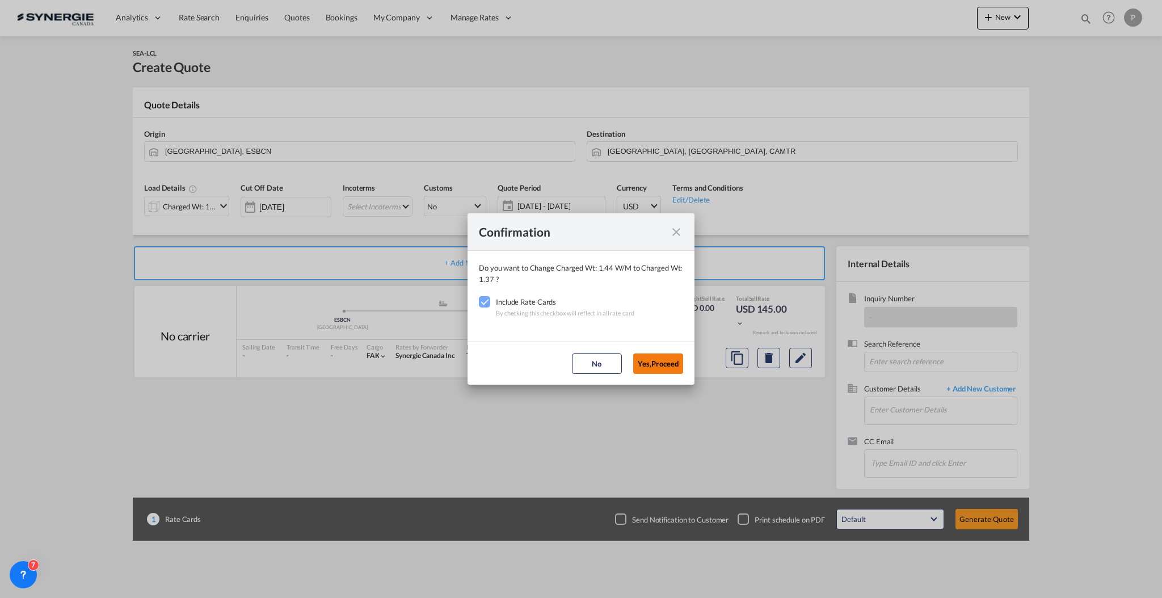
click at [665, 359] on button "Yes,Proceed" at bounding box center [658, 363] width 50 height 20
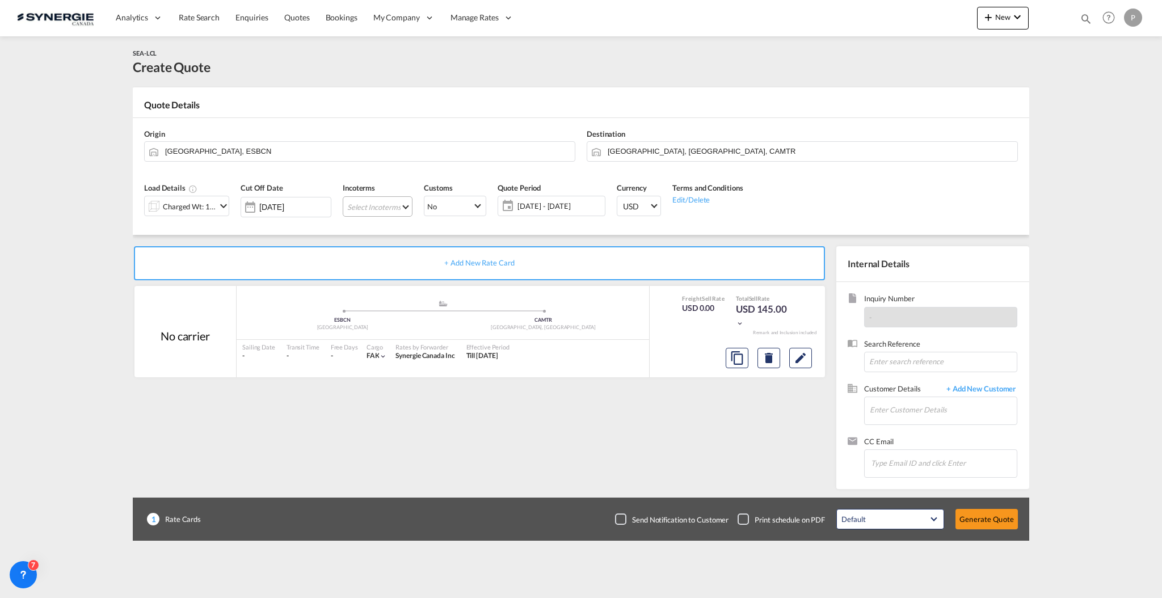
click at [382, 210] on md-select "Select Incoterms CFR - export Cost and Freight DPU - export Delivery at Place U…" at bounding box center [378, 206] width 70 height 20
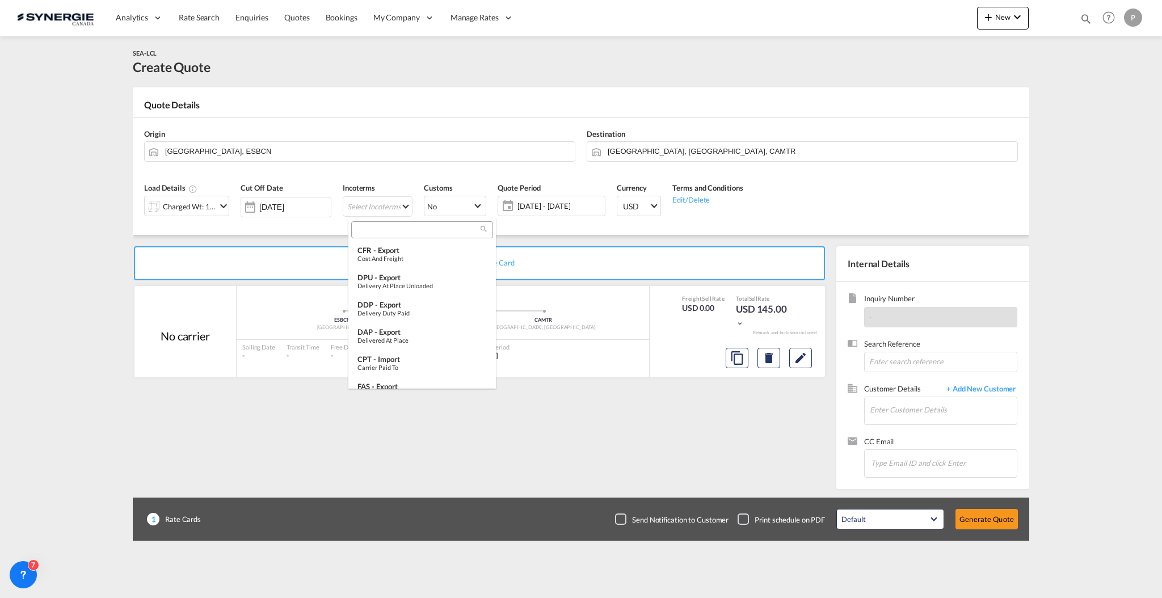
click at [402, 226] on input "search" at bounding box center [418, 230] width 126 height 10
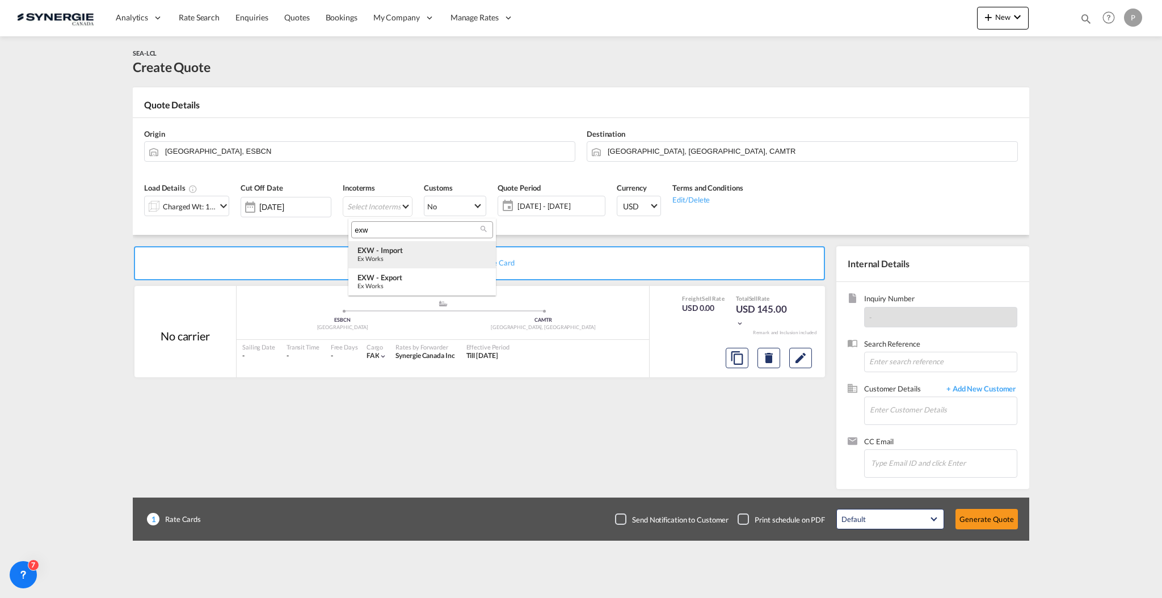
type input "exw"
click at [405, 250] on div "EXW - import" at bounding box center [421, 250] width 129 height 9
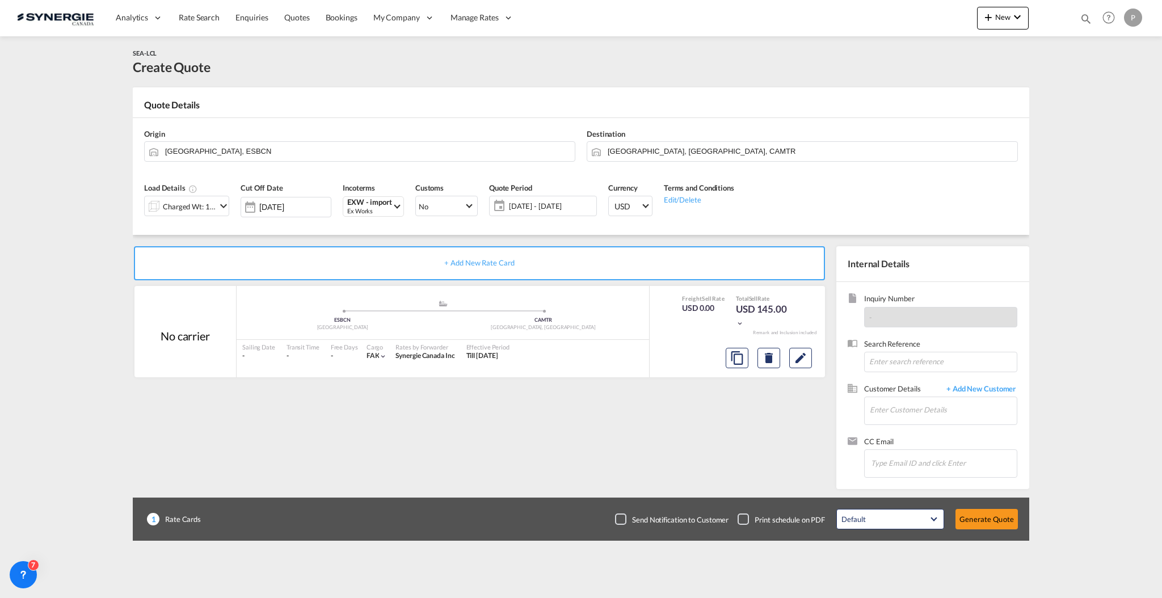
click at [543, 207] on span "19 Sep - 19 Oct 2025" at bounding box center [551, 206] width 85 height 10
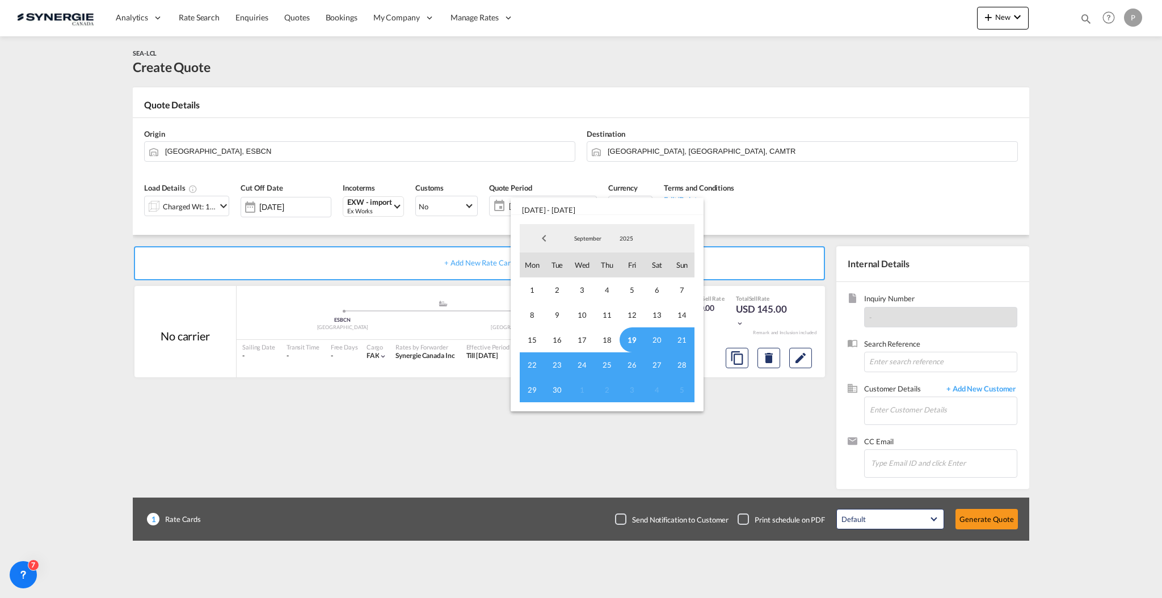
click at [633, 335] on span "19" at bounding box center [632, 339] width 25 height 25
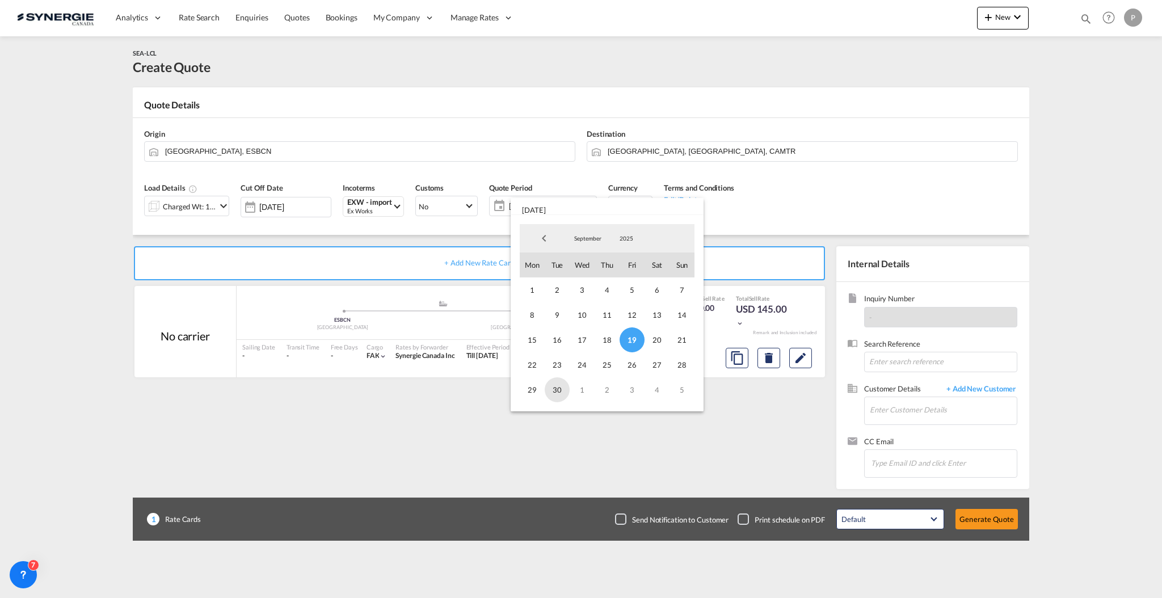
click at [552, 385] on span "30" at bounding box center [557, 389] width 25 height 25
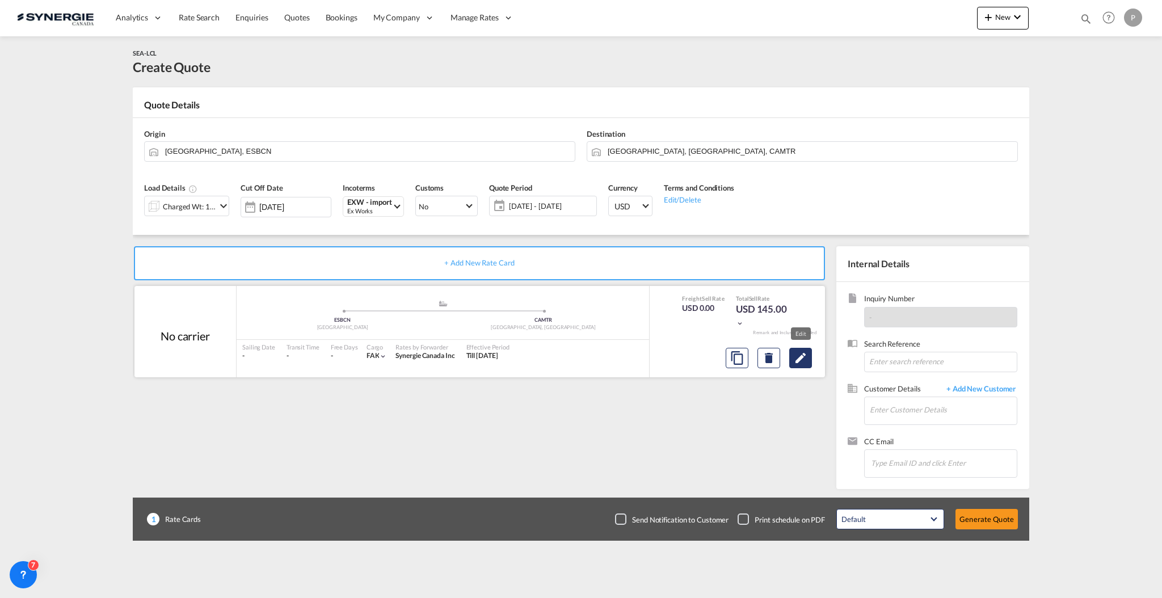
click at [803, 352] on md-icon "Edit" at bounding box center [801, 358] width 14 height 14
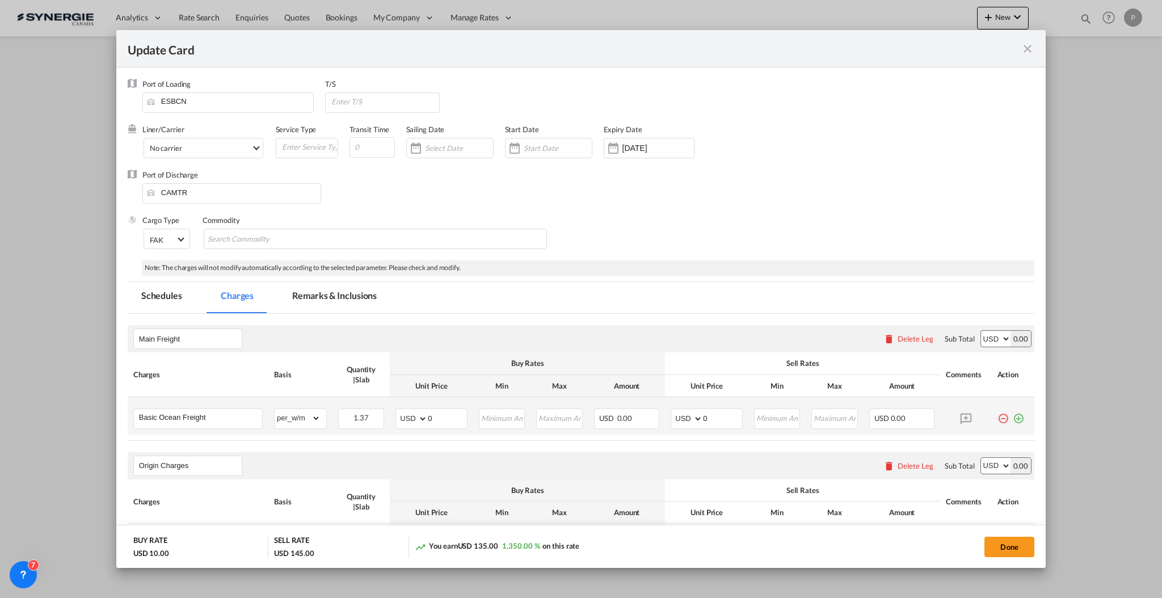
select select "per_w/m"
select select "flat"
select select "per_hbl"
select select "per_w/m"
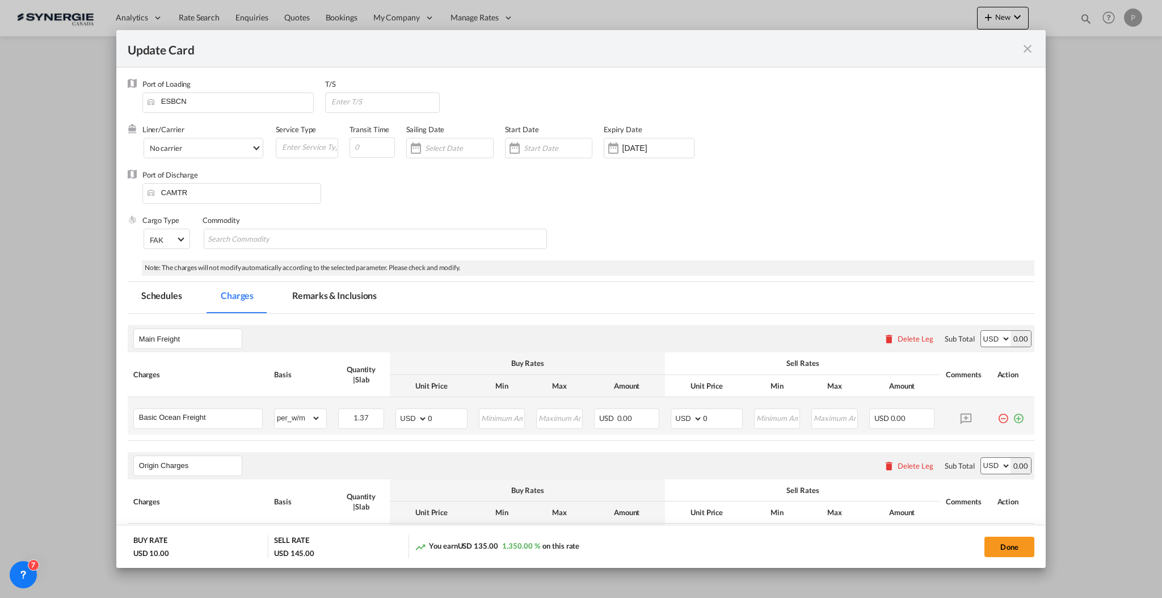
select select "per_bl"
select select "flat"
select select "per_bl"
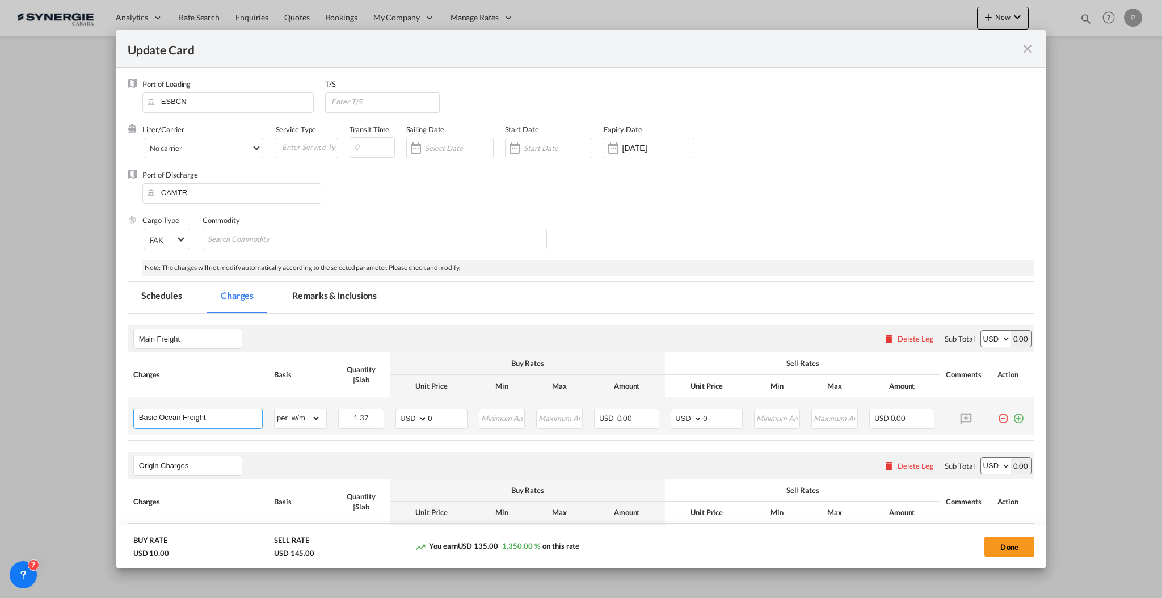
click at [228, 418] on input "Basic Ocean Freight" at bounding box center [200, 417] width 123 height 17
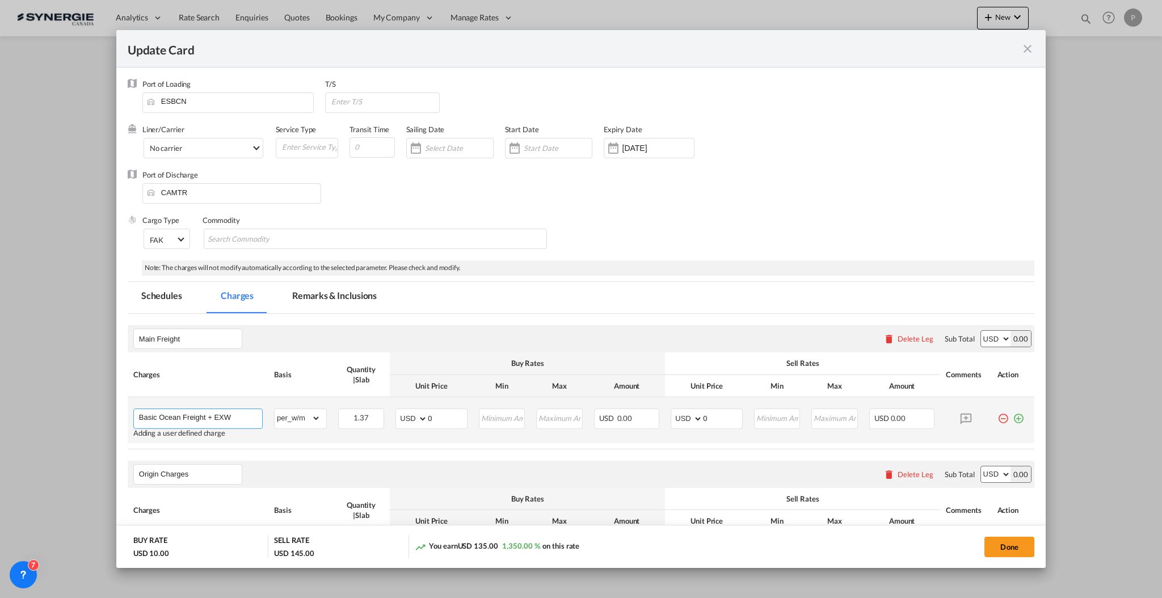
type input "Basic Ocean Freight + EXW"
select select "flat"
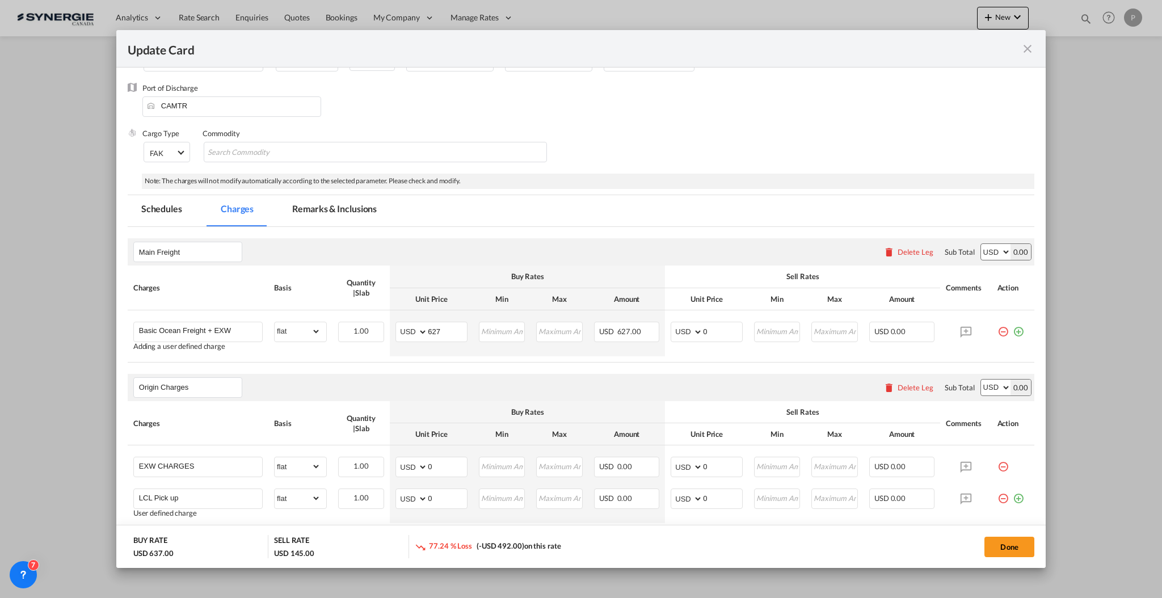
scroll to position [151, 0]
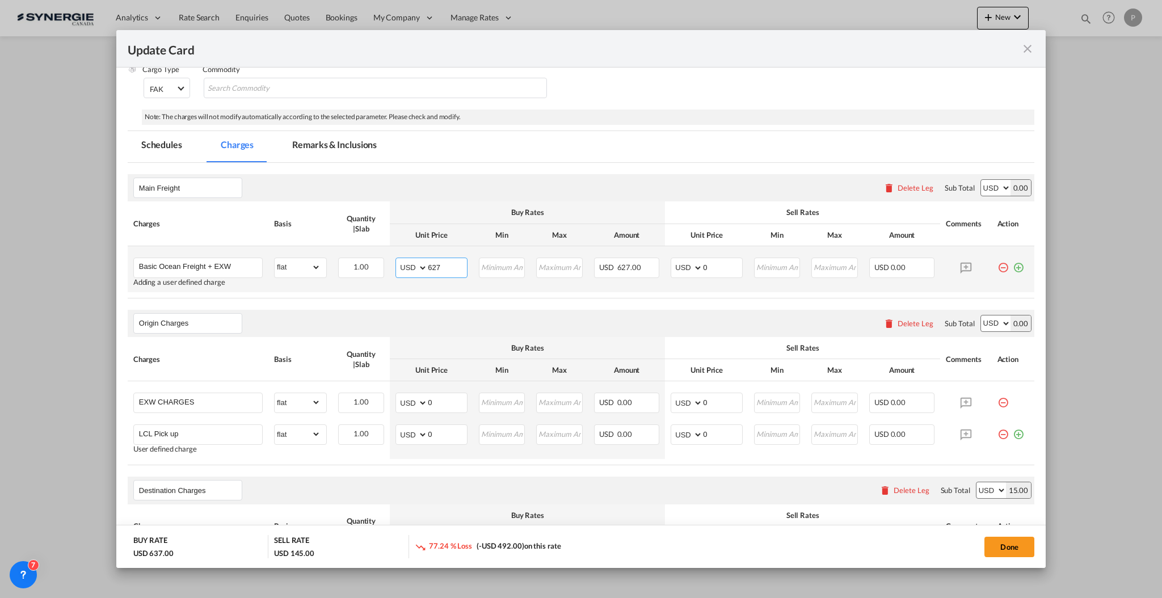
click at [458, 261] on input "627" at bounding box center [447, 266] width 39 height 17
type input "833"
type input "905"
click at [922, 326] on div "Delete Leg" at bounding box center [908, 323] width 61 height 20
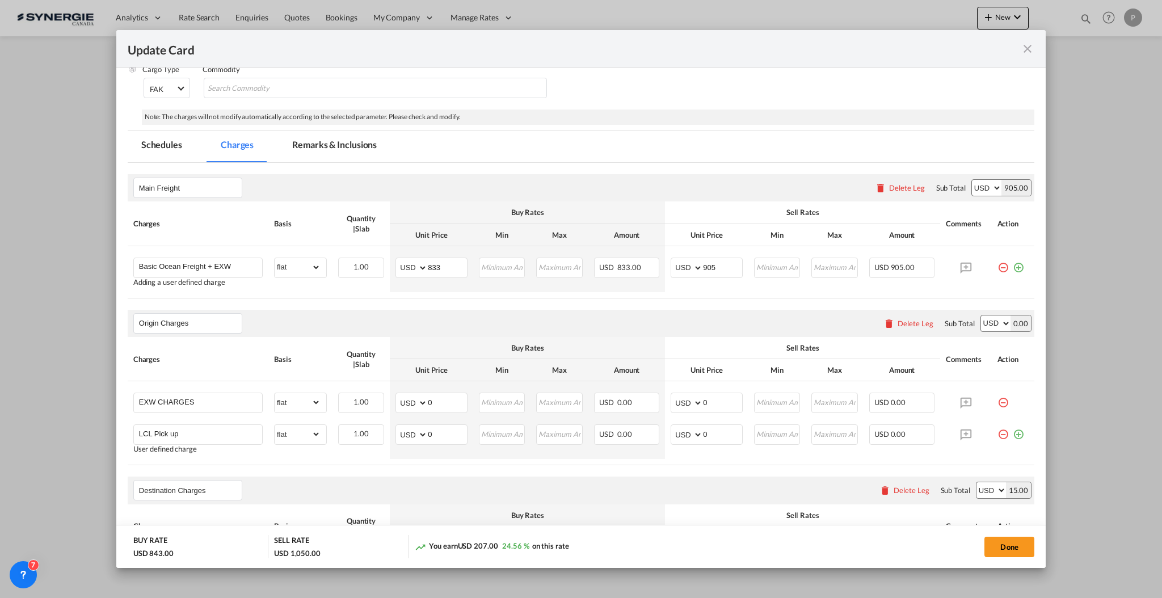
click at [916, 325] on div "Delete Leg" at bounding box center [916, 323] width 36 height 9
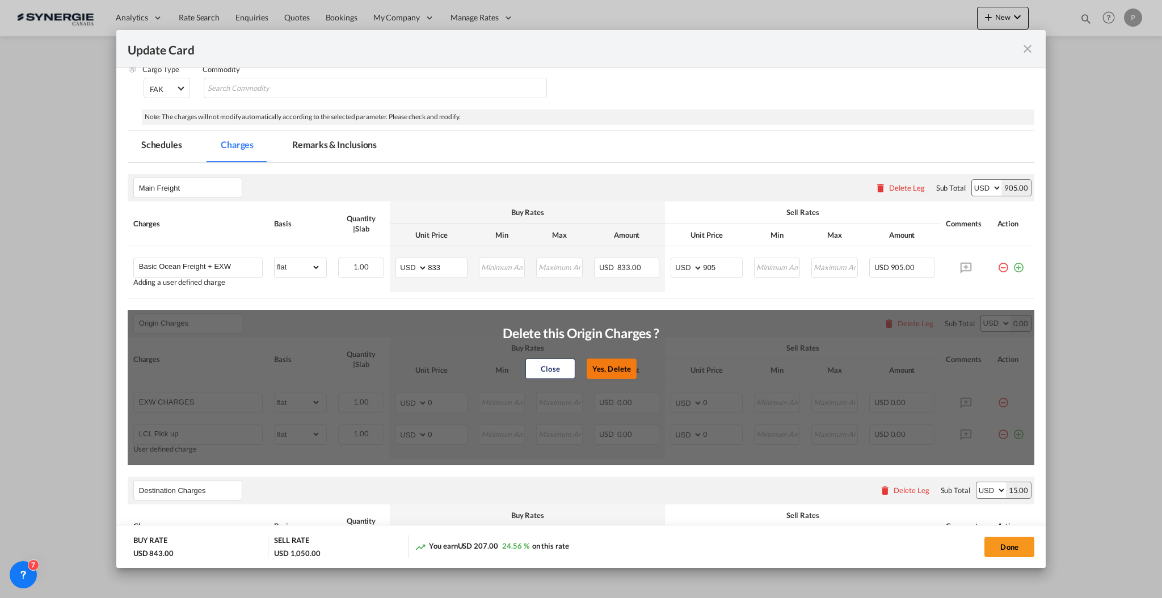
click at [613, 365] on button "Yes, Delete" at bounding box center [612, 369] width 50 height 20
type input "Destination Charges"
type input "Dock fee"
select select "per_hbl"
type input "Terminal fee"
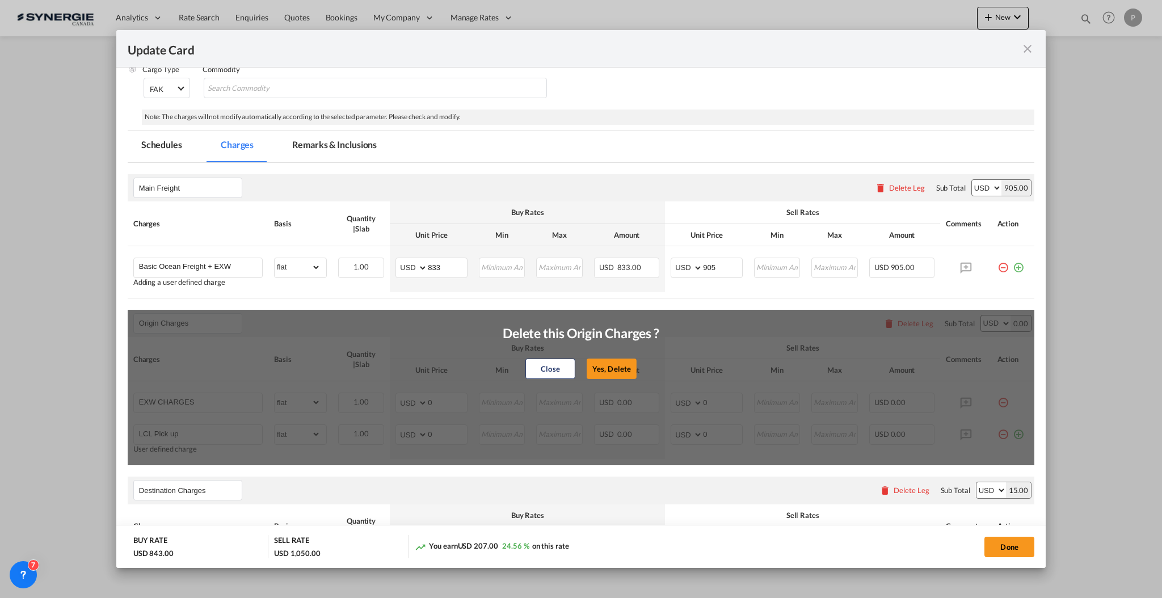
select select "per_w/m"
type input "Doc and Handling fee"
type input "E-manifest"
select select "per_bl"
type input "35"
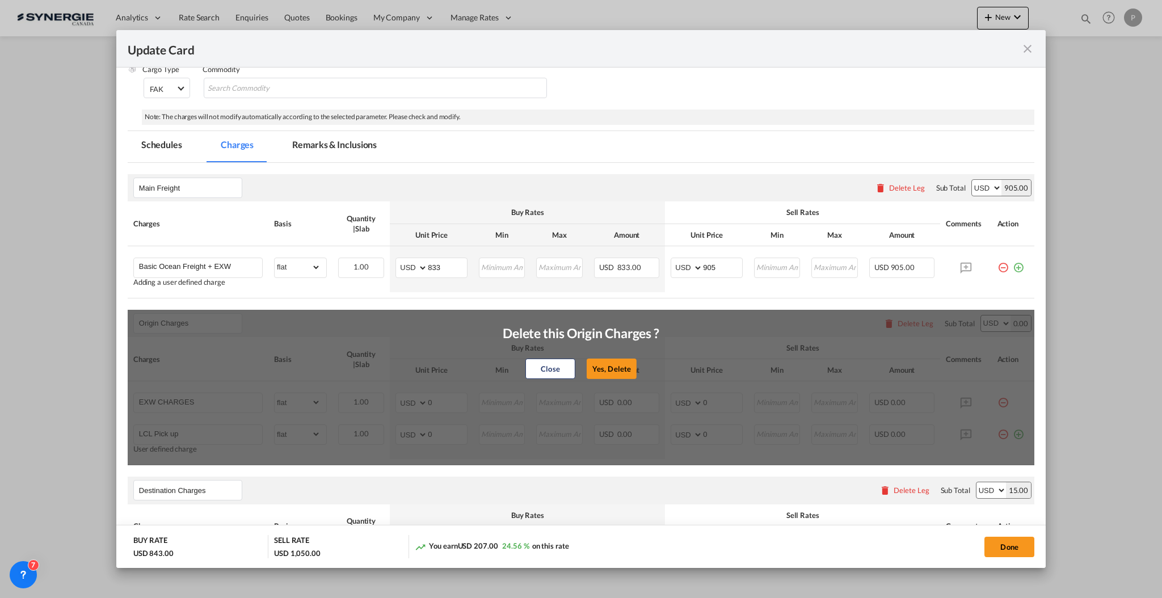
type input "Doc Fee"
select select "per_bl"
type input "30"
type input "Handling fee"
type input "0"
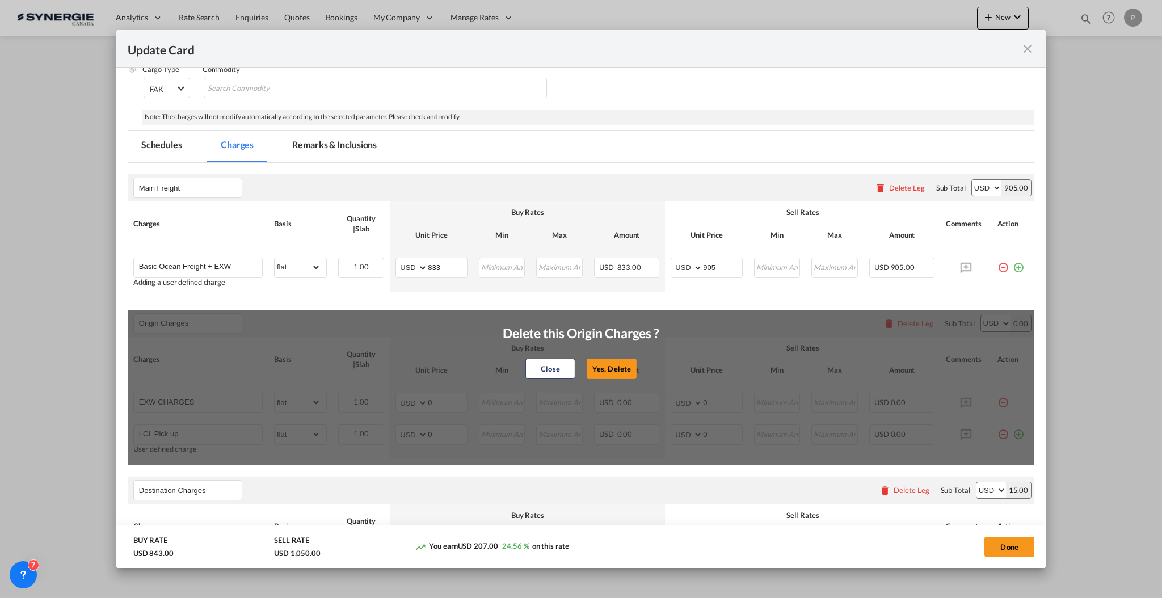
type input "65"
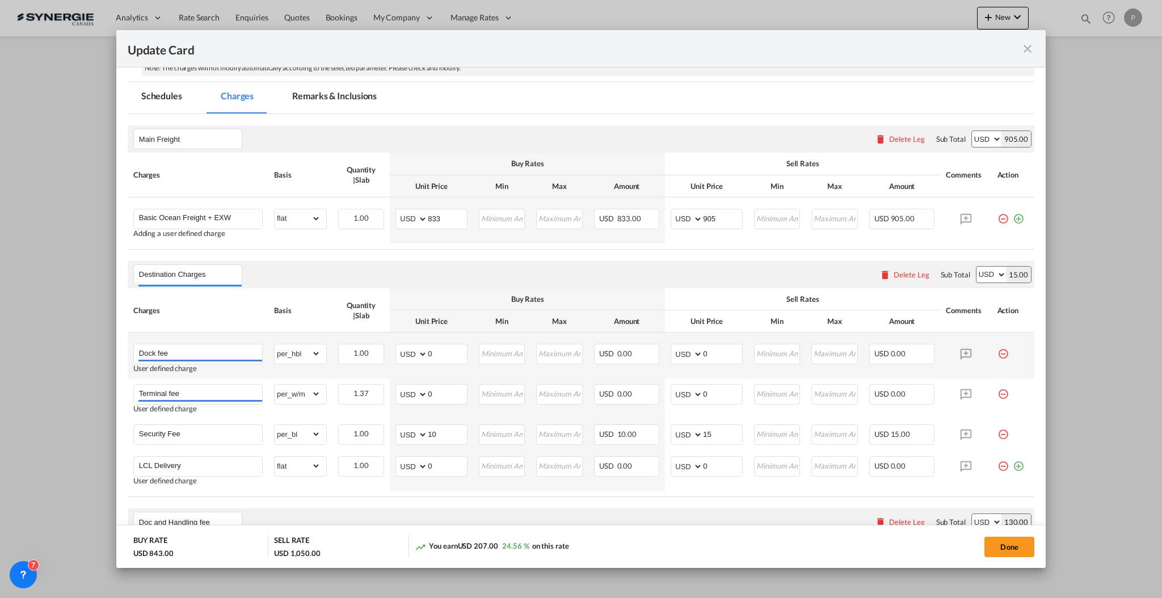
scroll to position [227, 0]
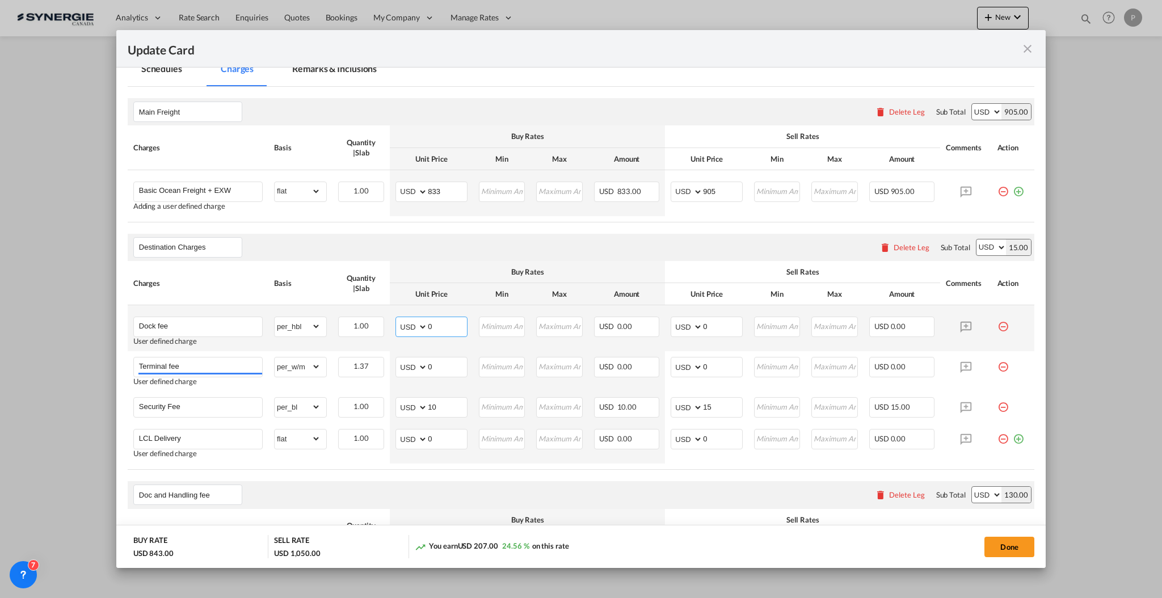
click at [444, 320] on input "0" at bounding box center [447, 325] width 39 height 17
type input "30"
type input "60"
click at [430, 368] on input "0" at bounding box center [447, 365] width 39 height 17
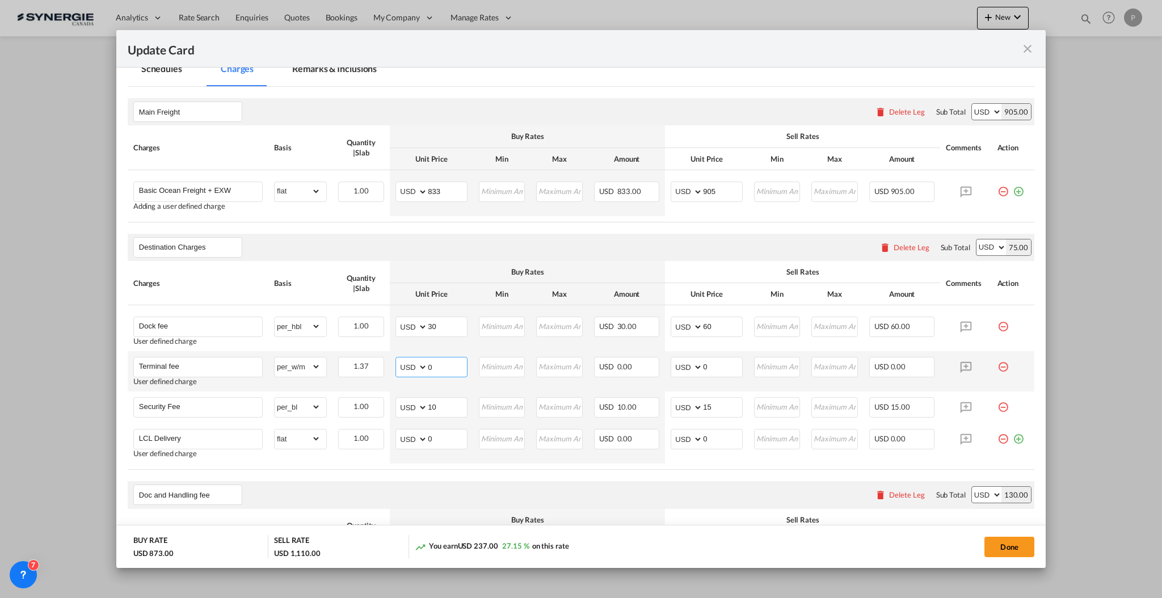
click at [430, 368] on input "0" at bounding box center [447, 365] width 39 height 17
type input "25"
type input "32"
type input "28"
type input "40"
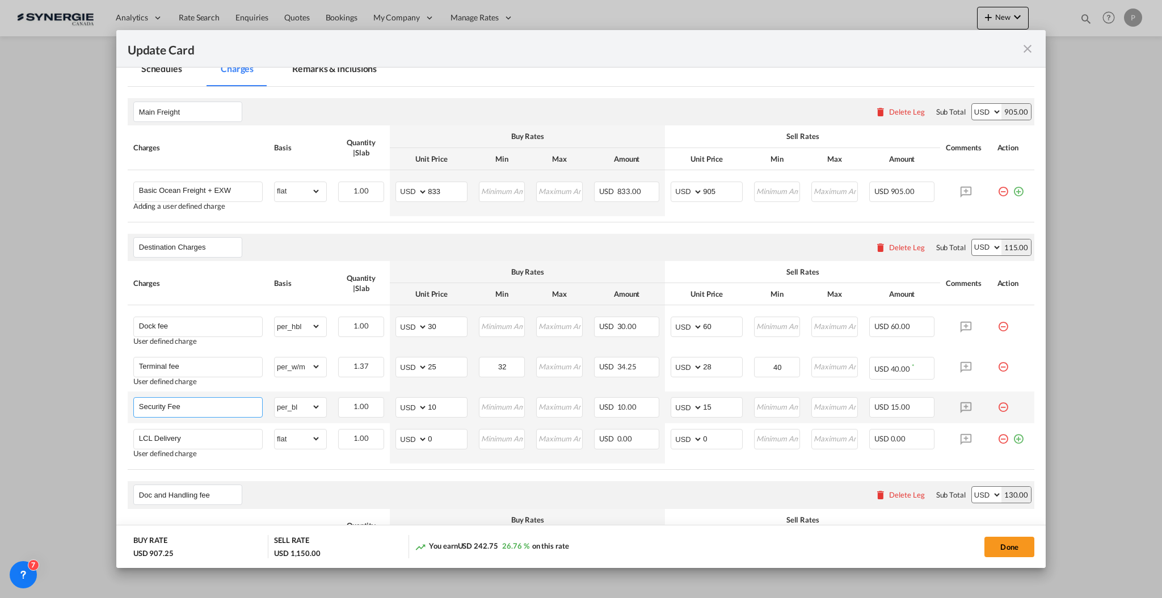
click at [235, 407] on input "Security Fee" at bounding box center [200, 406] width 123 height 17
type input "Arrival fee"
click at [434, 399] on input "10" at bounding box center [447, 406] width 39 height 17
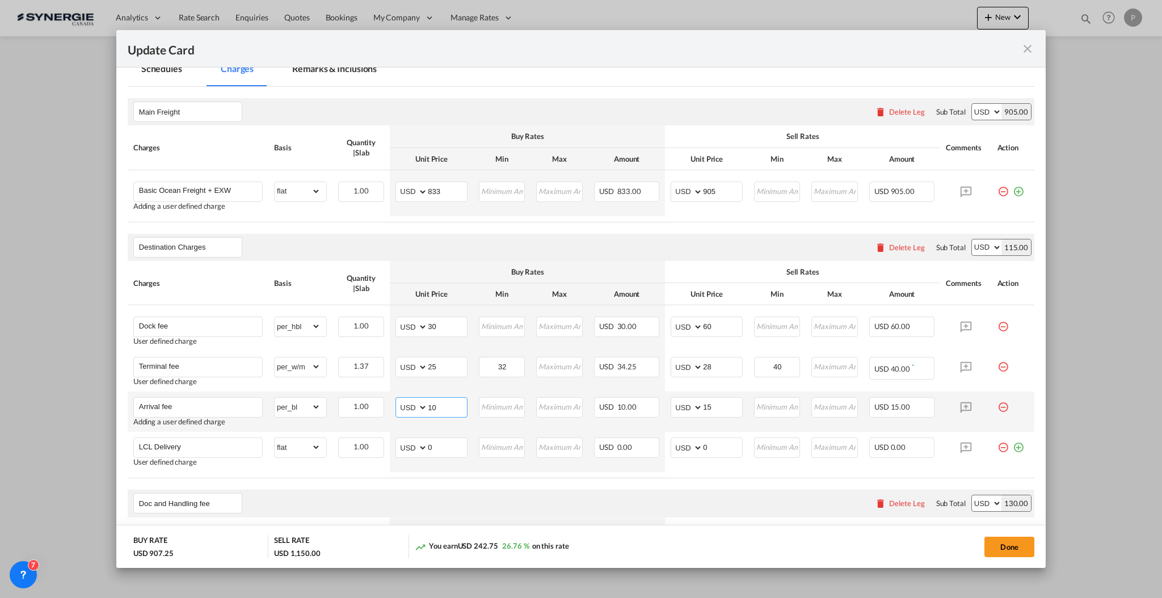
click at [433, 399] on input "10" at bounding box center [447, 406] width 39 height 17
type input "55"
type input "60"
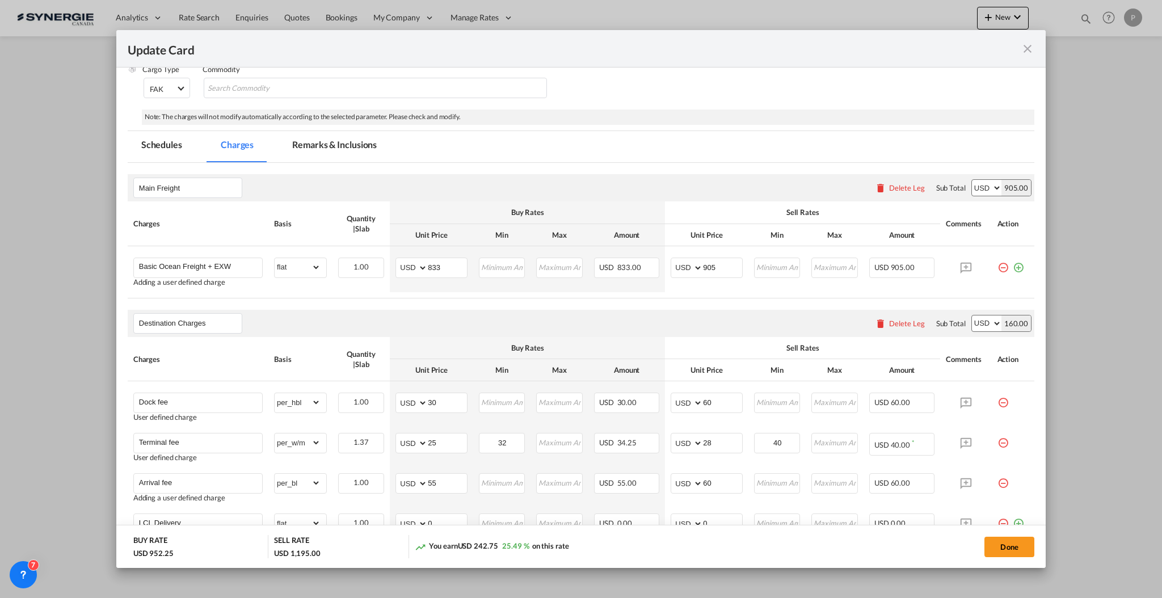
click at [351, 148] on md-tab-item "Remarks & Inclusions" at bounding box center [335, 146] width 112 height 31
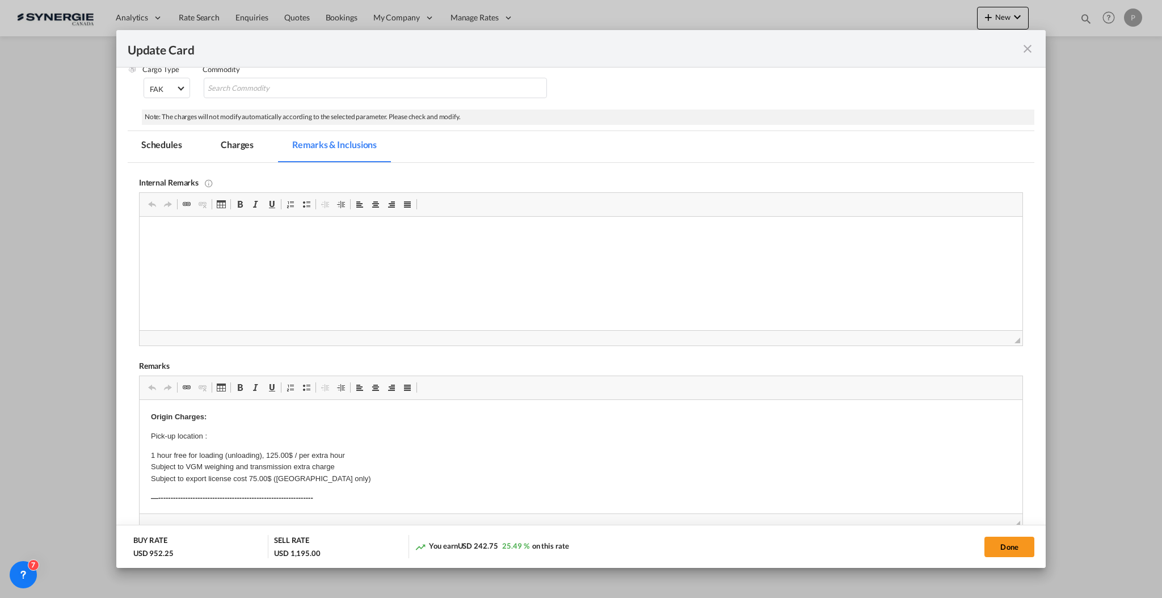
scroll to position [0, 0]
click at [233, 436] on p "Pick-up location :" at bounding box center [580, 437] width 860 height 12
click at [214, 433] on p "Pick-up location :" at bounding box center [580, 437] width 860 height 12
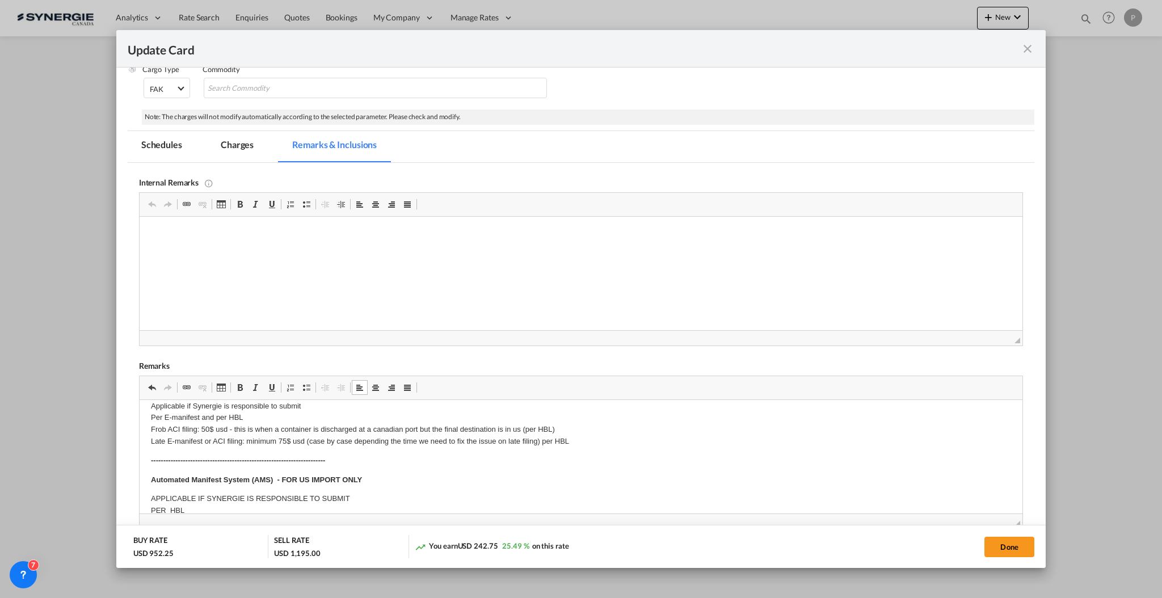
scroll to position [151, 0]
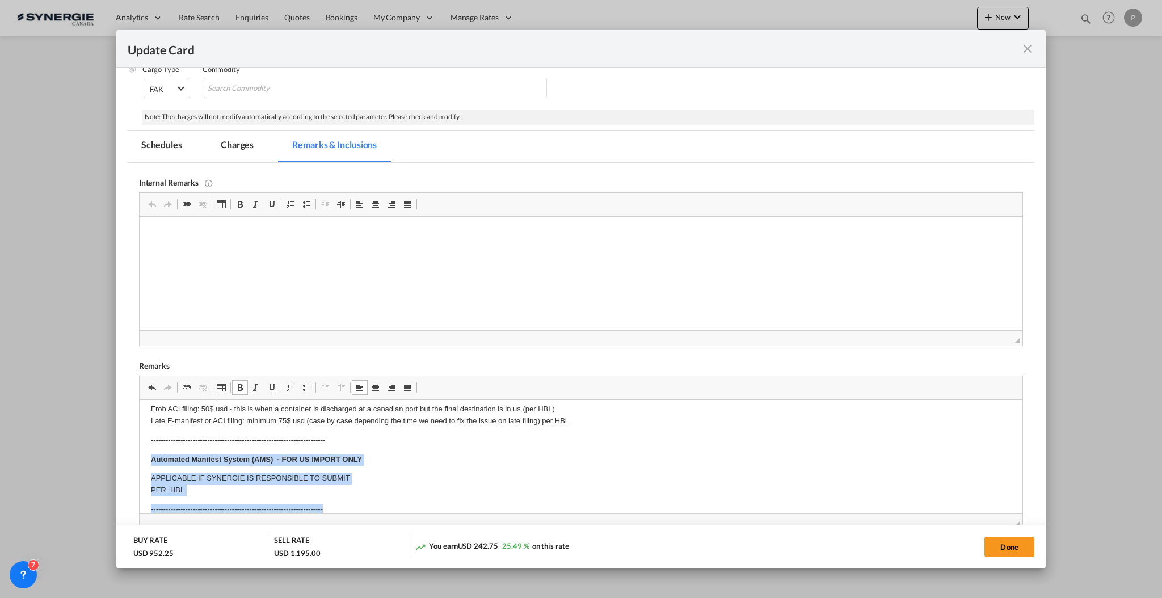
drag, startPoint x: 148, startPoint y: 453, endPoint x: 450, endPoint y: 500, distance: 306.0
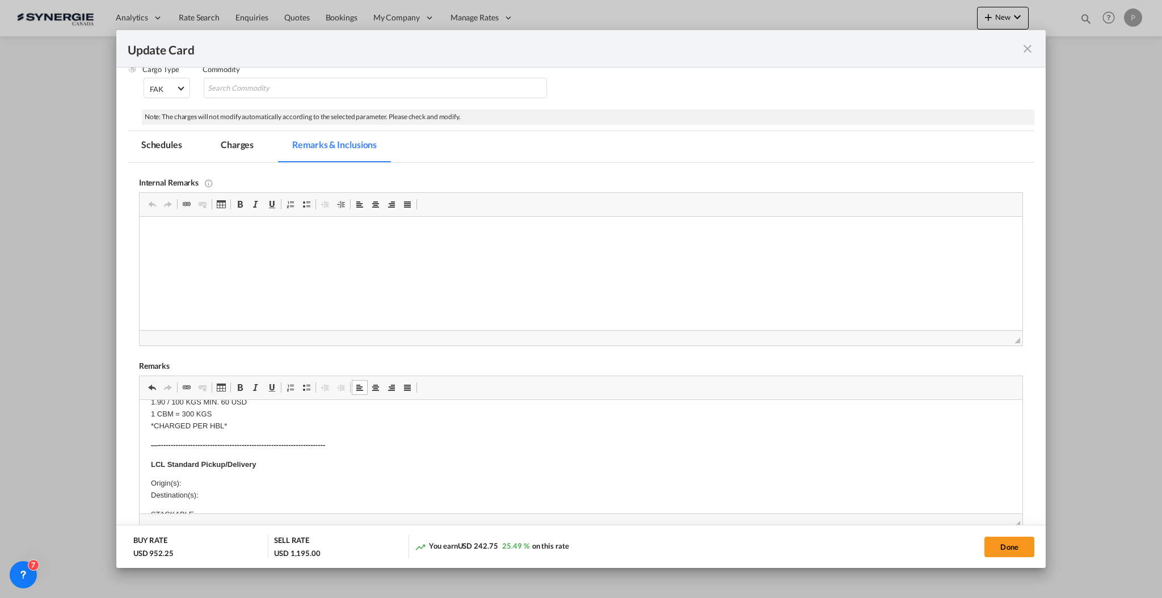
scroll to position [302, 0]
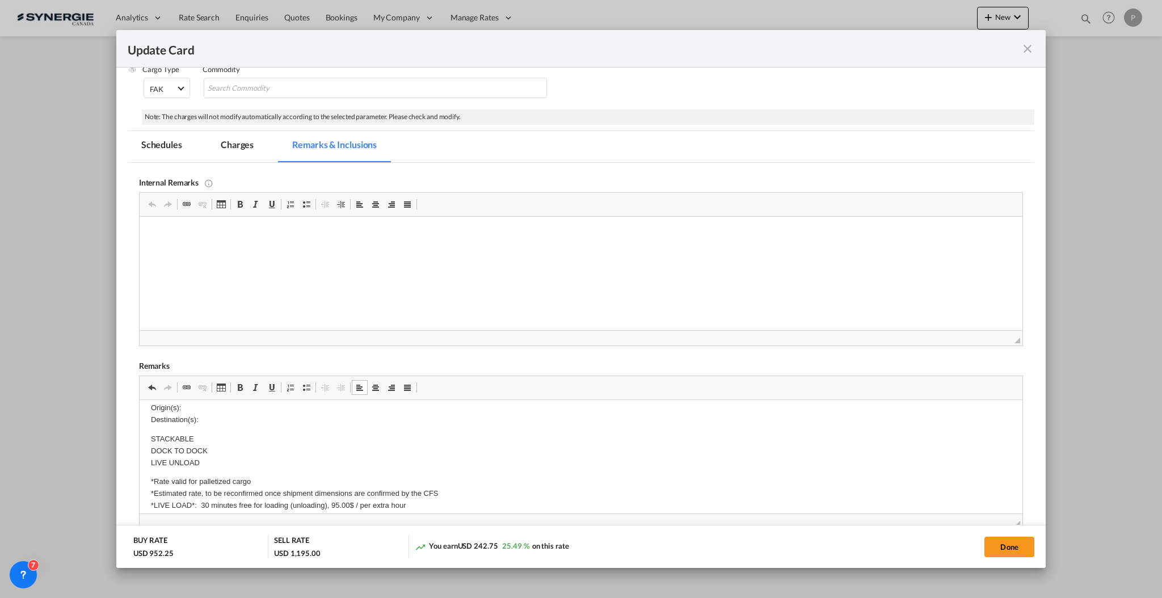
click at [227, 410] on p "Origin(s): Destination(s):" at bounding box center [580, 414] width 860 height 24
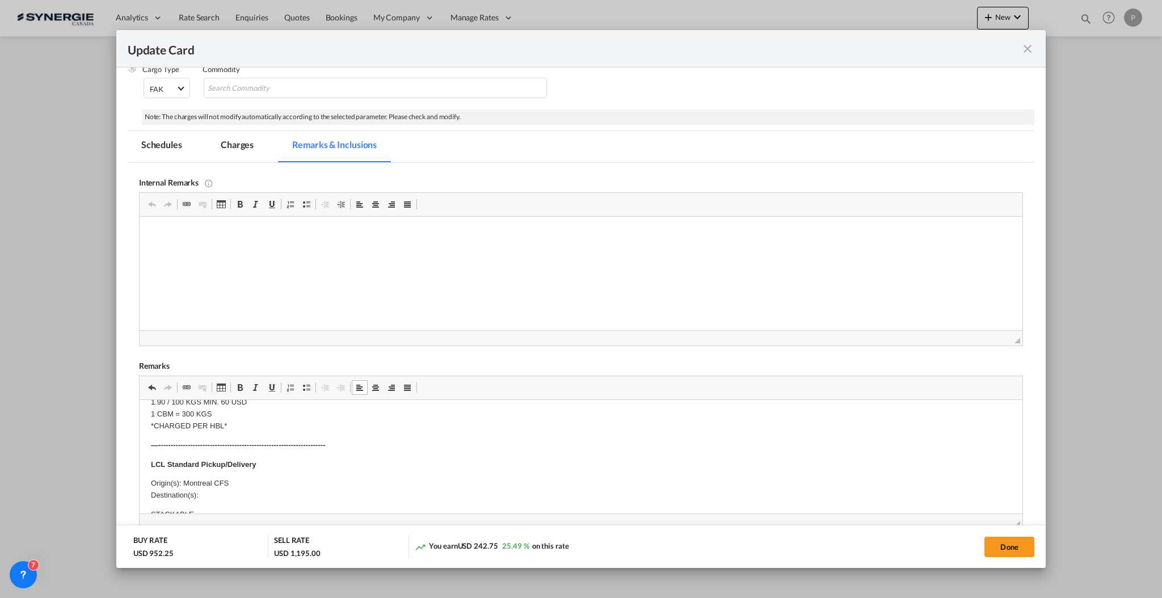
click at [220, 498] on p "Origin(s): Montreal CFS Destination(s):" at bounding box center [580, 490] width 860 height 24
click at [299, 493] on p "Origin(s): Montreal CFS Destination(s): 10555 HENRI-BOURASSA O H4S 1A1 ST-LAURE…" at bounding box center [580, 495] width 860 height 35
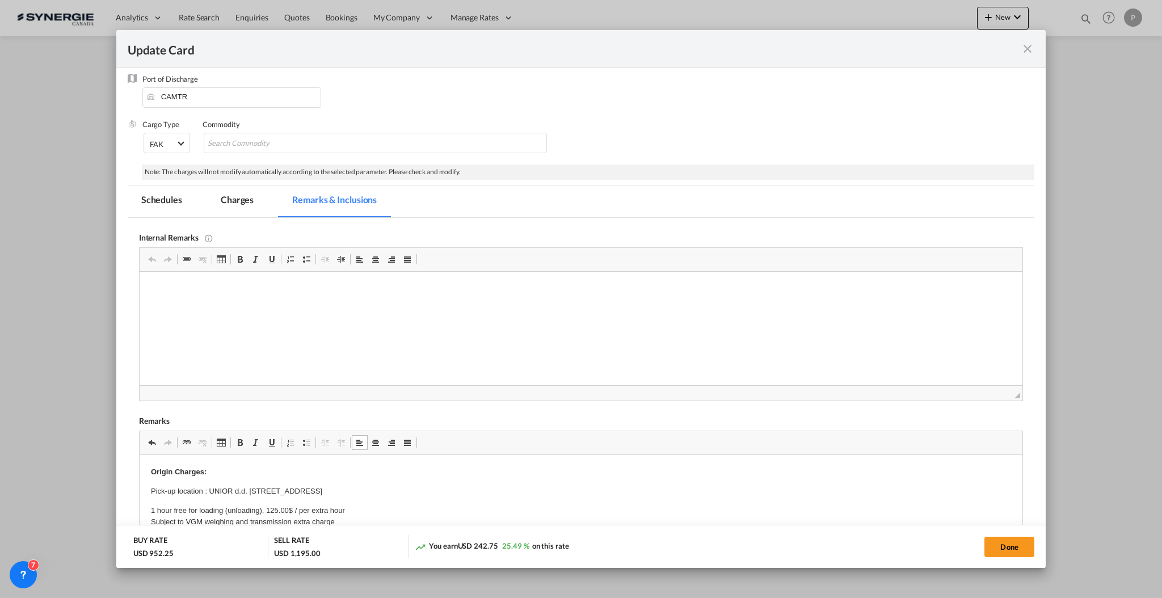
scroll to position [75, 0]
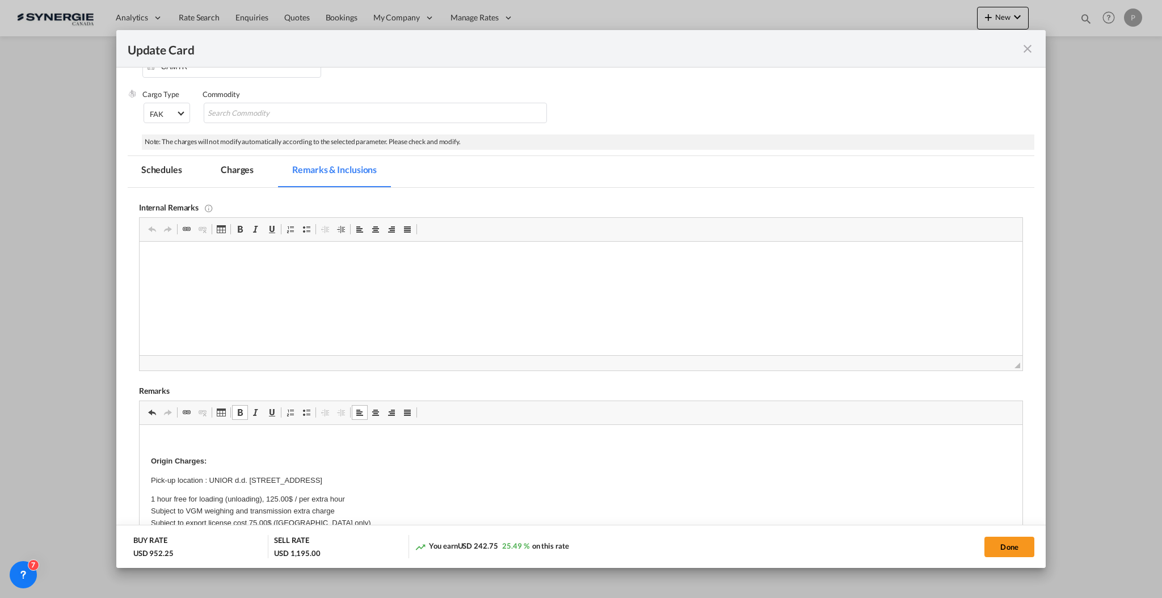
scroll to position [151, 0]
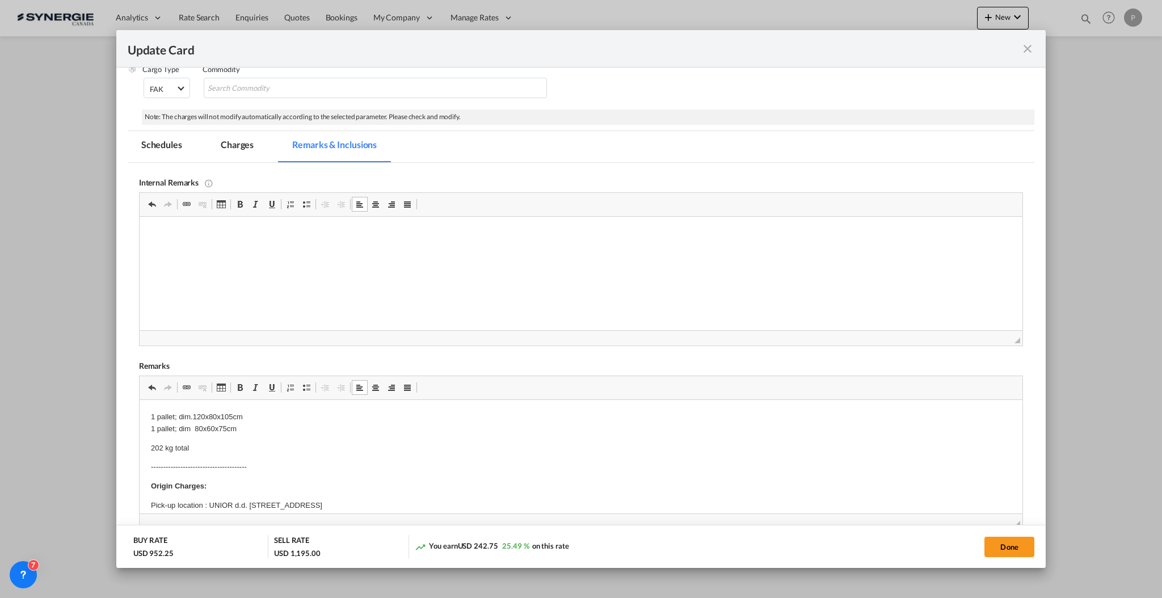
click at [182, 250] on html at bounding box center [580, 234] width 883 height 35
paste body "Editor, editor4"
click at [296, 245] on html "Agent" at bounding box center [580, 234] width 883 height 35
click at [233, 251] on p "Delivery with Simard" at bounding box center [580, 253] width 860 height 12
drag, startPoint x: 218, startPoint y: 153, endPoint x: 1018, endPoint y: 231, distance: 803.8
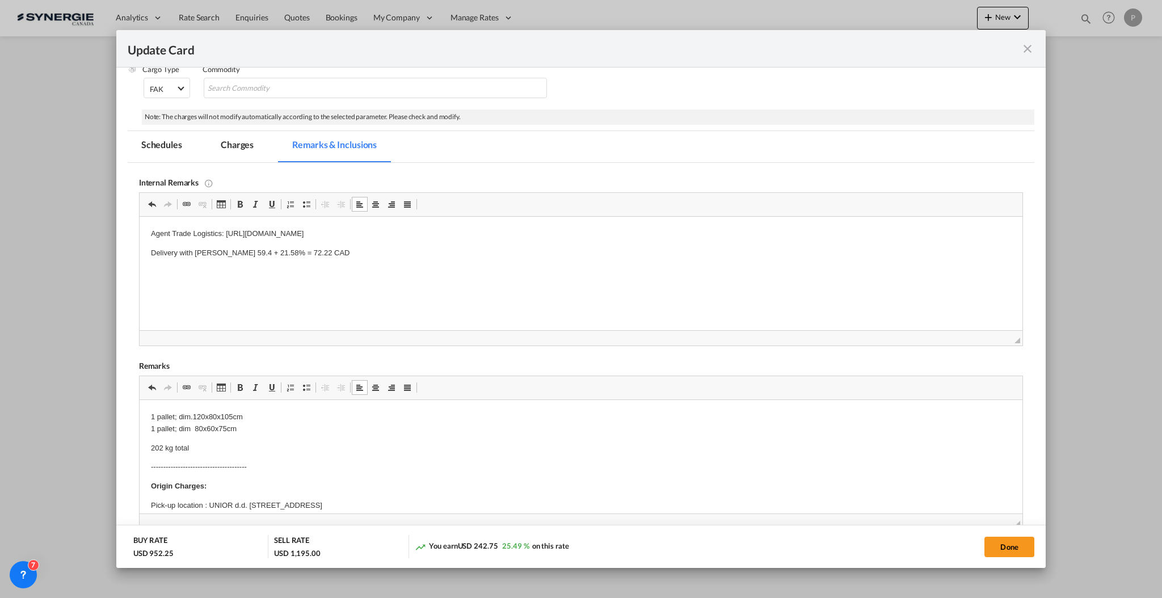
click at [218, 152] on md-tab-item "Charges" at bounding box center [237, 146] width 60 height 31
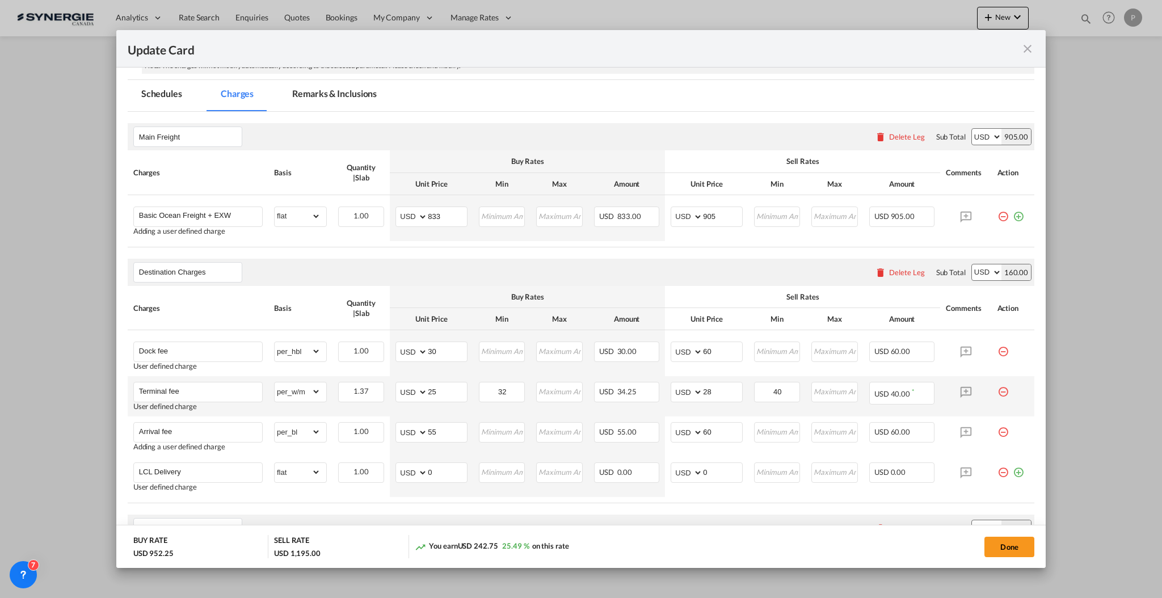
scroll to position [227, 0]
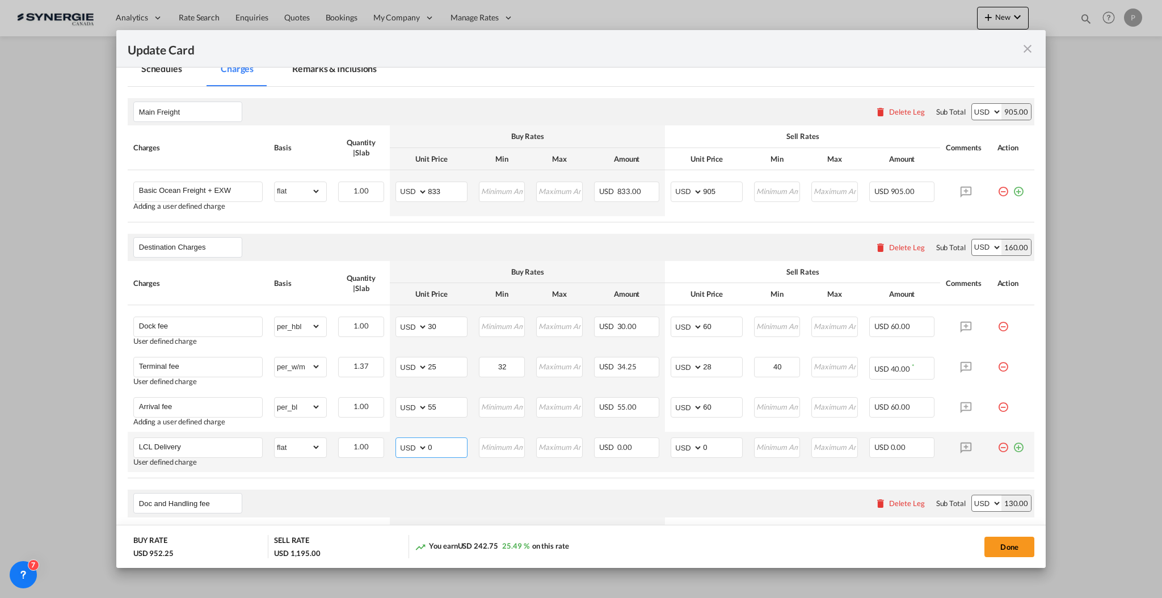
click at [440, 452] on input "0" at bounding box center [447, 446] width 39 height 17
type input "55"
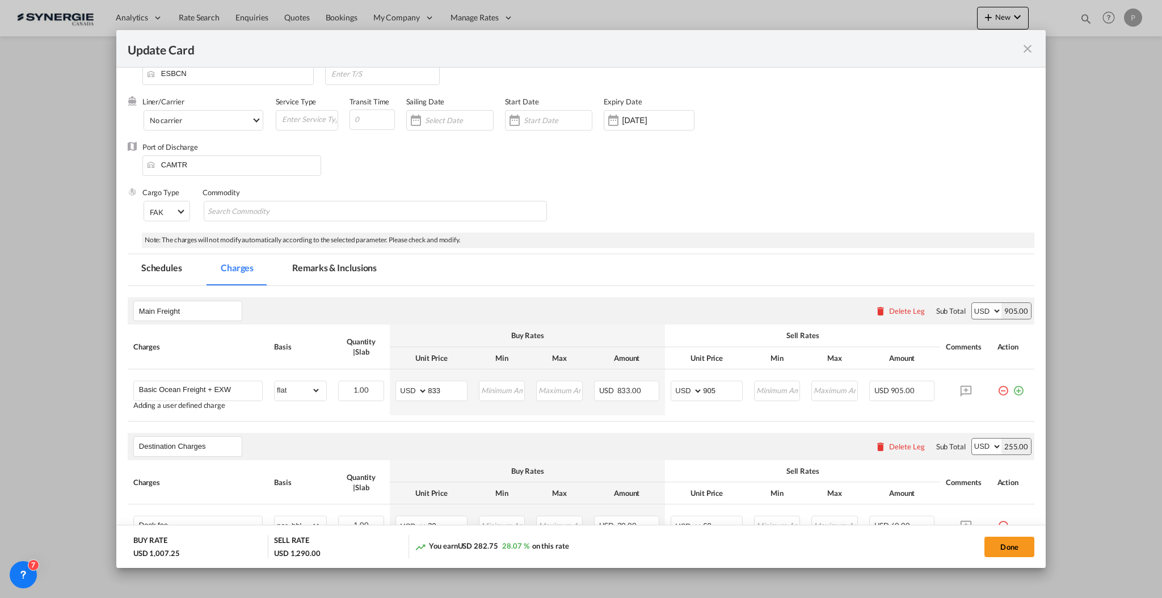
scroll to position [0, 0]
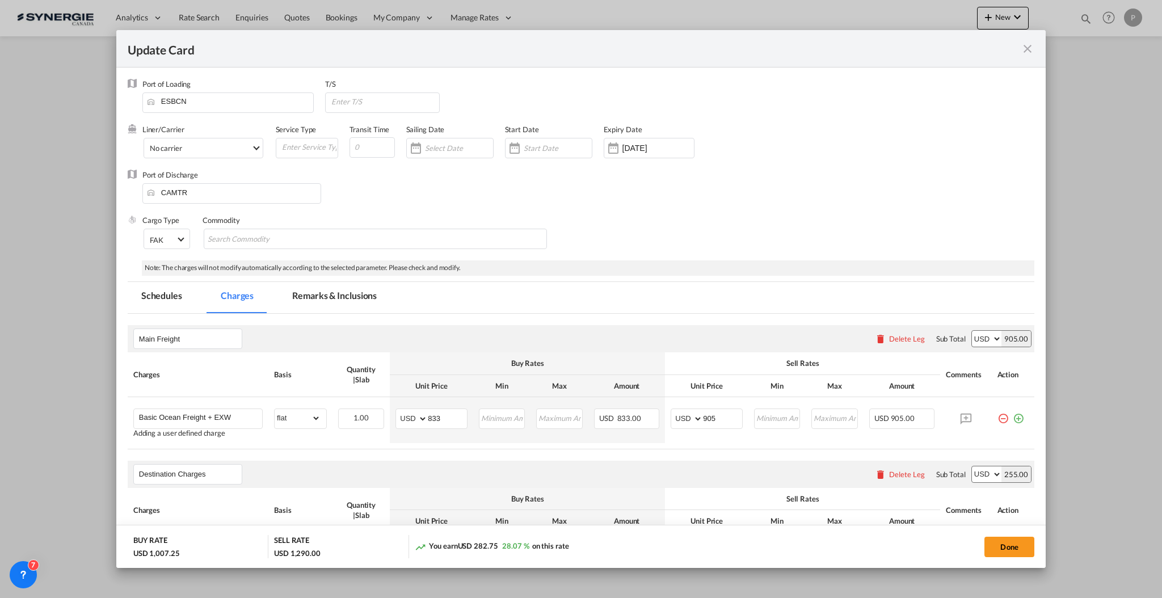
type input "95"
click at [994, 545] on button "Done" at bounding box center [1009, 547] width 50 height 20
type input "18 Oct 2025"
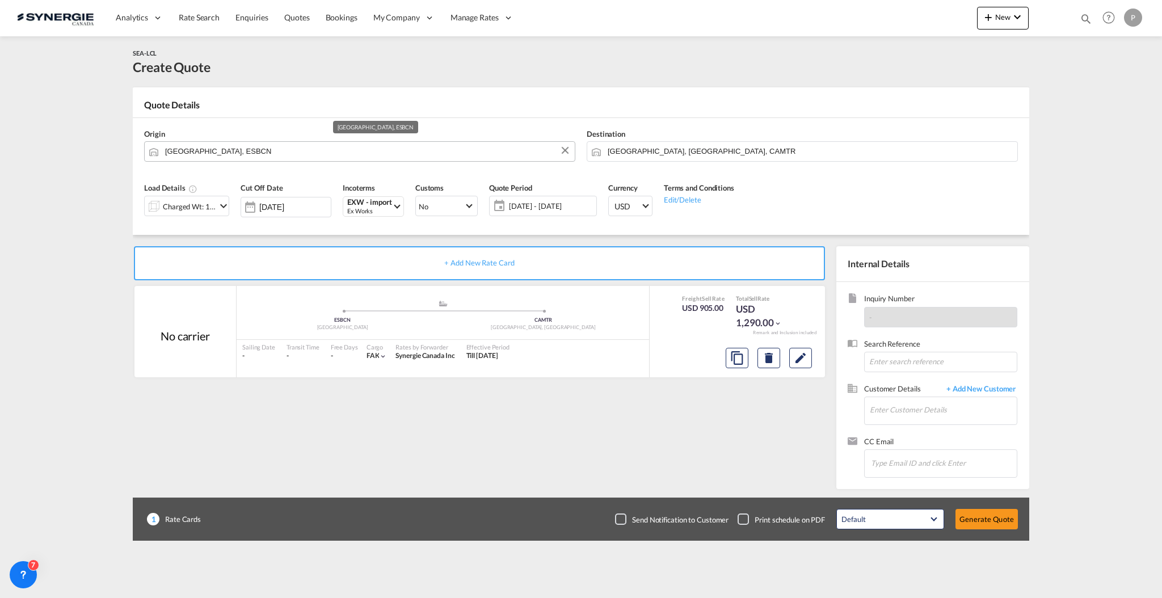
click at [196, 146] on input "Barcelona, ESBCN" at bounding box center [367, 151] width 404 height 20
click at [239, 159] on li "No ports matching were found." at bounding box center [253, 168] width 216 height 20
click at [233, 151] on input "klapedia" at bounding box center [367, 151] width 404 height 20
click at [234, 152] on input "klapedia" at bounding box center [367, 151] width 404 height 20
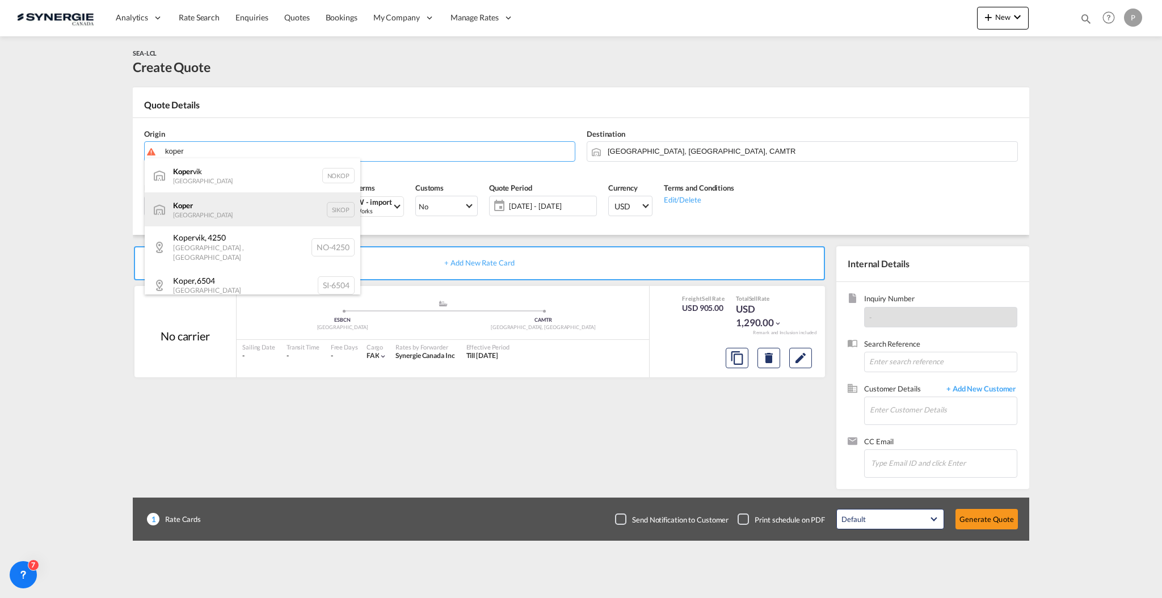
click at [284, 208] on div "Koper Slovenia SIKOP" at bounding box center [253, 209] width 216 height 34
type input "Koper, SIKOP"
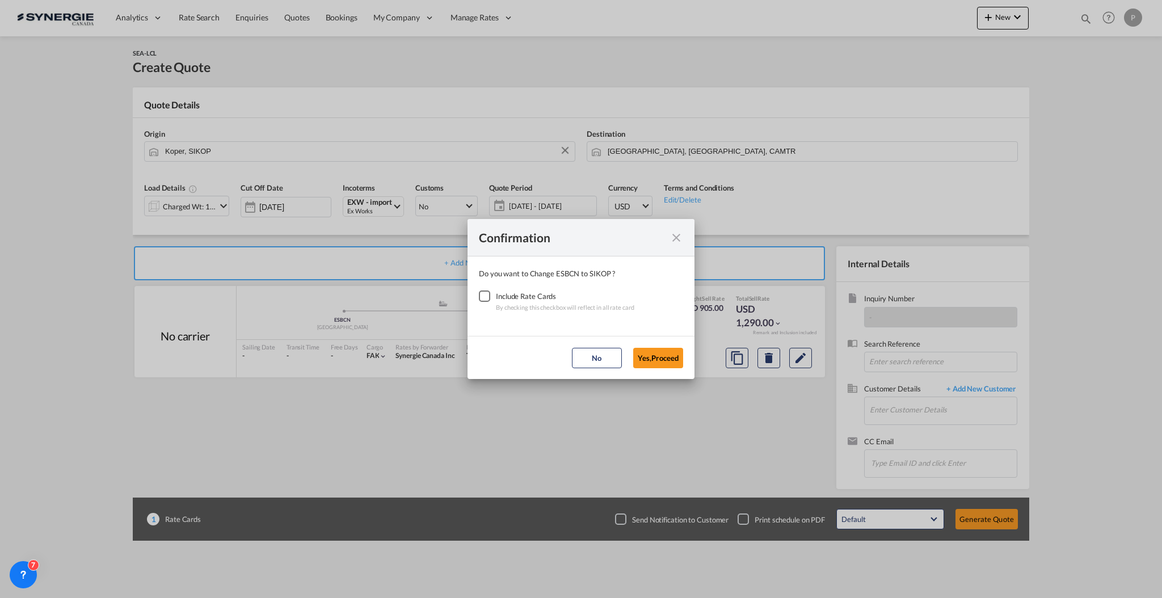
click at [487, 296] on div "Checkbox No Ink" at bounding box center [484, 295] width 11 height 11
click at [652, 352] on button "Yes,Proceed" at bounding box center [658, 358] width 50 height 20
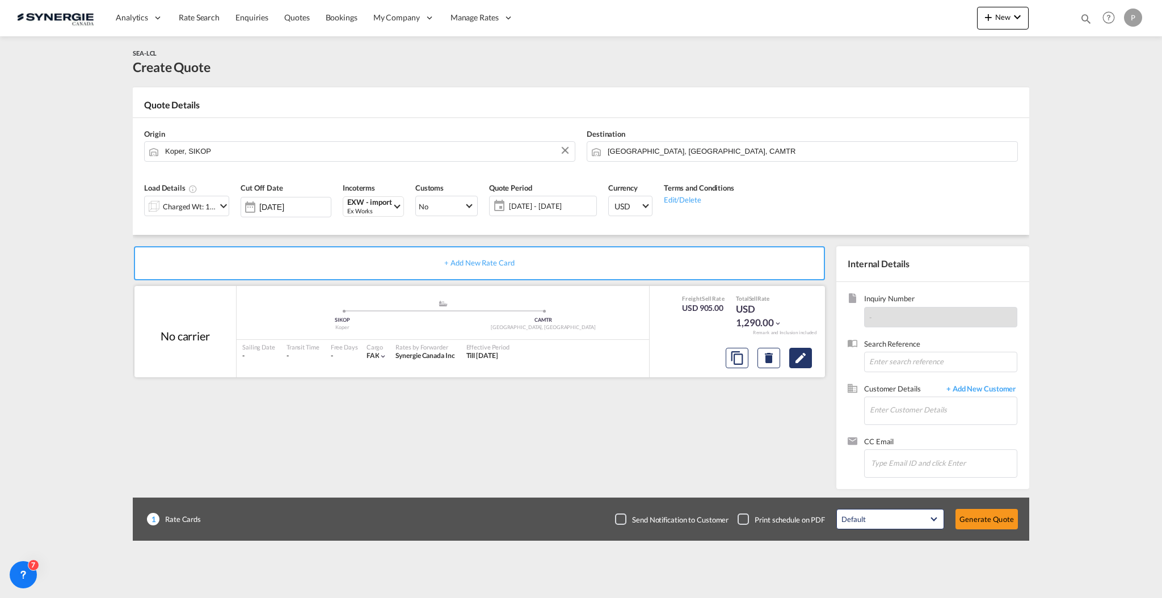
click at [791, 361] on button "Edit" at bounding box center [800, 358] width 23 height 20
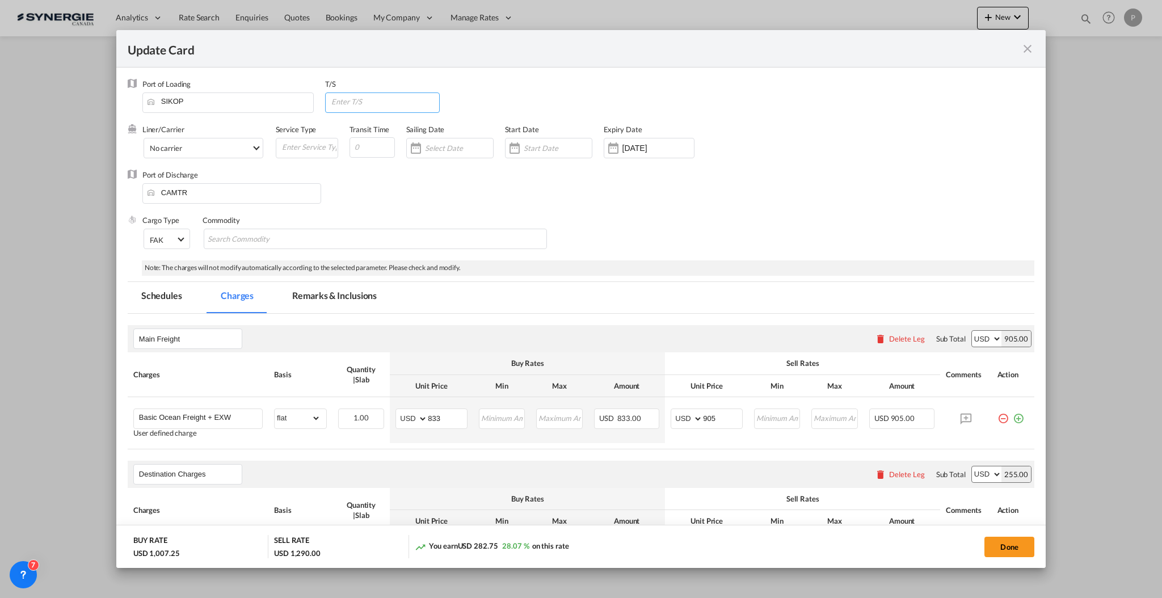
click at [395, 101] on input "Update Card Port ..." at bounding box center [384, 101] width 109 height 17
type input "25"
click at [360, 153] on input "Update Card Port ..." at bounding box center [371, 147] width 45 height 20
type input "25"
click at [351, 112] on md-input-container "25" at bounding box center [382, 102] width 115 height 20
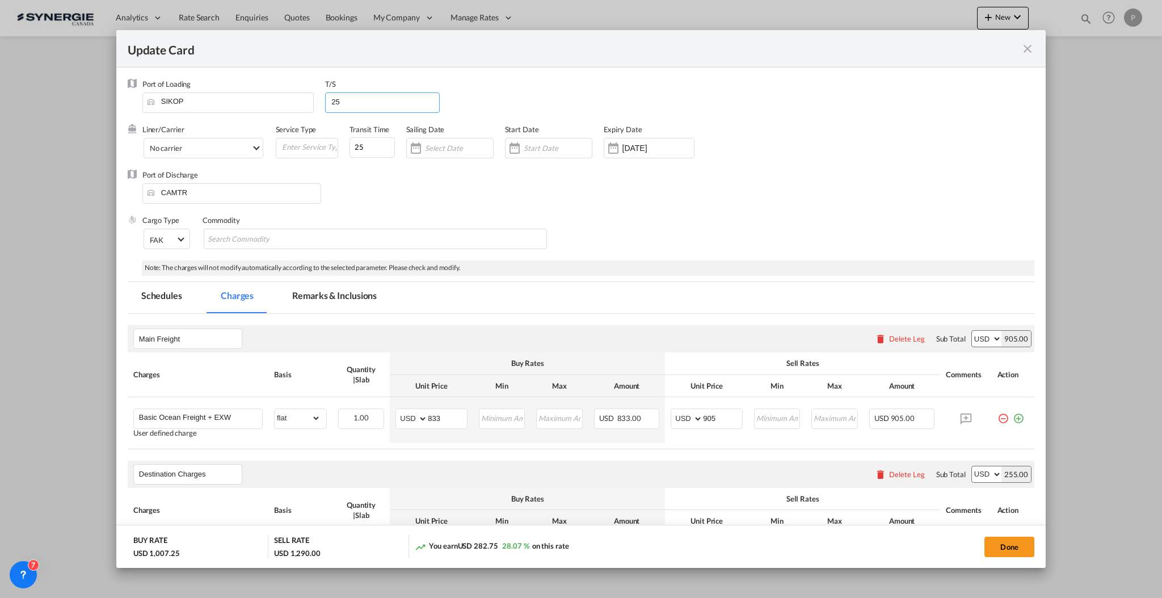
click at [349, 103] on input "25" at bounding box center [384, 101] width 109 height 17
click at [1010, 549] on button "Done" at bounding box center [1009, 547] width 50 height 20
type input "18 Oct 2025"
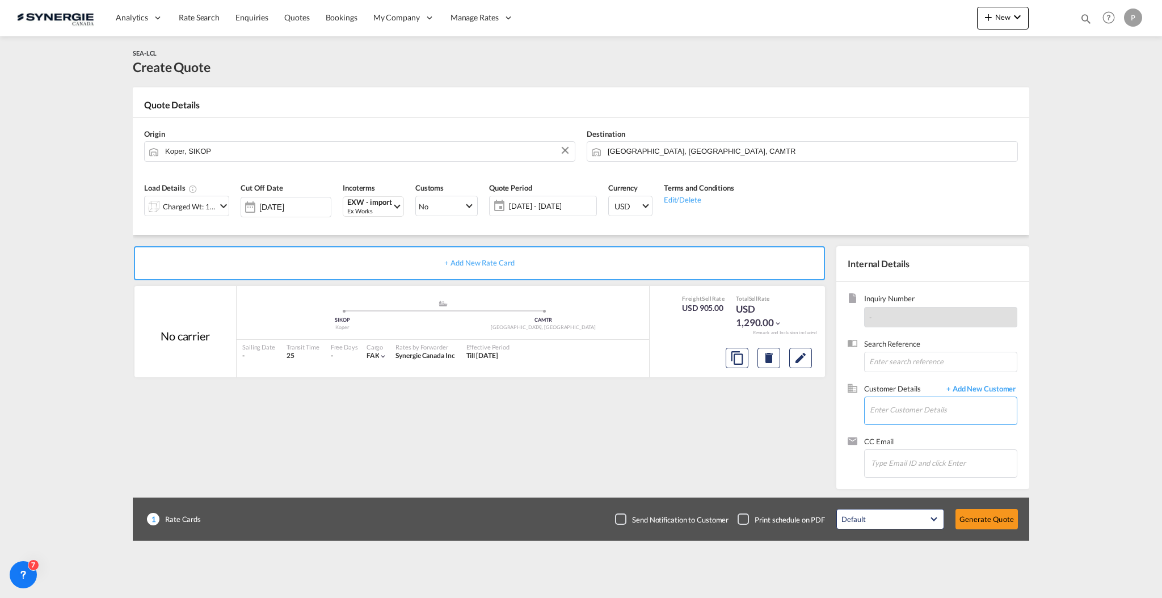
click at [910, 413] on input "Enter Customer Details" at bounding box center [943, 410] width 147 height 26
paste input "michelb@ogc.ca"
click at [891, 437] on div "MICHEL BERNIER michelb@ogc.ca | outdoor gear canada" at bounding box center [977, 429] width 216 height 31
type input "outdoor gear canada, MICHEL BERNIER, michelb@ogc.ca"
click at [996, 521] on button "Generate Quote" at bounding box center [986, 519] width 62 height 20
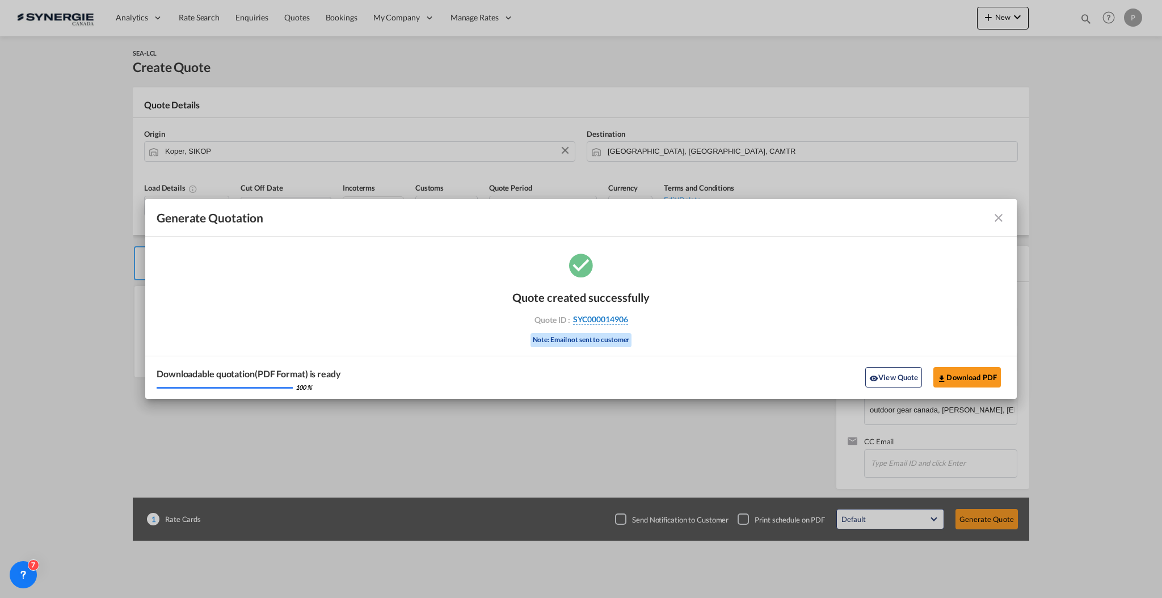
drag, startPoint x: 639, startPoint y: 322, endPoint x: 626, endPoint y: 322, distance: 13.0
click at [626, 322] on div "Quote ID : SYC000014906" at bounding box center [581, 319] width 132 height 10
copy div "SYC000014906"
click at [958, 372] on button "Download PDF" at bounding box center [967, 377] width 68 height 20
click at [909, 378] on button "View Quote" at bounding box center [893, 377] width 57 height 20
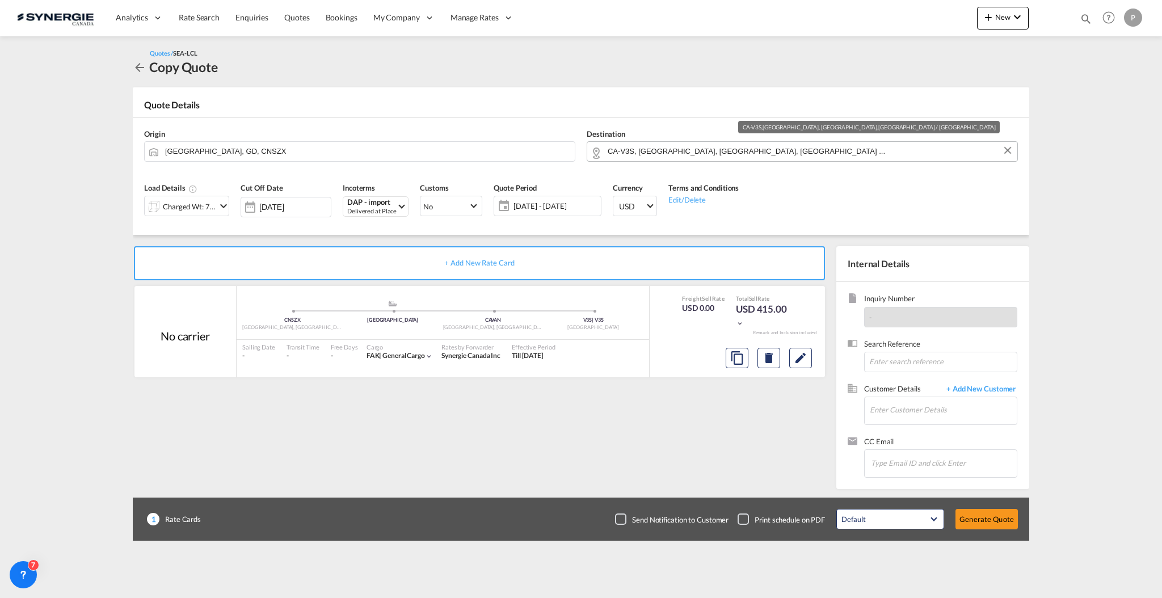
click at [655, 144] on input "CA-V3S, [GEOGRAPHIC_DATA], [GEOGRAPHIC_DATA], [GEOGRAPHIC_DATA] ..." at bounding box center [810, 151] width 404 height 20
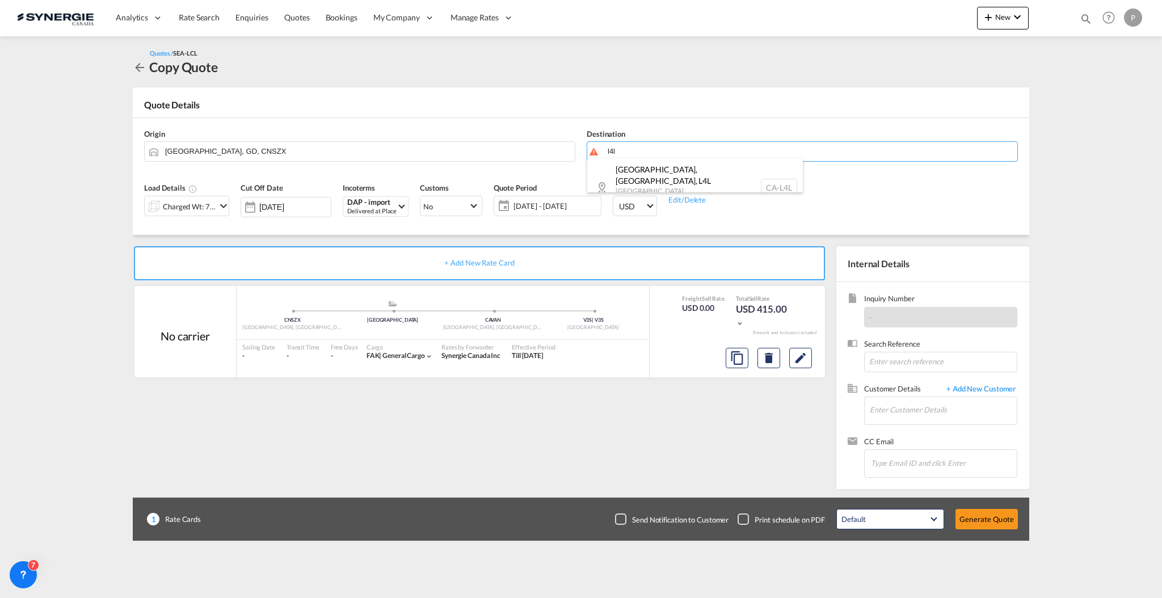
click at [643, 175] on div "[GEOGRAPHIC_DATA] [GEOGRAPHIC_DATA] [GEOGRAPHIC_DATA] [GEOGRAPHIC_DATA]-[GEOGRA…" at bounding box center [695, 187] width 216 height 58
type input "CA-L4L, [GEOGRAPHIC_DATA], [GEOGRAPHIC_DATA], [GEOGRAPHIC_DATA]"
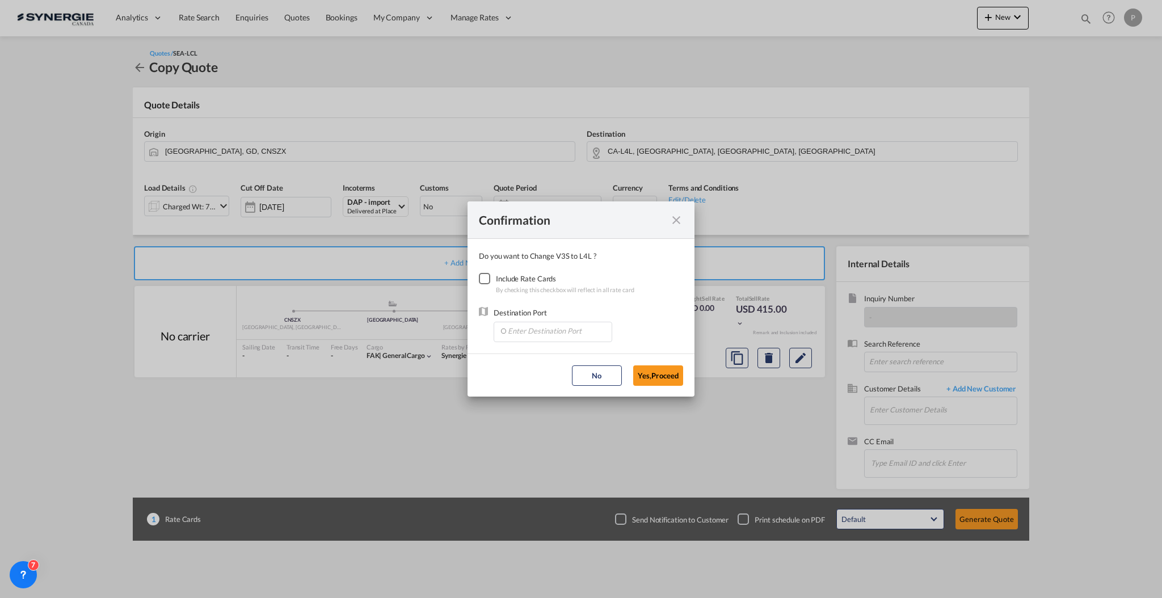
click at [485, 275] on div "Checkbox No Ink" at bounding box center [484, 278] width 11 height 11
click at [528, 330] on input "Enter Destination Port" at bounding box center [555, 330] width 112 height 17
click at [528, 332] on input "[GEOGRAPHIC_DATA]" at bounding box center [555, 330] width 112 height 17
click at [528, 333] on input "[GEOGRAPHIC_DATA]" at bounding box center [555, 330] width 112 height 17
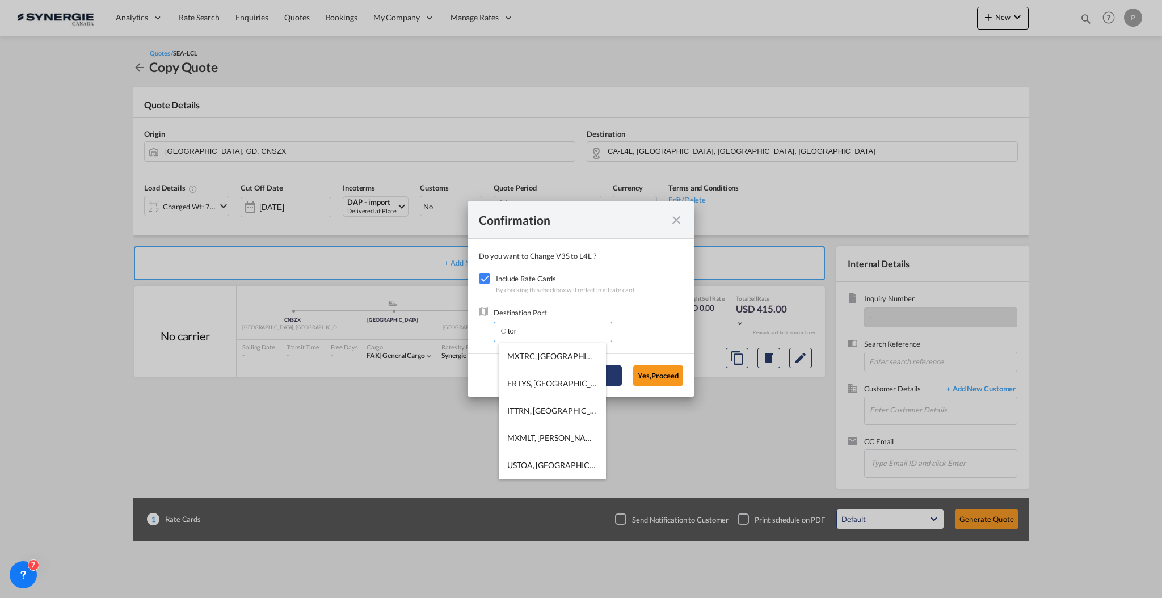
click at [576, 375] on li "FRTYS, [GEOGRAPHIC_DATA], 71, [GEOGRAPHIC_DATA], [GEOGRAPHIC_DATA], [GEOGRAPHIC…" at bounding box center [552, 383] width 107 height 27
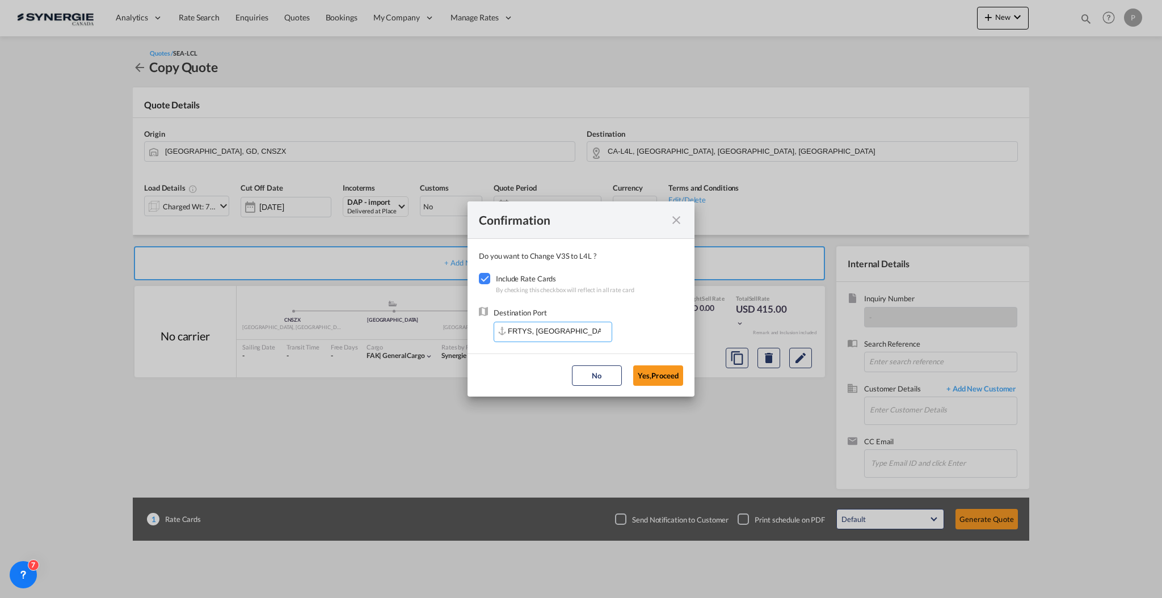
click at [542, 328] on input "FRTYS, [GEOGRAPHIC_DATA], 71, [GEOGRAPHIC_DATA], [GEOGRAPHIC_DATA], [GEOGRAPHIC…" at bounding box center [555, 330] width 112 height 17
click at [559, 403] on li "CATOR, [GEOGRAPHIC_DATA], [GEOGRAPHIC_DATA], [GEOGRAPHIC_DATA], [GEOGRAPHIC_DAT…" at bounding box center [552, 410] width 107 height 27
type input "CATOR, [GEOGRAPHIC_DATA], [GEOGRAPHIC_DATA], [GEOGRAPHIC_DATA], [GEOGRAPHIC_DAT…"
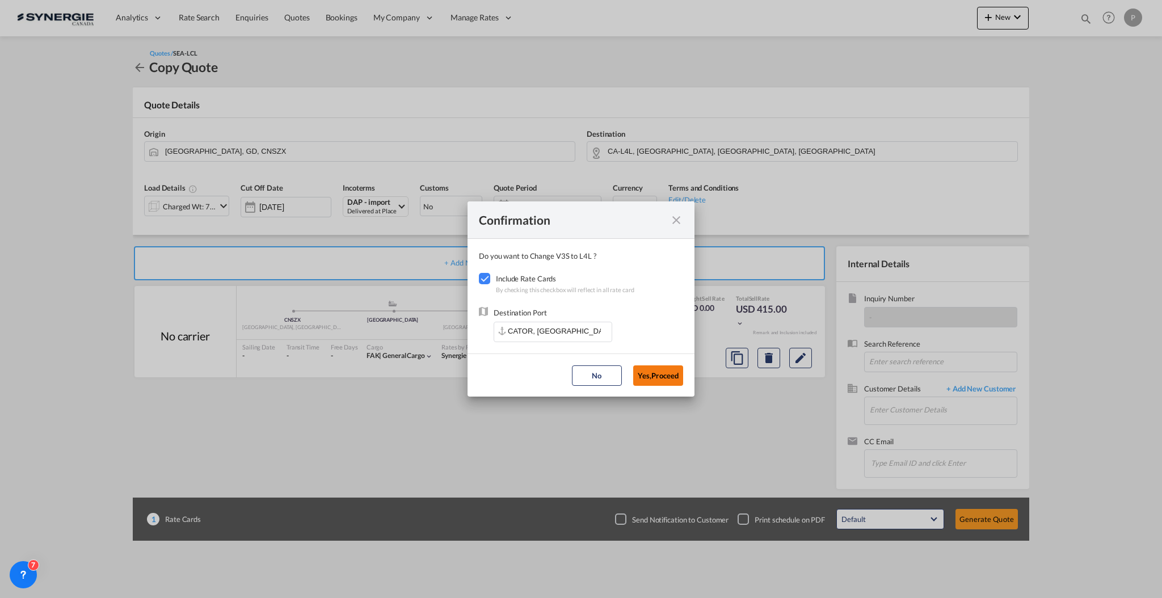
click at [668, 374] on button "Yes,Proceed" at bounding box center [658, 375] width 50 height 20
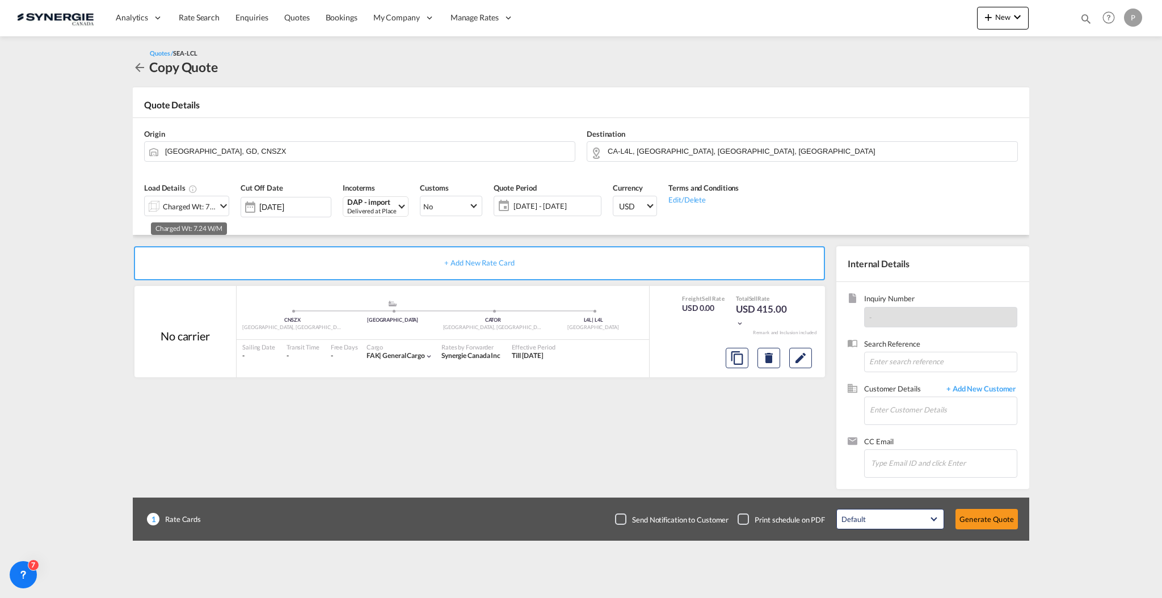
click at [202, 202] on div "Charged Wt: 7.24 W/M" at bounding box center [189, 207] width 53 height 16
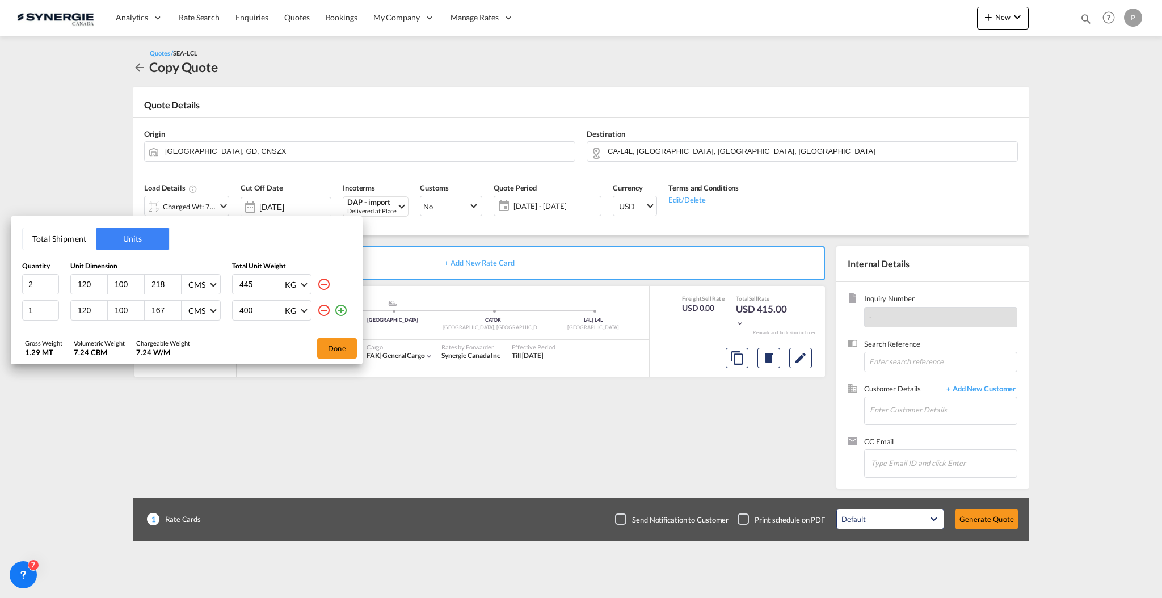
click at [89, 280] on input "120" at bounding box center [92, 284] width 31 height 10
type input "110"
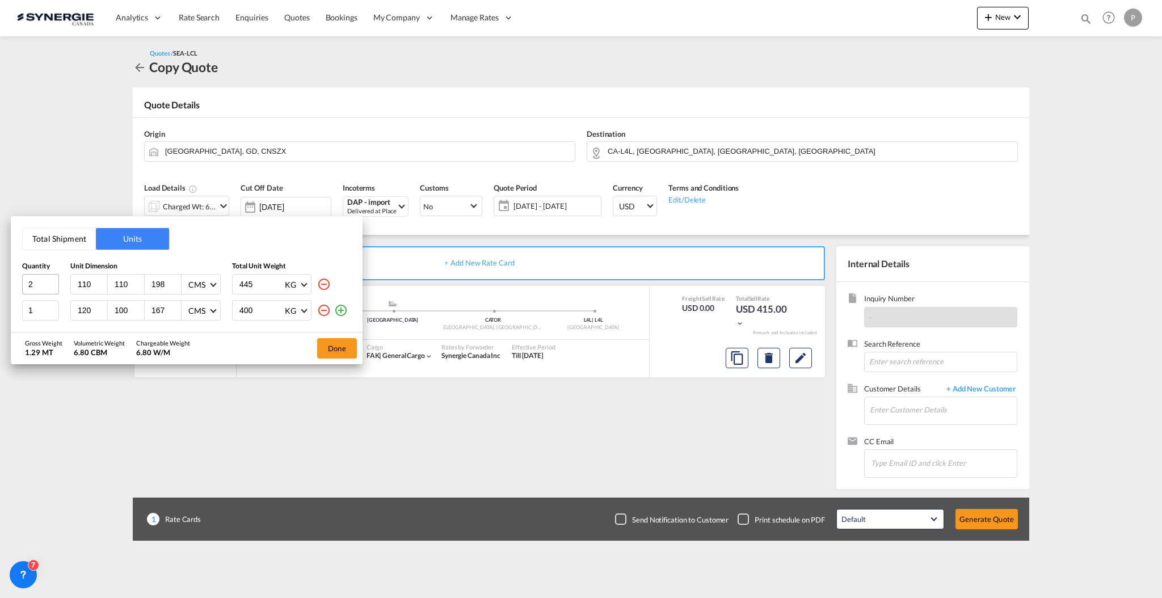
type input "198"
type input "3"
click at [49, 282] on input "3" at bounding box center [40, 284] width 37 height 20
click at [321, 311] on md-icon "icon-minus-circle-outline" at bounding box center [324, 311] width 14 height 14
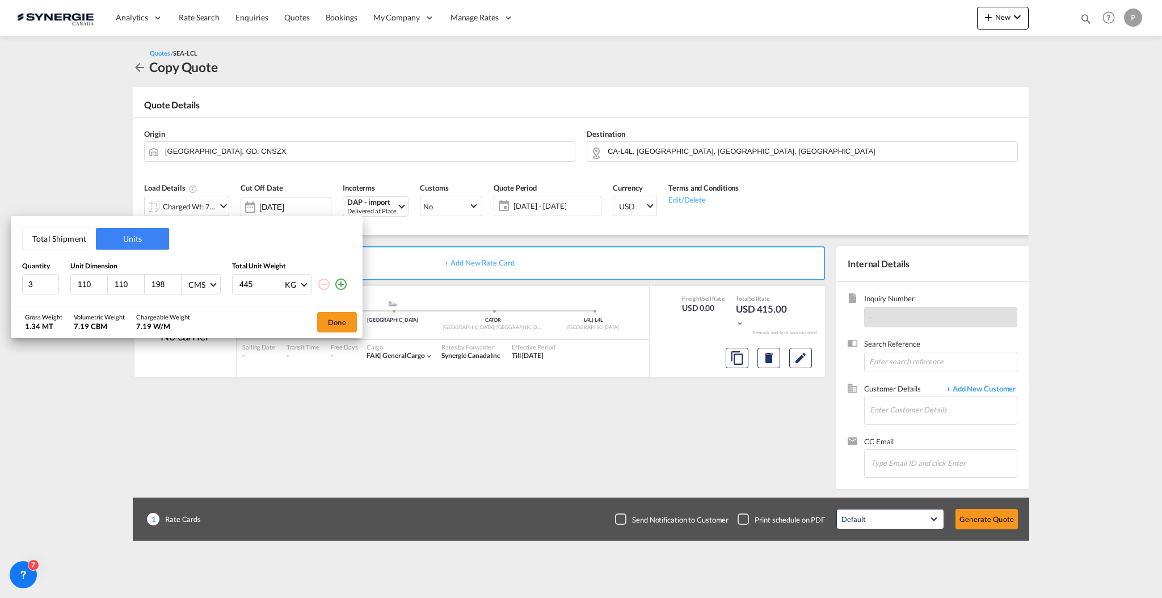
click at [257, 280] on input "445" at bounding box center [260, 284] width 45 height 19
type input "1000"
click at [335, 325] on button "Done" at bounding box center [337, 322] width 40 height 20
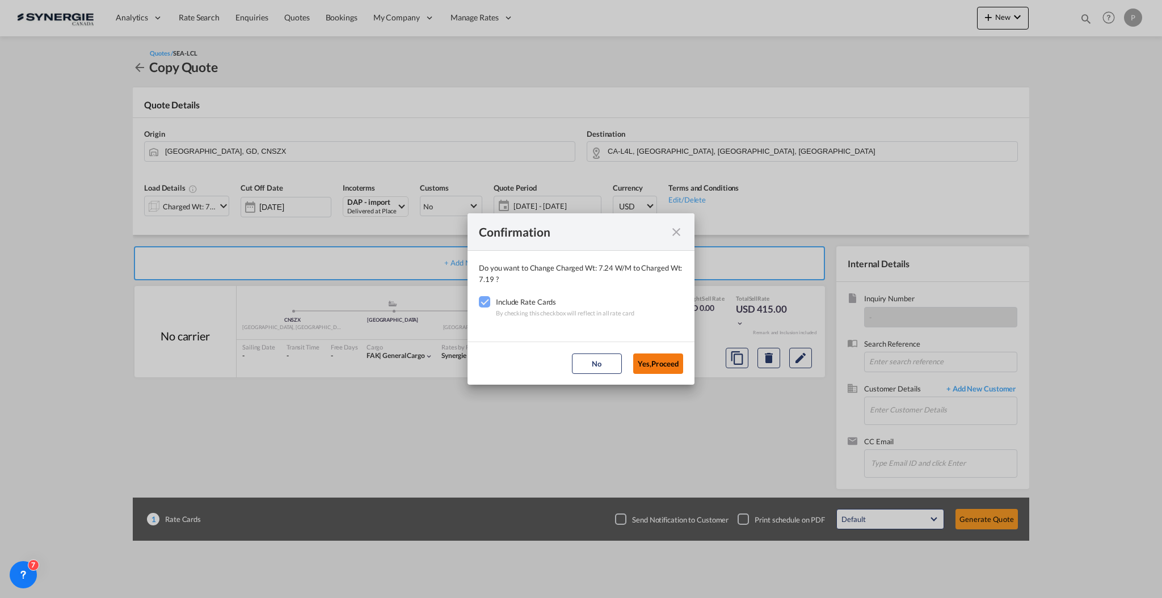
click at [662, 360] on button "Yes,Proceed" at bounding box center [658, 363] width 50 height 20
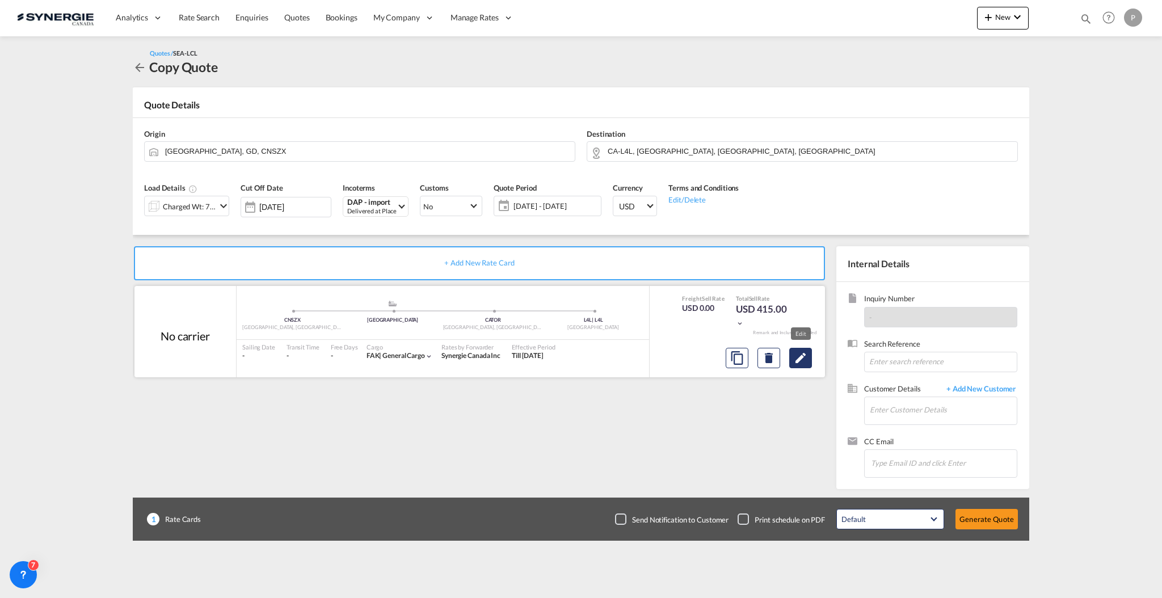
click at [804, 361] on md-icon "Edit" at bounding box center [801, 358] width 14 height 14
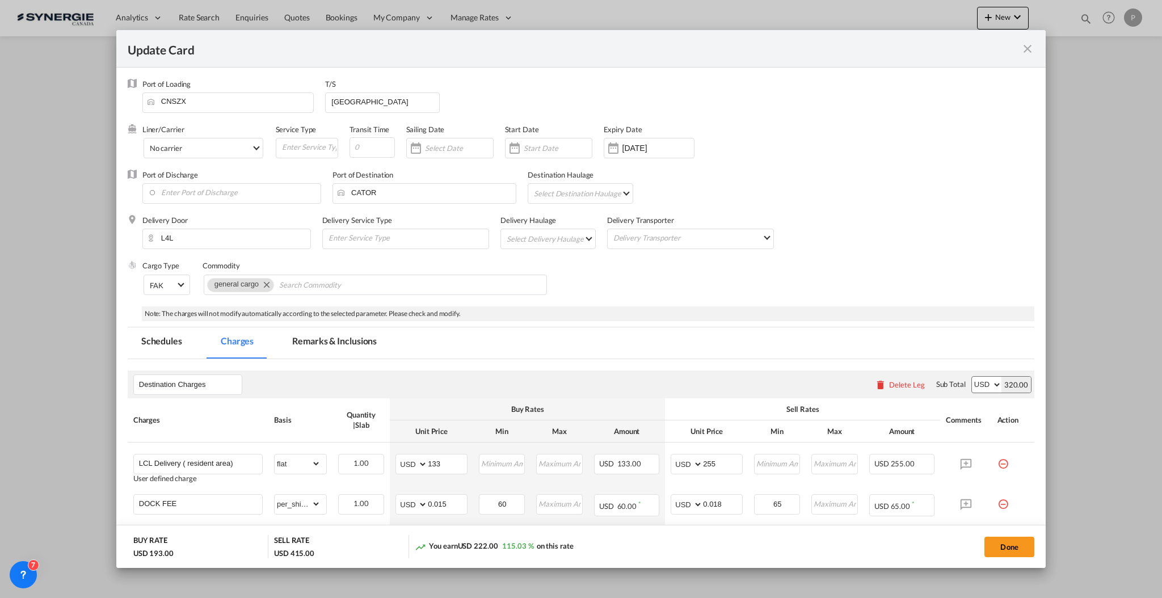
select select "flat"
select select "per_shipment"
select select "per_bl"
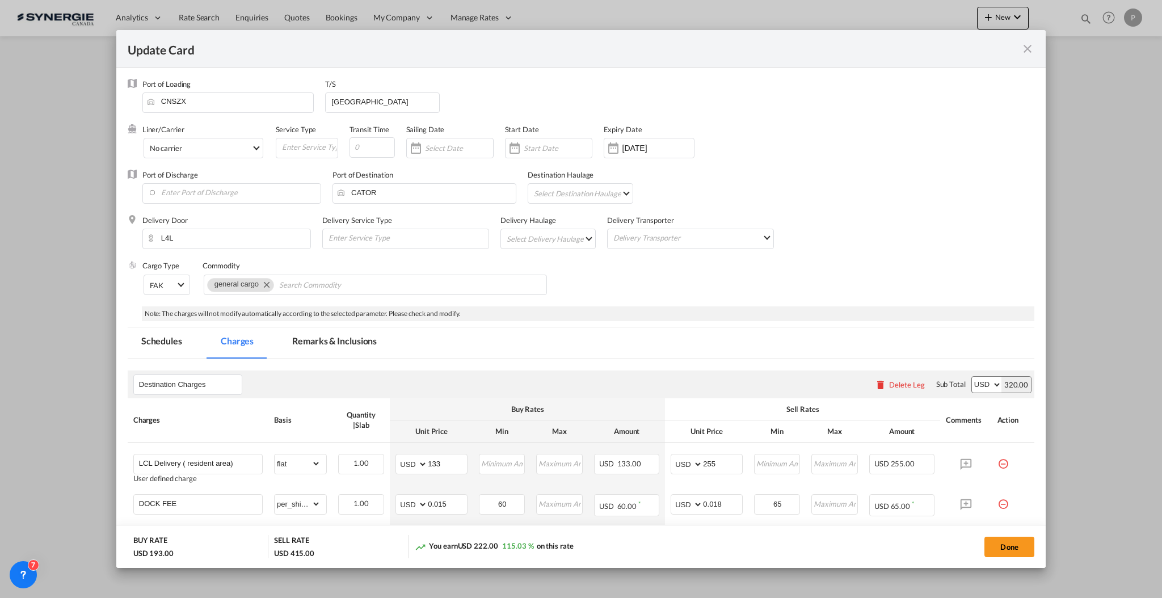
select select "per_bl"
click at [347, 104] on input "Vancouver" at bounding box center [384, 101] width 109 height 17
type input "CAVAN"
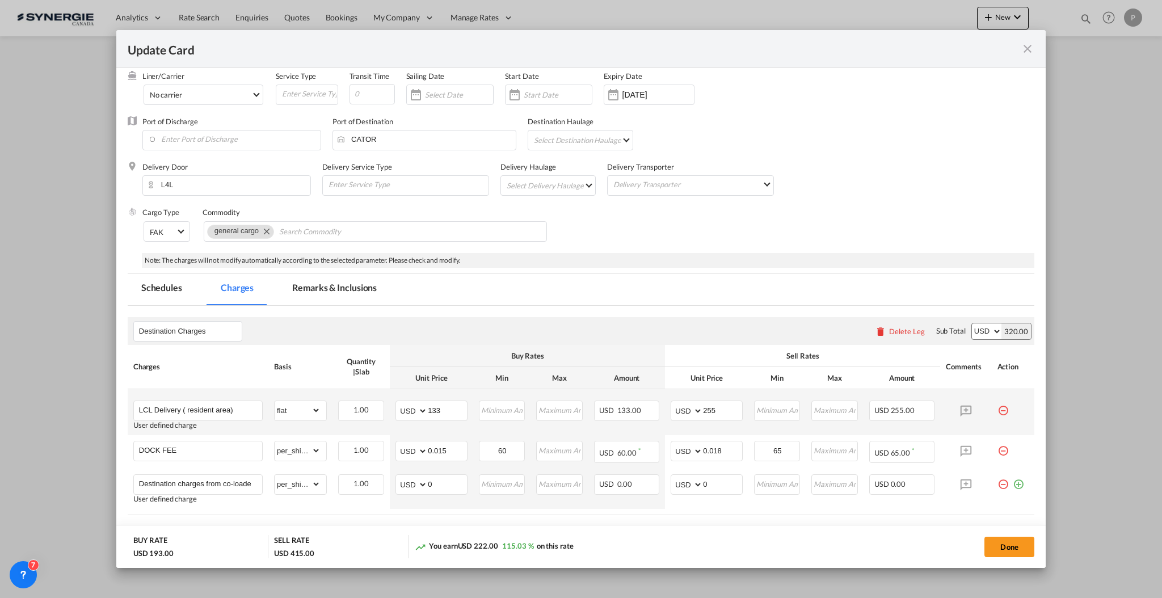
scroll to position [75, 0]
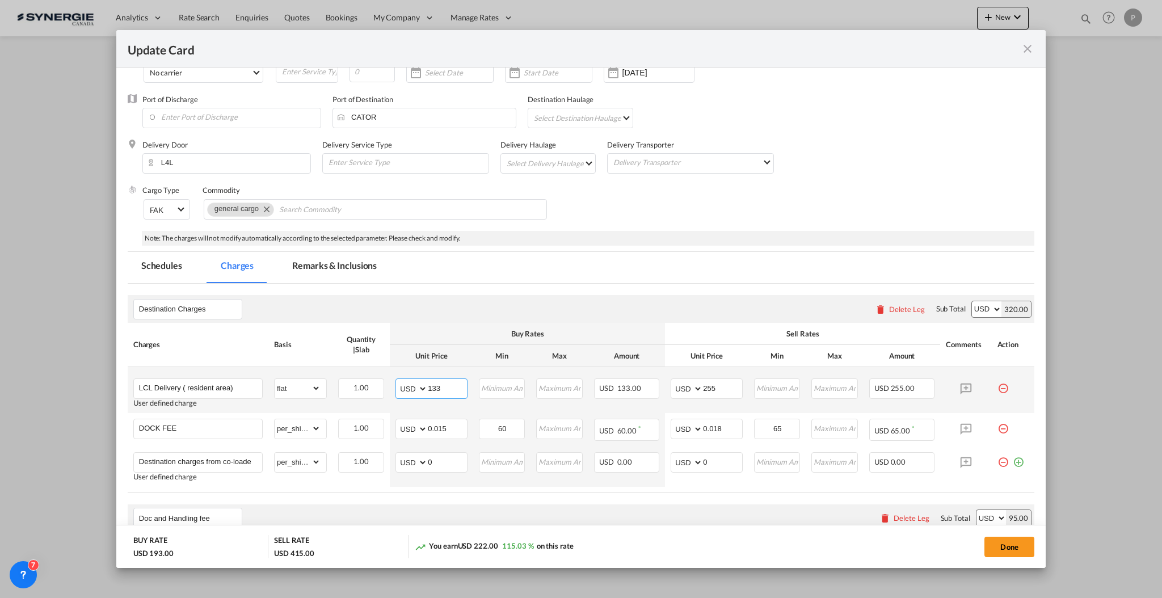
click at [435, 387] on input "133" at bounding box center [447, 387] width 39 height 17
type input "120"
click at [711, 387] on input "255" at bounding box center [722, 387] width 39 height 17
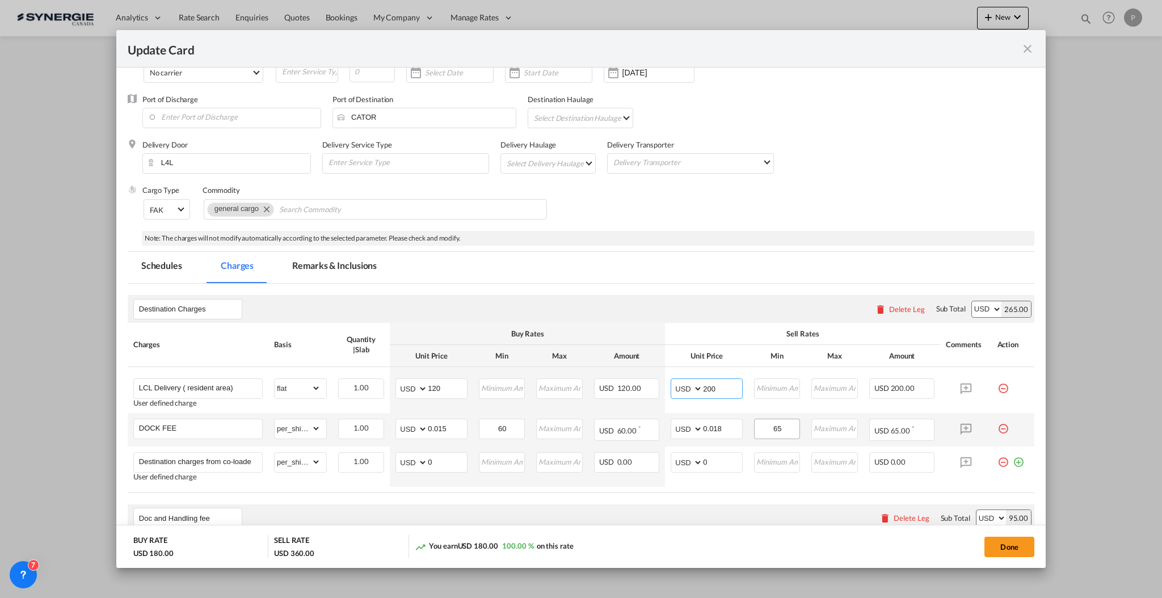
type input "200"
click at [773, 424] on input "65" at bounding box center [777, 427] width 45 height 17
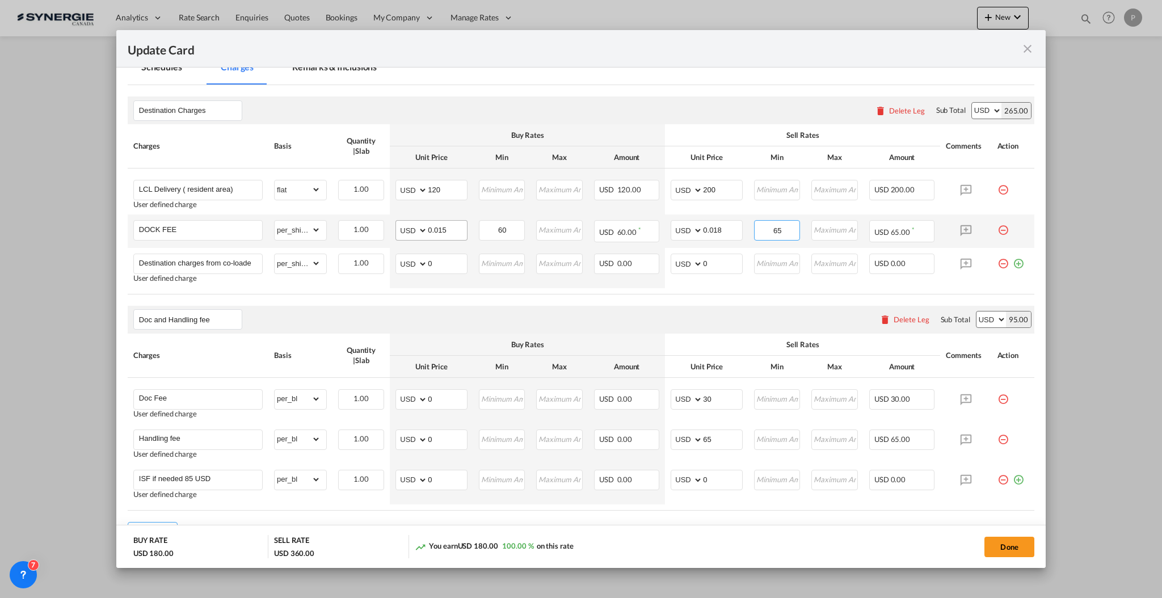
scroll to position [339, 0]
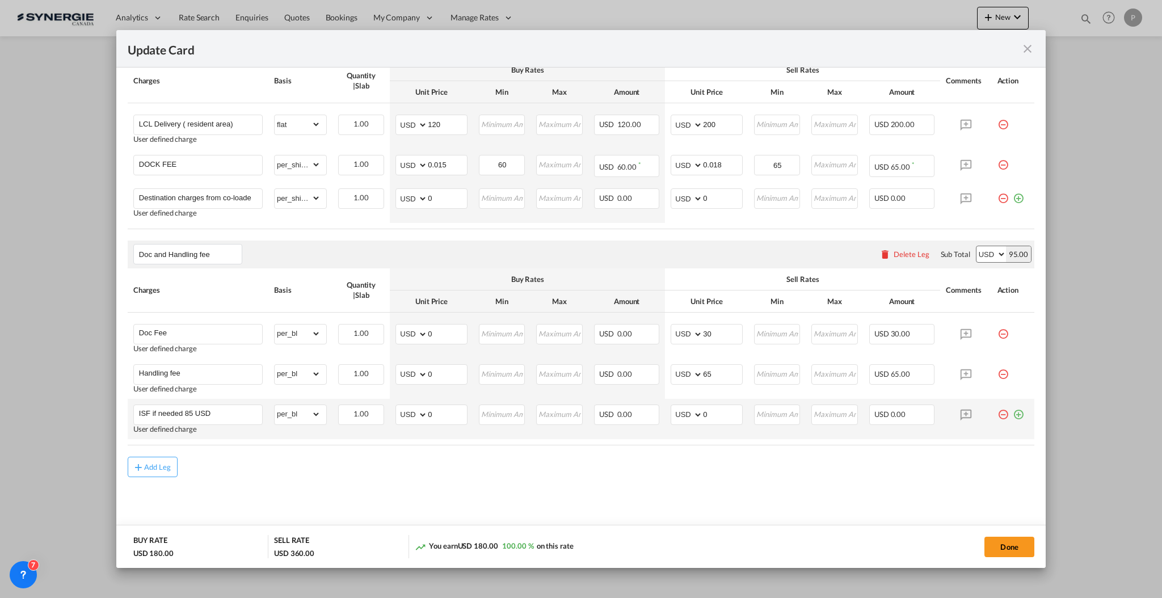
click at [1013, 415] on md-icon "icon-plus-circle-outline green-400-fg" at bounding box center [1018, 410] width 11 height 11
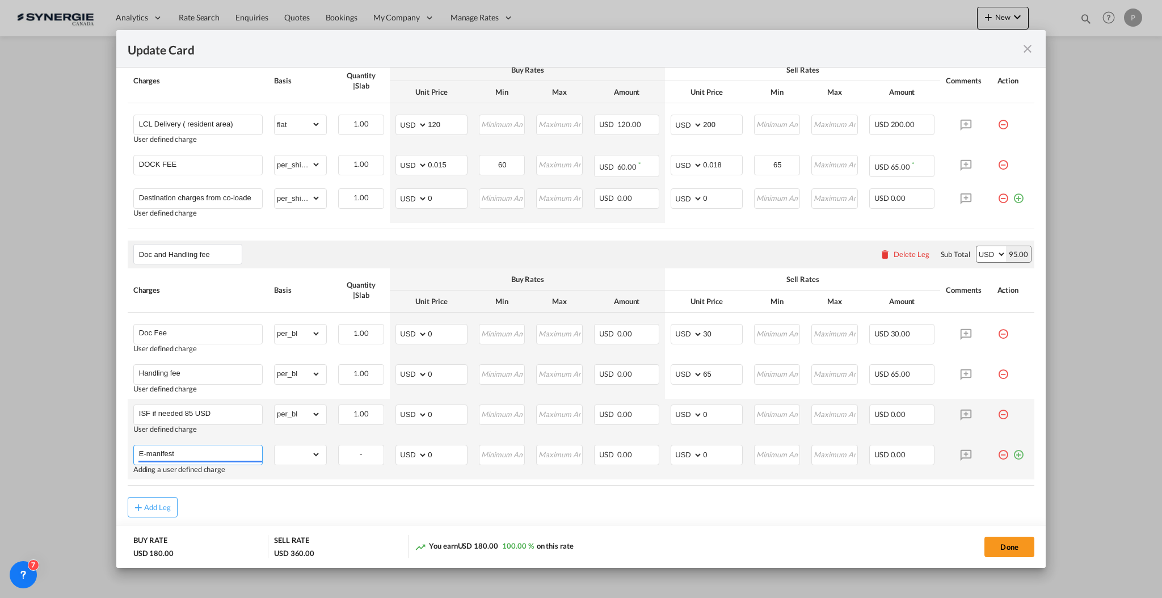
type input "E-manifest"
select select "per_bl"
type input "55"
click at [425, 504] on div "Add Leg" at bounding box center [581, 507] width 907 height 20
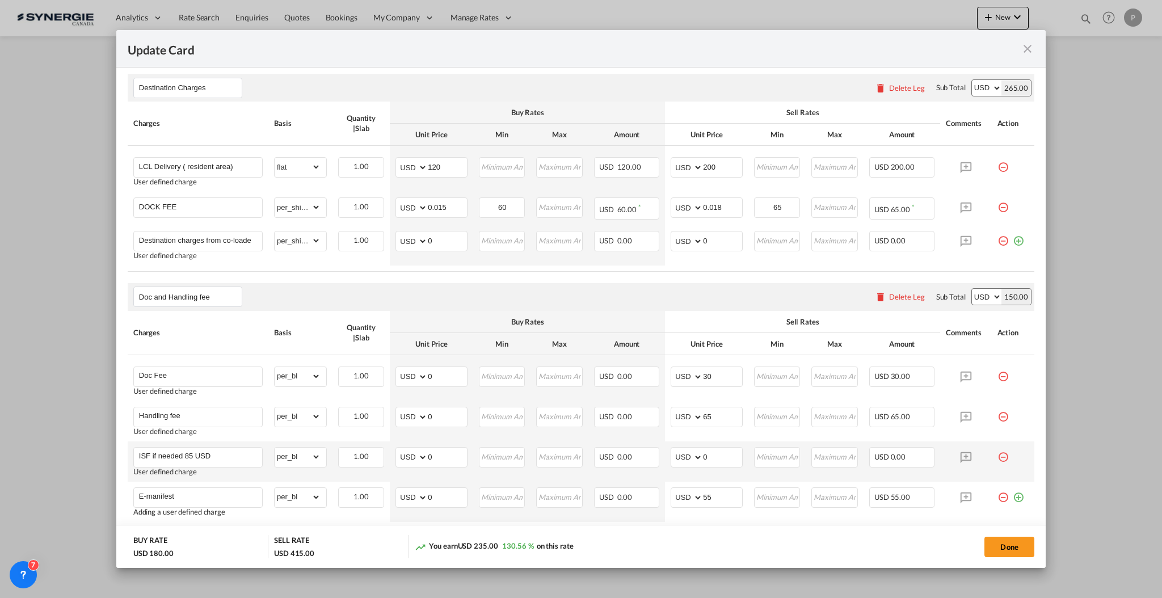
scroll to position [264, 0]
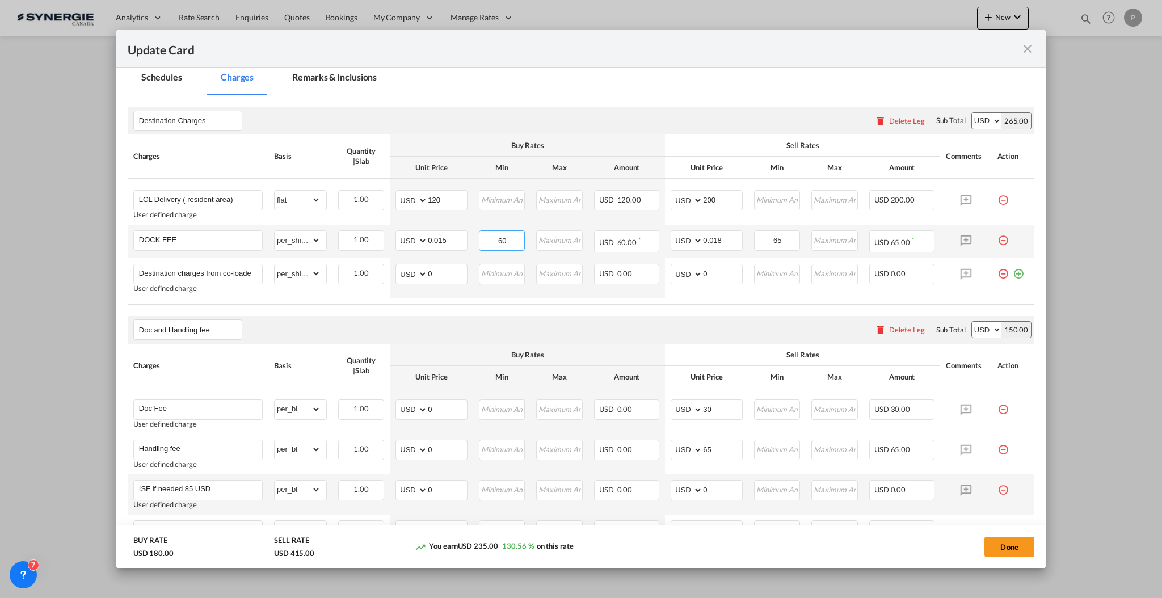
click at [496, 239] on input "60" at bounding box center [502, 239] width 45 height 17
type input "50"
drag, startPoint x: 721, startPoint y: 204, endPoint x: 701, endPoint y: 204, distance: 19.9
click at [703, 204] on input "200" at bounding box center [722, 199] width 39 height 17
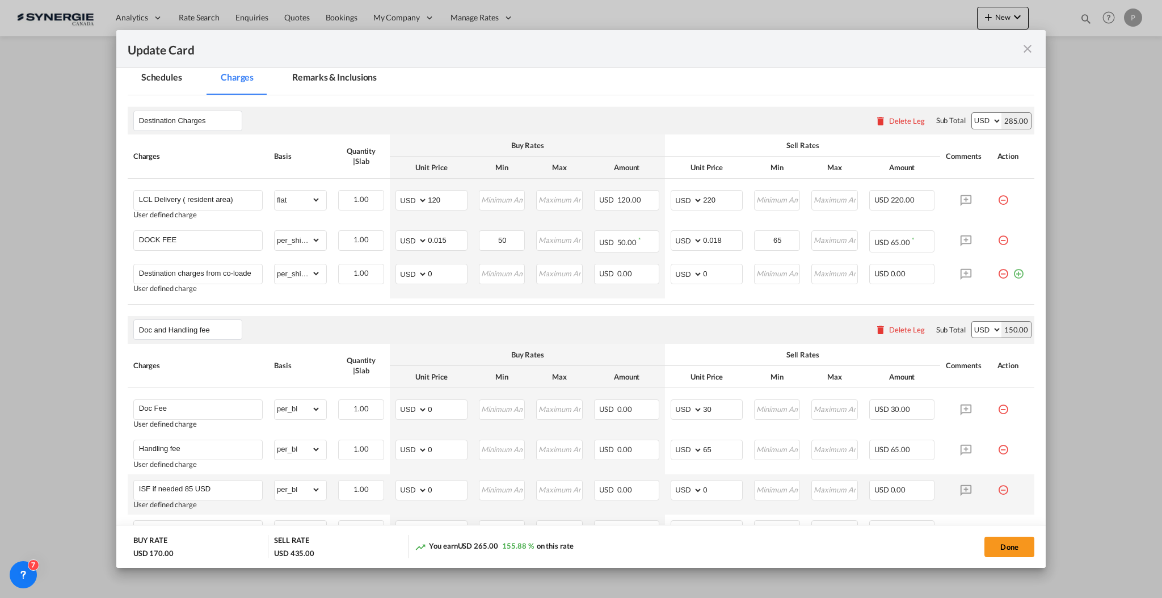
click at [694, 127] on div "Destination Charges Please enter leg name Leg Name Already Exists Delete Leg Su…" at bounding box center [581, 120] width 907 height 27
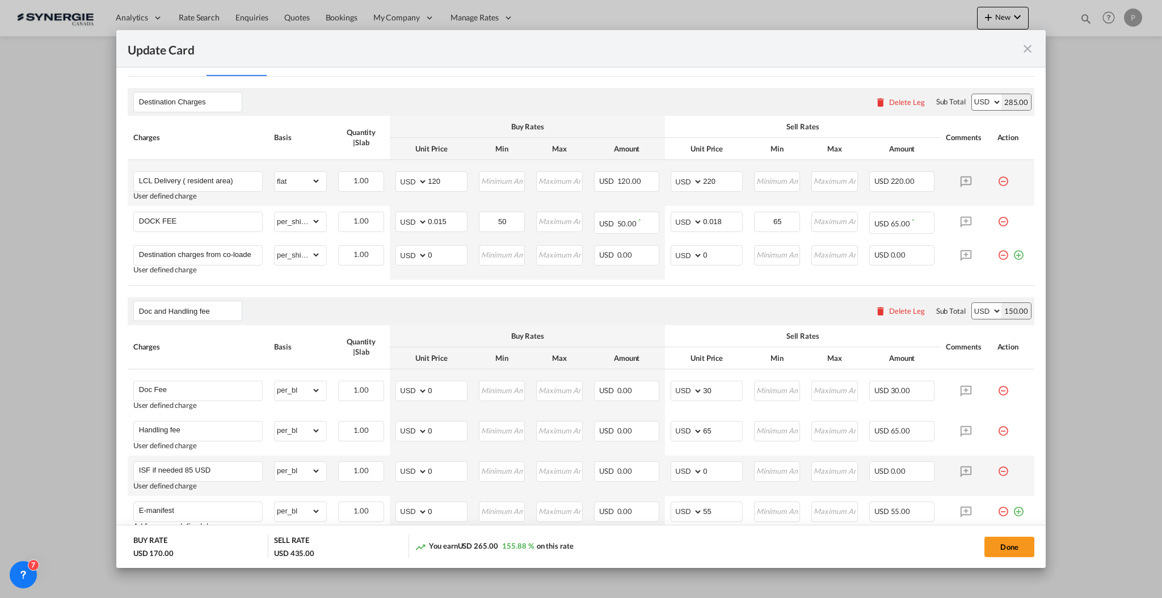
scroll to position [229, 0]
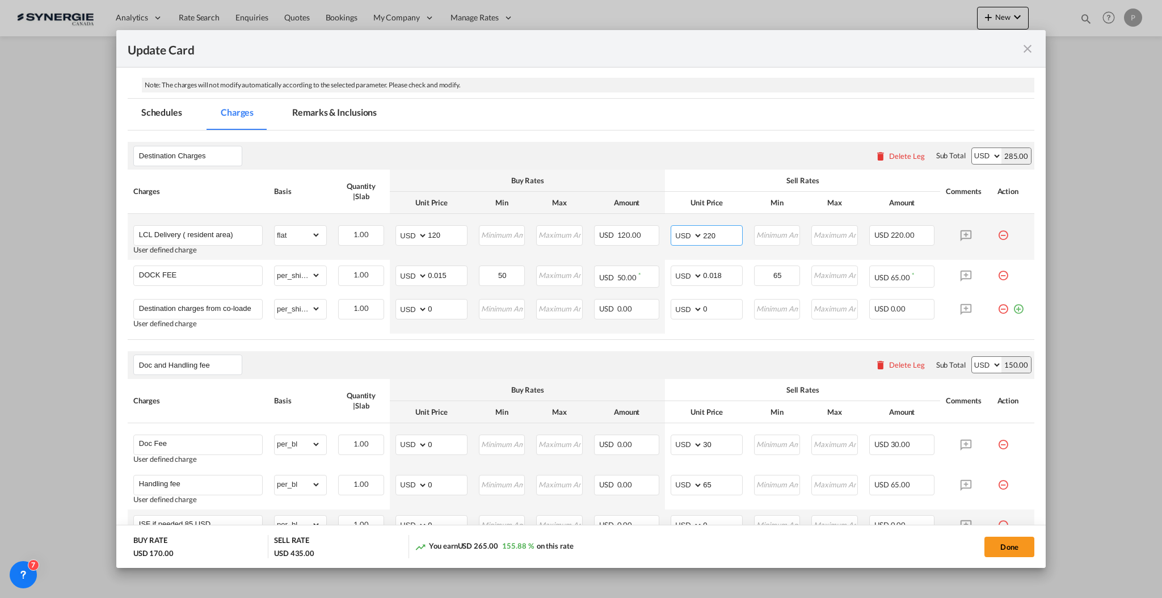
drag, startPoint x: 716, startPoint y: 230, endPoint x: 733, endPoint y: 230, distance: 17.0
click at [733, 230] on input "220" at bounding box center [722, 234] width 39 height 17
type input "210"
drag, startPoint x: 712, startPoint y: 158, endPoint x: 714, endPoint y: 170, distance: 12.0
click at [711, 158] on div "Destination Charges Please enter leg name Leg Name Already Exists Delete Leg Su…" at bounding box center [581, 155] width 907 height 27
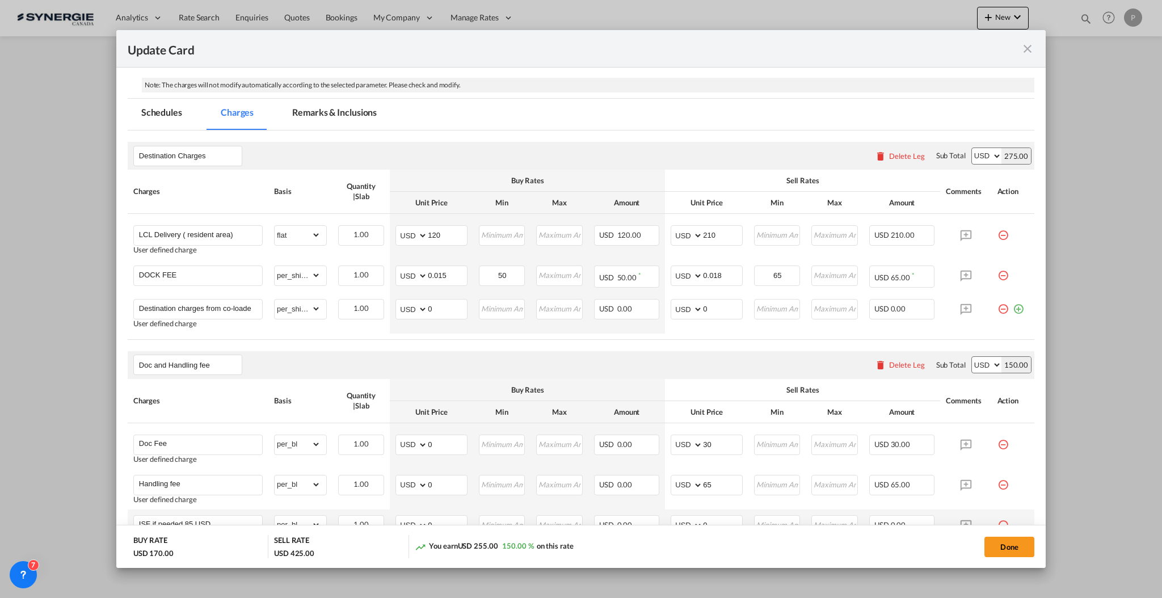
click at [347, 106] on md-tab-item "Remarks & Inclusions" at bounding box center [335, 114] width 112 height 31
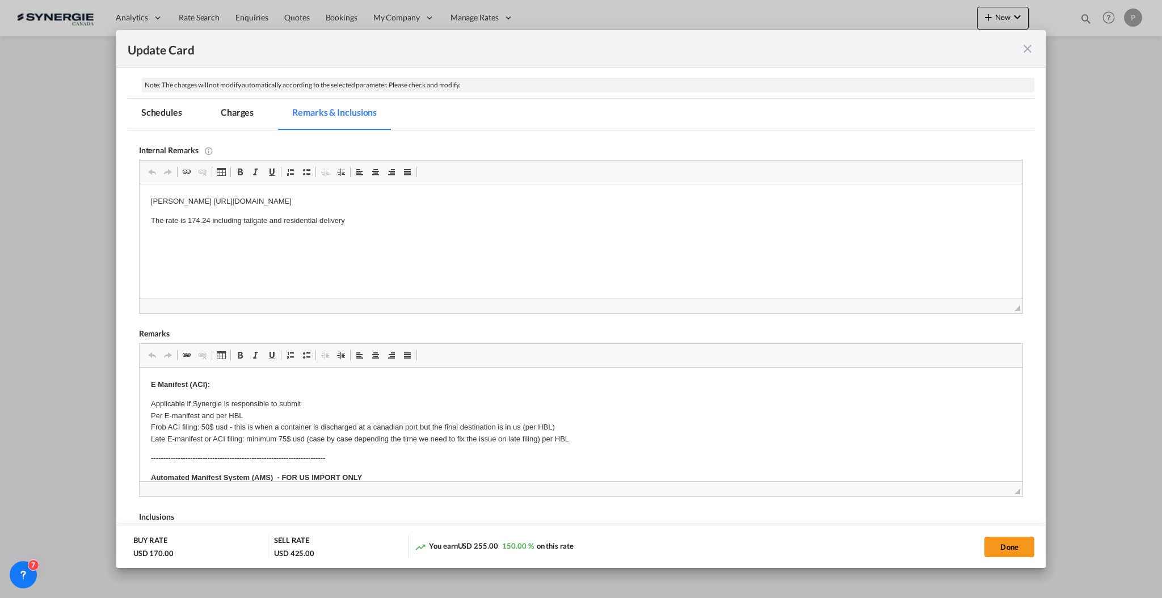
scroll to position [0, 0]
drag, startPoint x: 409, startPoint y: 217, endPoint x: 273, endPoint y: 374, distance: 207.5
click at [139, 189] on html "Isacc https://app.frontapp.com/open/msg_1hny3itr?key=JFPW7JdEUX6qnBiNEFMsw2veoU…" at bounding box center [580, 211] width 883 height 54
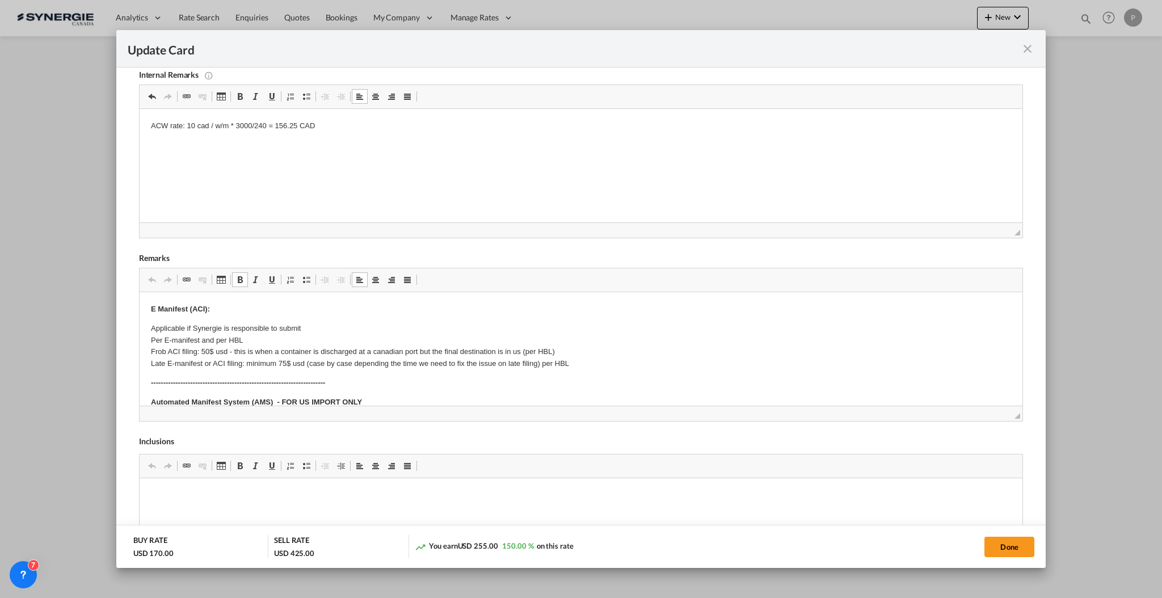
drag, startPoint x: 236, startPoint y: 357, endPoint x: 173, endPoint y: 345, distance: 64.2
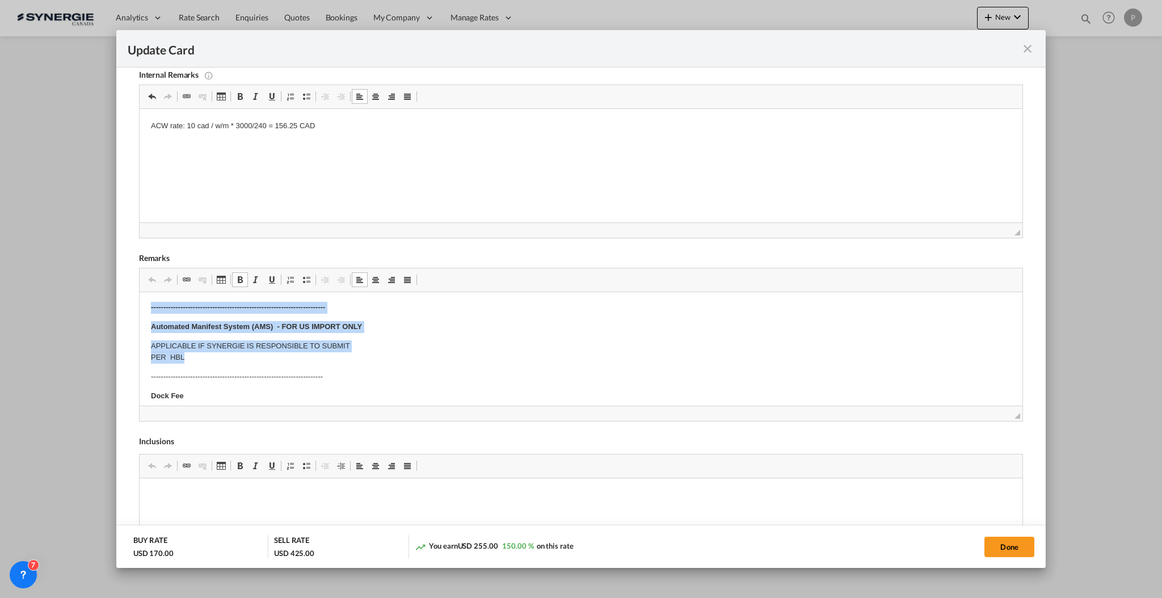
drag, startPoint x: 184, startPoint y: 352, endPoint x: 145, endPoint y: 313, distance: 55.4
click at [145, 313] on html "E Manifest (ACI): Applicable if Synergie is responsible to submit Per E-manifes…" at bounding box center [580, 582] width 883 height 731
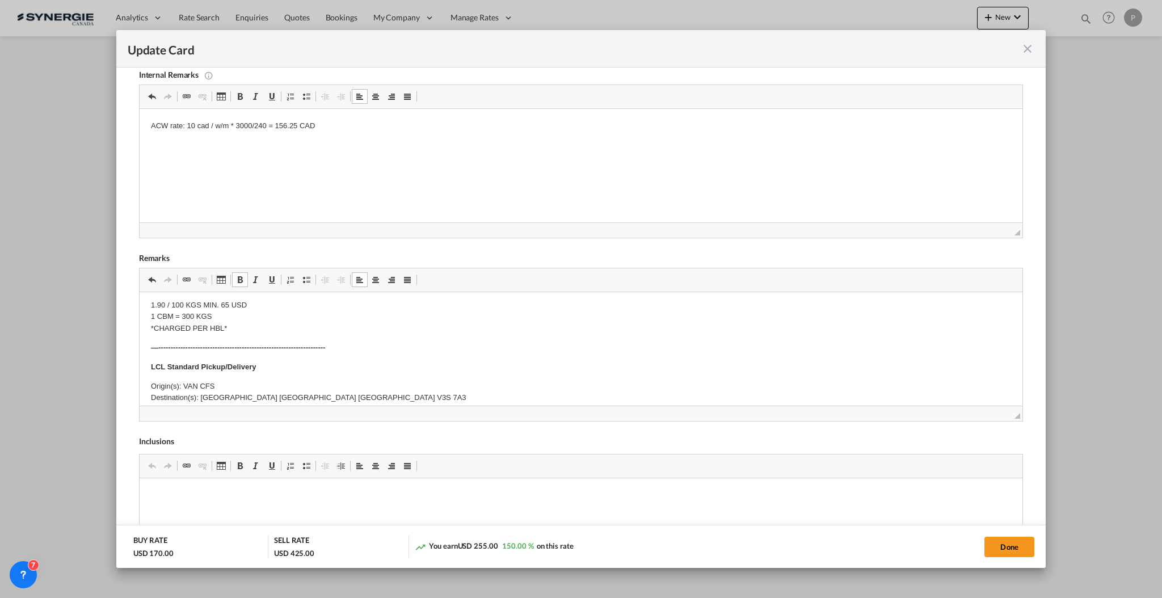
scroll to position [151, 0]
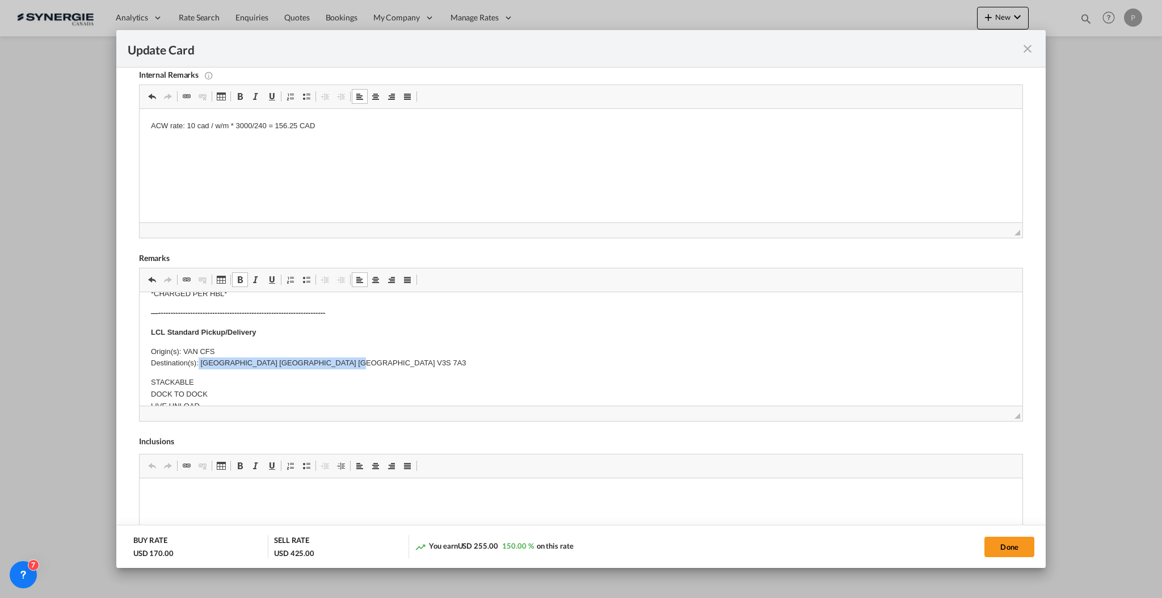
drag, startPoint x: 340, startPoint y: 361, endPoint x: 199, endPoint y: 359, distance: 141.8
click at [199, 359] on p "Origin(s): VAN CFS Destination(s): Surrey British Columbia Canada V3S 7A3" at bounding box center [580, 358] width 860 height 24
drag, startPoint x: 224, startPoint y: 348, endPoint x: 184, endPoint y: 343, distance: 40.6
click at [184, 343] on body "E Manifest (ACI): Applicable if Synergie is responsible to submit Per E-manifes…" at bounding box center [580, 472] width 860 height 639
click at [1030, 548] on button "Done" at bounding box center [1009, 547] width 50 height 20
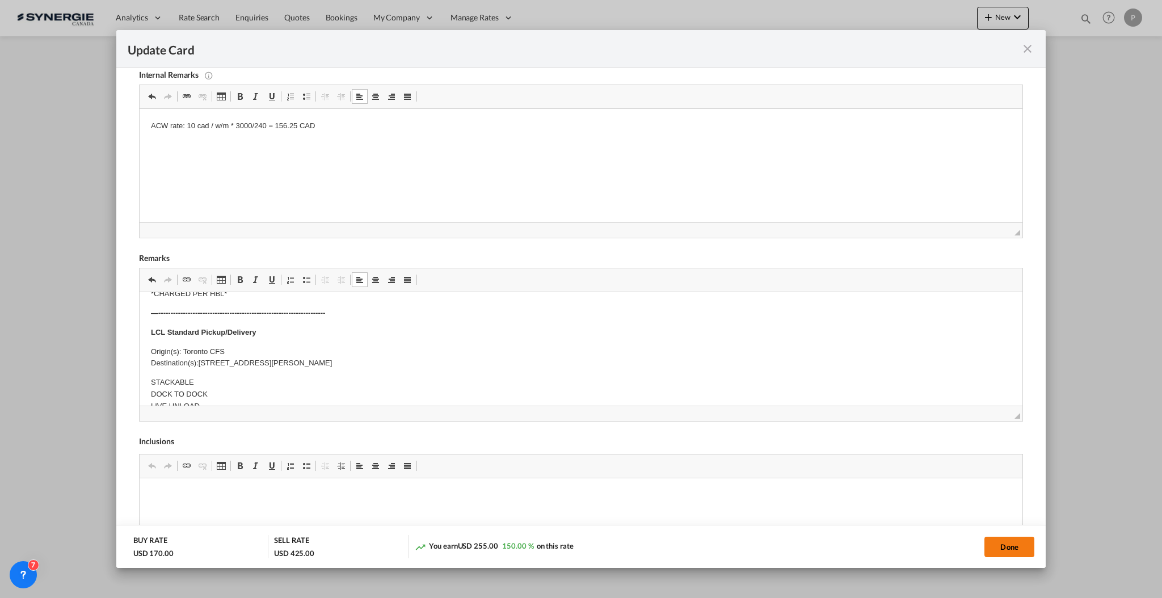
type input "09 Oct 2026"
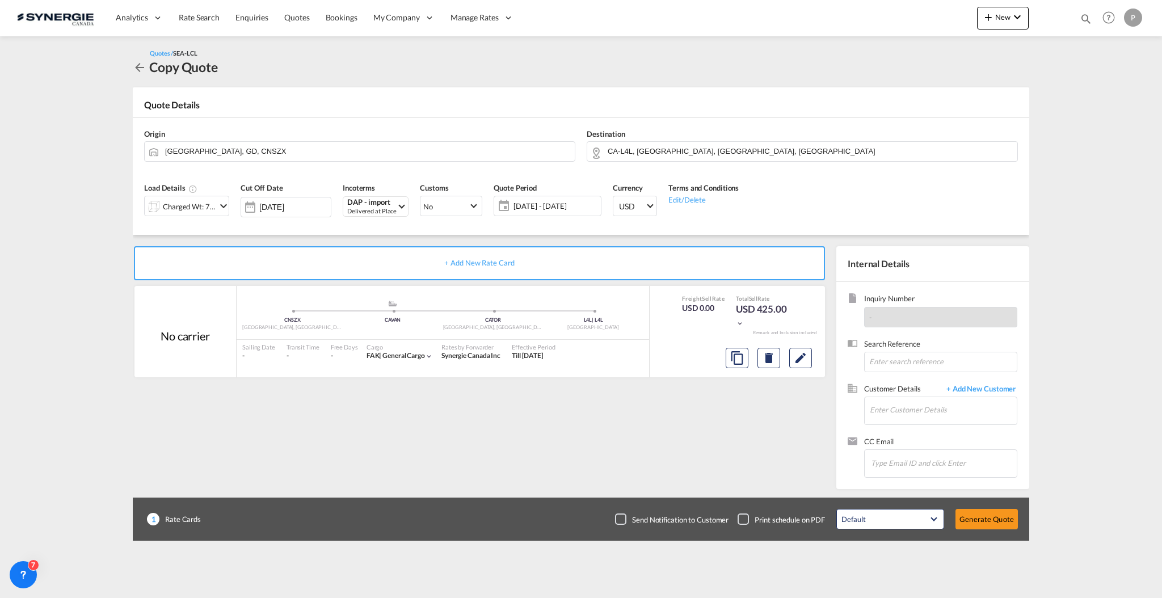
scroll to position [56, 0]
click at [896, 414] on input "Enter Customer Details" at bounding box center [943, 410] width 147 height 26
paste input "op1@krexi.com"
click at [928, 407] on body "Analytics Reports Dashboard Rate Search Enquiries Quotes Bookings" at bounding box center [581, 299] width 1162 height 598
click at [922, 432] on div ". . op1@krexi.com | Krexi Co" at bounding box center [977, 429] width 216 height 31
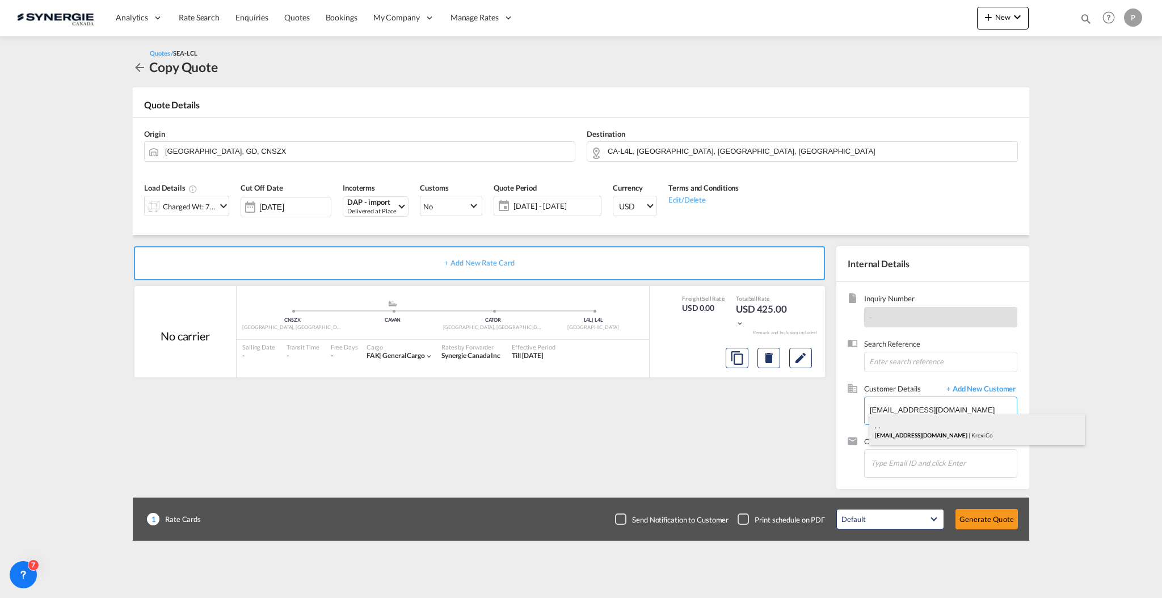
type input "Krexi Co, . ., op1@krexi.com"
click at [996, 520] on button "Generate Quote" at bounding box center [986, 519] width 62 height 20
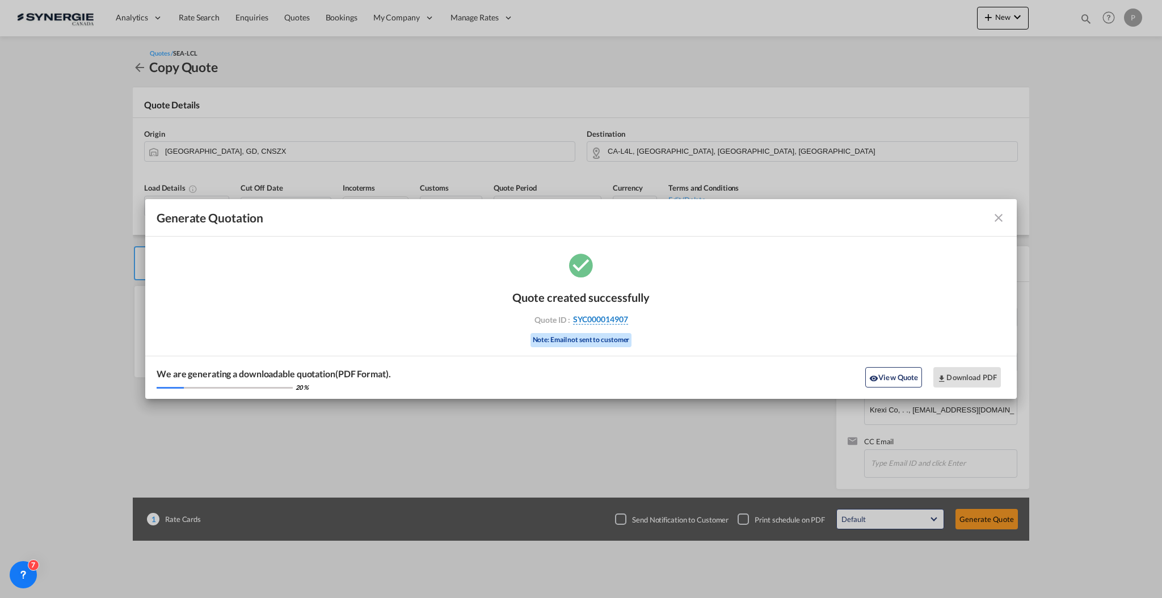
drag, startPoint x: 632, startPoint y: 319, endPoint x: 626, endPoint y: 321, distance: 6.1
click at [626, 321] on div "Quote ID : SYC000014907" at bounding box center [581, 319] width 132 height 10
copy div "SYC000014907"
click at [961, 377] on button "Download PDF" at bounding box center [967, 377] width 68 height 20
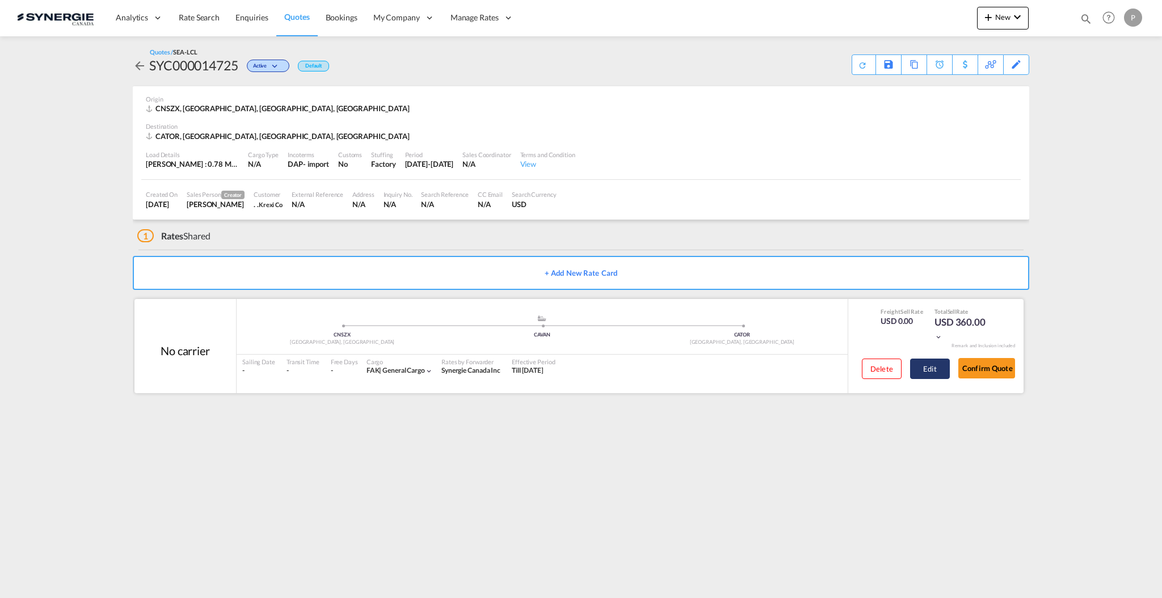
click at [929, 368] on button "Edit" at bounding box center [930, 369] width 40 height 20
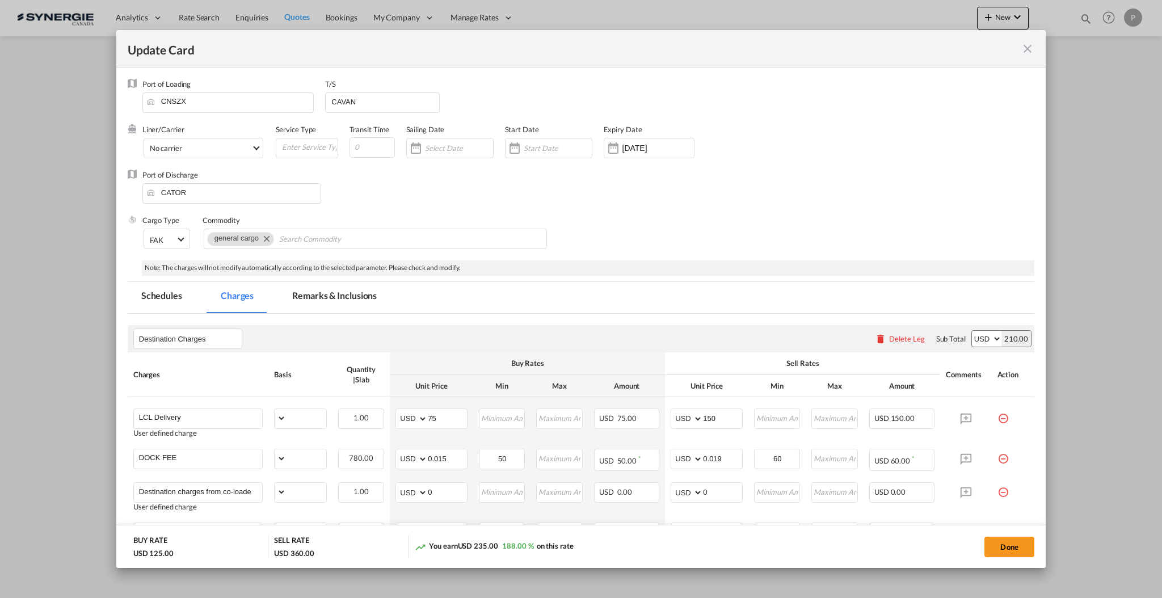
select select "flat"
select select "per_kg"
select select "per_shipment"
select select "per_pallet"
select select "per_bl"
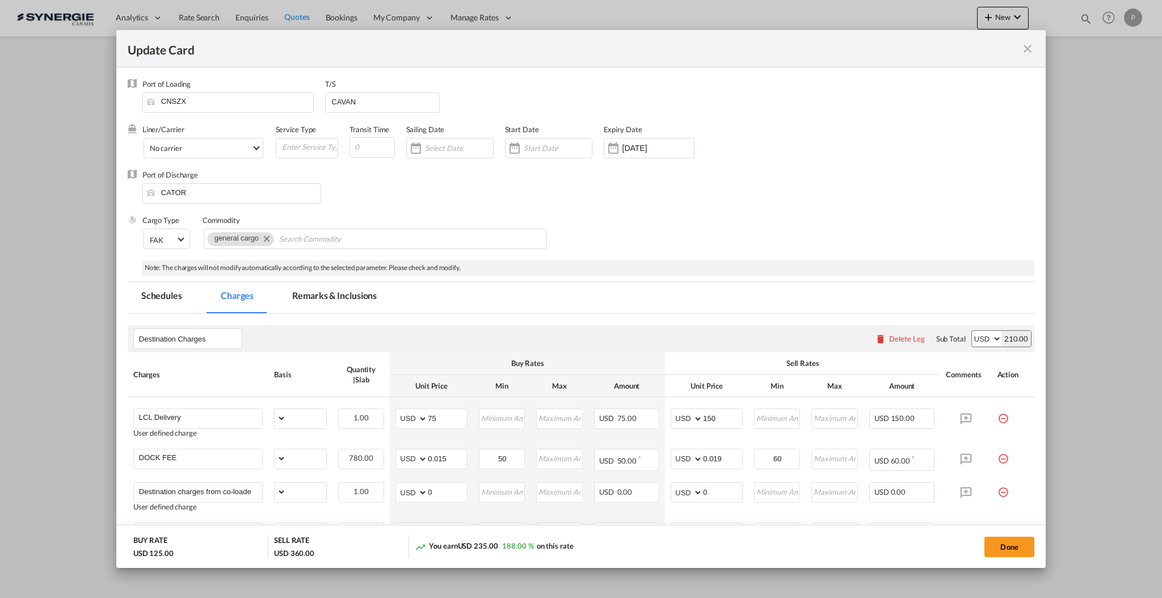
select select "per_bl"
select select "per_shipment"
